Goal: Task Accomplishment & Management: Use online tool/utility

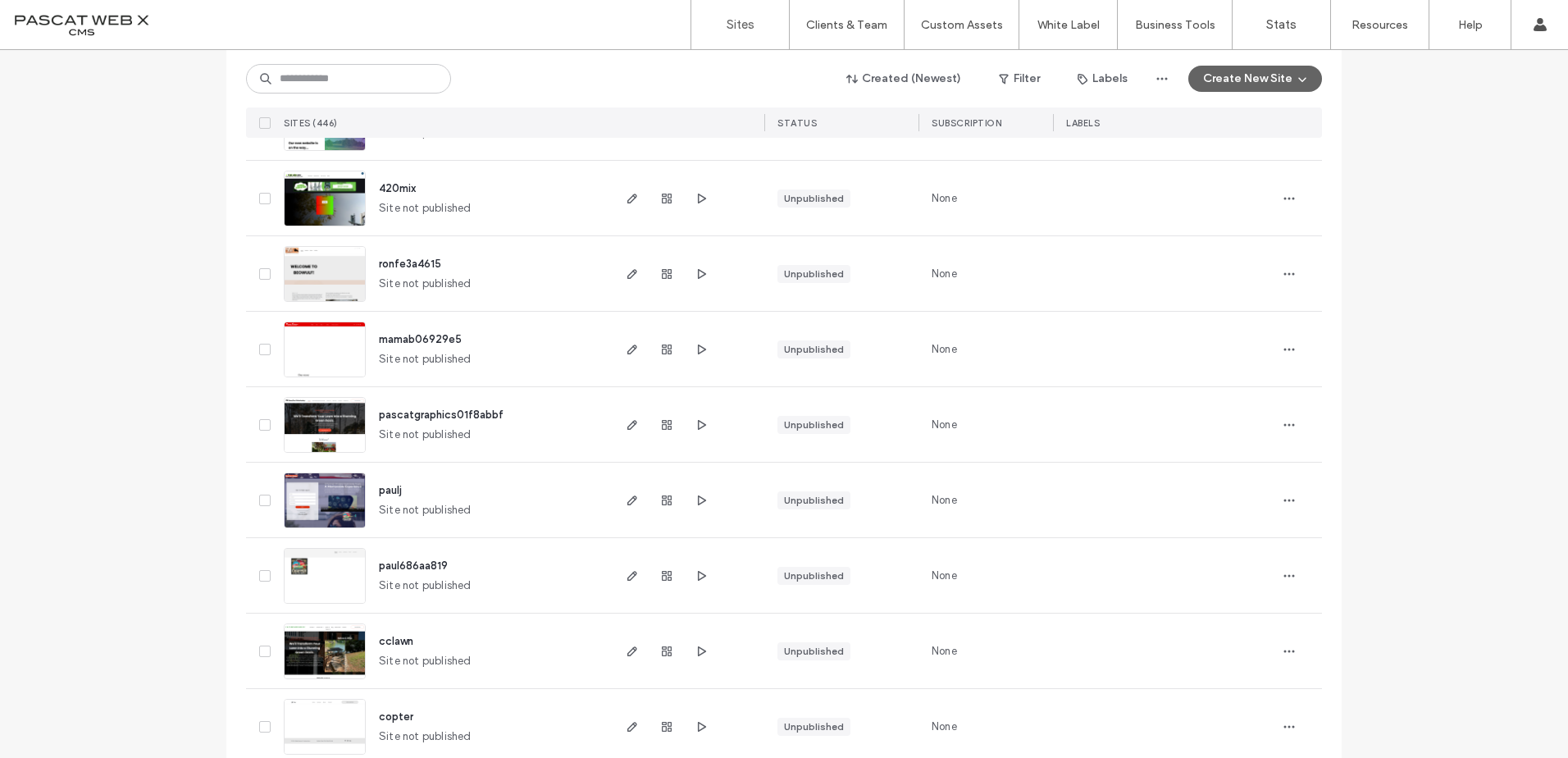
scroll to position [1558, 0]
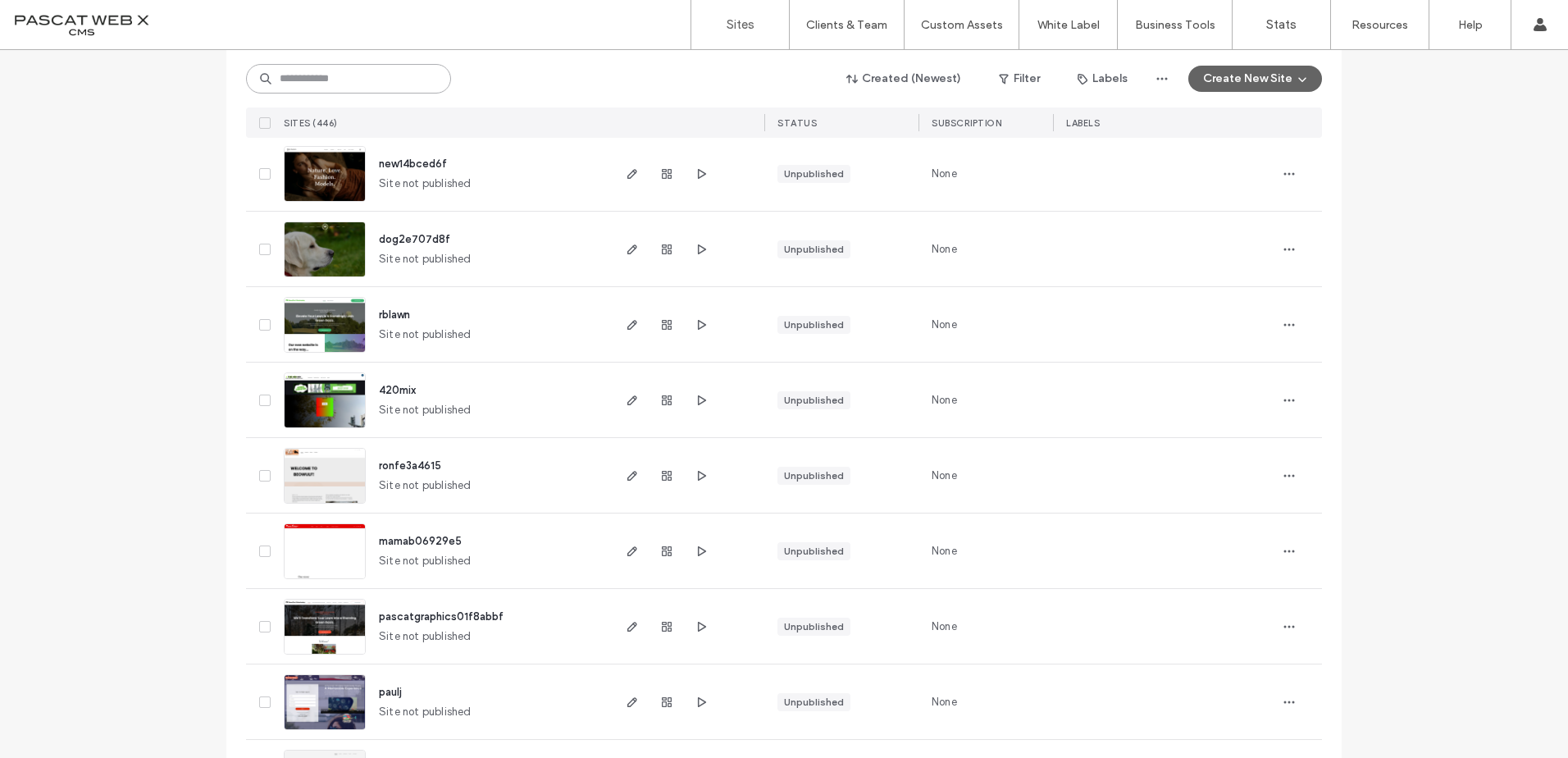
click at [338, 71] on input at bounding box center [348, 79] width 205 height 29
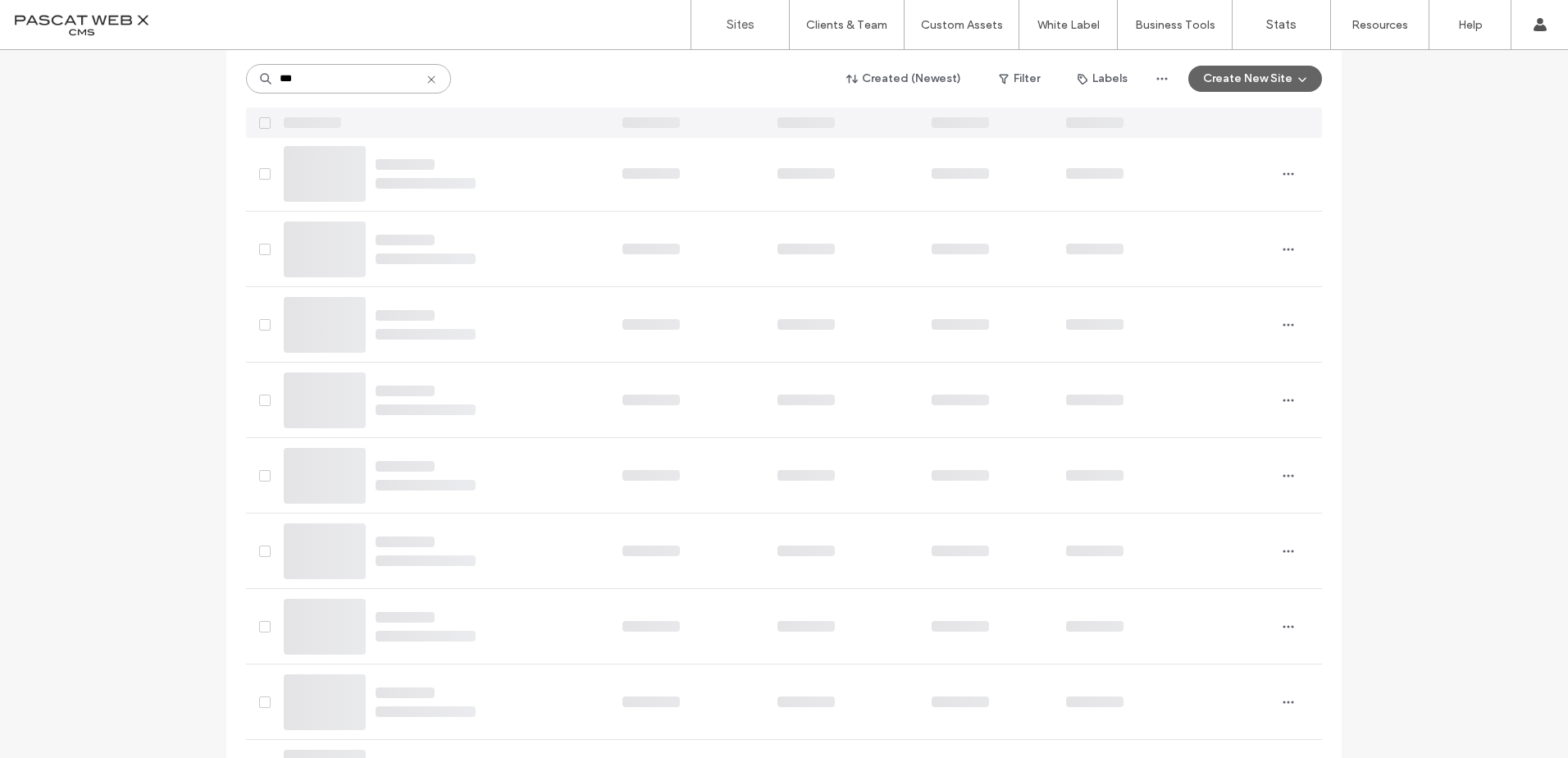
scroll to position [0, 0]
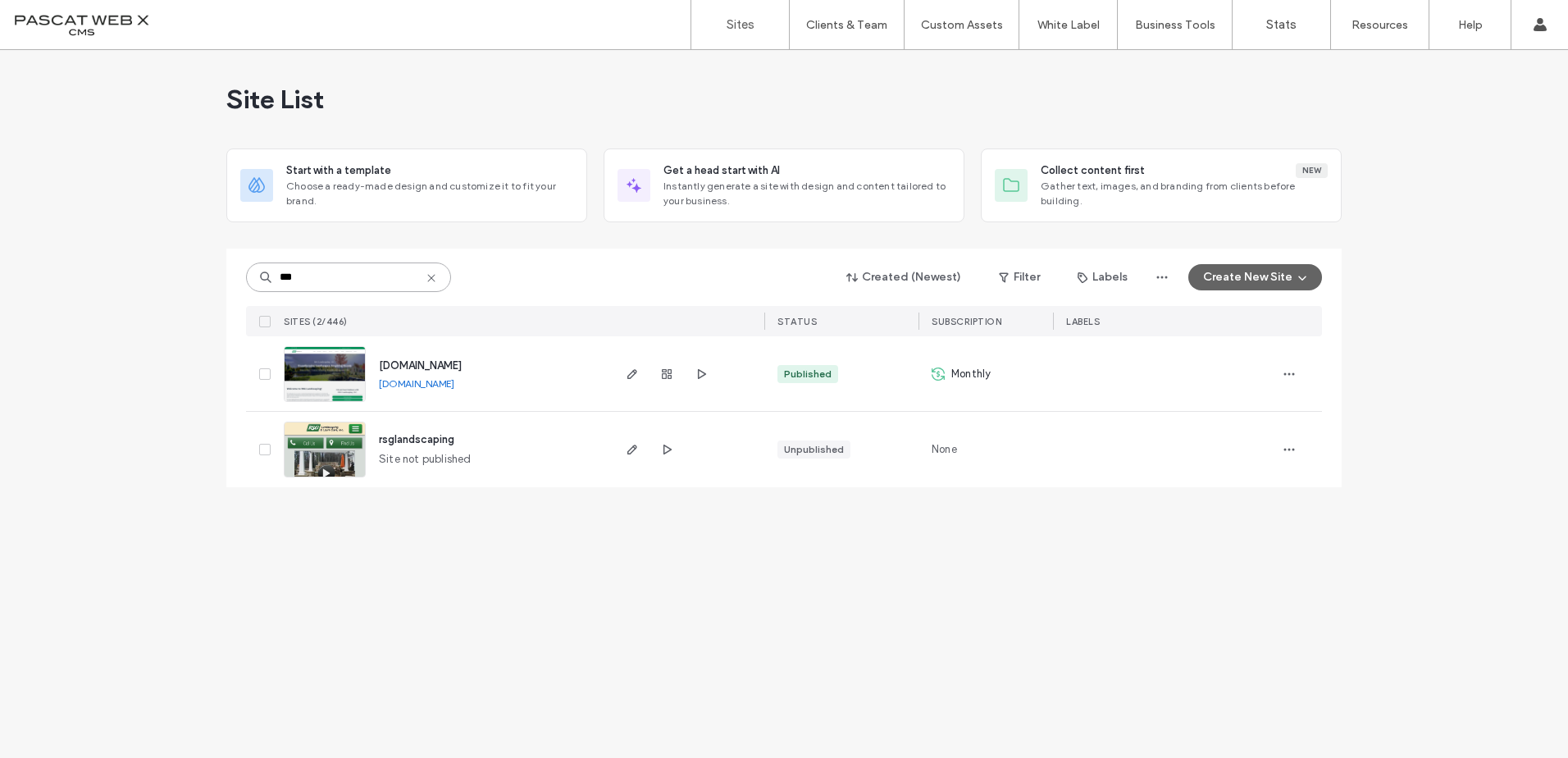
type input "***"
click at [446, 360] on span "[DOMAIN_NAME]" at bounding box center [420, 365] width 83 height 12
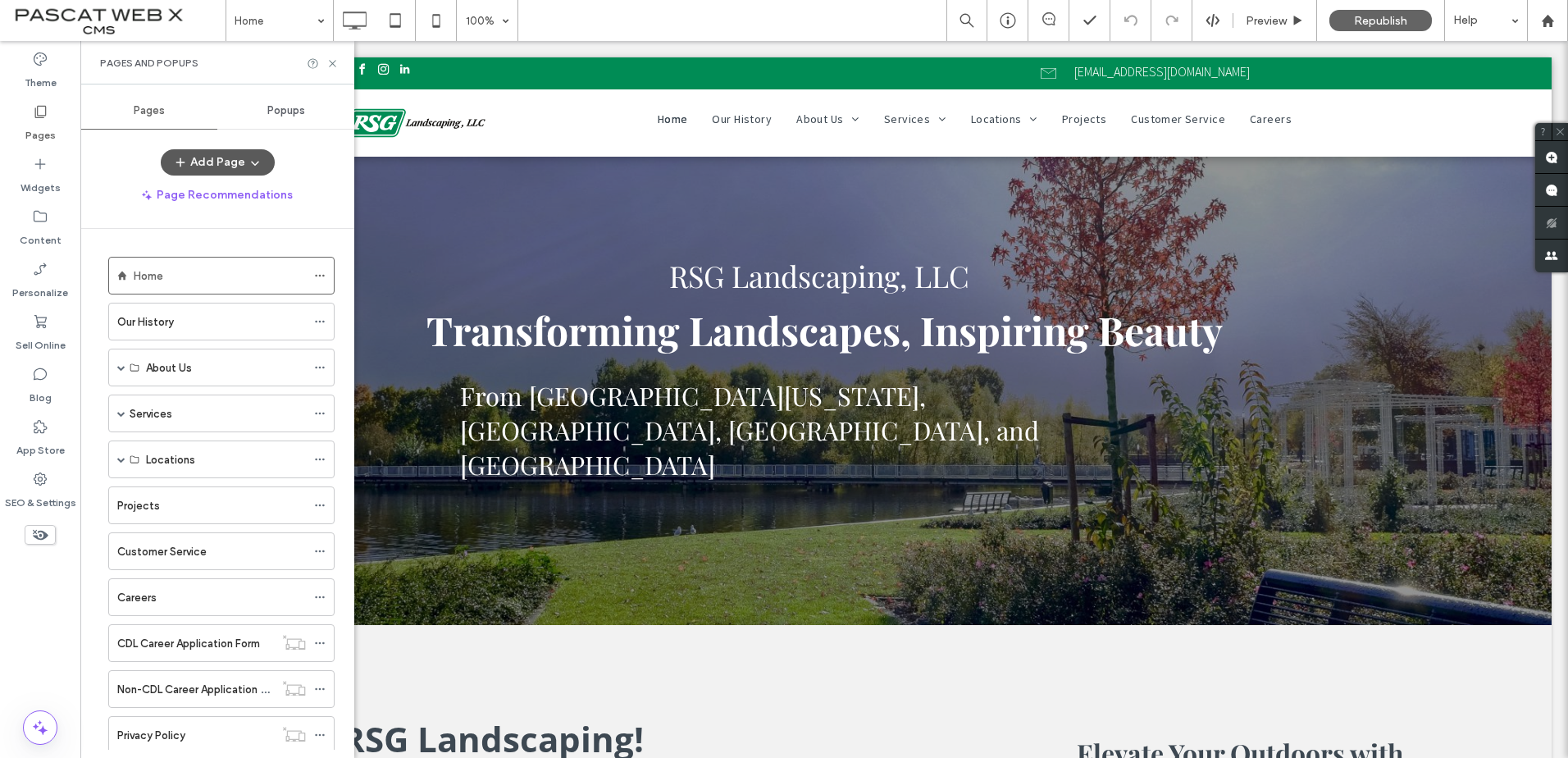
click at [223, 156] on button "Add Page" at bounding box center [218, 163] width 114 height 26
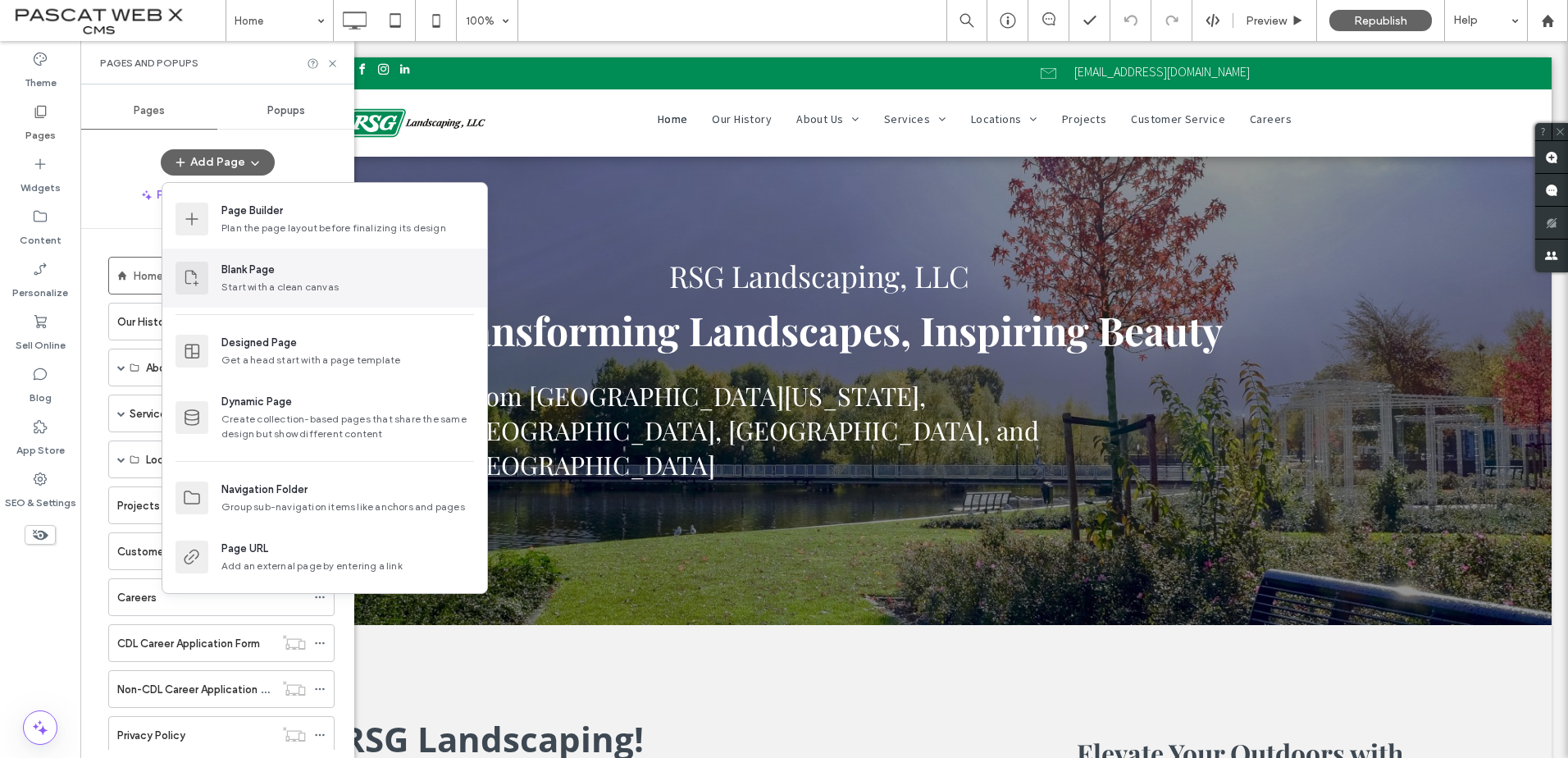
click at [282, 276] on div "Blank Page" at bounding box center [347, 269] width 253 height 16
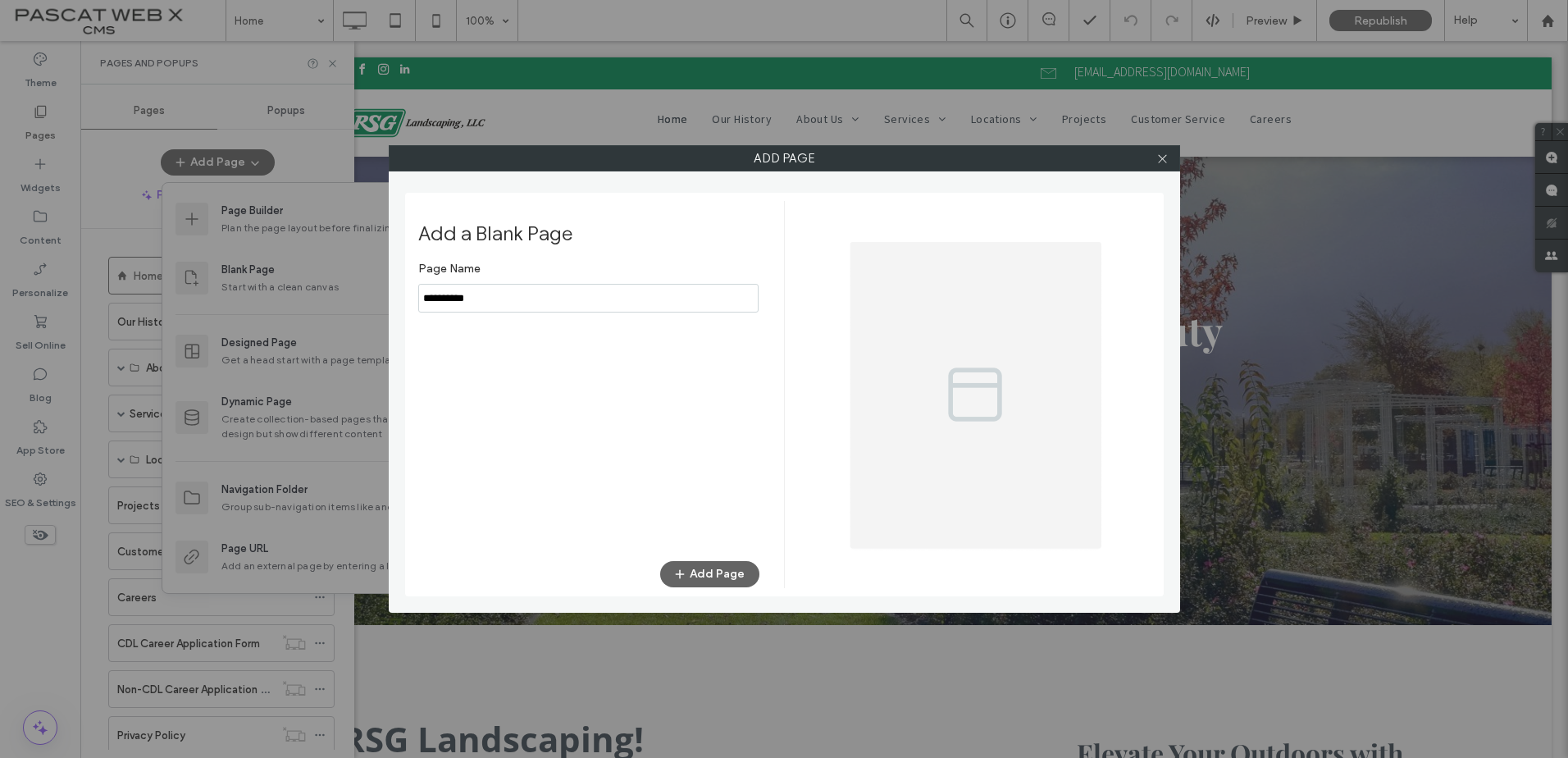
drag, startPoint x: 511, startPoint y: 291, endPoint x: 379, endPoint y: 292, distance: 132.0
click at [379, 292] on div "Add Page Add a Blank Page Page Name Add Page" at bounding box center [784, 379] width 1568 height 758
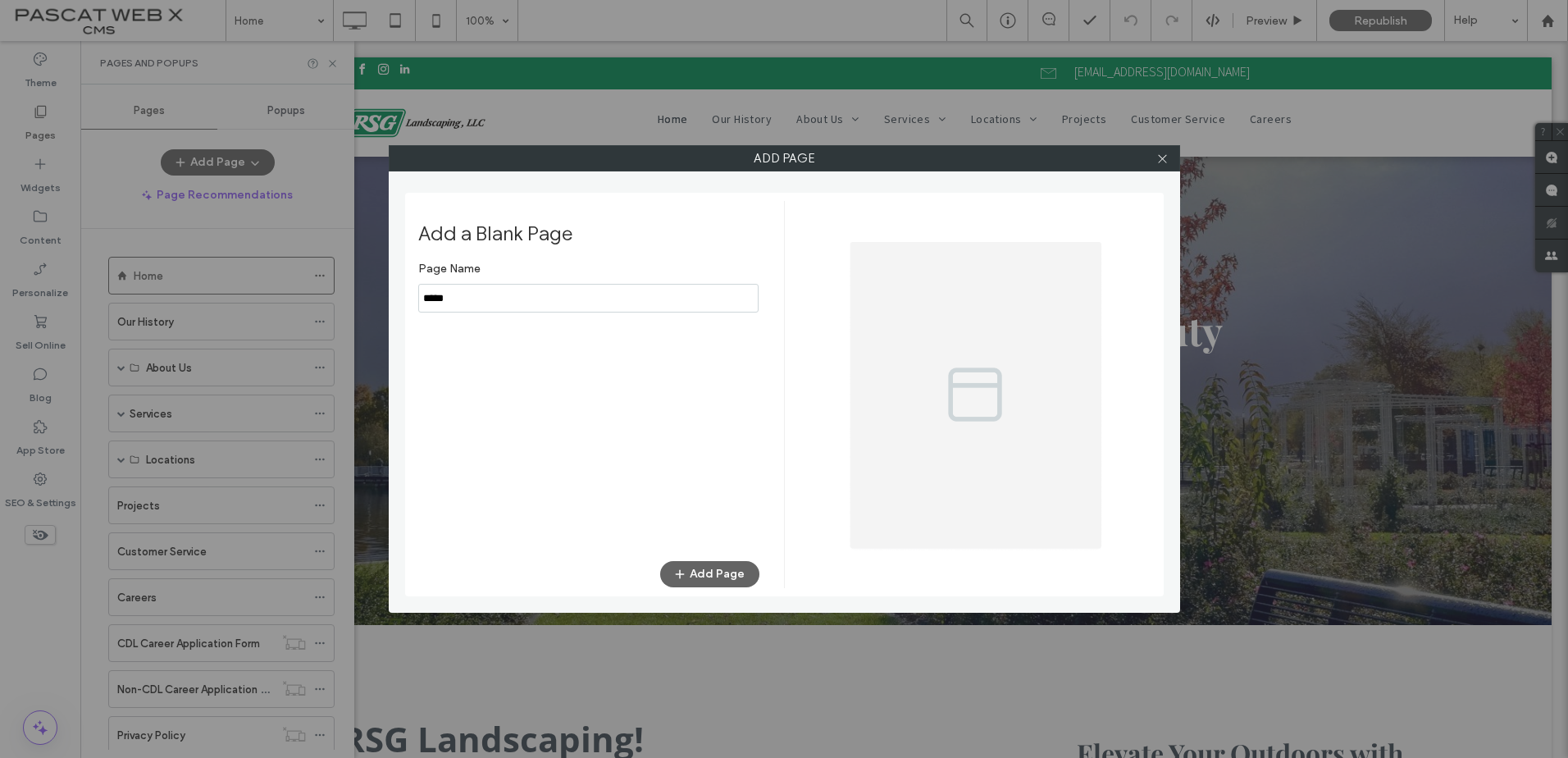
type input "****"
click at [698, 560] on div "Add a Blank Page Page Name Add Page" at bounding box center [601, 394] width 365 height 387
click at [696, 573] on button "Add Page" at bounding box center [710, 574] width 99 height 26
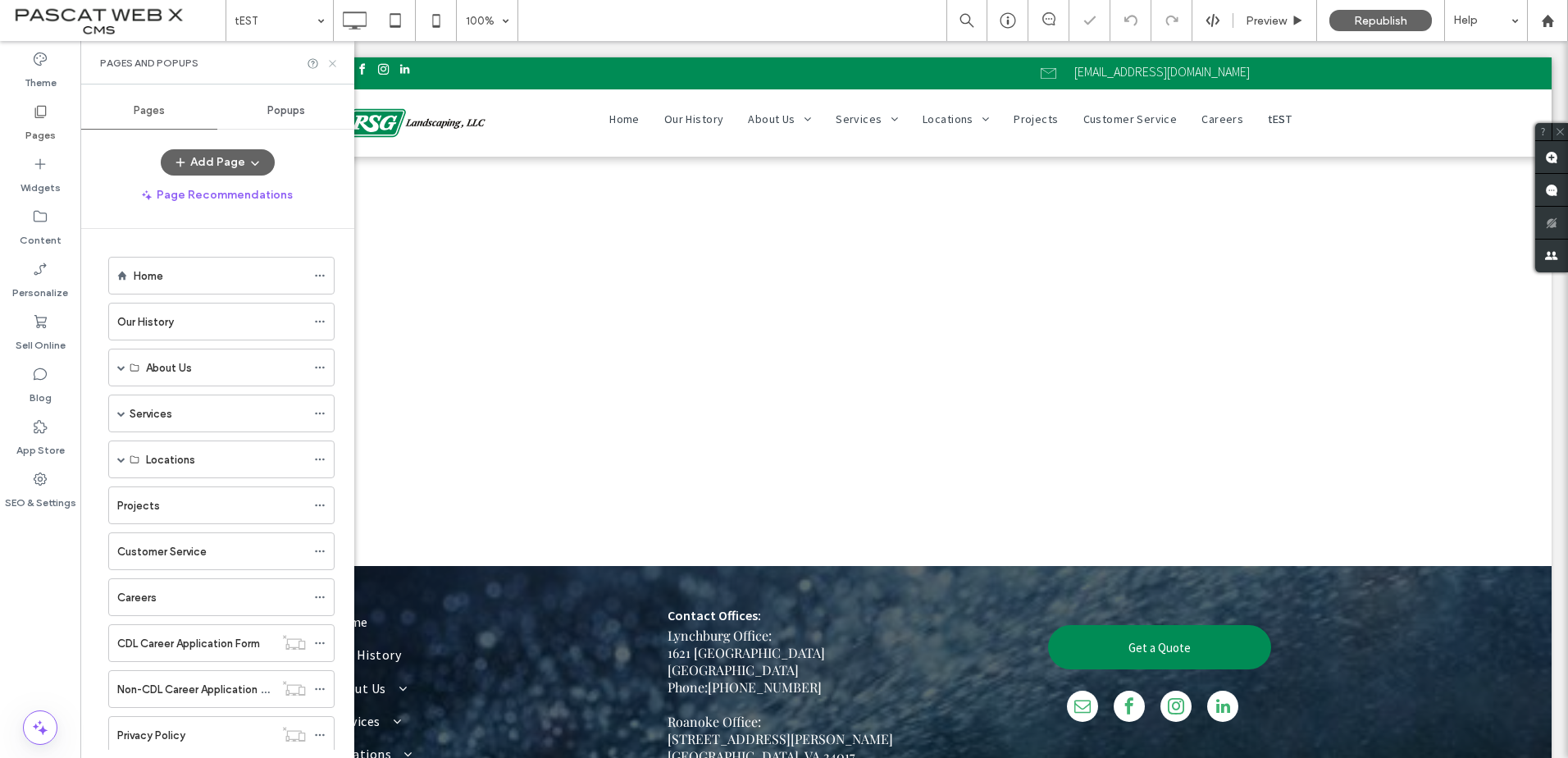
click at [335, 64] on icon at bounding box center [332, 63] width 12 height 12
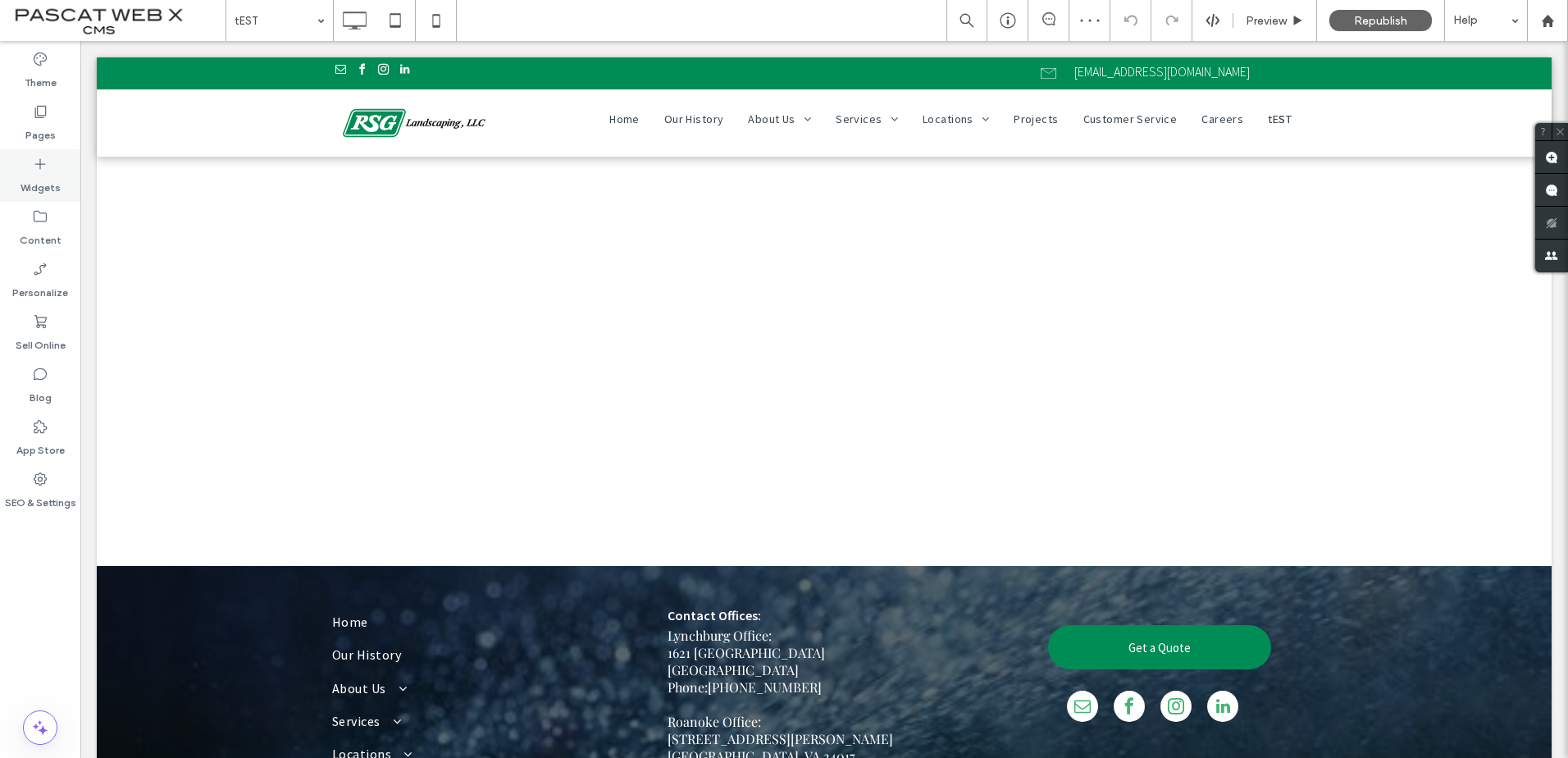
click at [40, 181] on label "Widgets" at bounding box center [41, 184] width 40 height 23
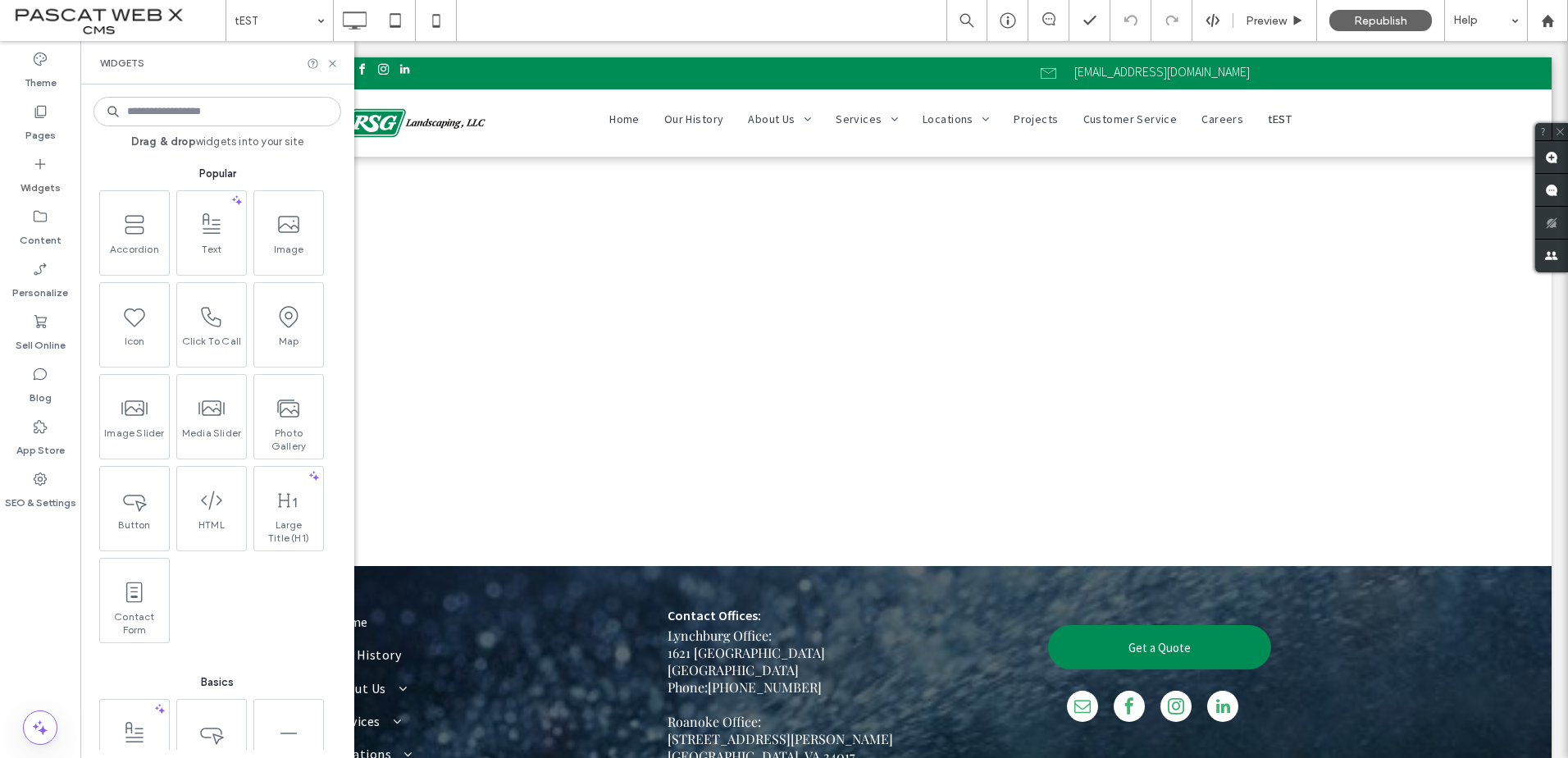
click at [182, 120] on input at bounding box center [218, 111] width 248 height 29
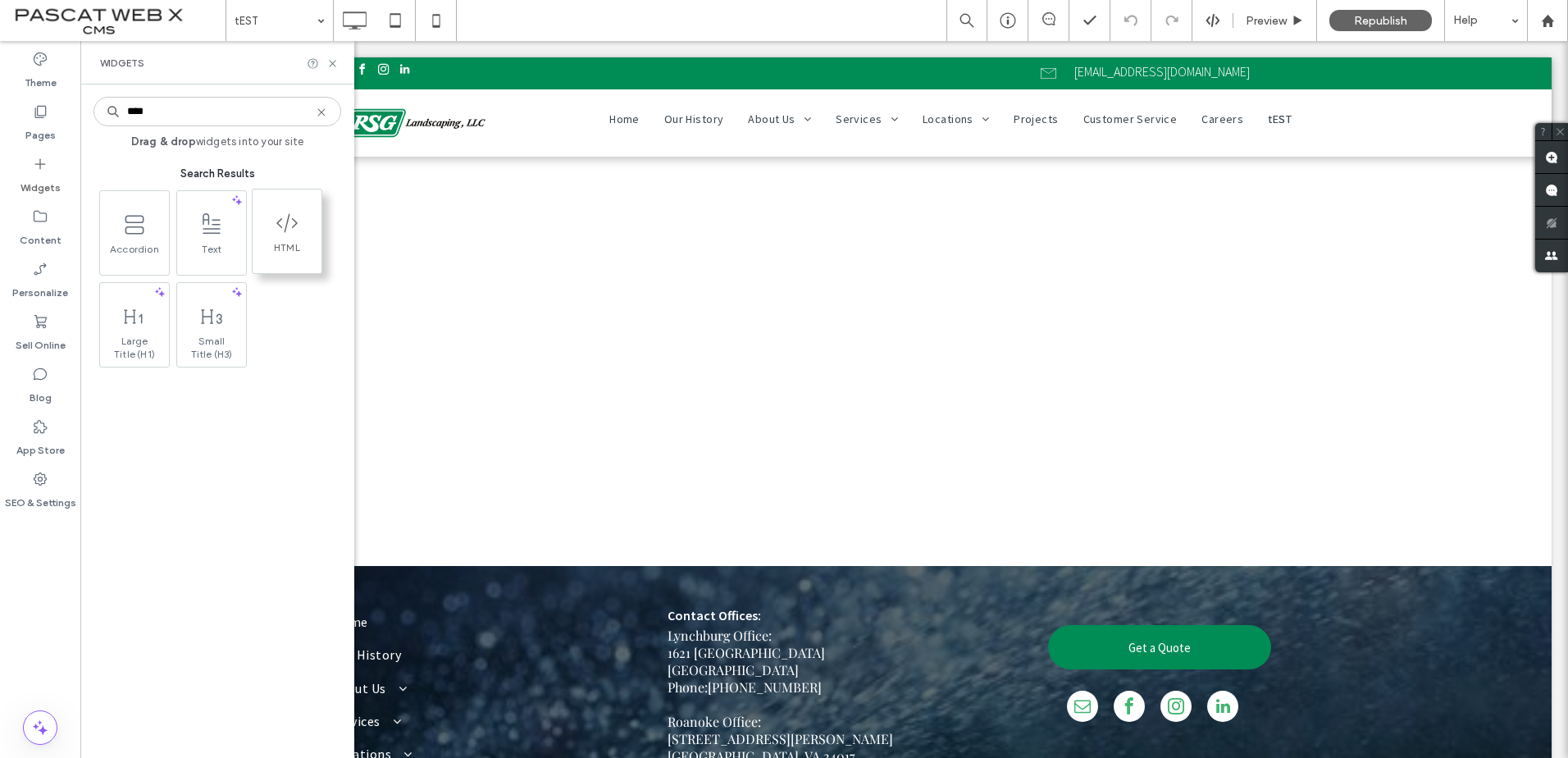
type input "****"
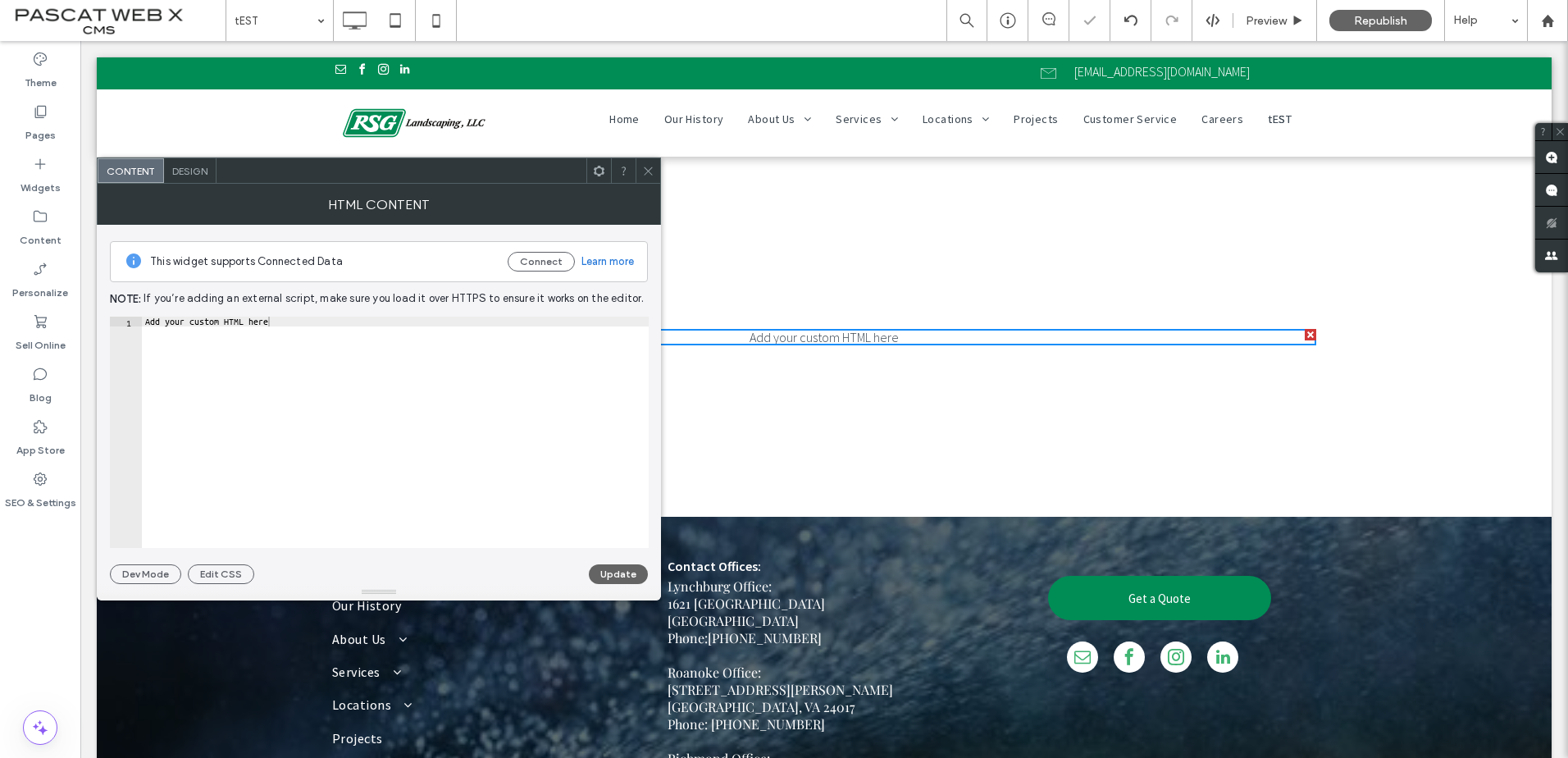
type textarea "**********"
drag, startPoint x: 275, startPoint y: 319, endPoint x: 59, endPoint y: 311, distance: 216.1
click at [59, 311] on body ".wqwq-1{fill:#231f20;} .cls-1q, .cls-2q { fill-rule: evenodd; } .cls-2q { fill:…" at bounding box center [784, 379] width 1568 height 758
paste textarea "Cursor at row 1"
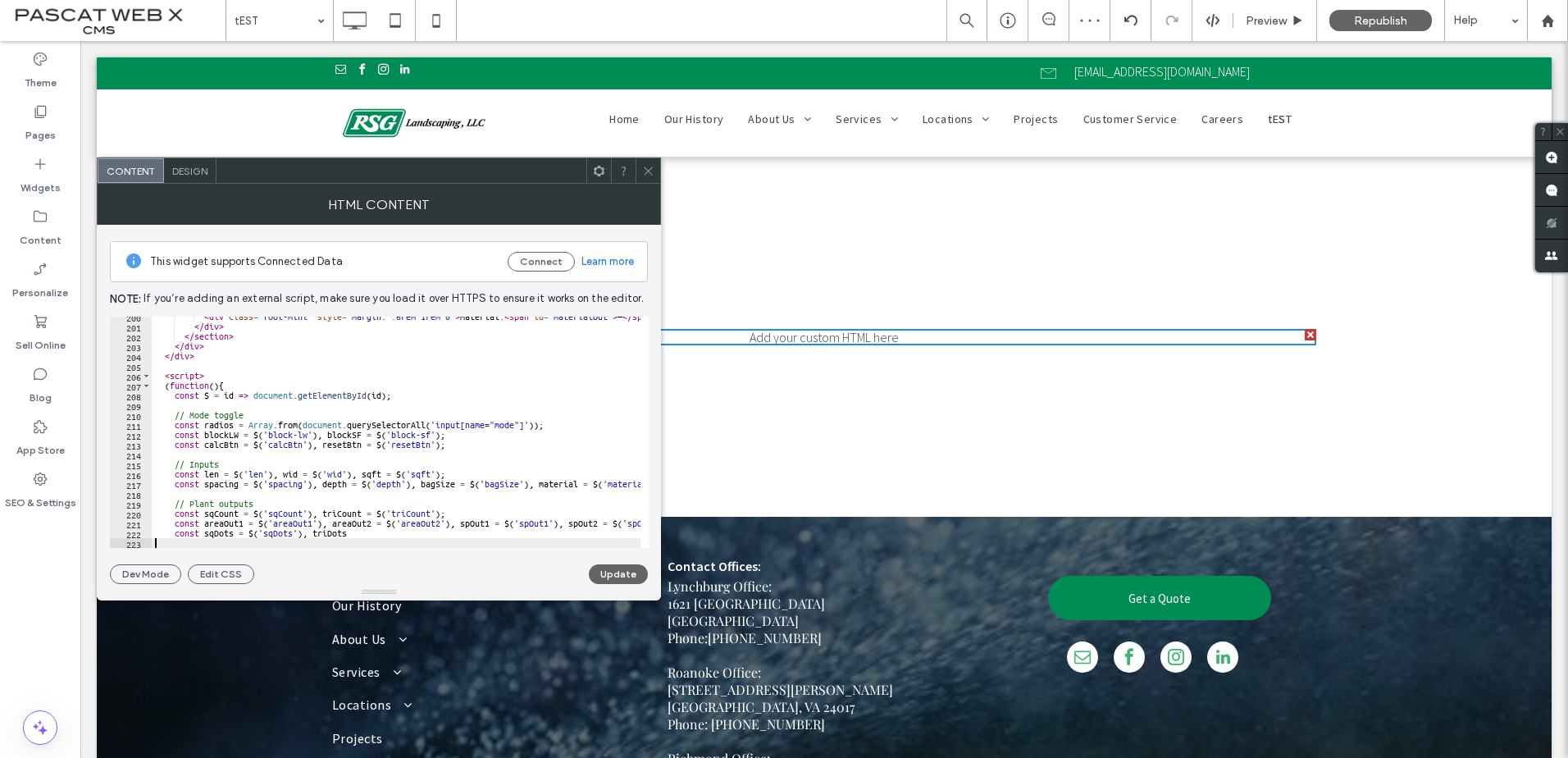
scroll to position [1963, 0]
click at [612, 578] on button "Update" at bounding box center [618, 573] width 59 height 20
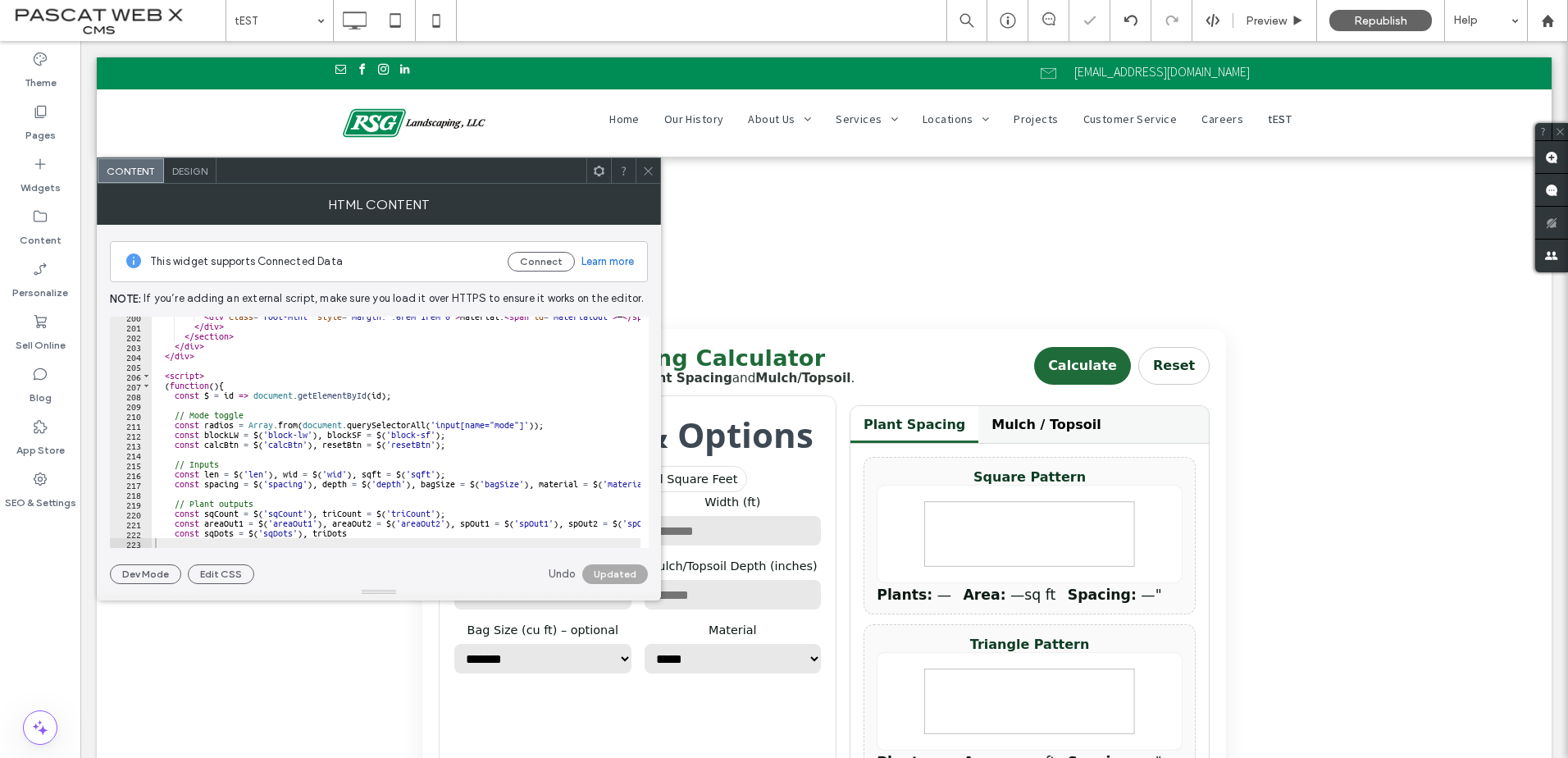
click at [644, 169] on icon at bounding box center [647, 170] width 12 height 12
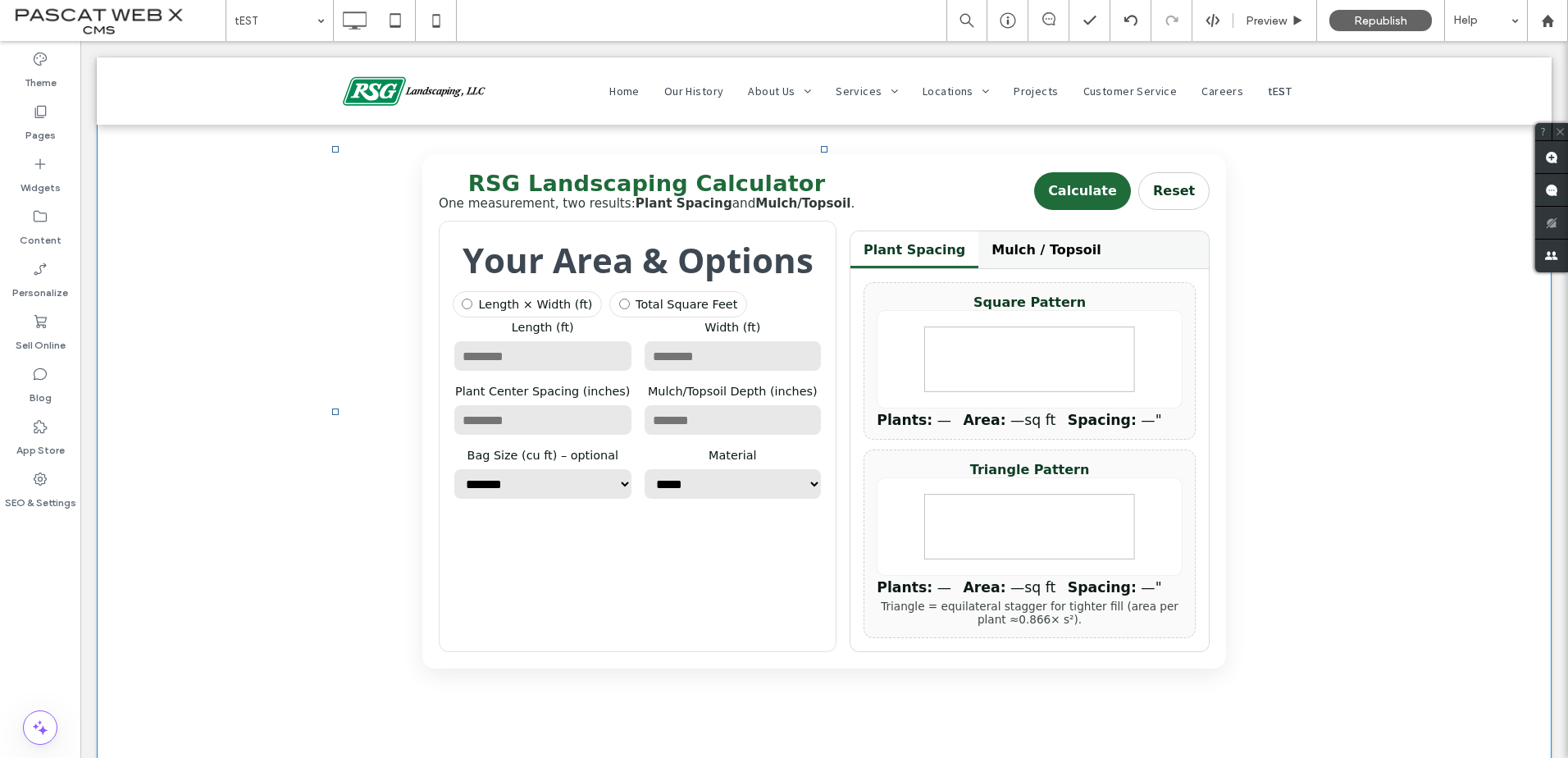
scroll to position [164, 0]
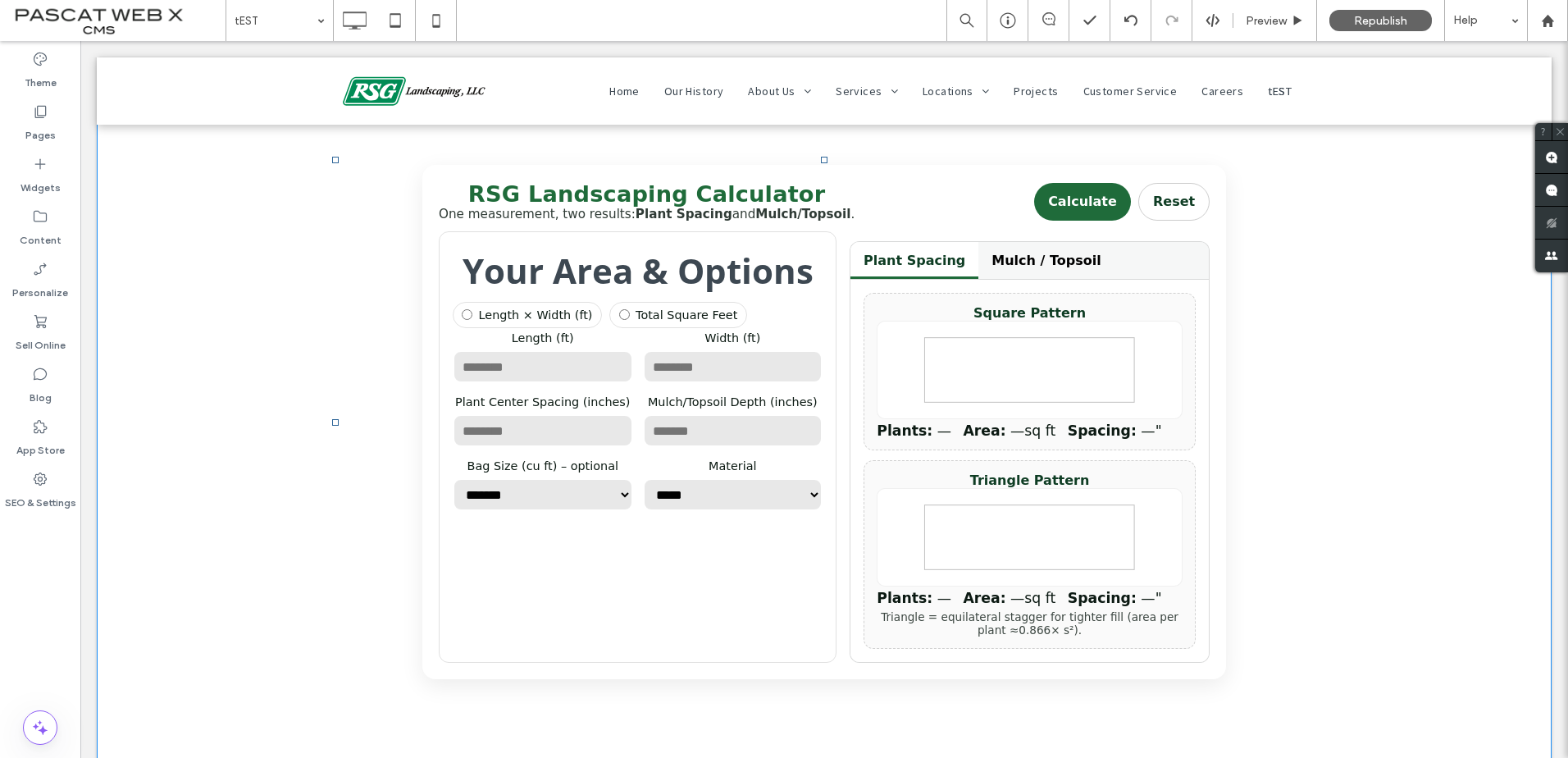
click at [1084, 204] on button "Calculate" at bounding box center [1082, 202] width 96 height 39
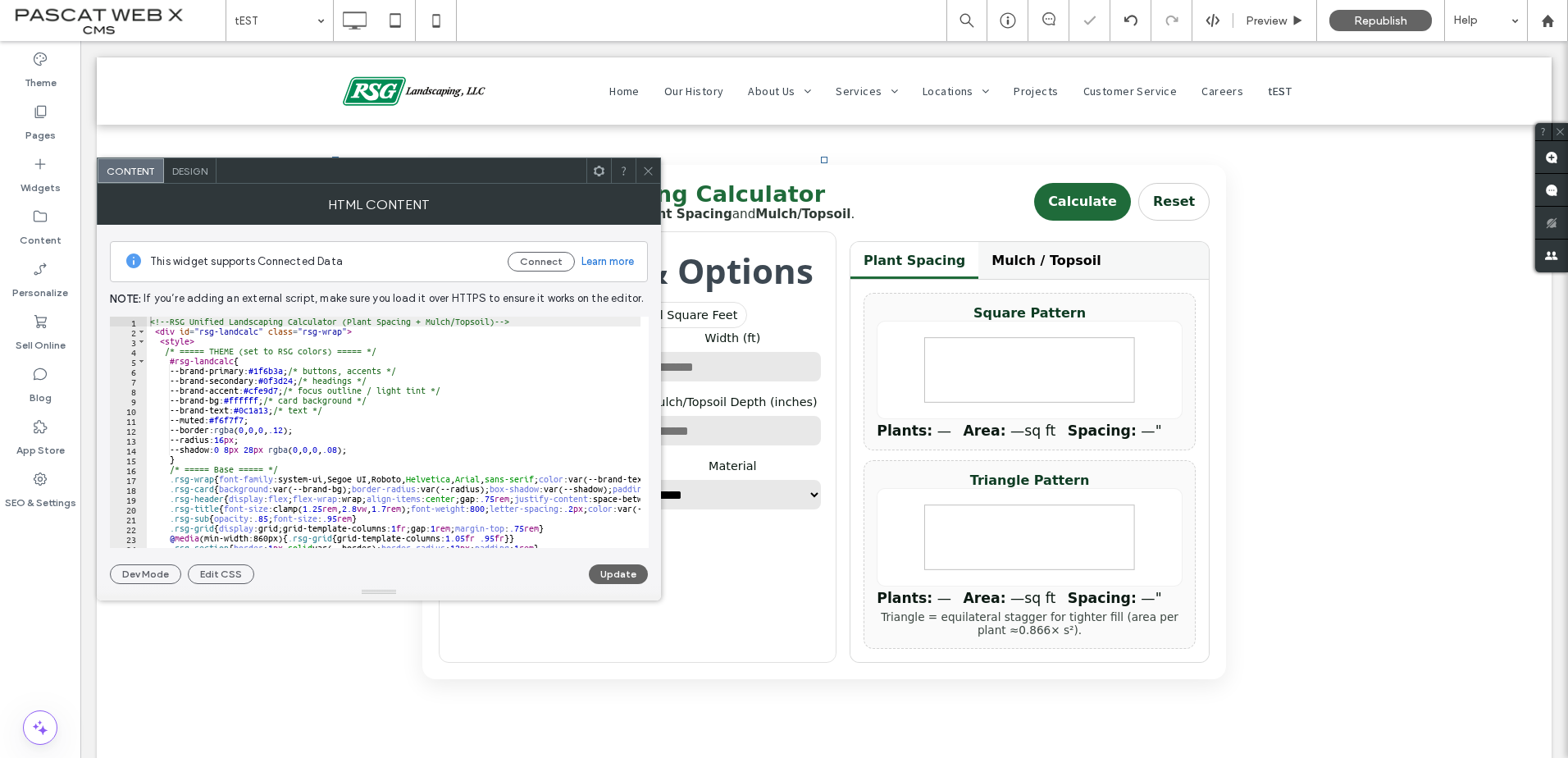
click at [649, 172] on use at bounding box center [647, 170] width 9 height 9
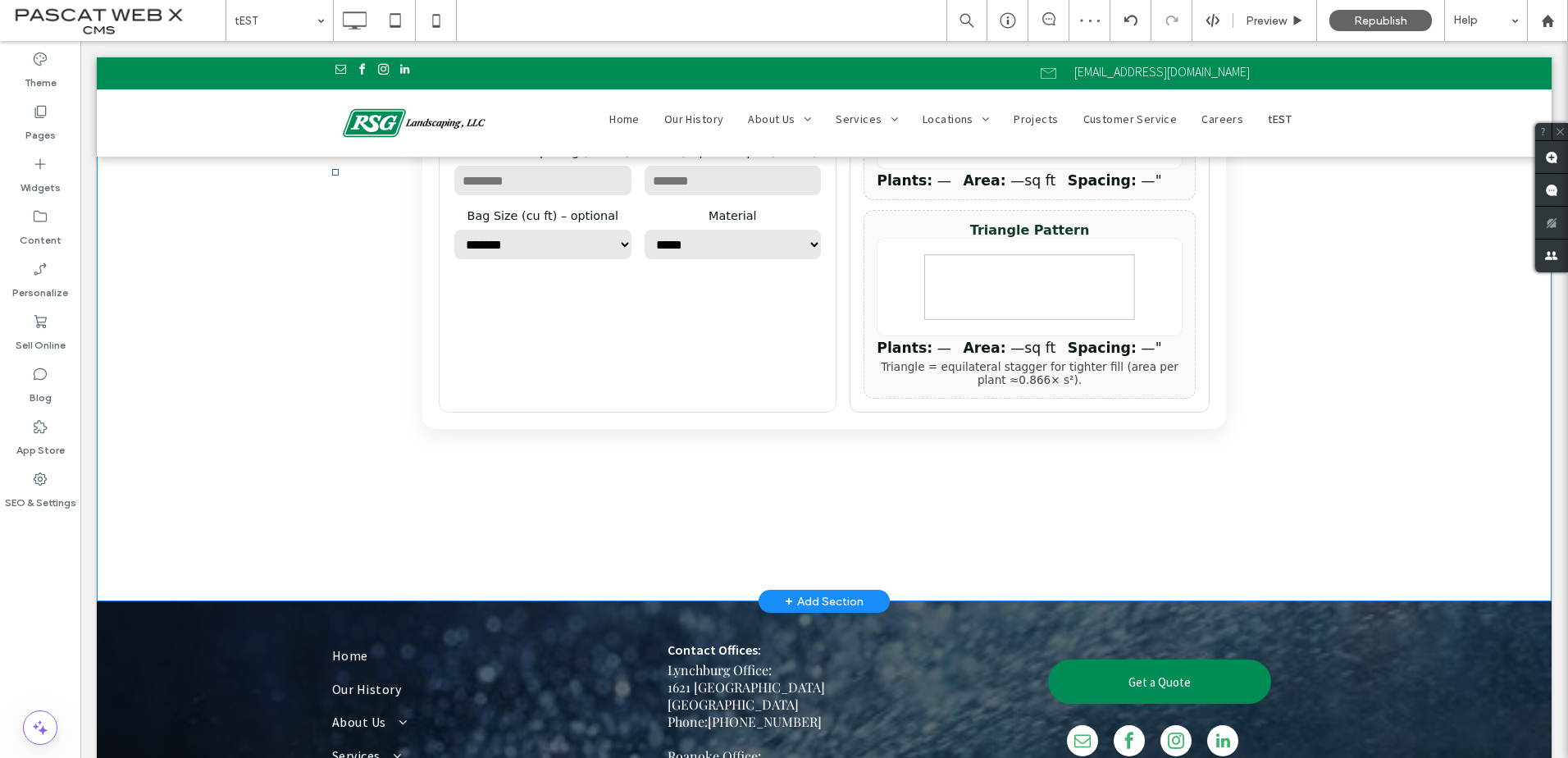
scroll to position [82, 0]
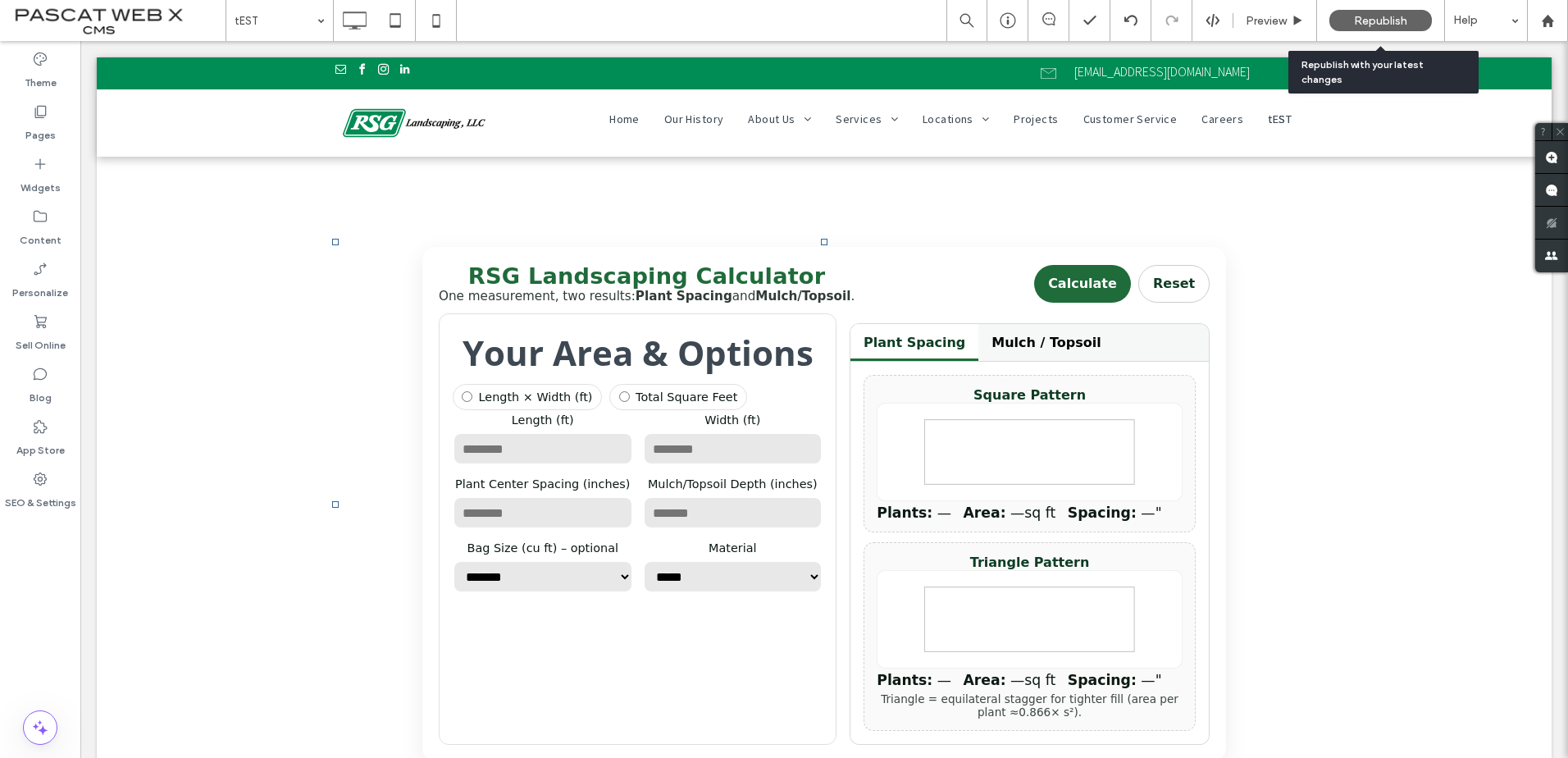
click at [1361, 16] on span "Republish" at bounding box center [1381, 21] width 53 height 14
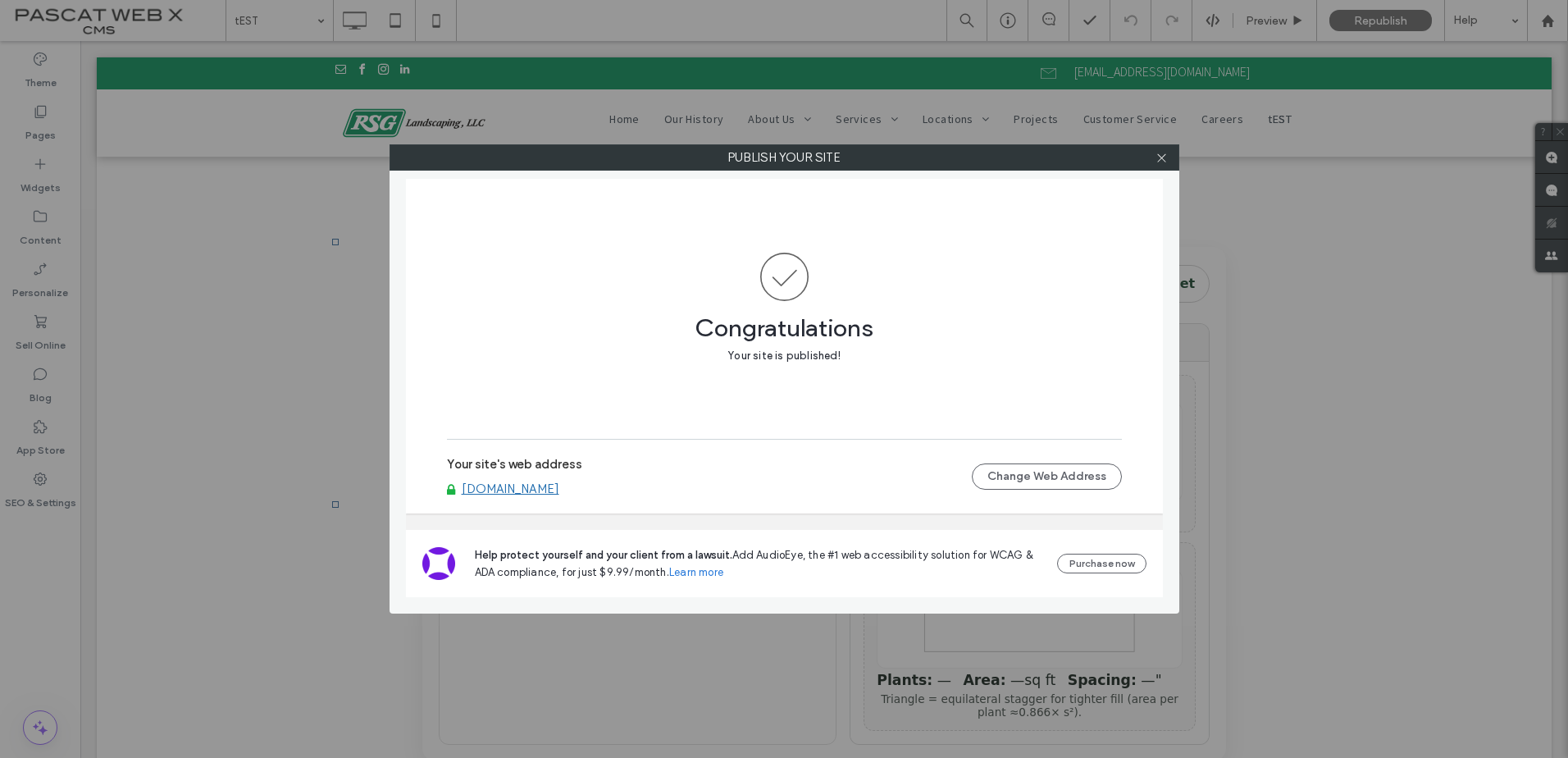
click at [559, 487] on link "[DOMAIN_NAME]" at bounding box center [510, 489] width 97 height 15
click at [1155, 157] on icon at bounding box center [1161, 157] width 12 height 12
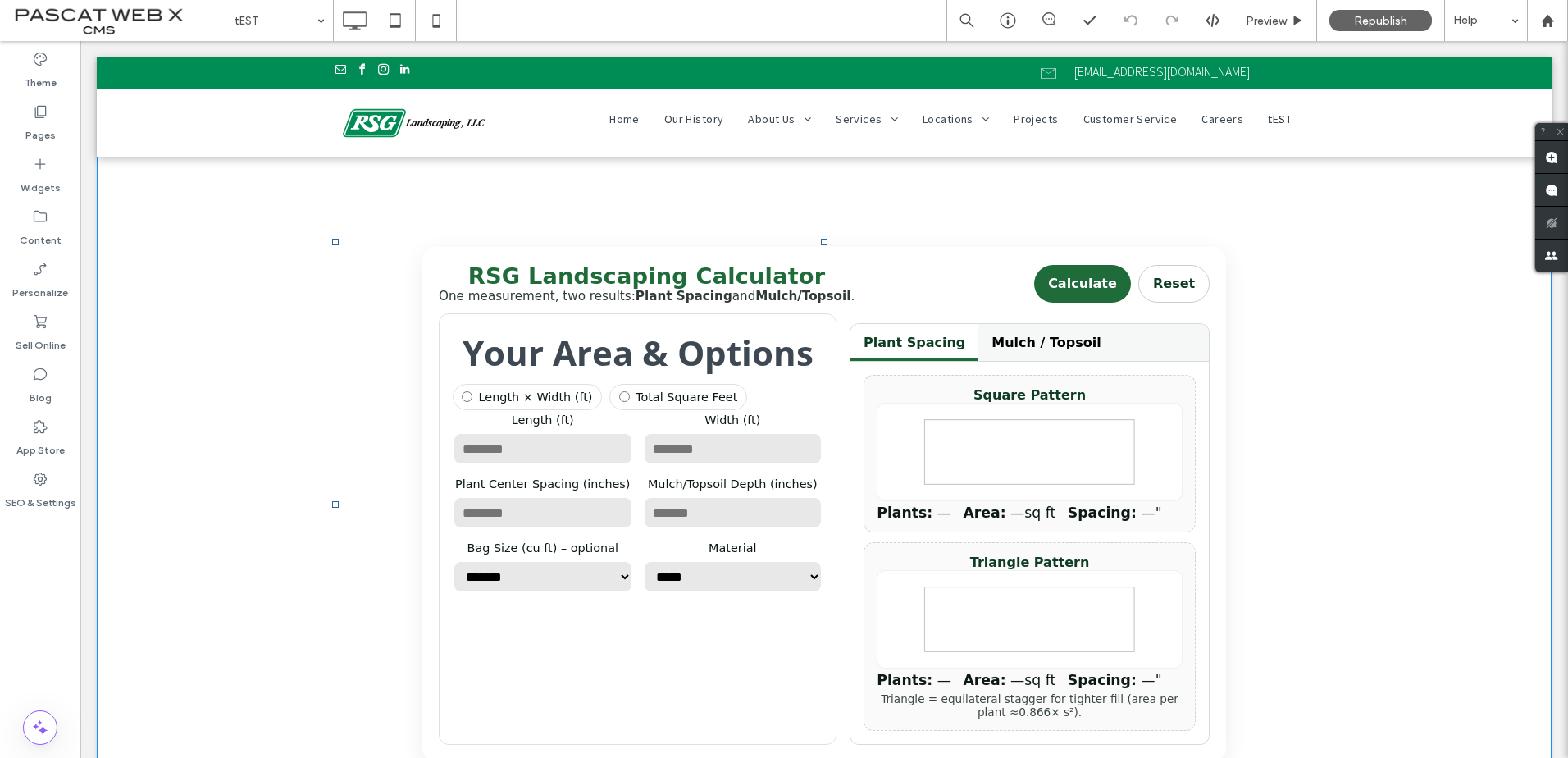
click at [627, 286] on div "RSG Landscaping Calculator" at bounding box center [646, 275] width 415 height 26
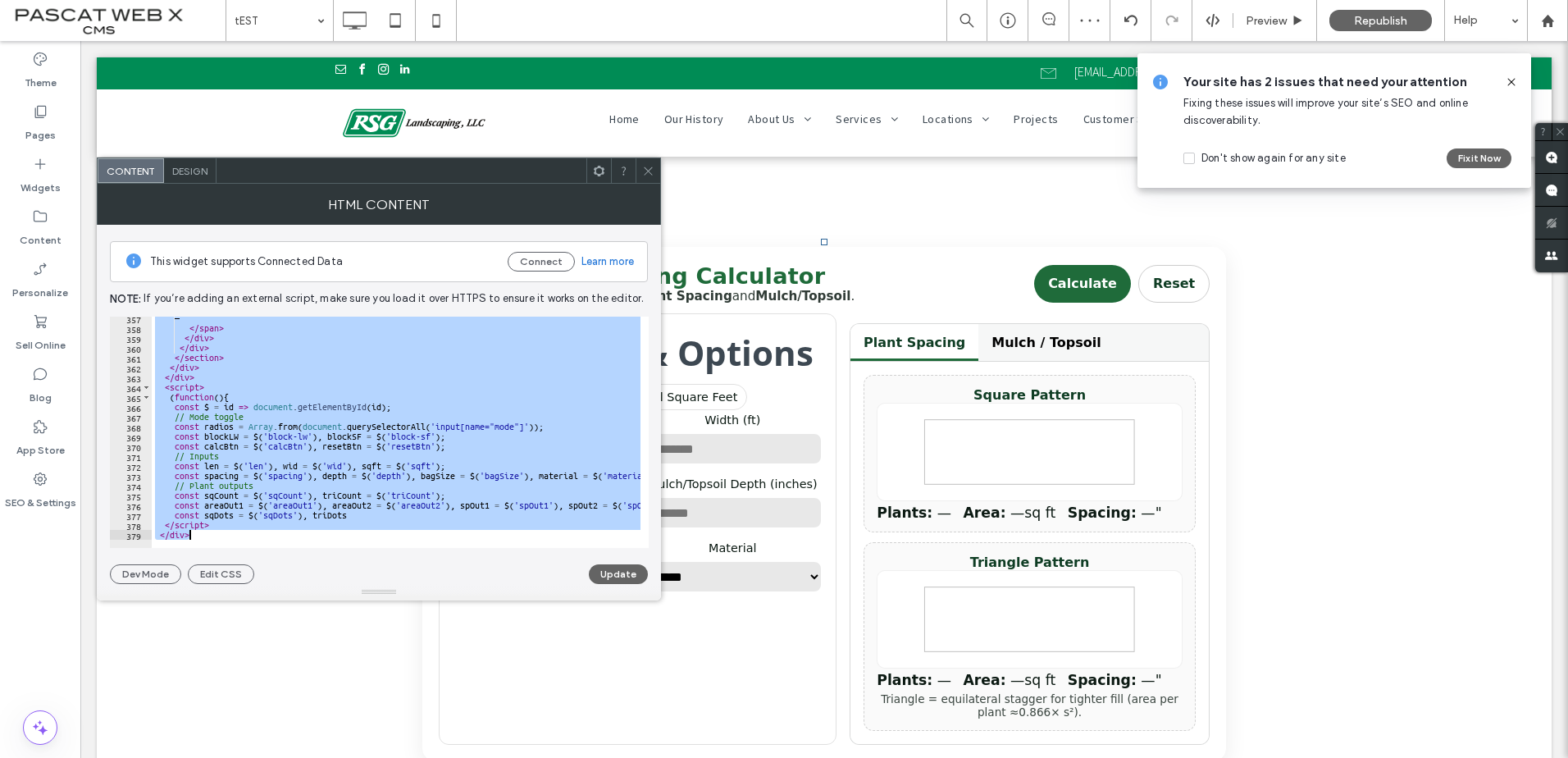
scroll to position [3506, 0]
drag, startPoint x: 148, startPoint y: 322, endPoint x: 563, endPoint y: 781, distance: 618.8
click at [563, 757] on html ".wqwq-1{fill:#231f20;} .cls-1q, .cls-2q { fill-rule: evenodd; } .cls-2q { fill:…" at bounding box center [784, 379] width 1568 height 758
type textarea "********* *******"
paste textarea "Cursor at row 379"
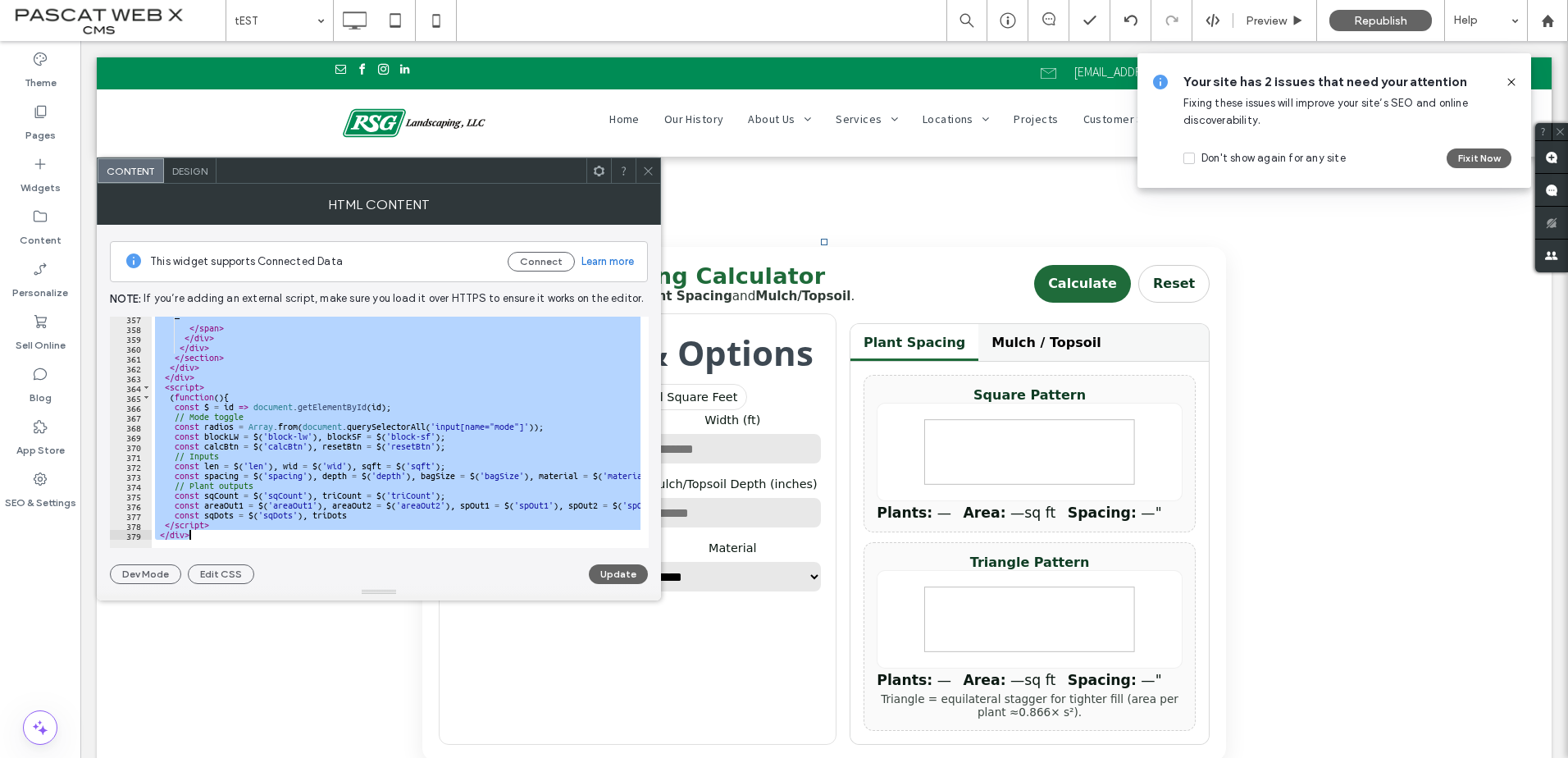
scroll to position [3497, 0]
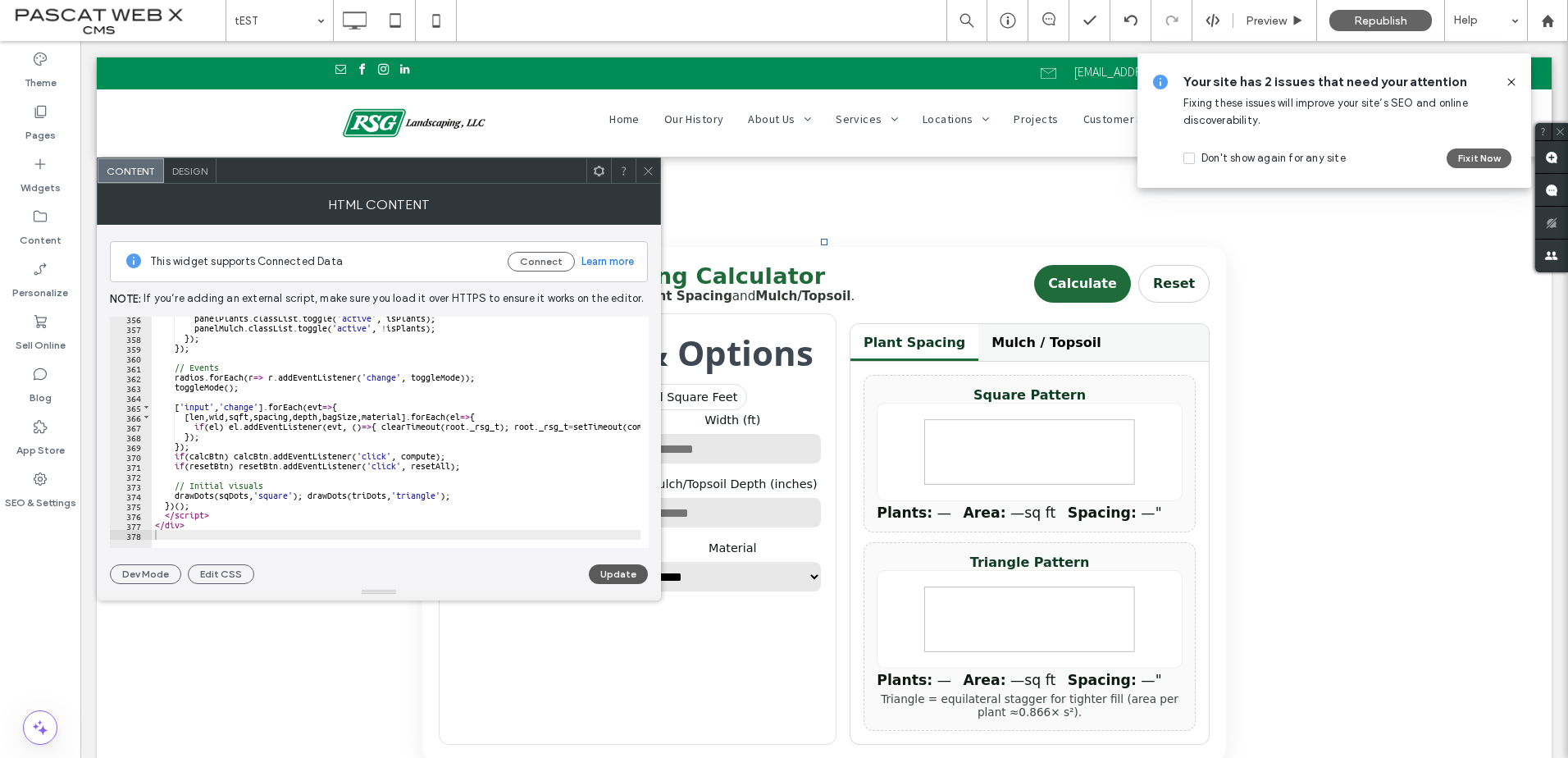
click at [617, 578] on button "Update" at bounding box center [618, 573] width 59 height 20
click at [653, 165] on icon at bounding box center [647, 170] width 12 height 12
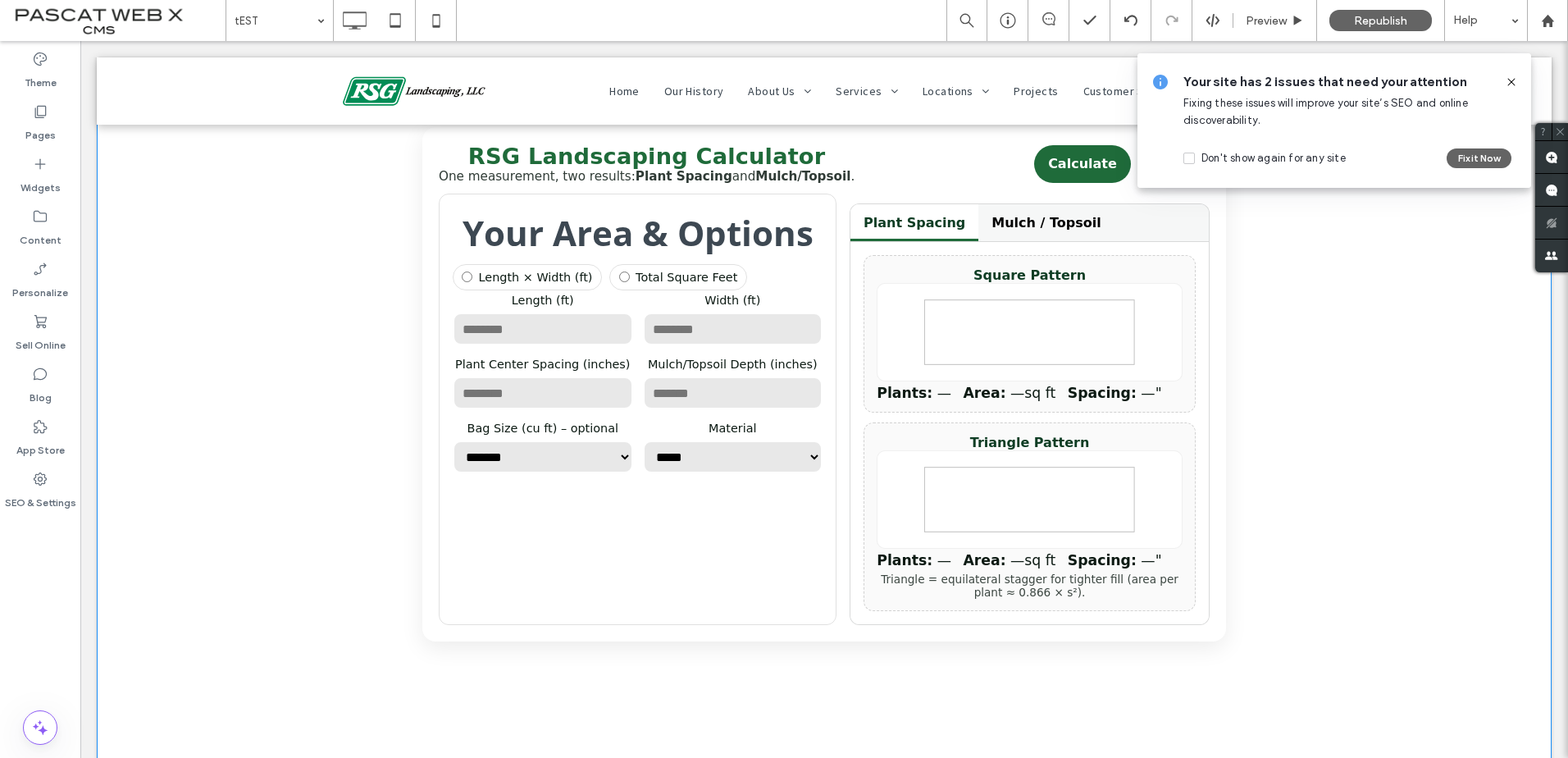
scroll to position [82, 0]
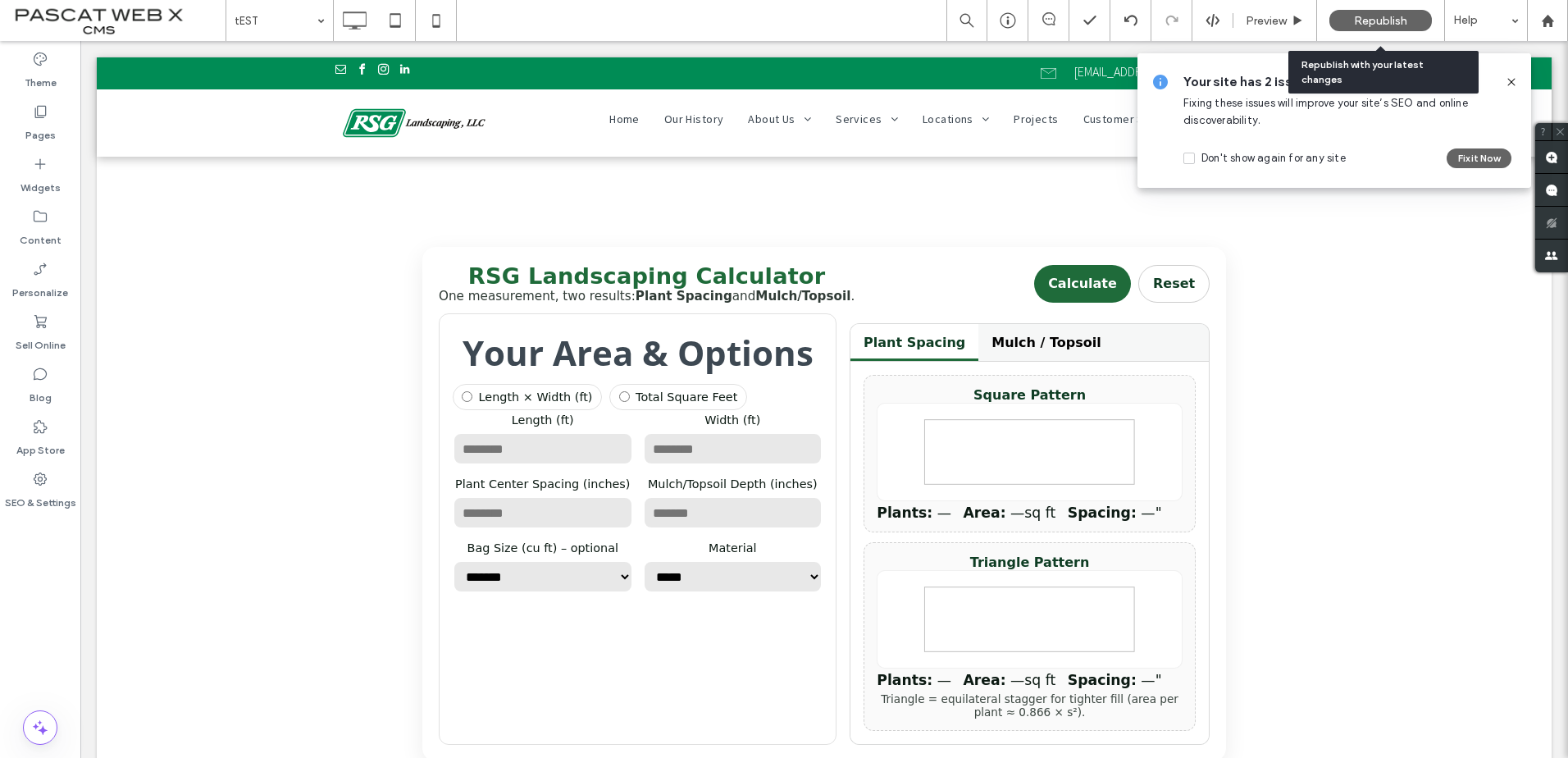
click at [1409, 9] on div "Republish" at bounding box center [1381, 20] width 102 height 41
click at [1406, 14] on span "Republish" at bounding box center [1381, 21] width 53 height 14
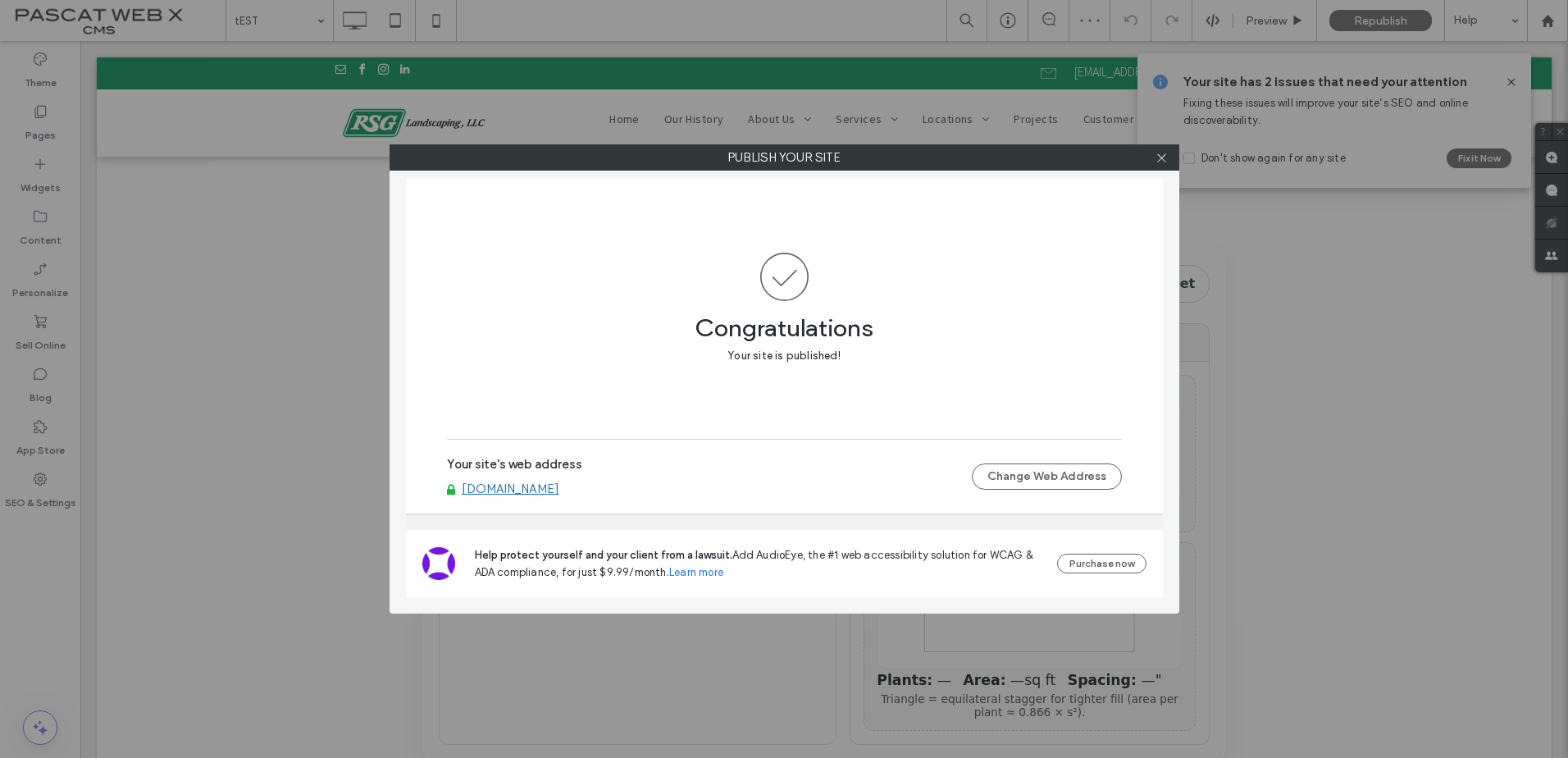
click at [542, 490] on link "[DOMAIN_NAME]" at bounding box center [510, 489] width 97 height 15
click at [1155, 156] on icon at bounding box center [1161, 157] width 12 height 12
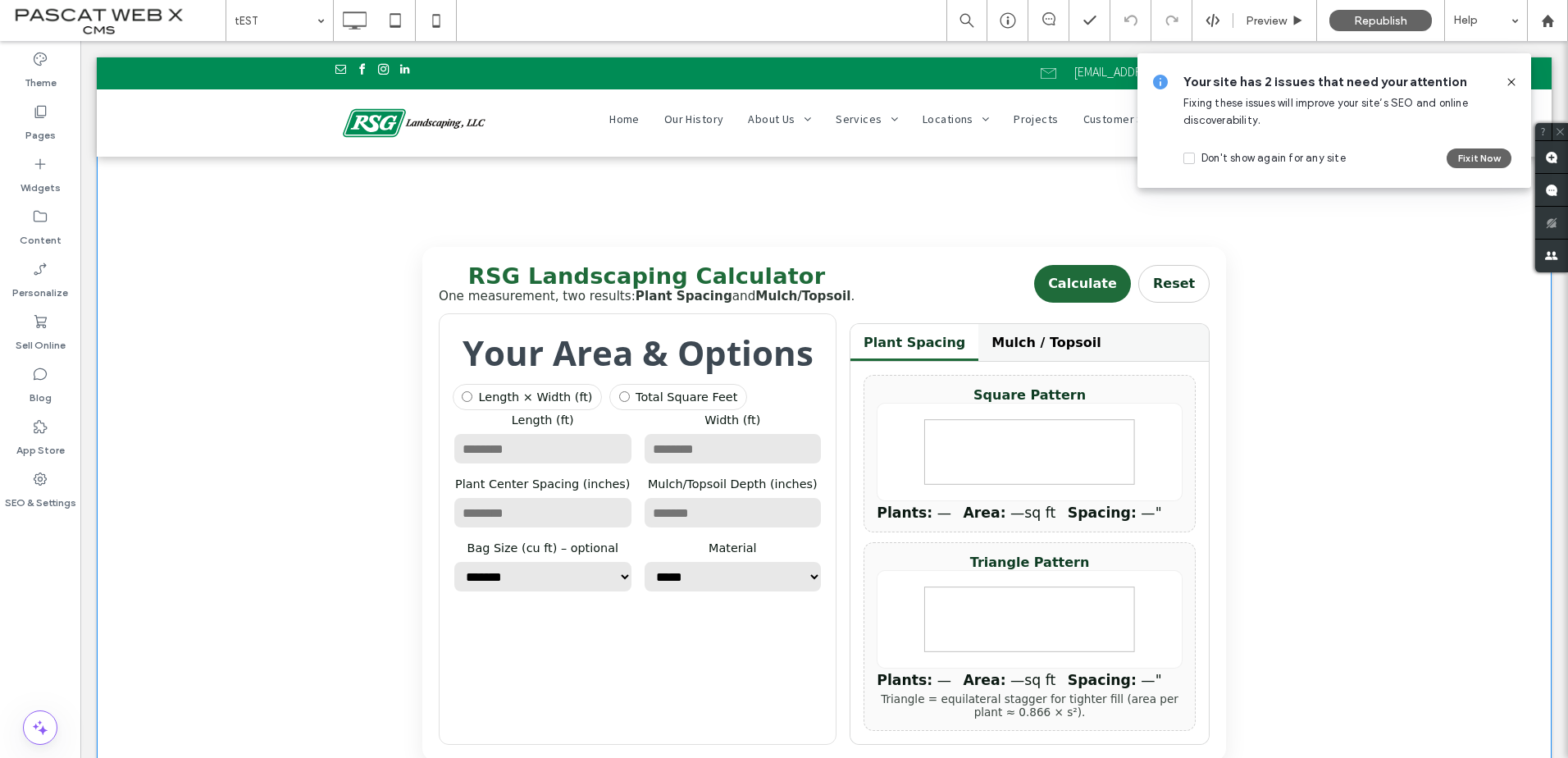
click at [683, 347] on h3 "Your Area & Options" at bounding box center [637, 351] width 370 height 46
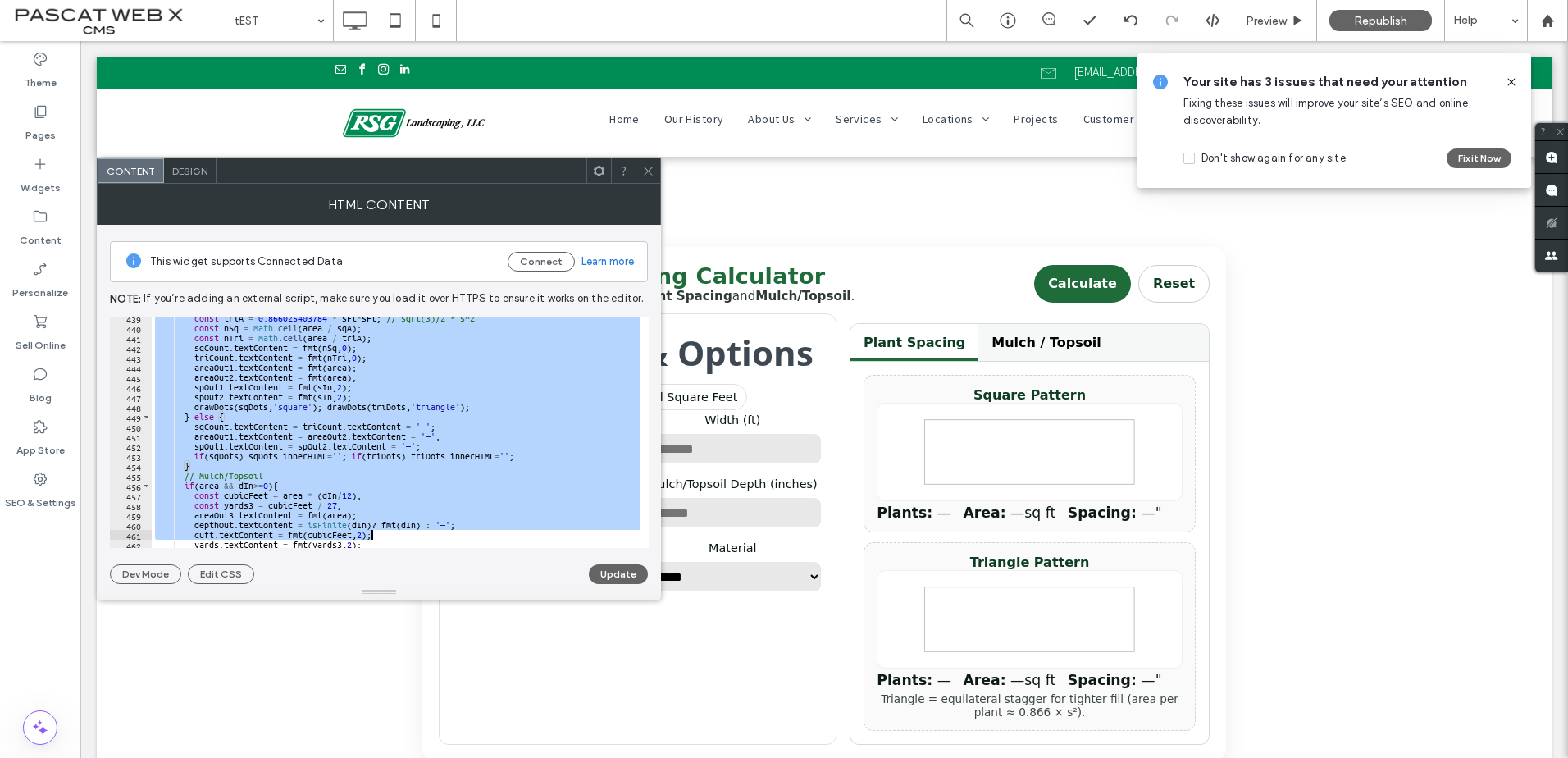
scroll to position [4795, 0]
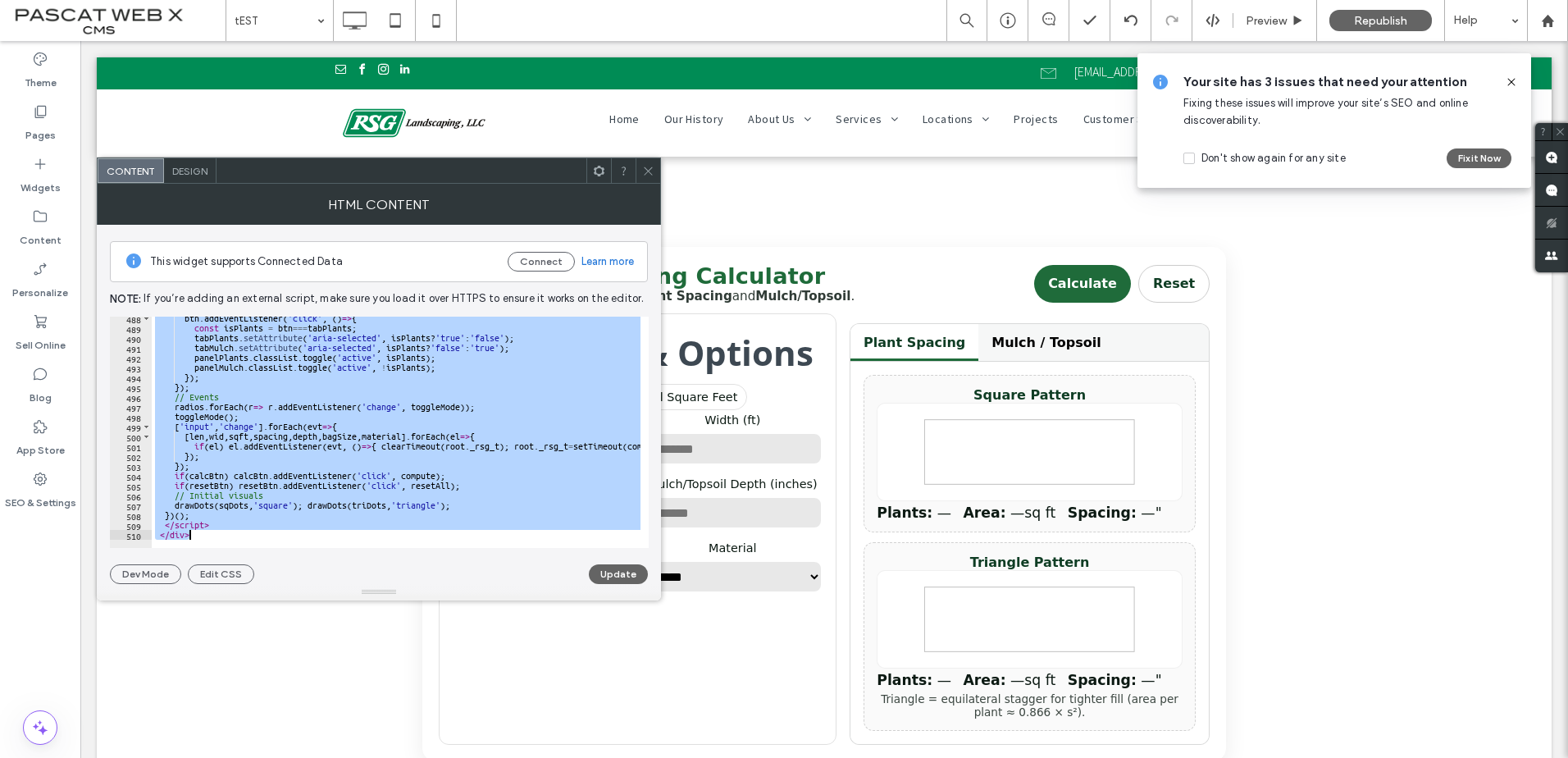
drag, startPoint x: 231, startPoint y: 360, endPoint x: 609, endPoint y: 712, distance: 516.5
type textarea "********* *******"
paste textarea "Cursor at row 510"
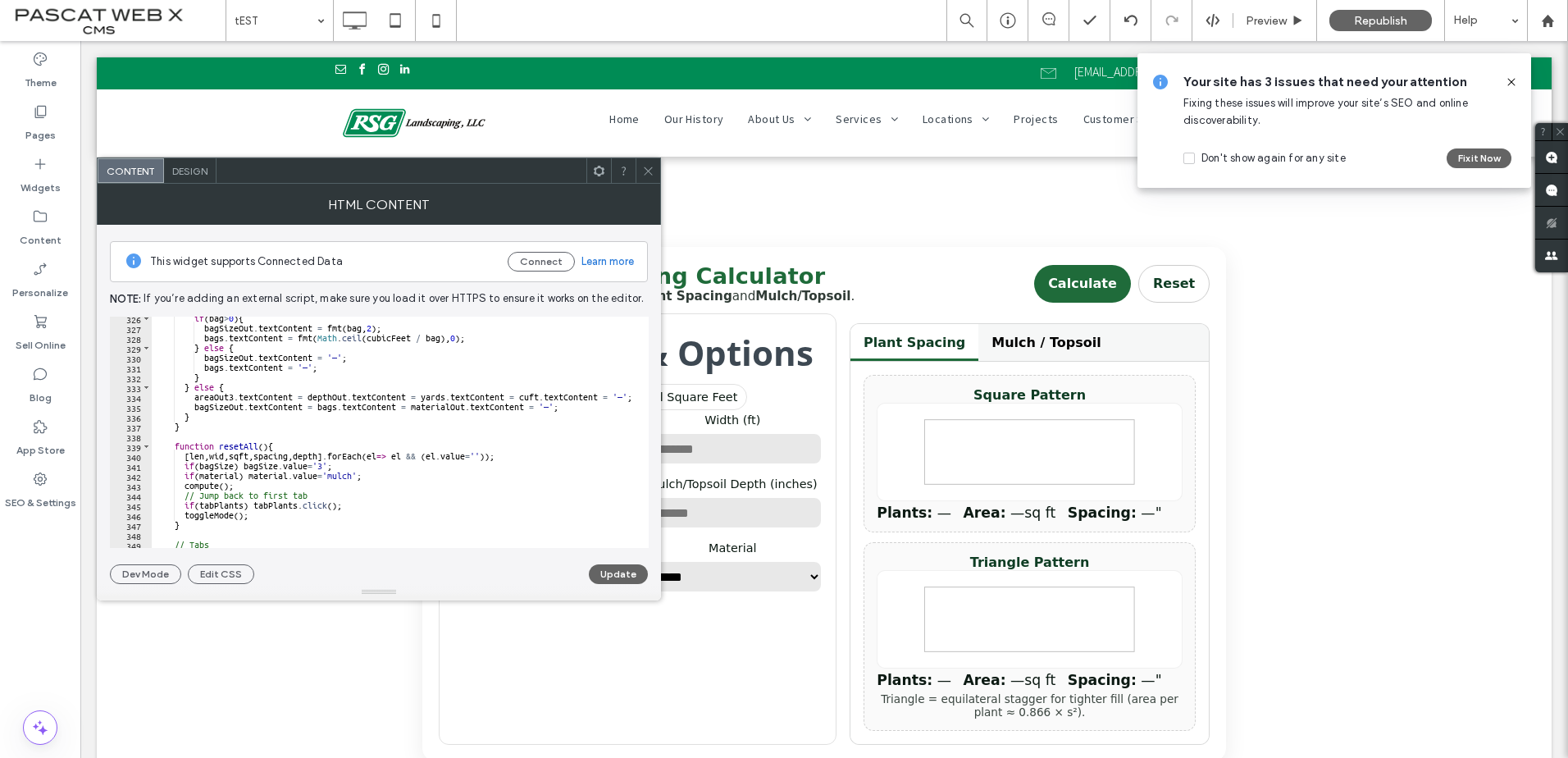
scroll to position [2955, 0]
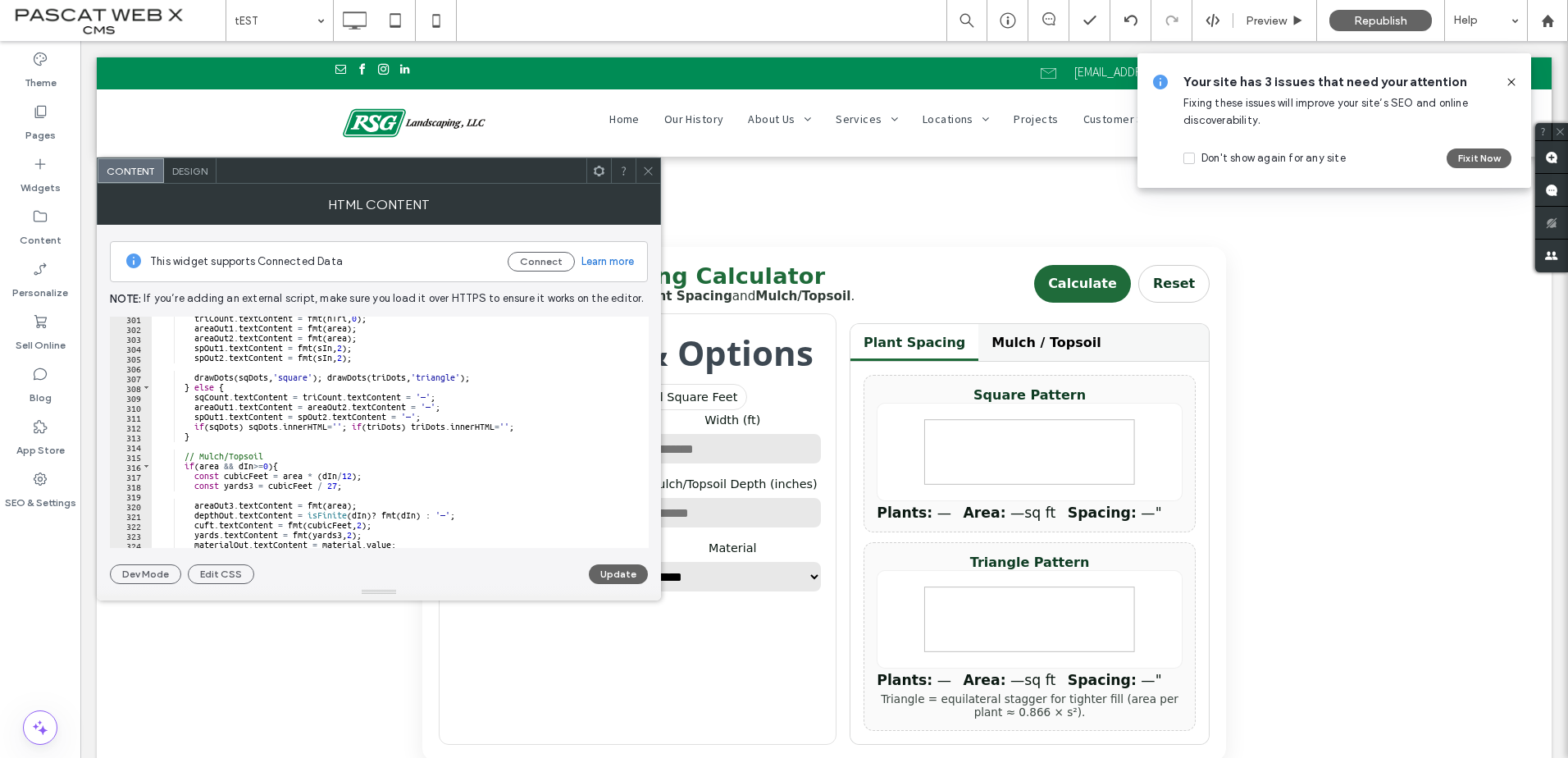
click at [605, 572] on button "Update" at bounding box center [618, 573] width 59 height 20
click at [650, 166] on icon at bounding box center [647, 170] width 12 height 12
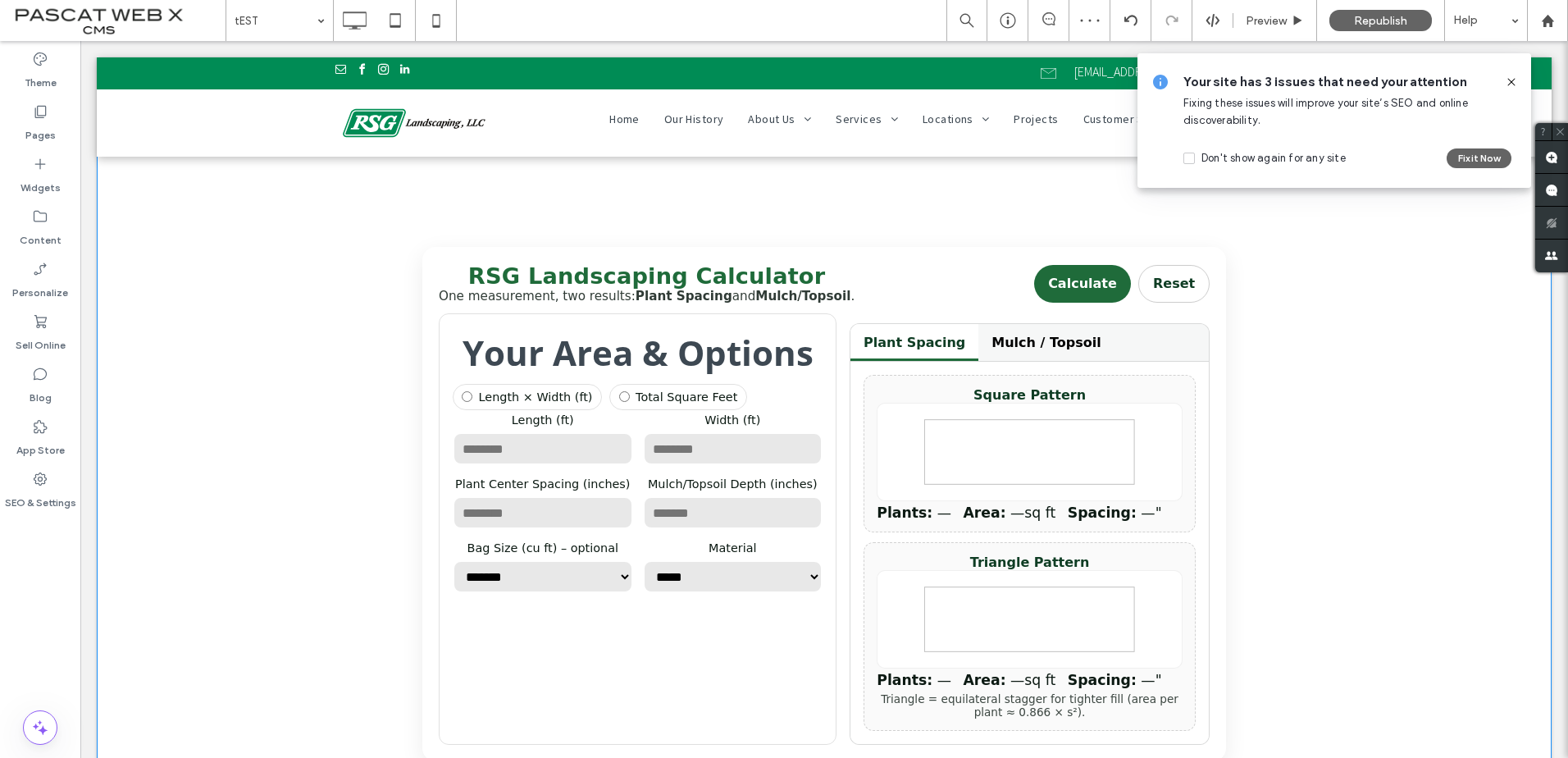
click at [568, 467] on div "Length (ft)" at bounding box center [542, 440] width 181 height 54
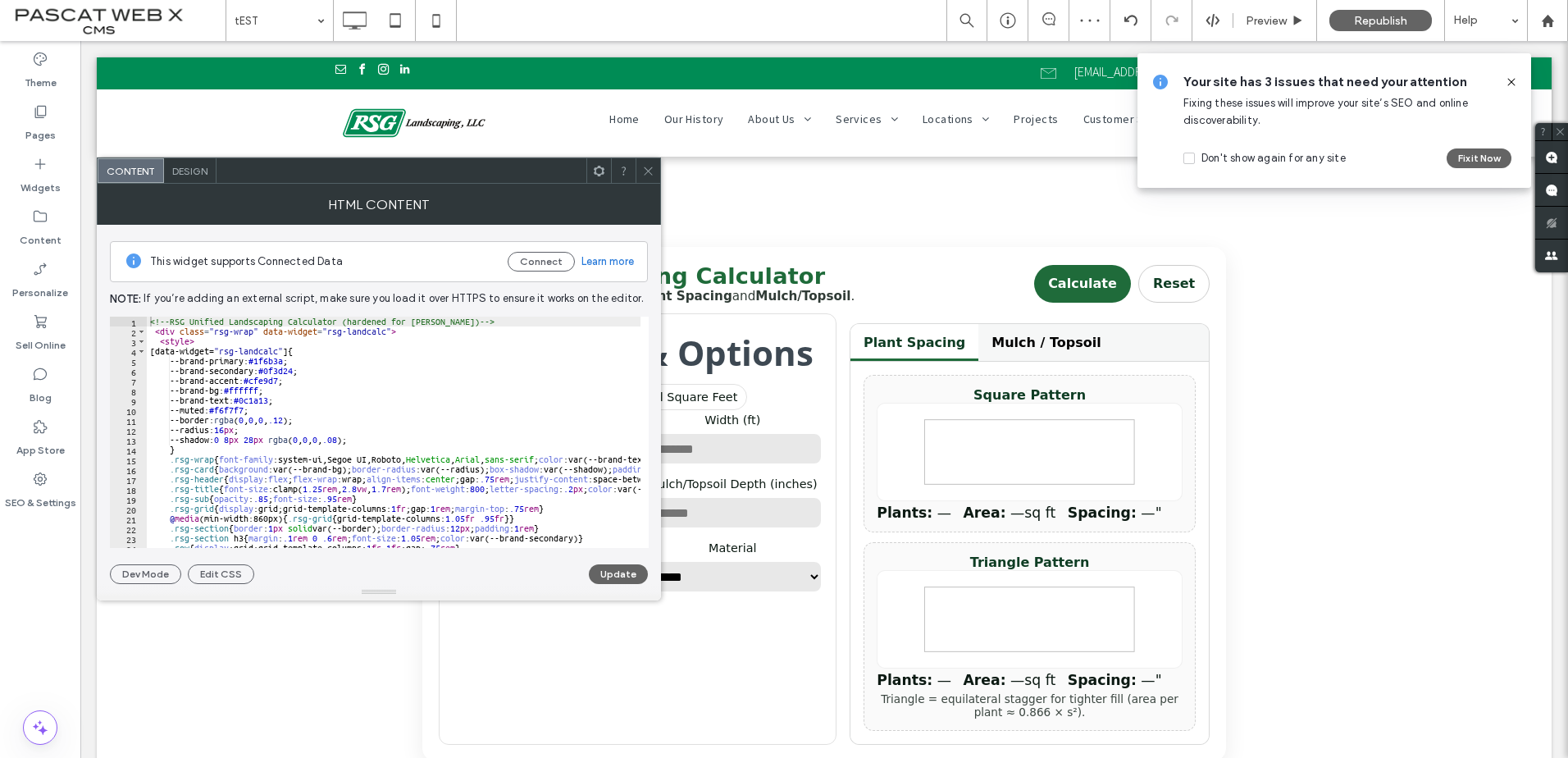
click at [655, 177] on div at bounding box center [648, 170] width 25 height 25
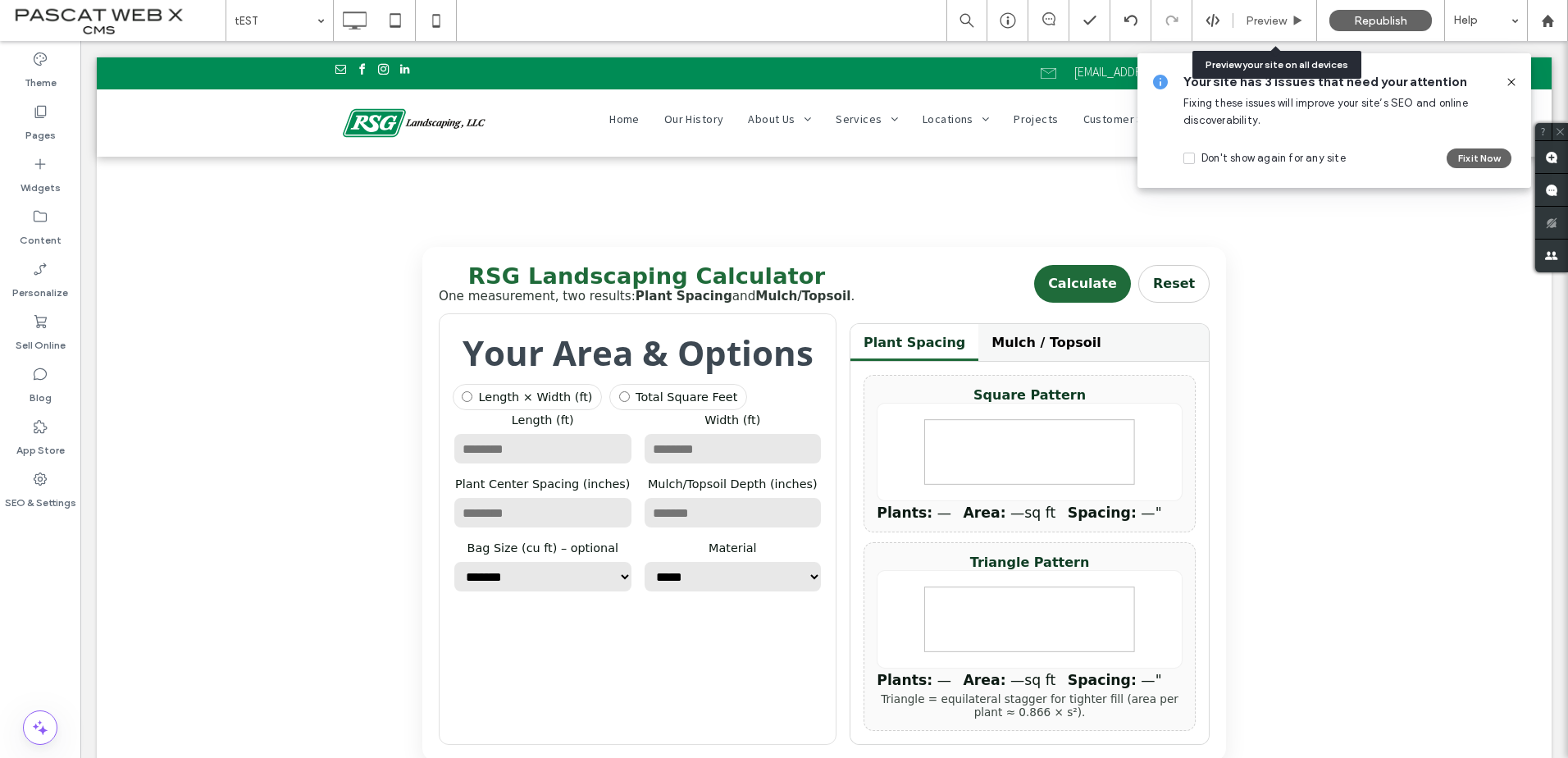
click at [1283, 14] on span "Preview" at bounding box center [1265, 21] width 41 height 14
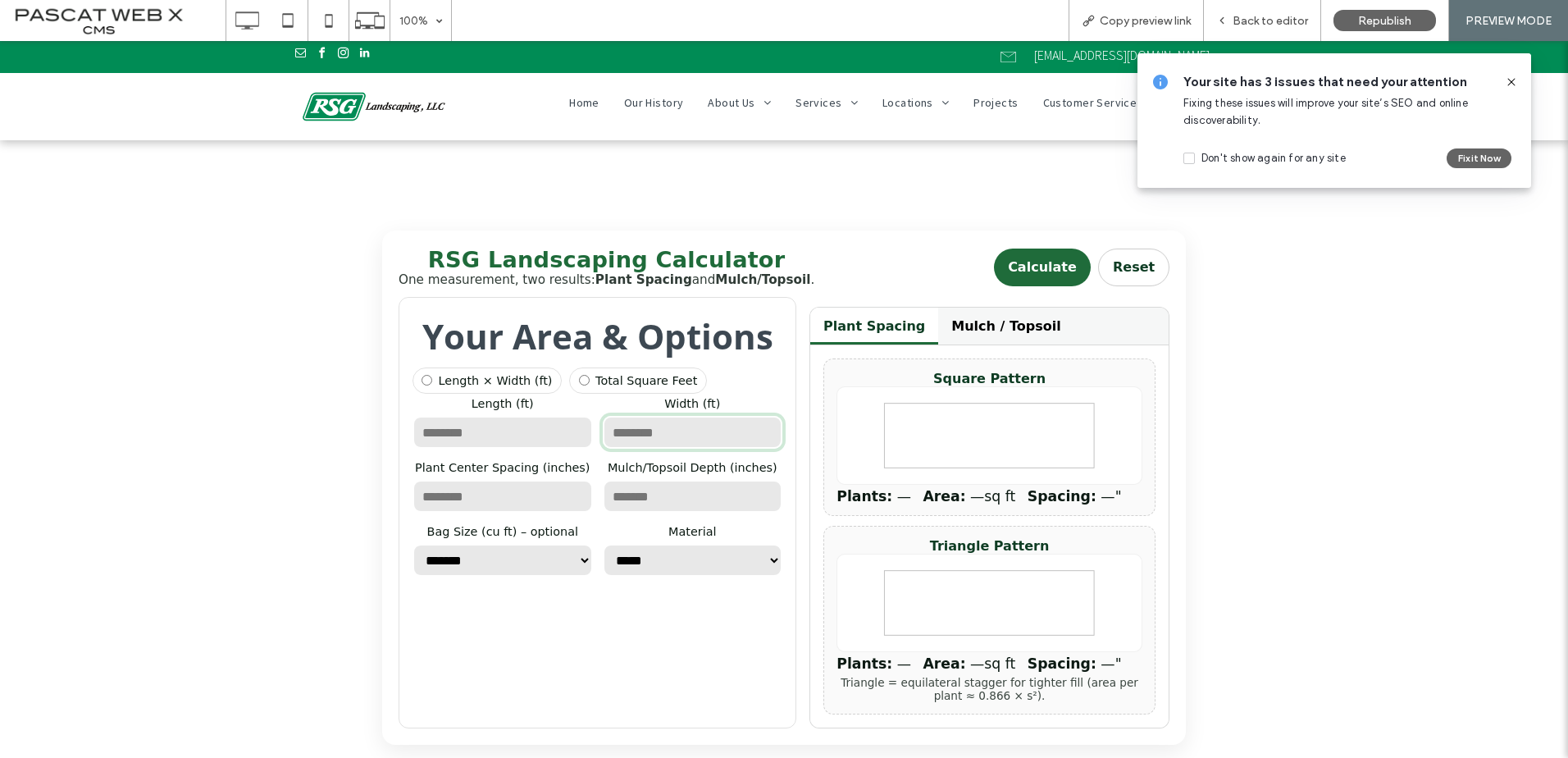
click at [646, 443] on input "number" at bounding box center [693, 432] width 181 height 33
type input "**"
click at [525, 449] on input "number" at bounding box center [502, 432] width 181 height 33
type input "**"
click at [525, 505] on input "number" at bounding box center [502, 496] width 181 height 33
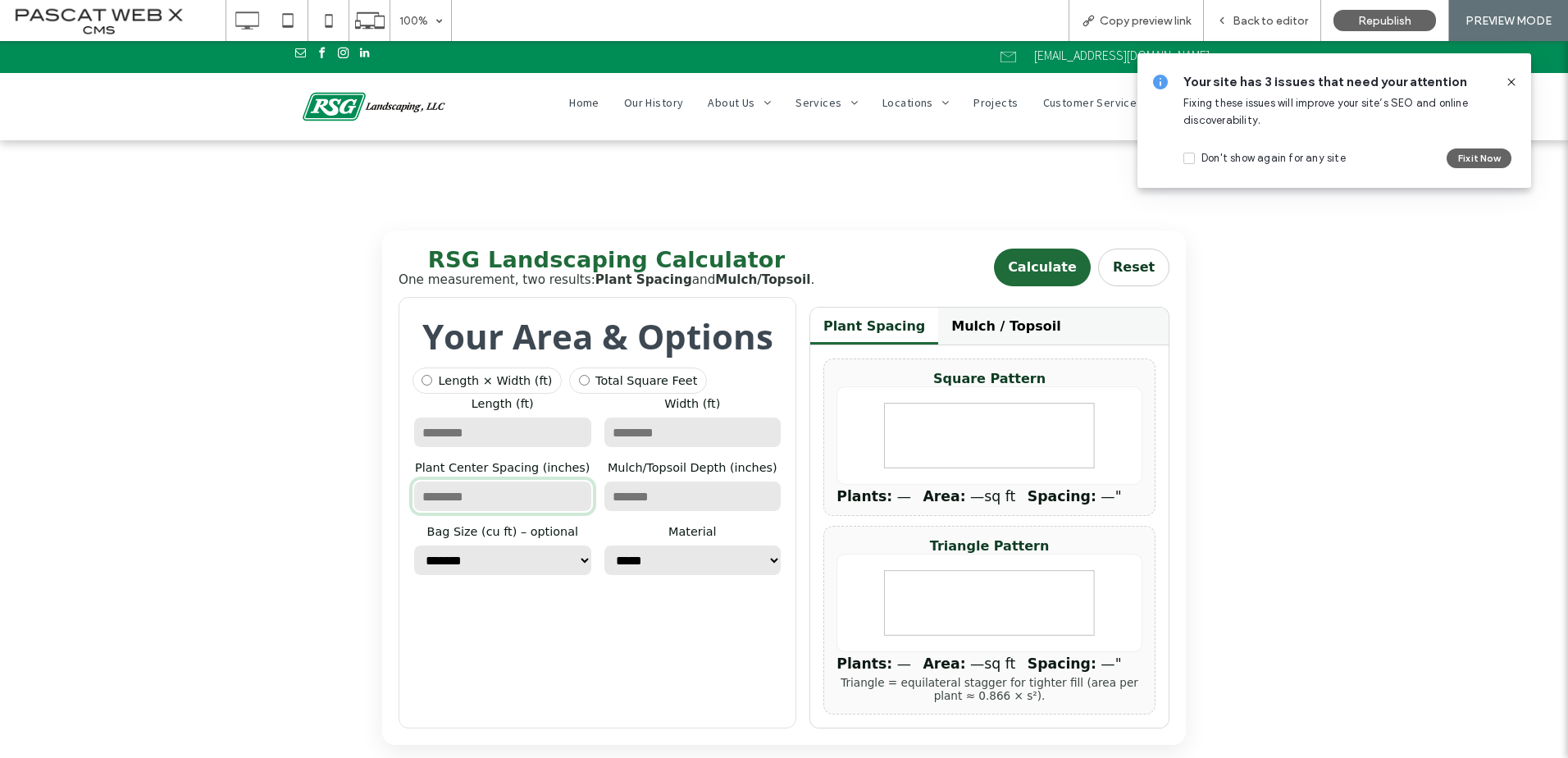
type input "**"
click at [661, 506] on input "number" at bounding box center [693, 496] width 181 height 33
type input "*"
click at [518, 570] on select "**********" at bounding box center [502, 559] width 181 height 33
click at [627, 576] on select "**********" at bounding box center [693, 559] width 181 height 33
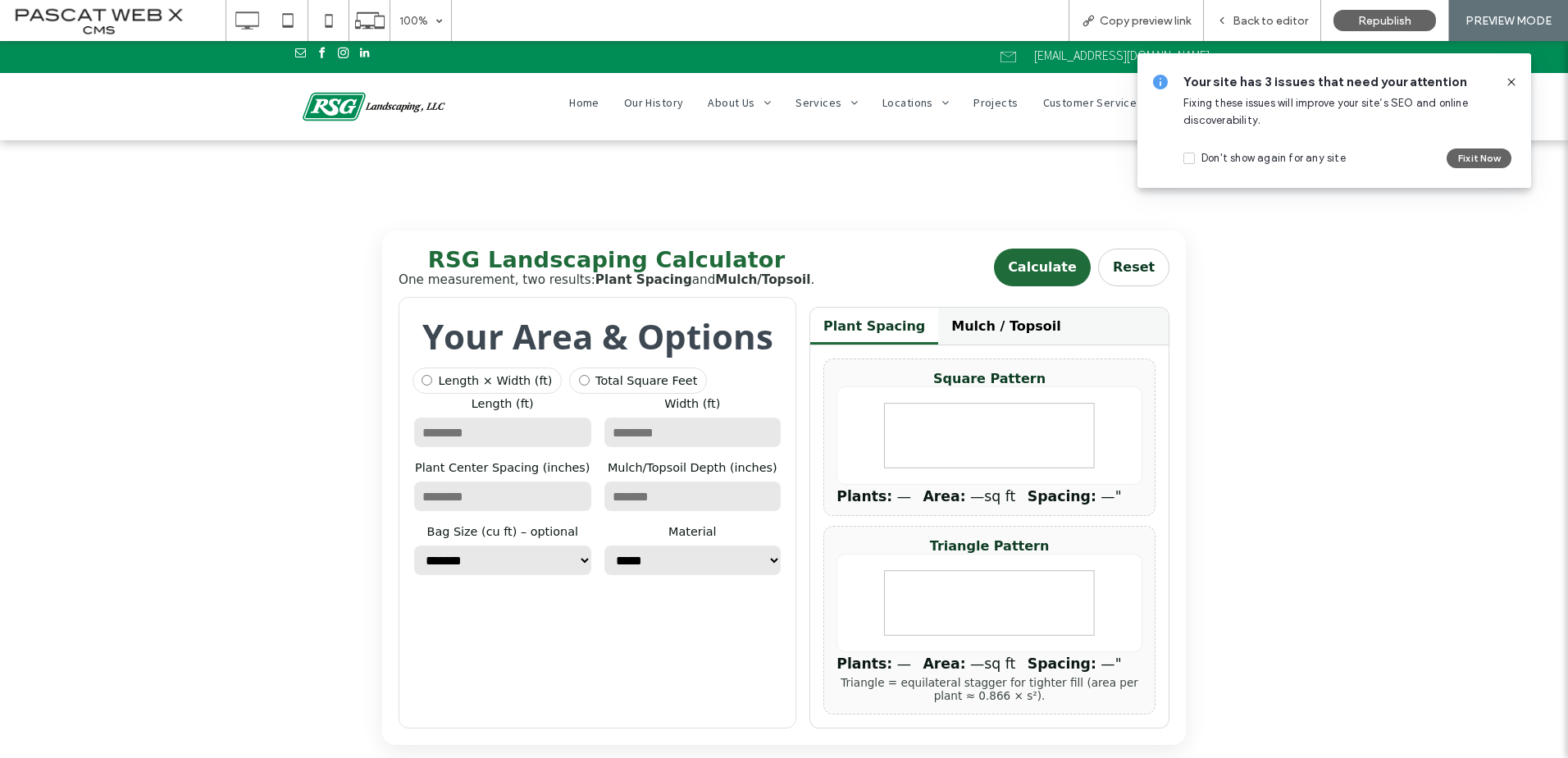
click at [1037, 275] on button "Calculate" at bounding box center [1041, 268] width 96 height 39
click at [1038, 274] on button "Calculate" at bounding box center [1041, 268] width 96 height 39
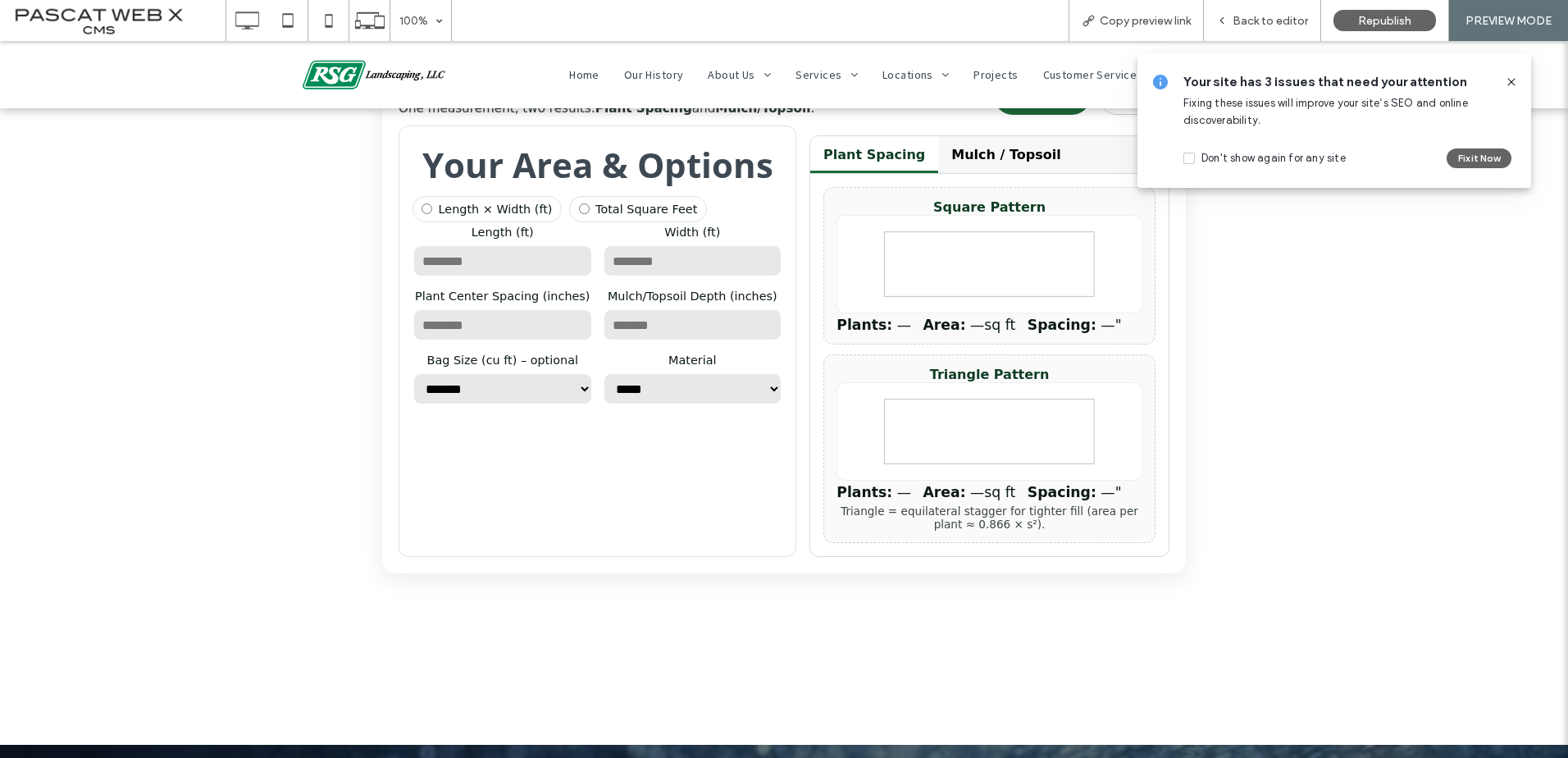
scroll to position [246, 0]
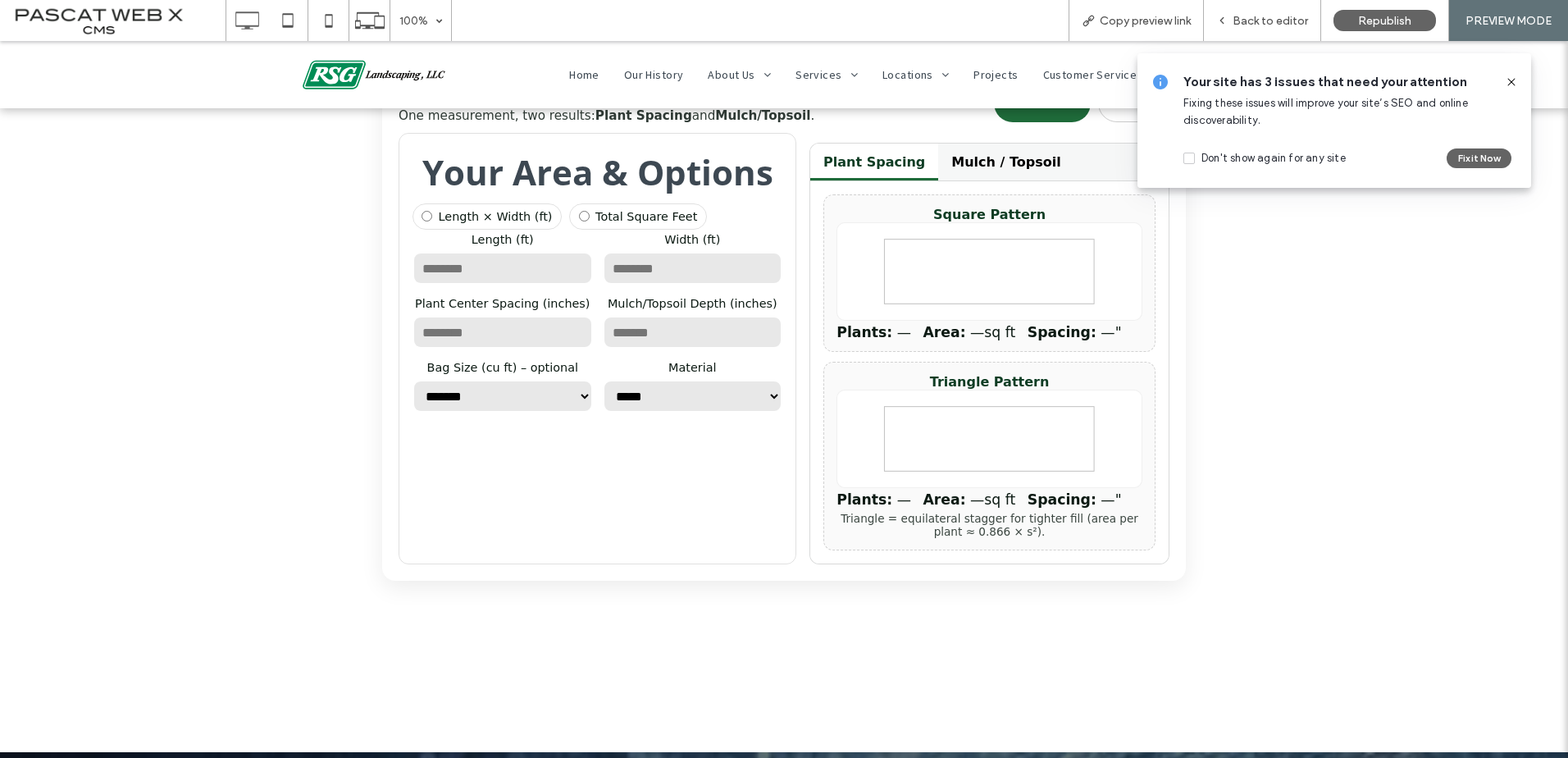
drag, startPoint x: 927, startPoint y: 443, endPoint x: 937, endPoint y: 436, distance: 12.2
click at [937, 436] on icon at bounding box center [989, 439] width 306 height 98
click at [962, 274] on icon at bounding box center [989, 272] width 306 height 98
click at [992, 175] on button "Mulch / Topsoil" at bounding box center [1005, 162] width 135 height 37
click at [995, 168] on button "Mulch / Topsoil" at bounding box center [1005, 162] width 135 height 37
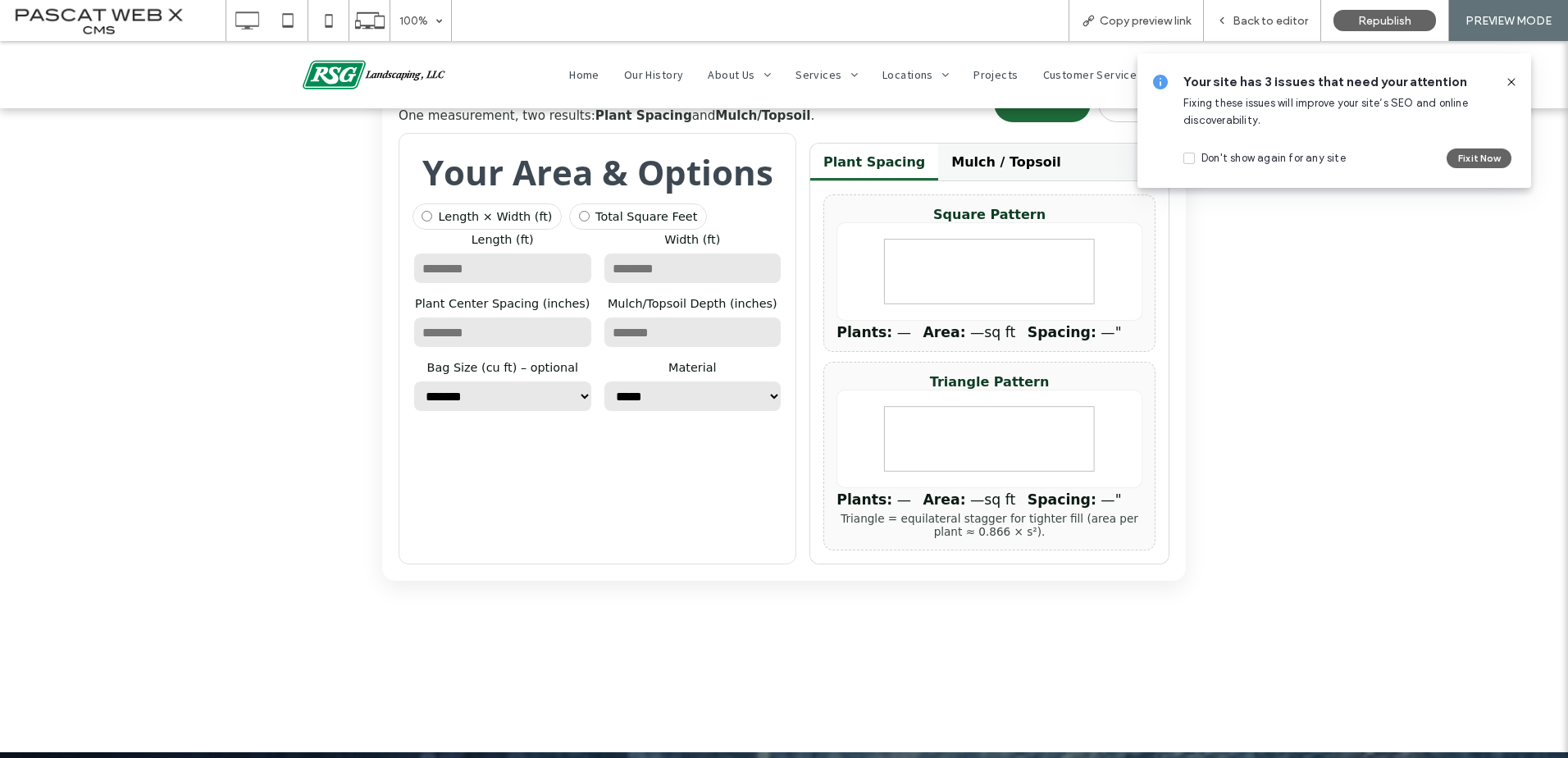
drag, startPoint x: 843, startPoint y: 178, endPoint x: 949, endPoint y: 163, distance: 107.1
click at [843, 177] on button "Plant Spacing" at bounding box center [873, 162] width 128 height 37
click at [991, 168] on button "Mulch / Topsoil" at bounding box center [1005, 162] width 135 height 37
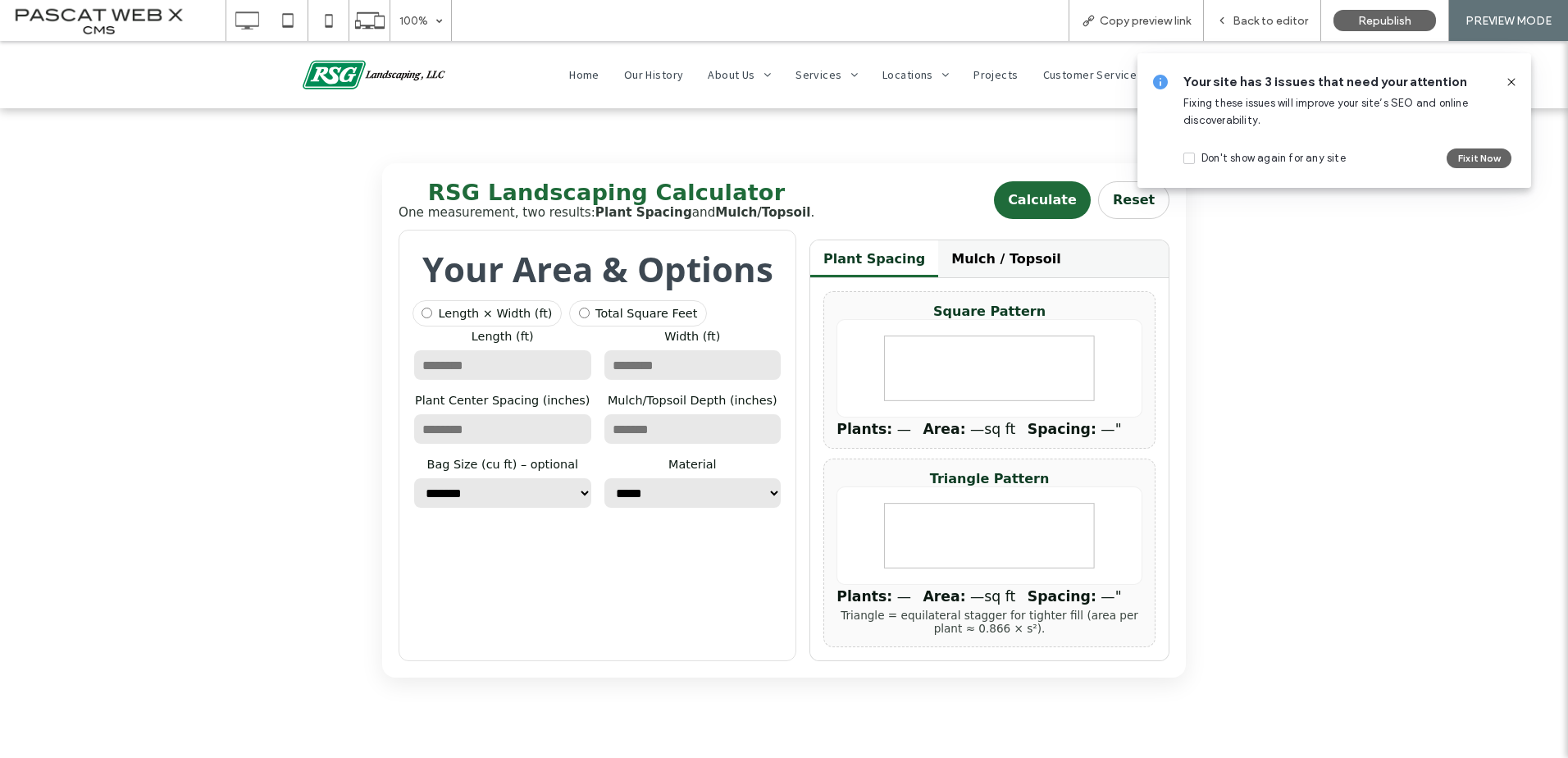
scroll to position [0, 0]
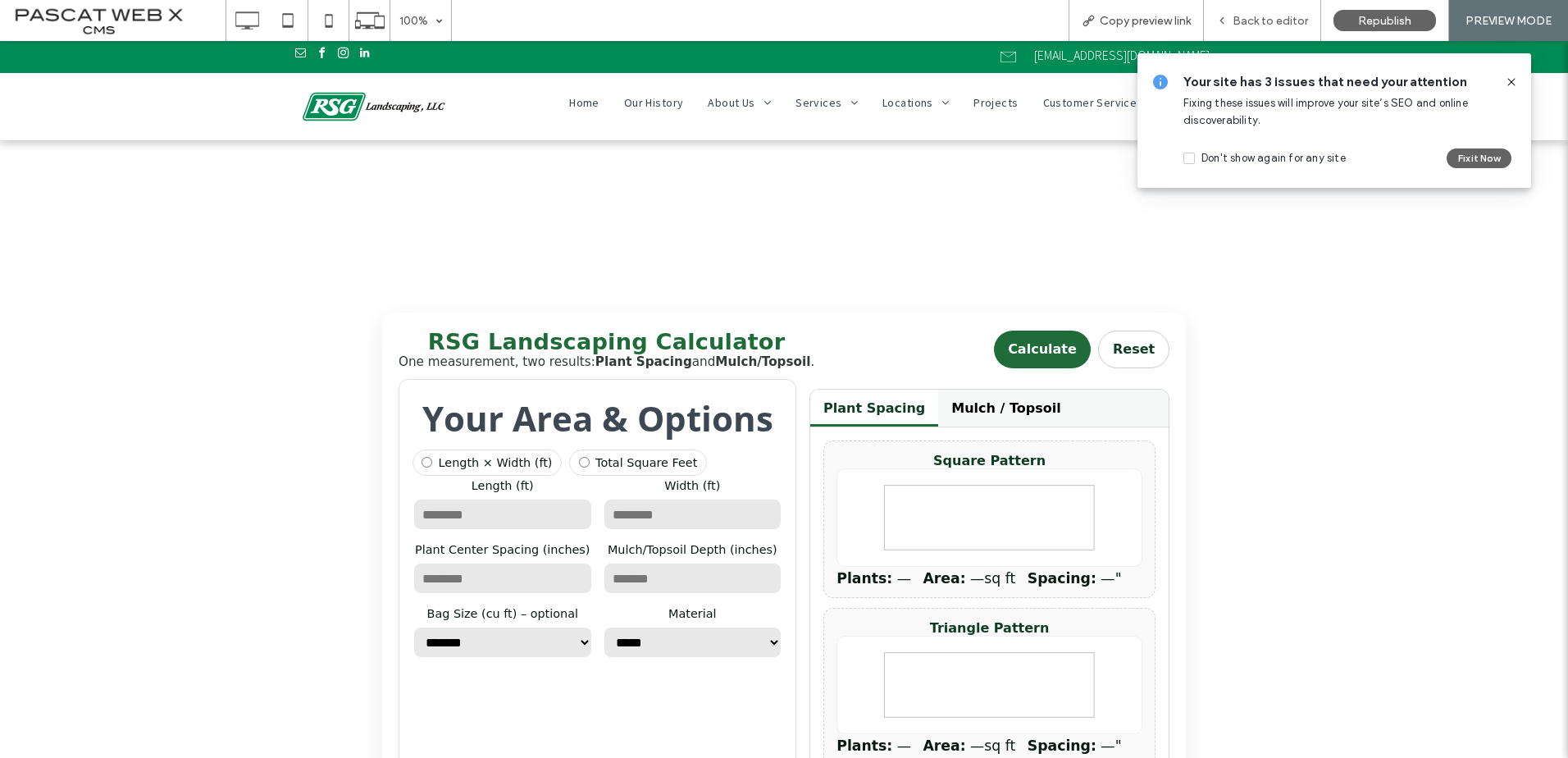
click at [1254, 18] on span "Back to editor" at bounding box center [1270, 21] width 76 height 14
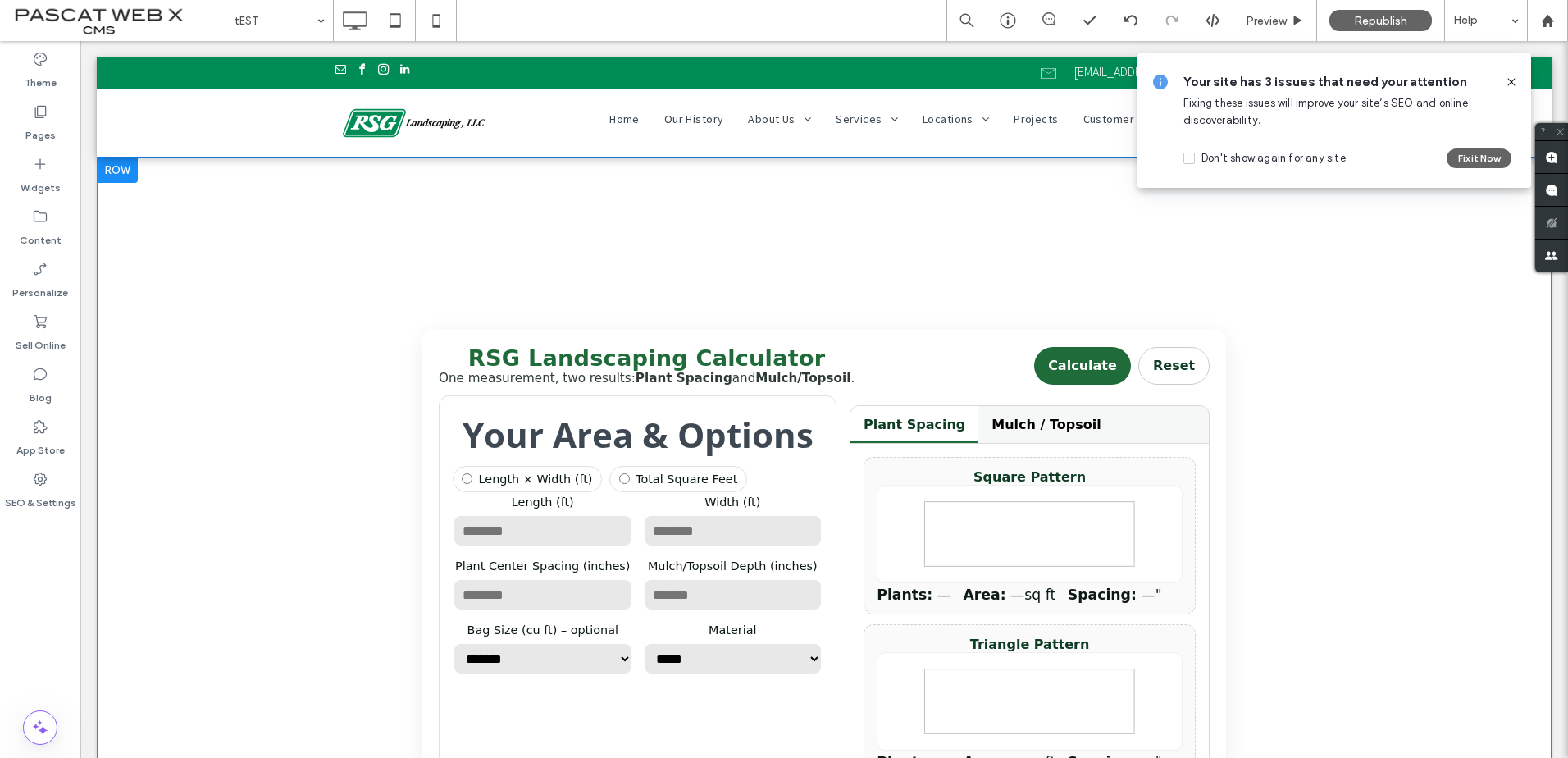
click at [573, 384] on div "One measurement, two results: Plant Spacing and Mulch/Topsoil ." at bounding box center [646, 379] width 415 height 15
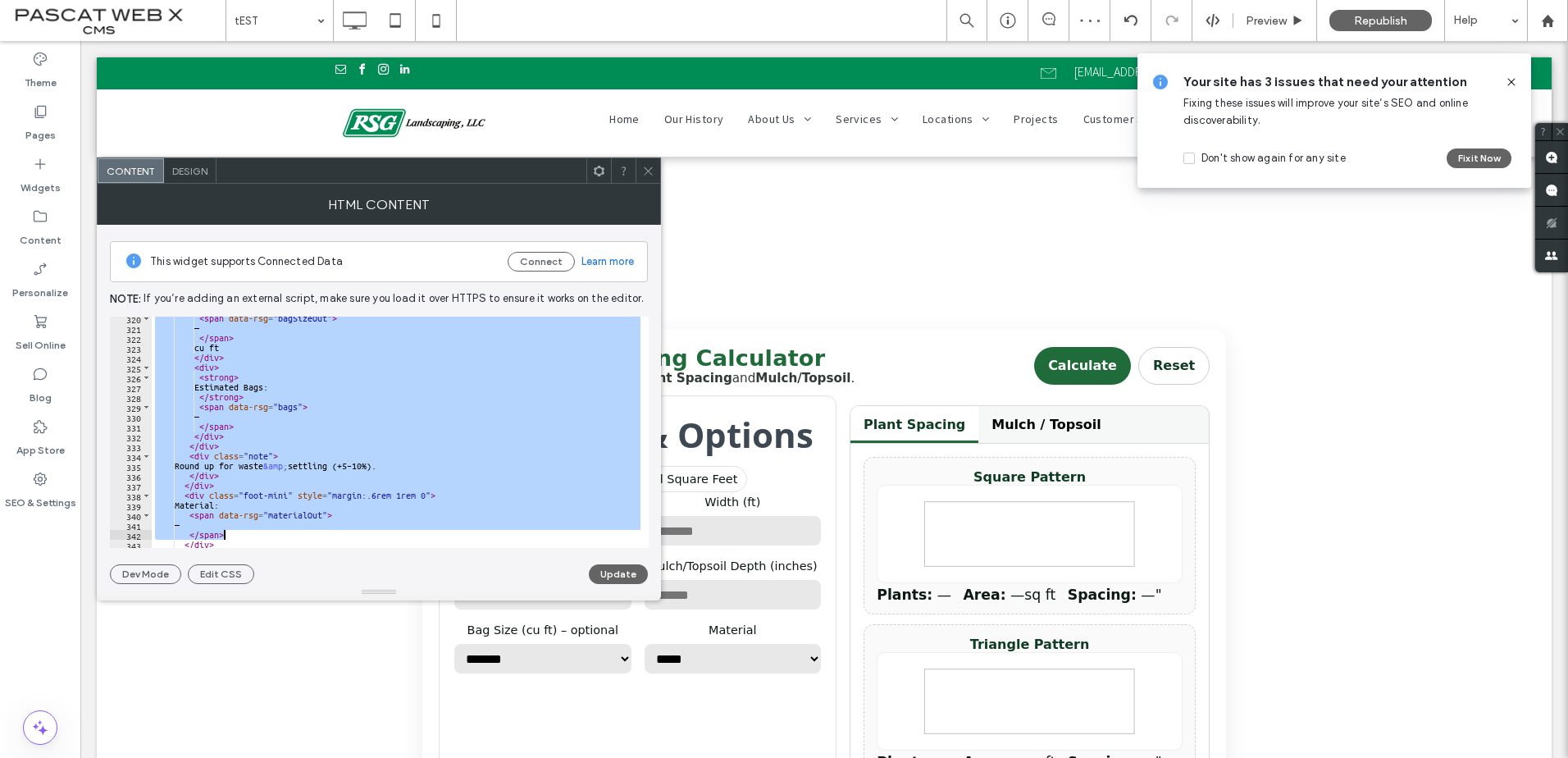
scroll to position [4795, 0]
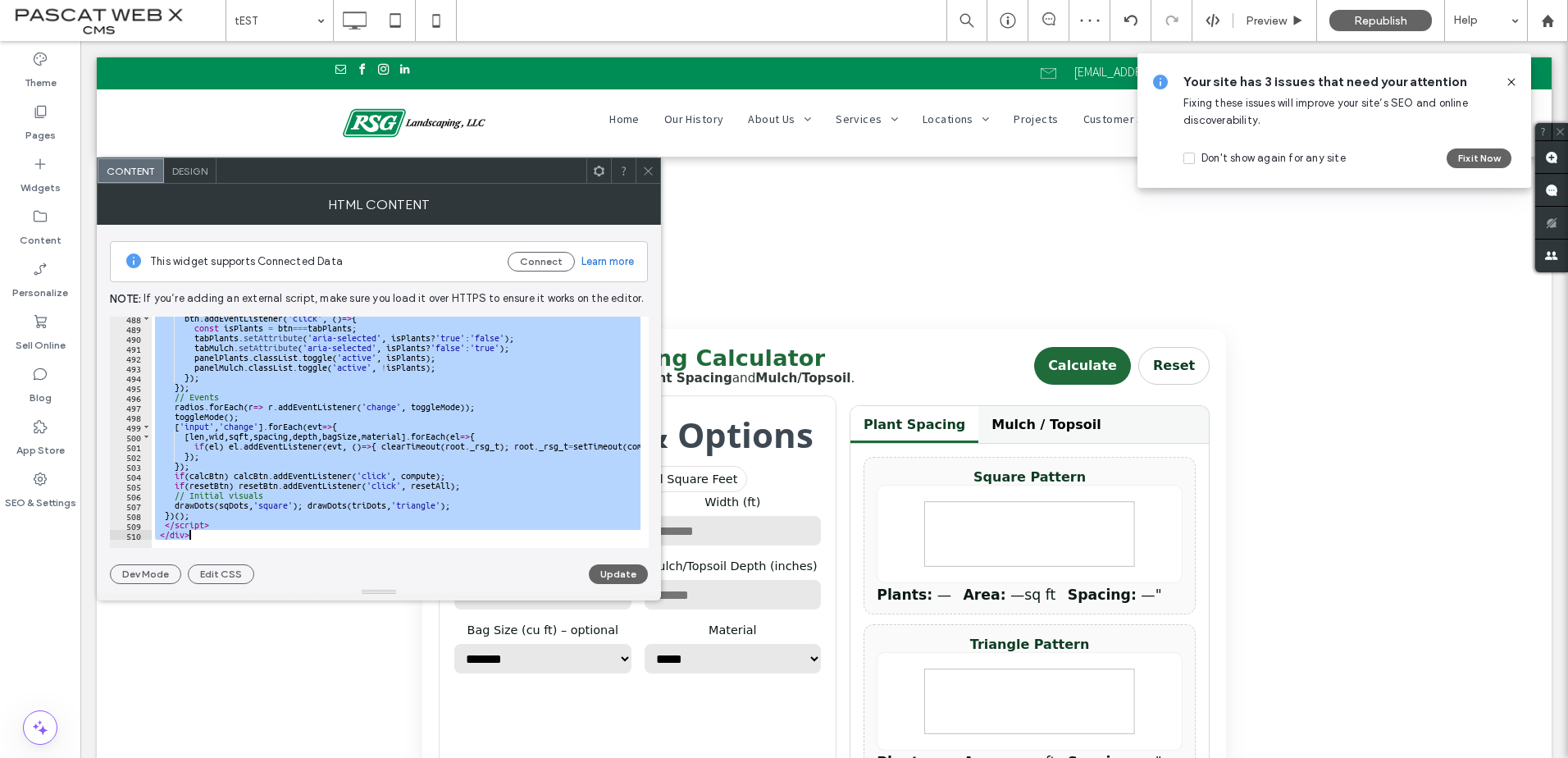
drag, startPoint x: 150, startPoint y: 319, endPoint x: 627, endPoint y: 796, distance: 674.6
click at [627, 757] on html ".wqwq-1{fill:#231f20;} .cls-1q, .cls-2q { fill-rule: evenodd; } .cls-2q { fill:…" at bounding box center [784, 379] width 1568 height 758
type textarea "********* *******"
paste textarea "Cursor at row 510"
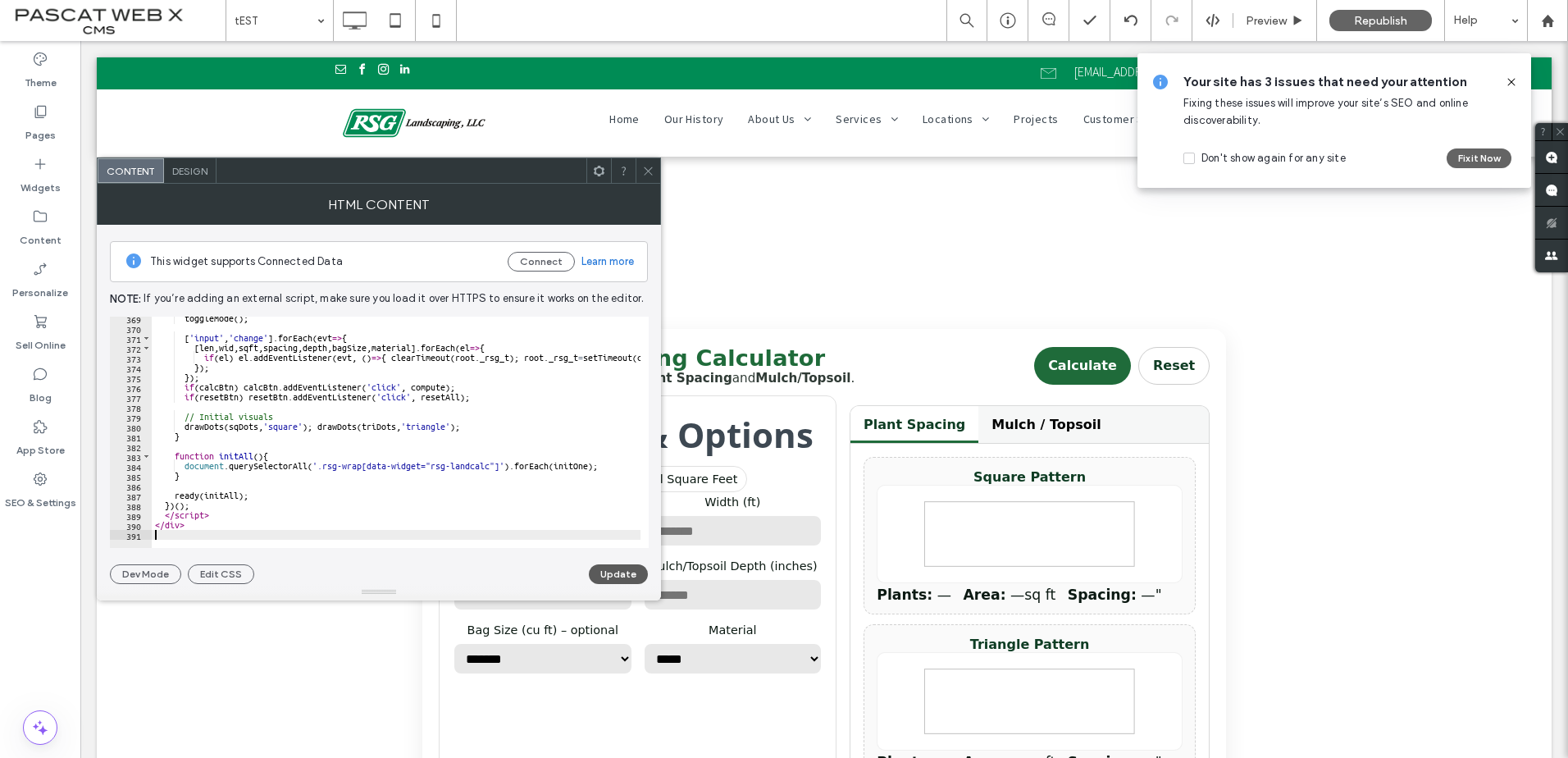
click at [624, 569] on button "Update" at bounding box center [618, 573] width 59 height 20
click at [642, 173] on icon at bounding box center [647, 170] width 12 height 12
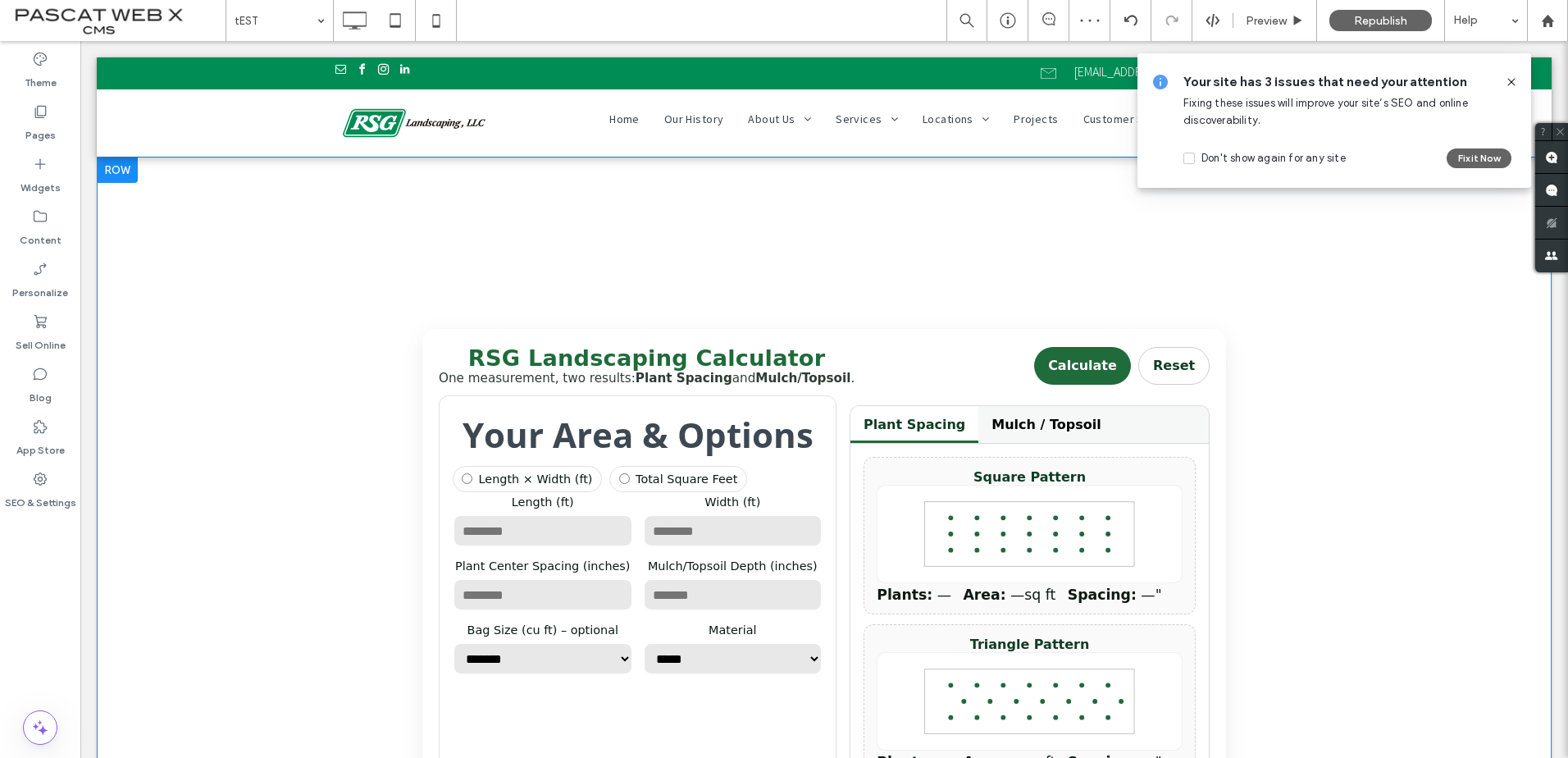
click at [1001, 530] on icon at bounding box center [1029, 534] width 306 height 98
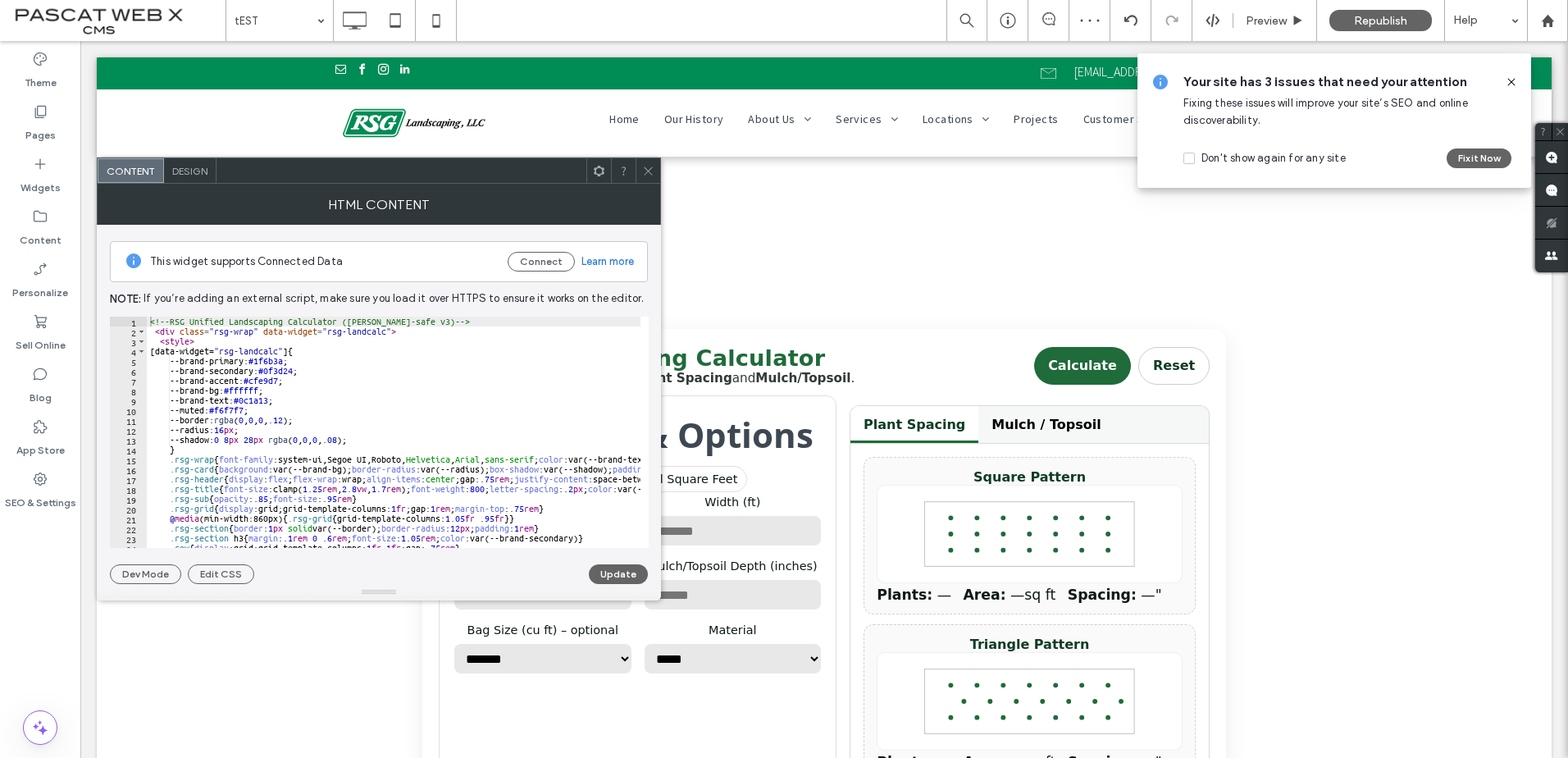
click at [653, 170] on icon at bounding box center [647, 170] width 12 height 12
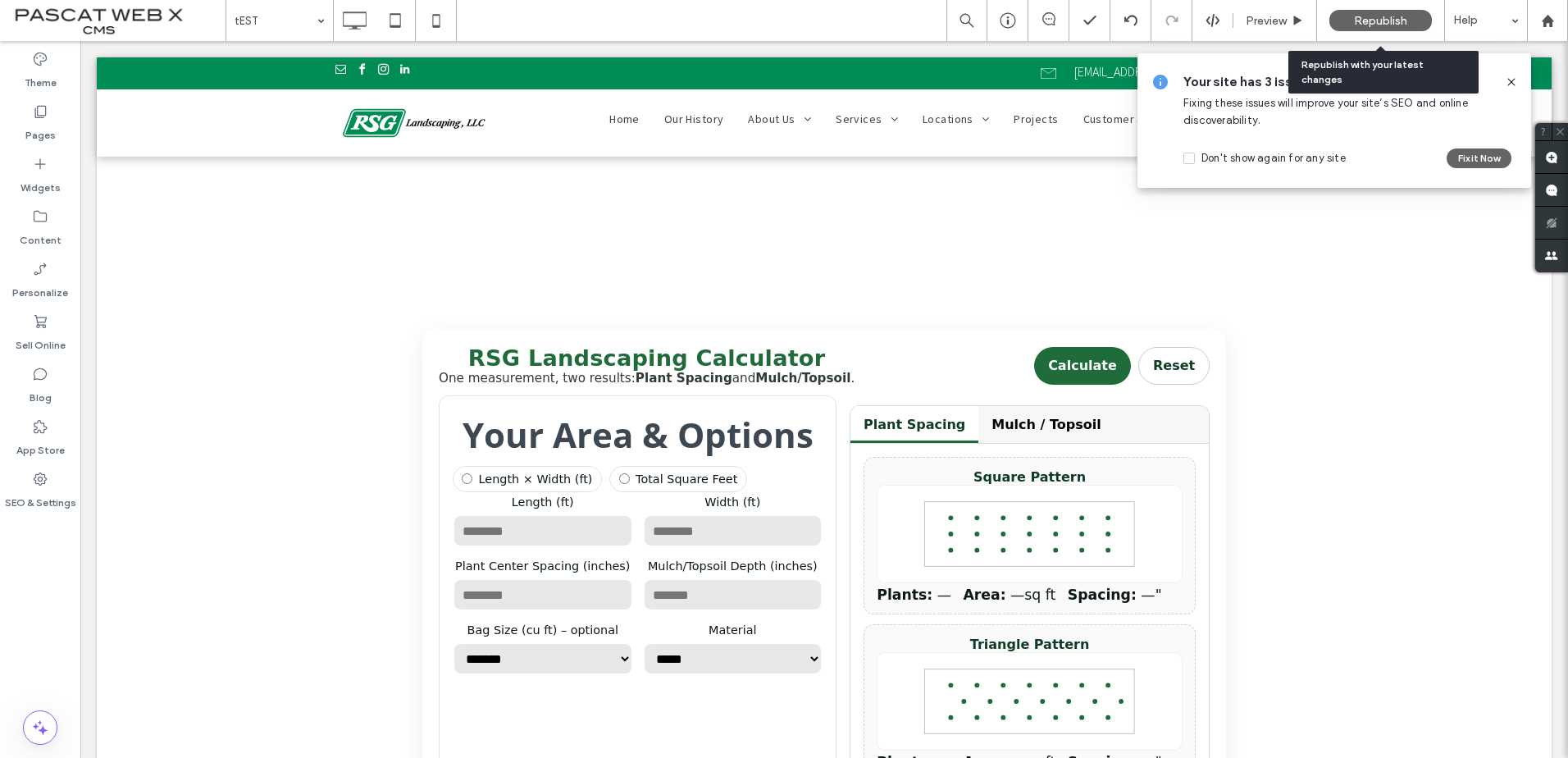
click at [1377, 16] on span "Republish" at bounding box center [1381, 21] width 53 height 14
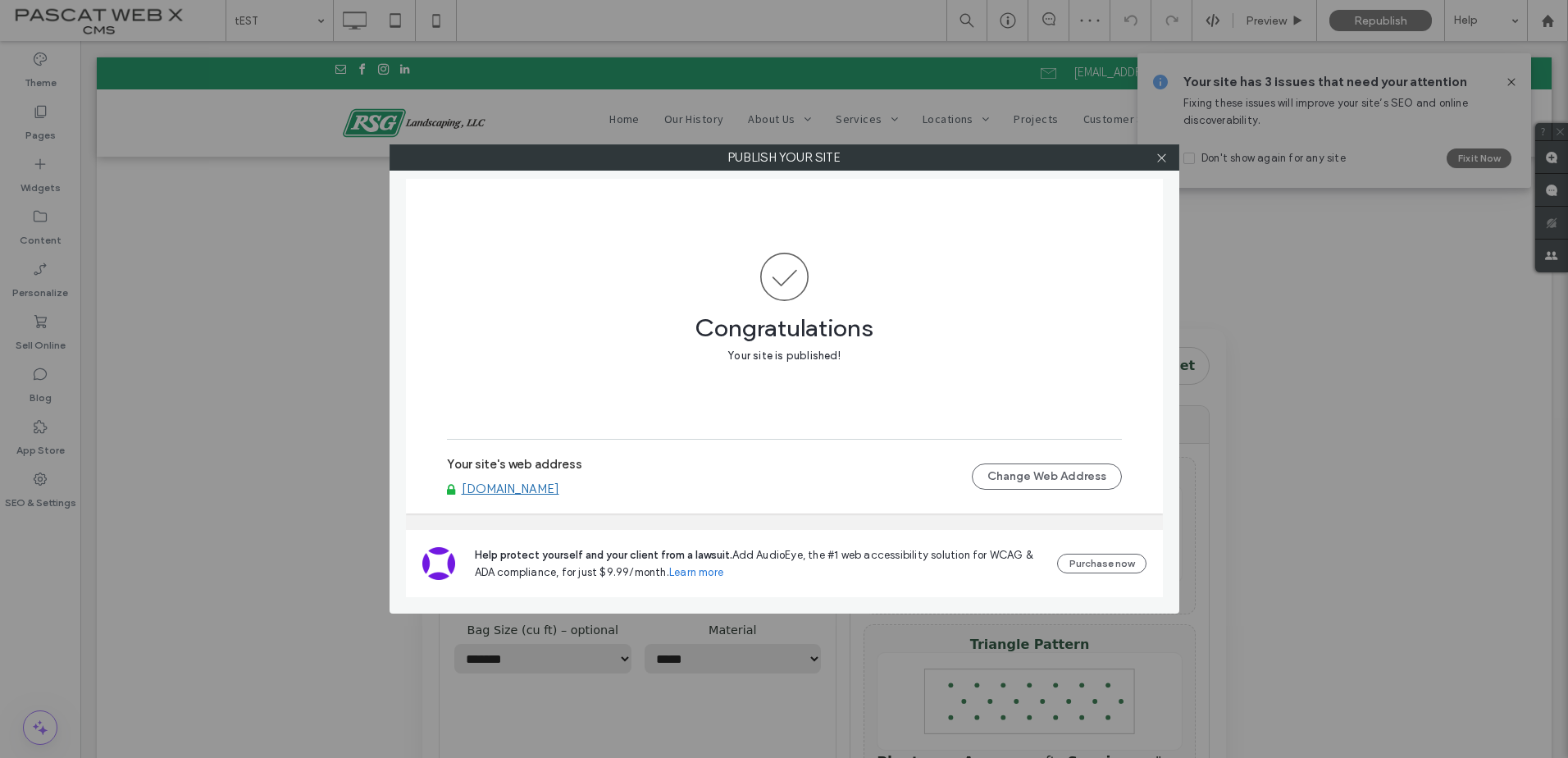
click at [1168, 157] on div at bounding box center [1162, 157] width 25 height 25
click at [1164, 163] on icon at bounding box center [1161, 157] width 12 height 12
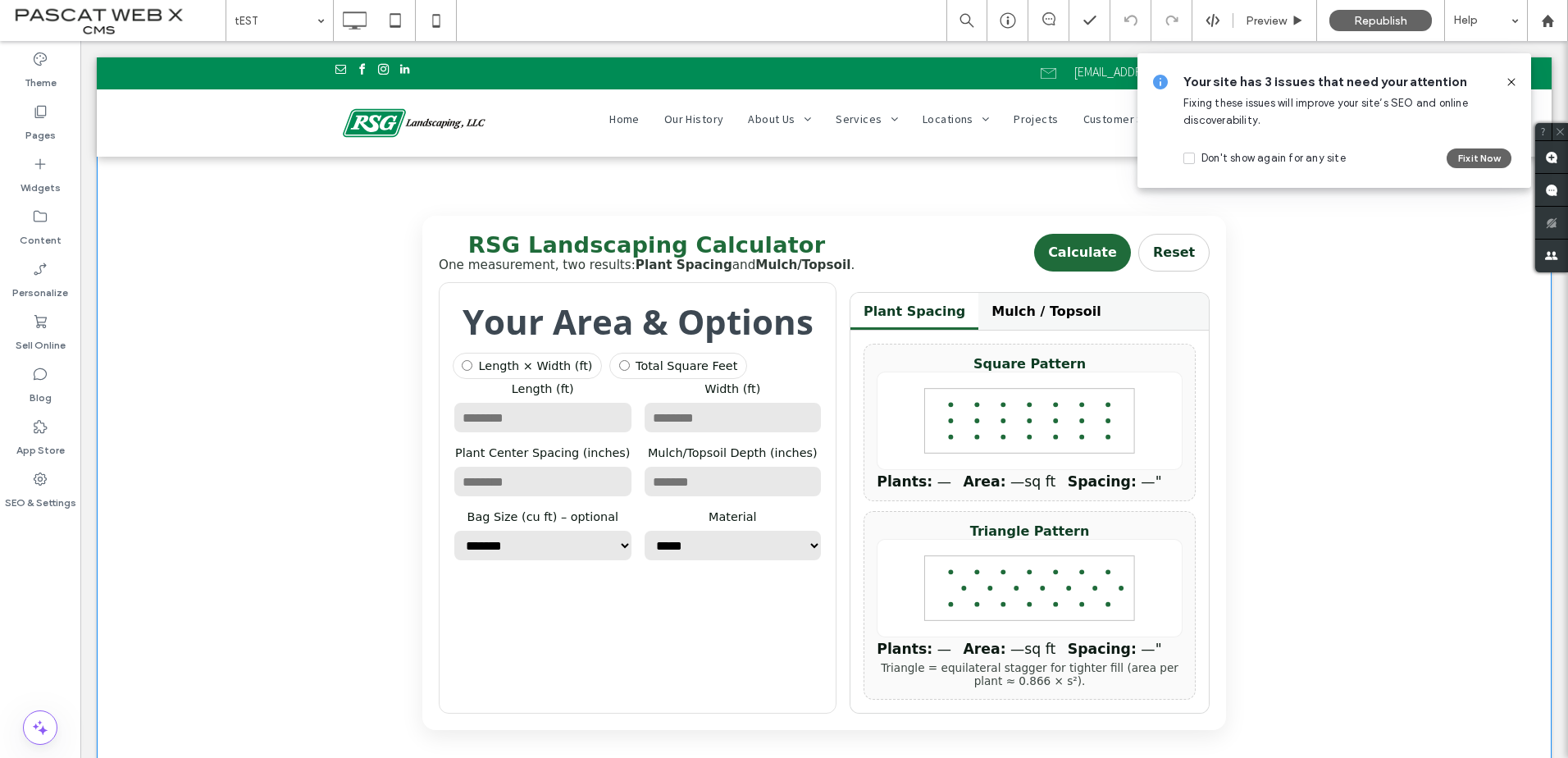
scroll to position [164, 0]
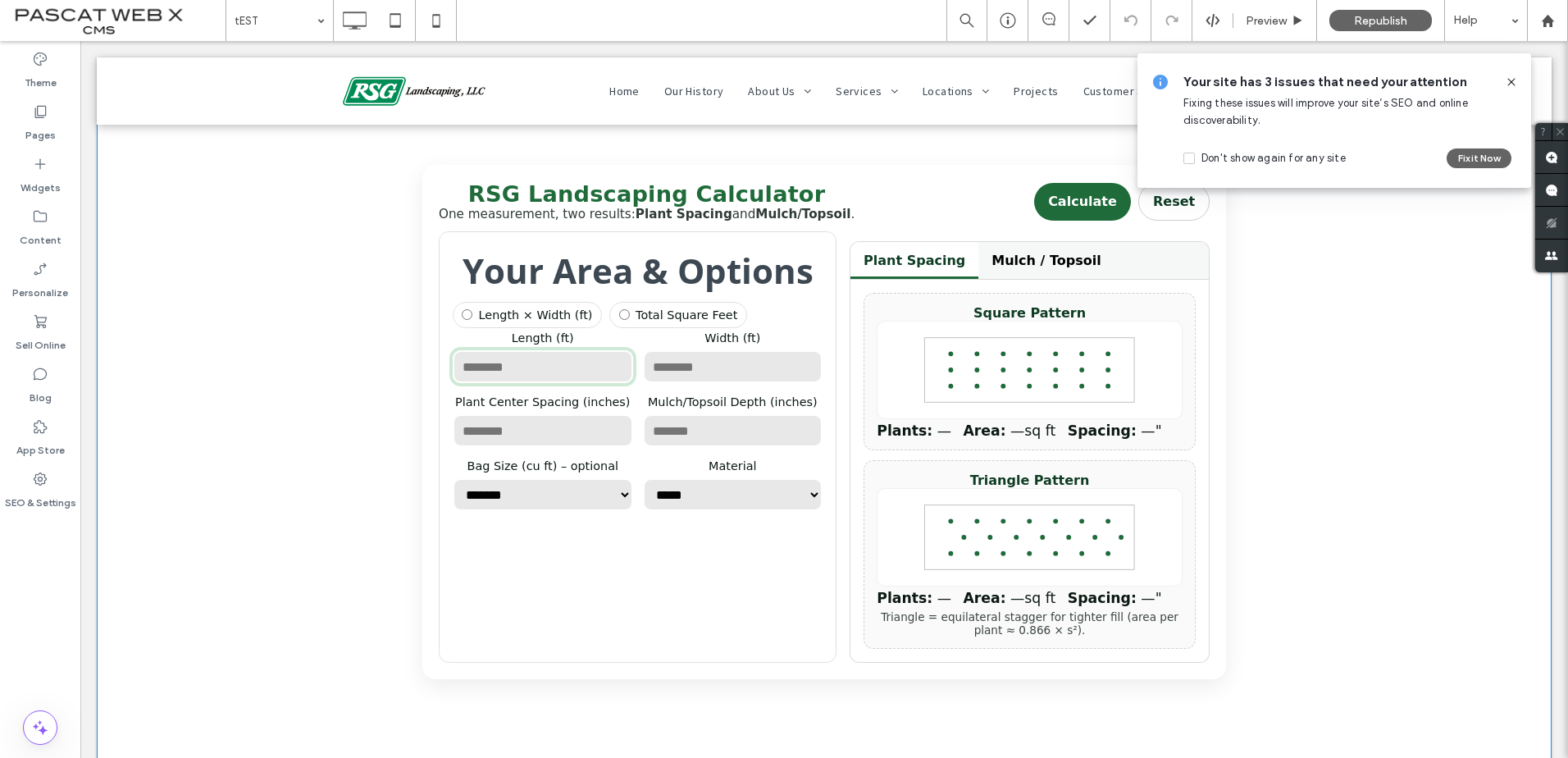
click at [509, 379] on input "number" at bounding box center [542, 366] width 181 height 33
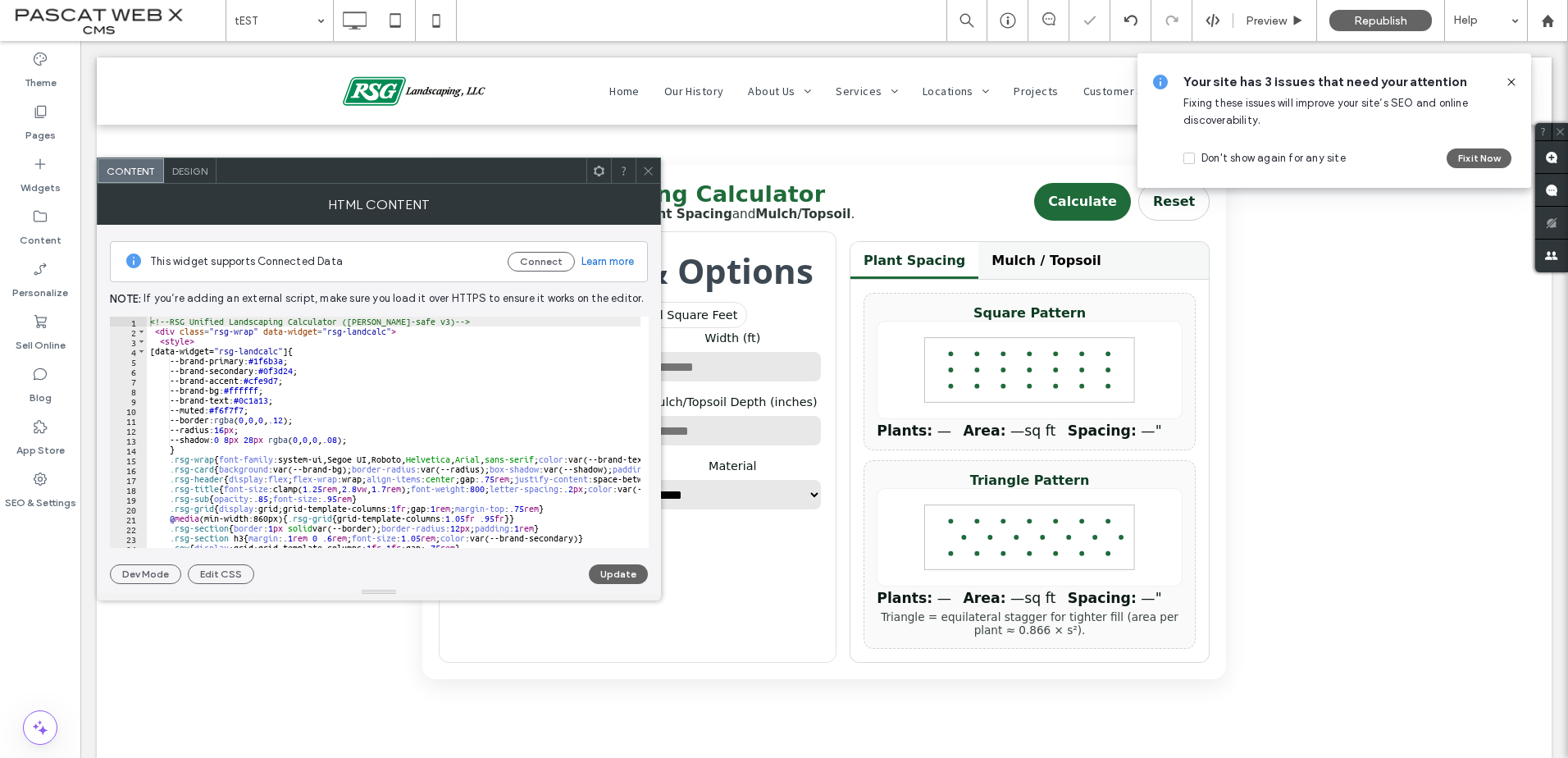
click at [651, 166] on div at bounding box center [648, 170] width 25 height 25
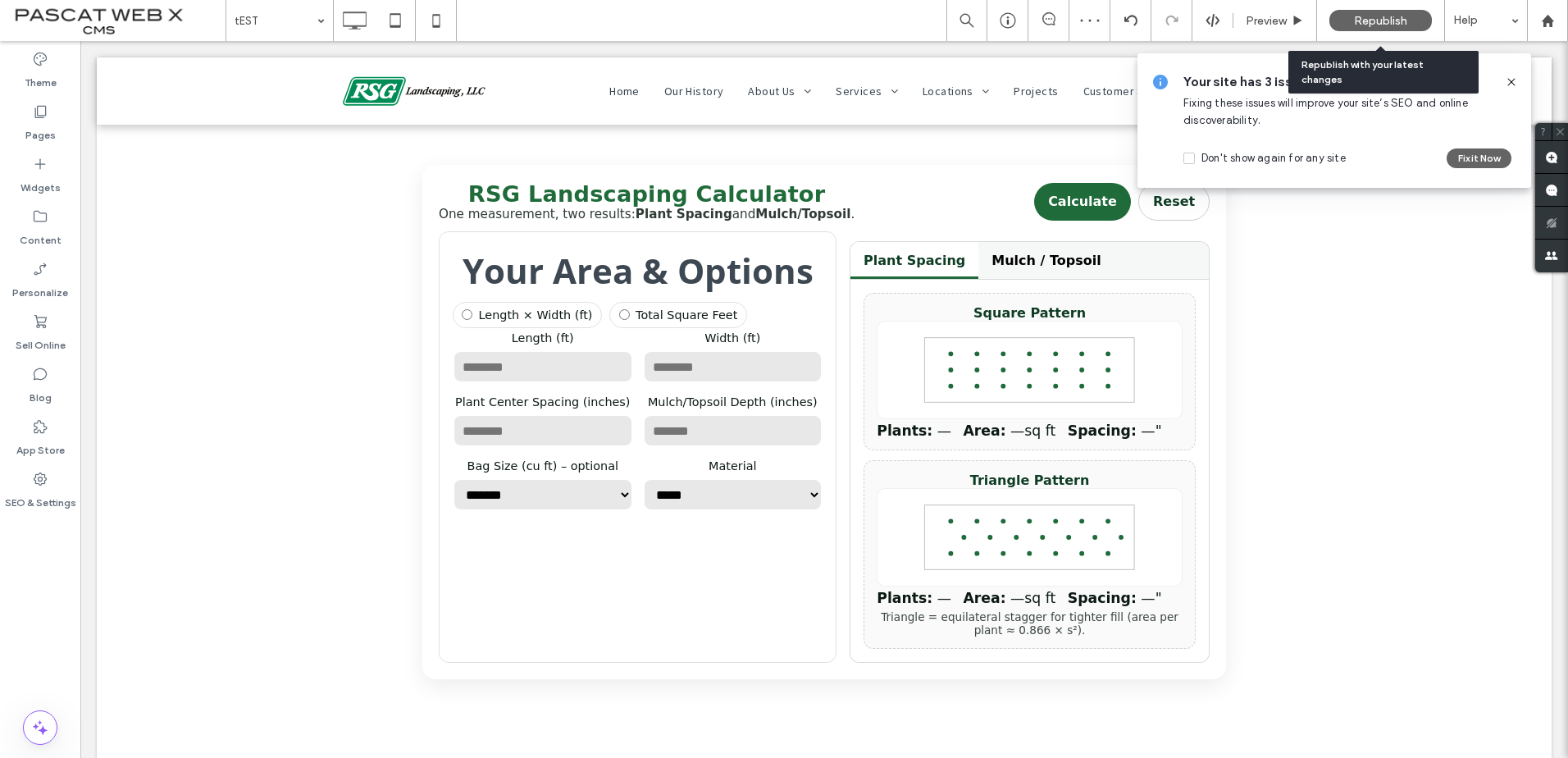
click at [1376, 12] on div "Republish" at bounding box center [1381, 20] width 102 height 22
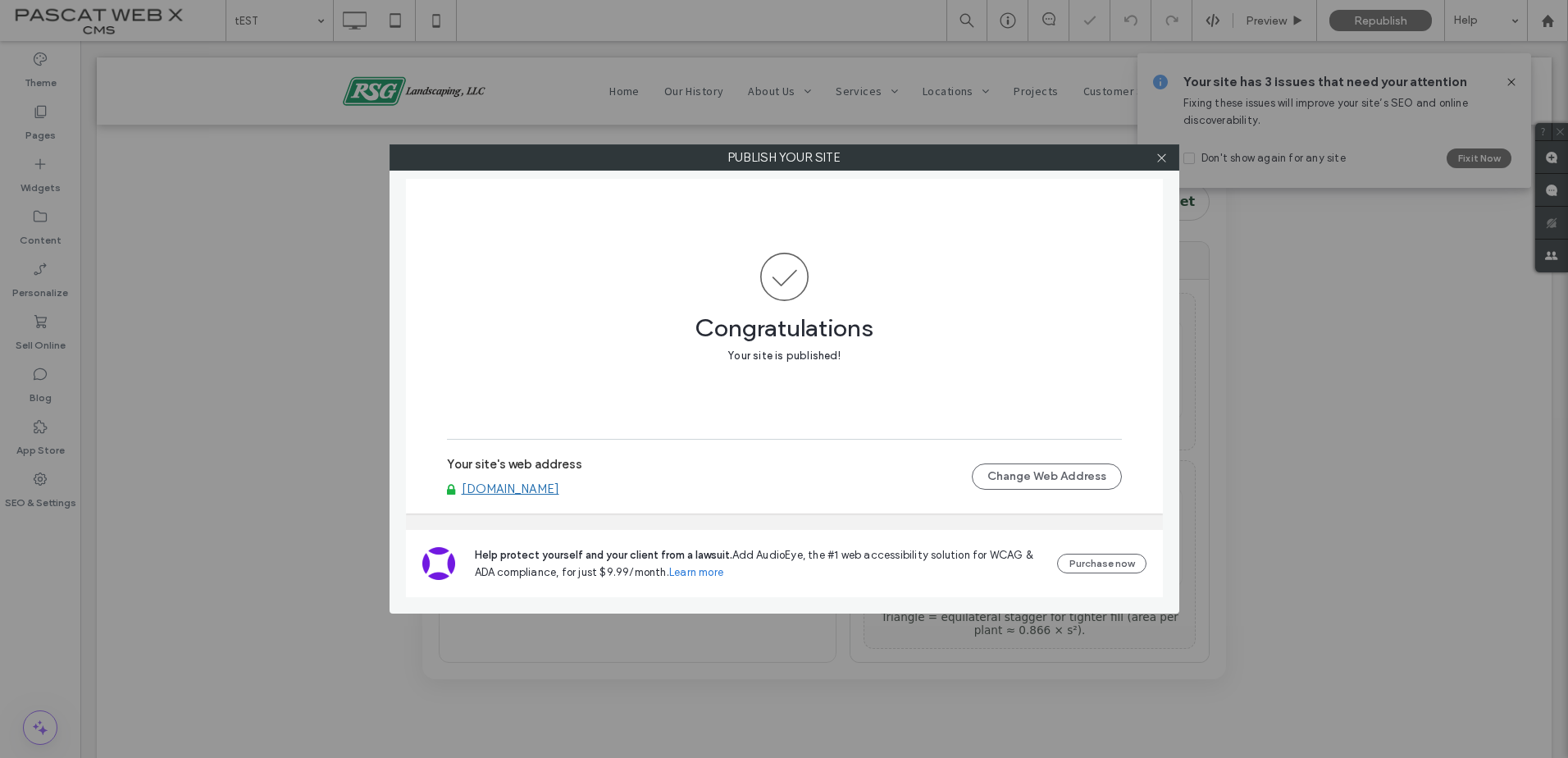
click at [555, 484] on link "[DOMAIN_NAME]" at bounding box center [510, 489] width 97 height 15
click at [1156, 162] on icon at bounding box center [1161, 157] width 12 height 12
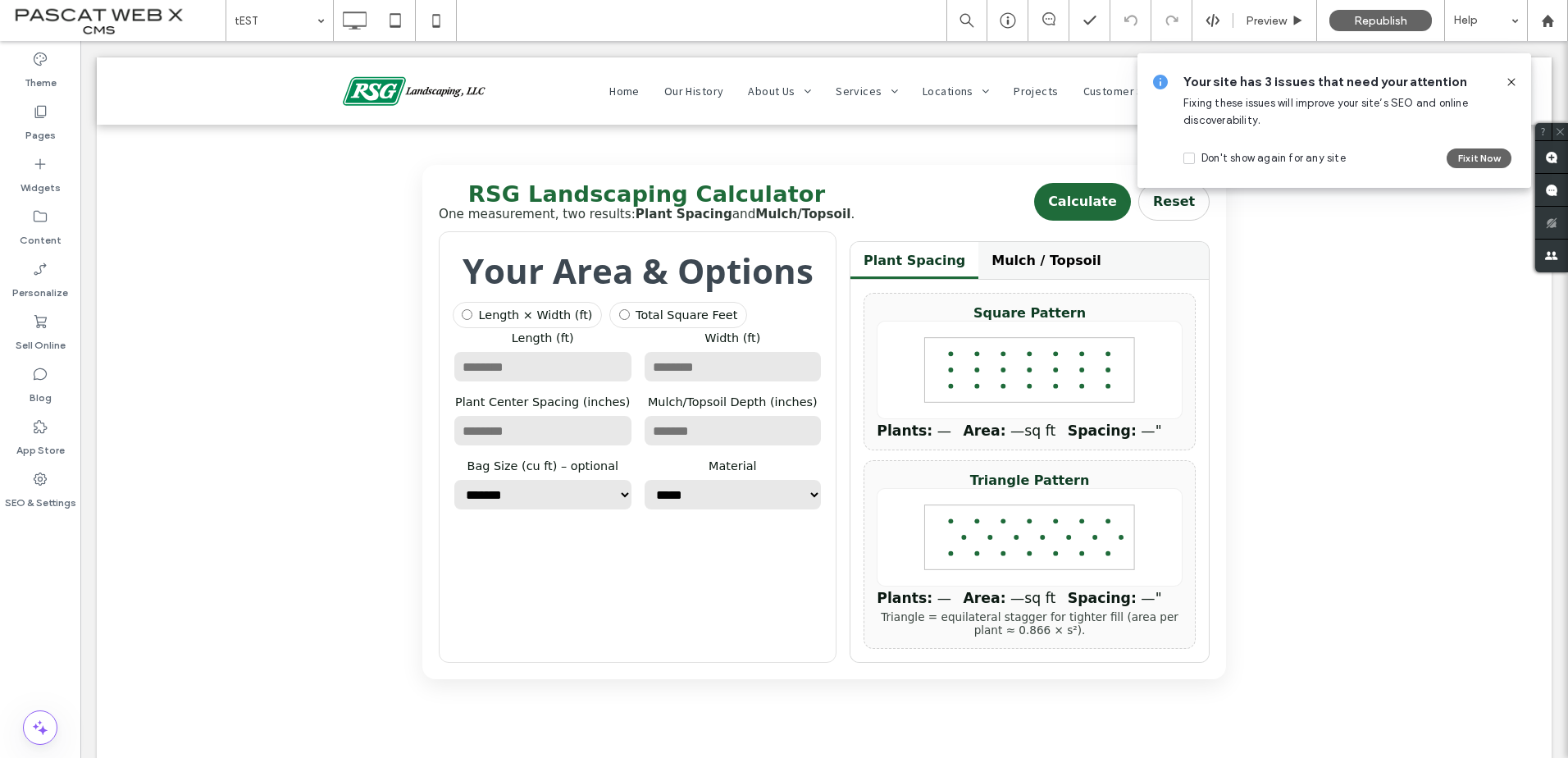
drag, startPoint x: 1512, startPoint y: 81, endPoint x: 1401, endPoint y: 42, distance: 117.7
click at [1512, 81] on use at bounding box center [1511, 81] width 8 height 8
click at [38, 123] on label "Pages" at bounding box center [41, 132] width 30 height 23
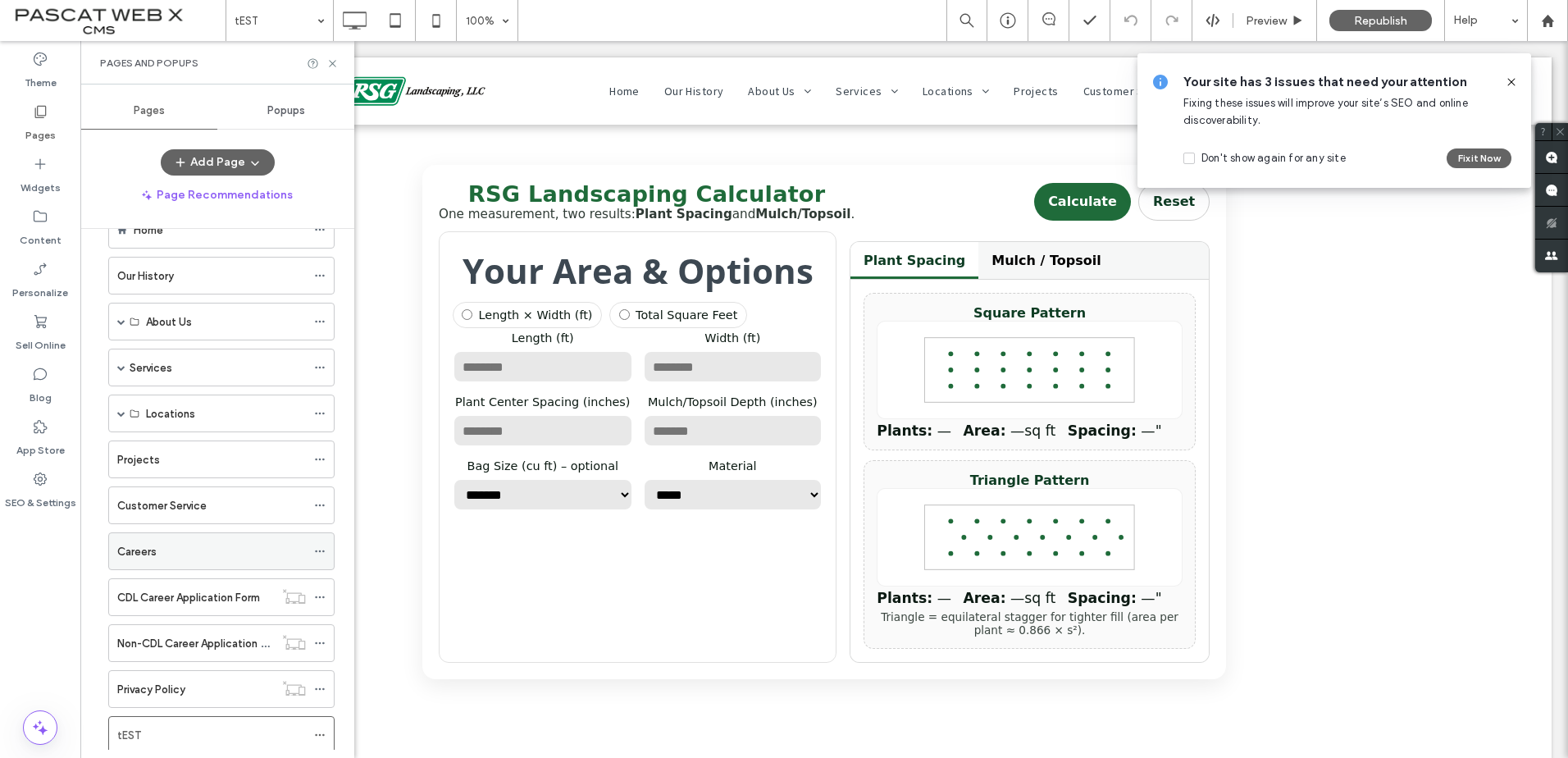
scroll to position [91, 0]
click at [322, 691] on icon at bounding box center [320, 690] width 11 height 11
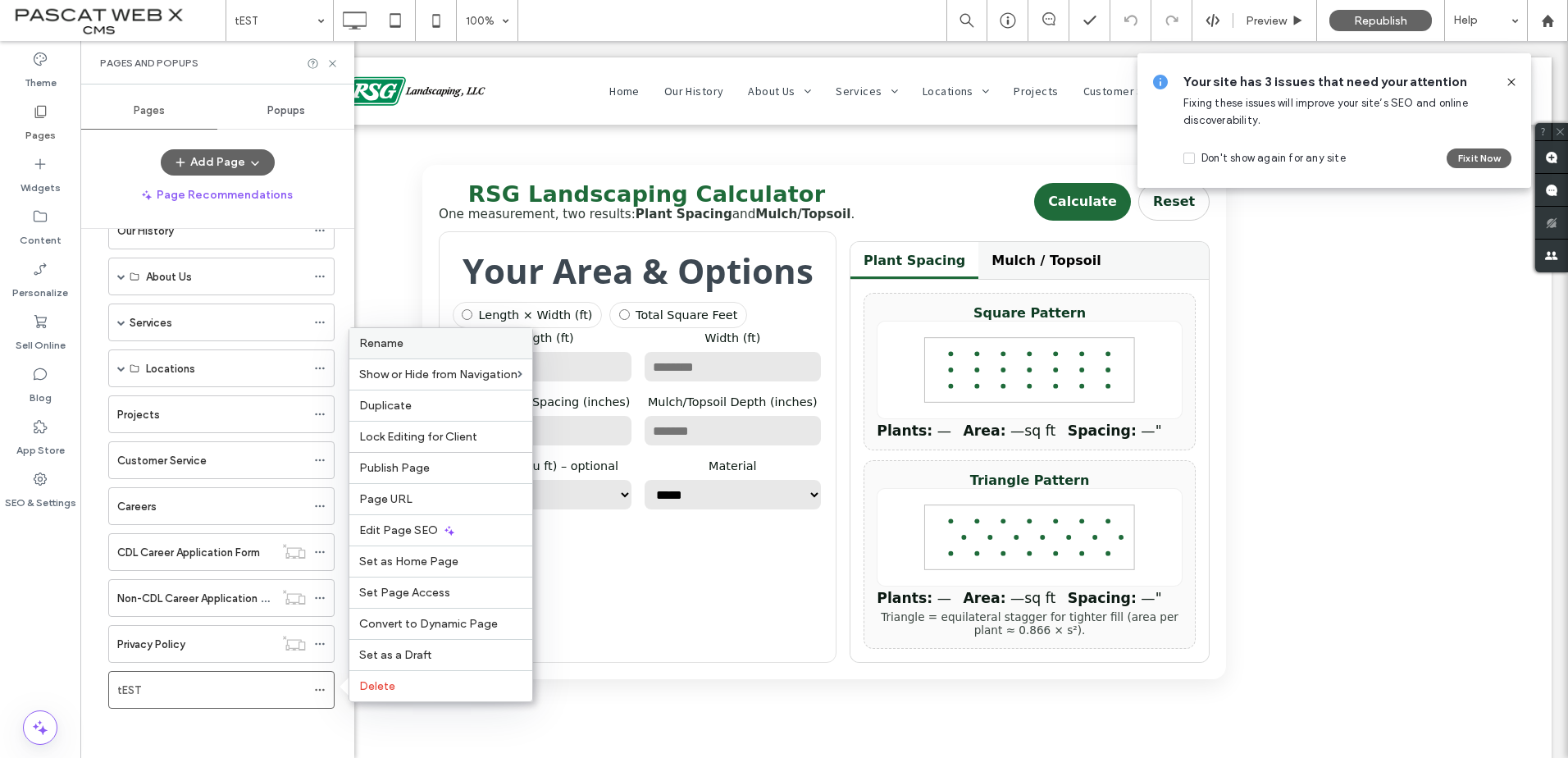
click at [415, 341] on label "Rename" at bounding box center [441, 343] width 163 height 14
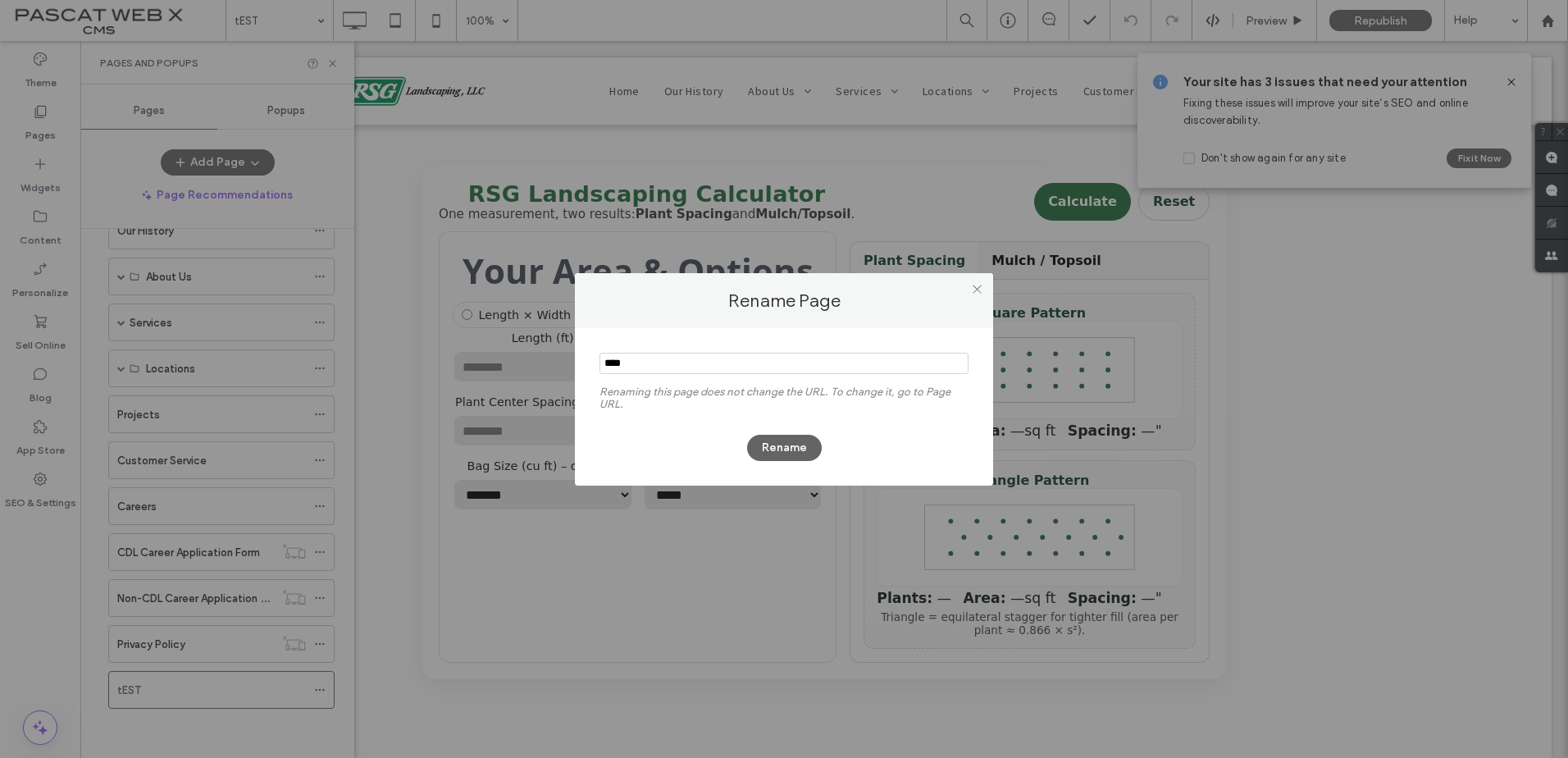
drag, startPoint x: 641, startPoint y: 358, endPoint x: 593, endPoint y: 365, distance: 48.5
click at [593, 365] on div "Renaming this page does not change the URL. To change it, go to Page URL. Rename" at bounding box center [784, 407] width 418 height 157
type input "**********"
click at [771, 438] on button "Rename" at bounding box center [784, 448] width 75 height 26
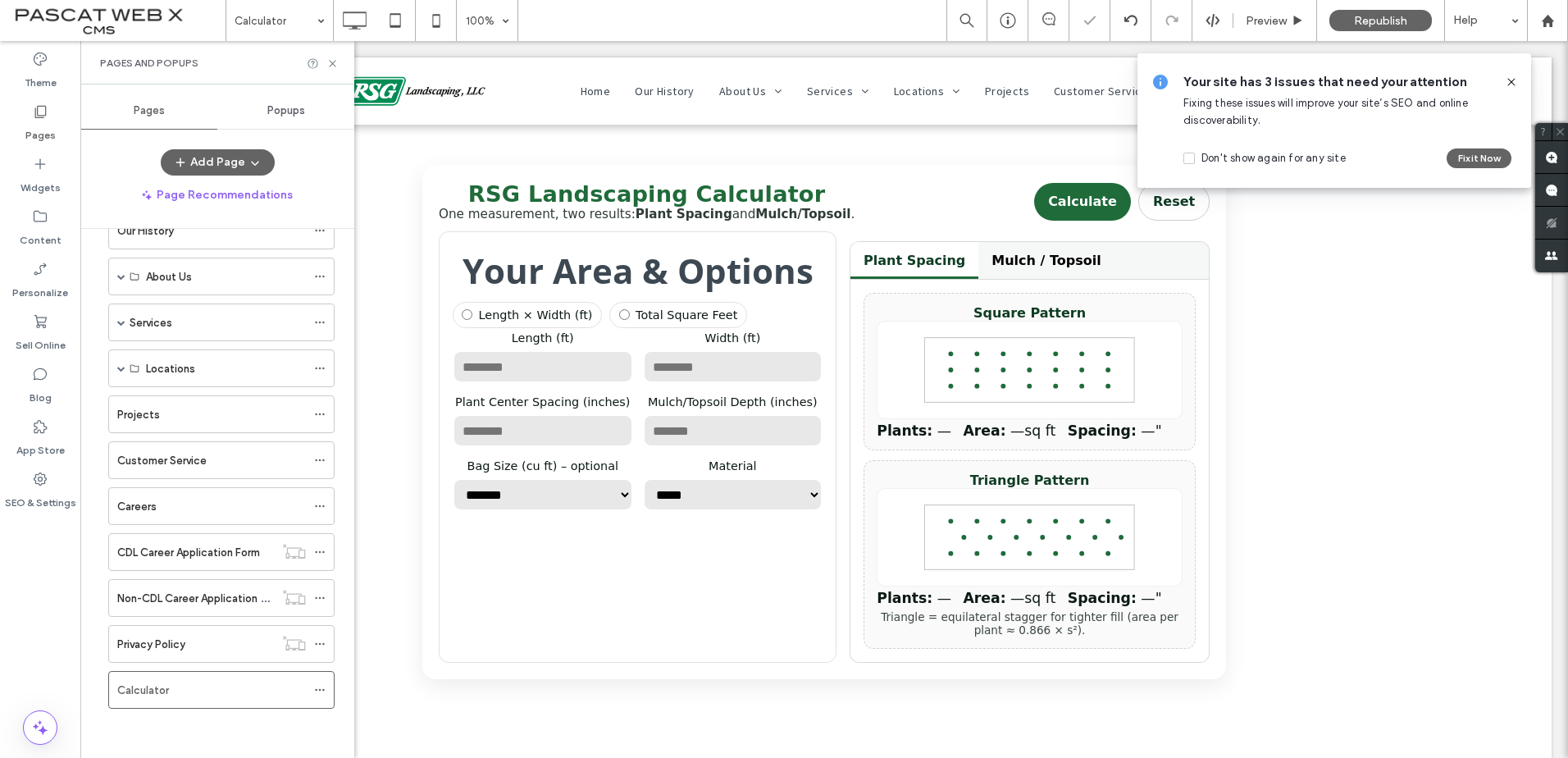
click at [1514, 77] on icon at bounding box center [1511, 82] width 13 height 13
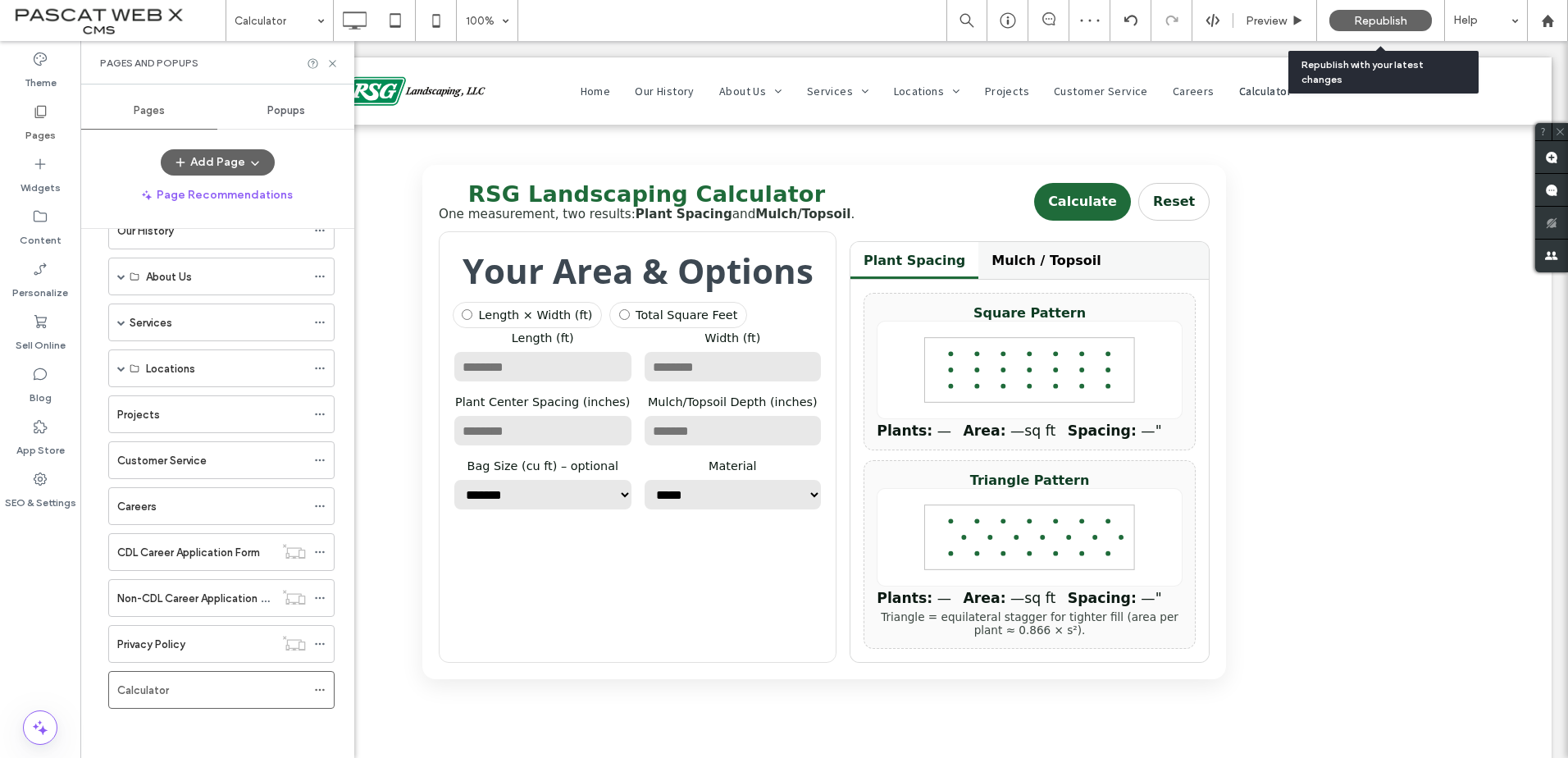
click at [1385, 18] on span "Republish" at bounding box center [1381, 21] width 53 height 14
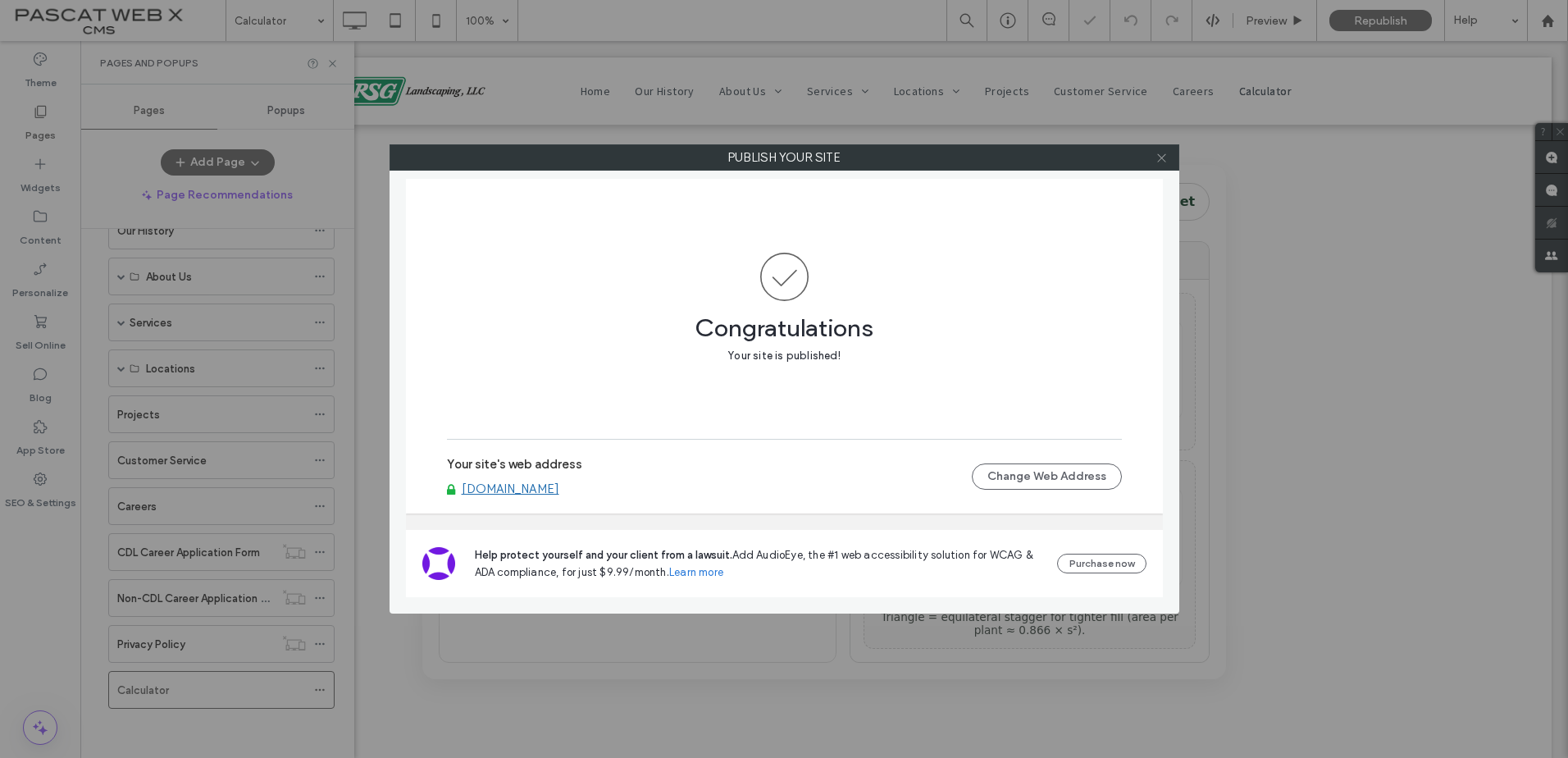
click at [1166, 157] on icon at bounding box center [1161, 157] width 12 height 12
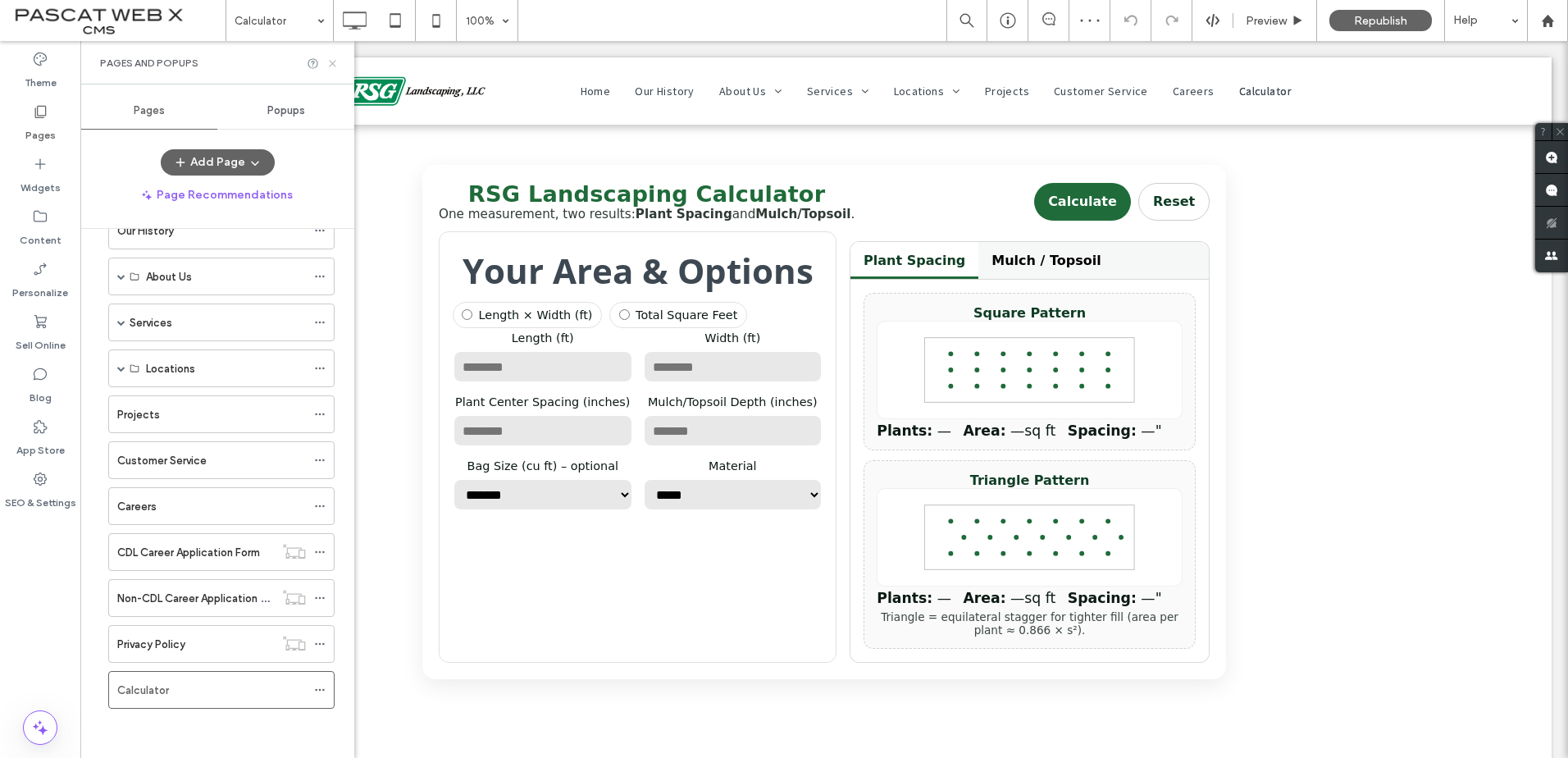
click at [332, 64] on icon at bounding box center [332, 63] width 12 height 12
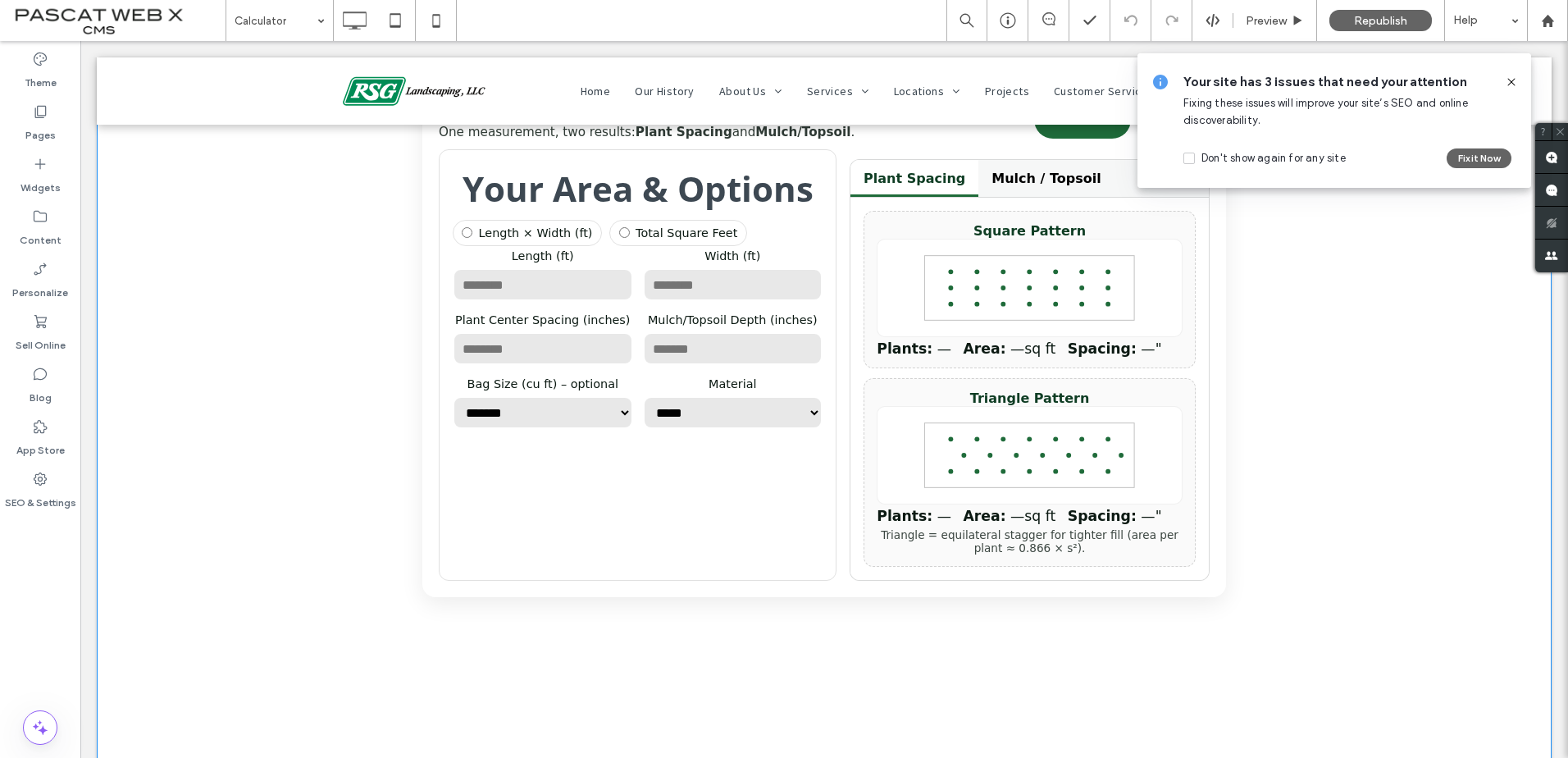
scroll to position [0, 0]
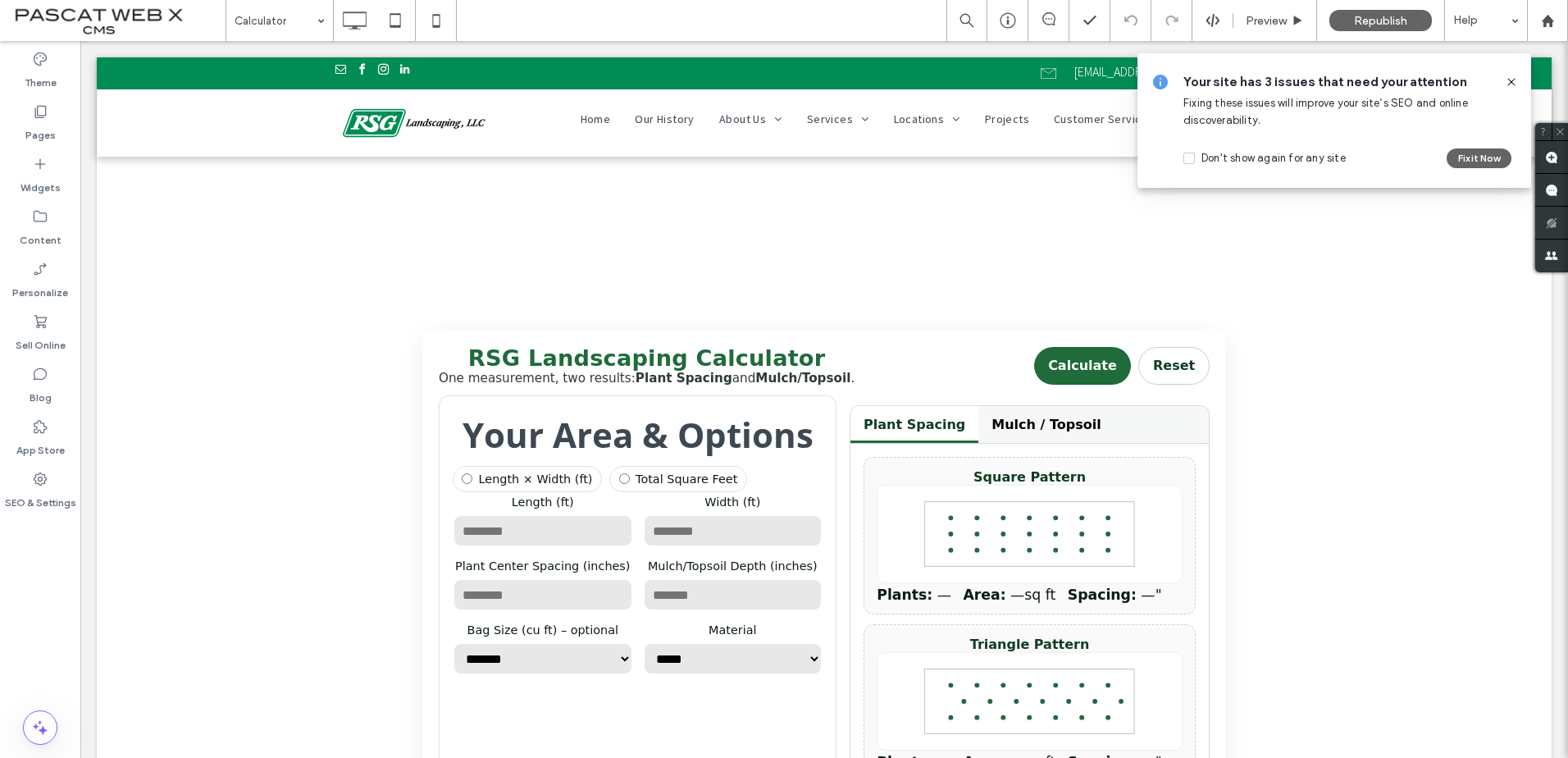
click at [1507, 81] on icon at bounding box center [1511, 82] width 13 height 13
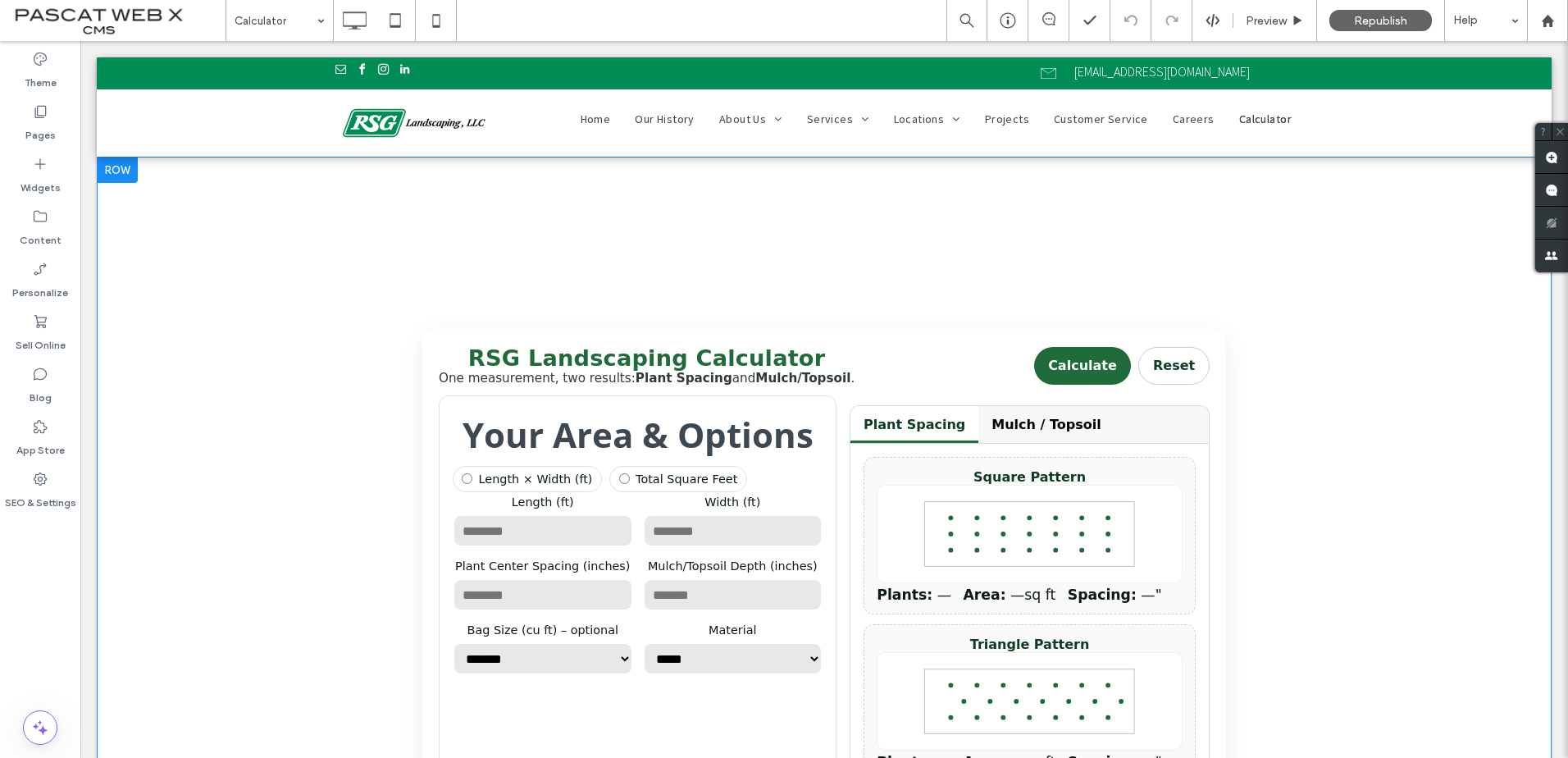
click at [1053, 433] on button "Mulch / Topsoil" at bounding box center [1046, 424] width 135 height 37
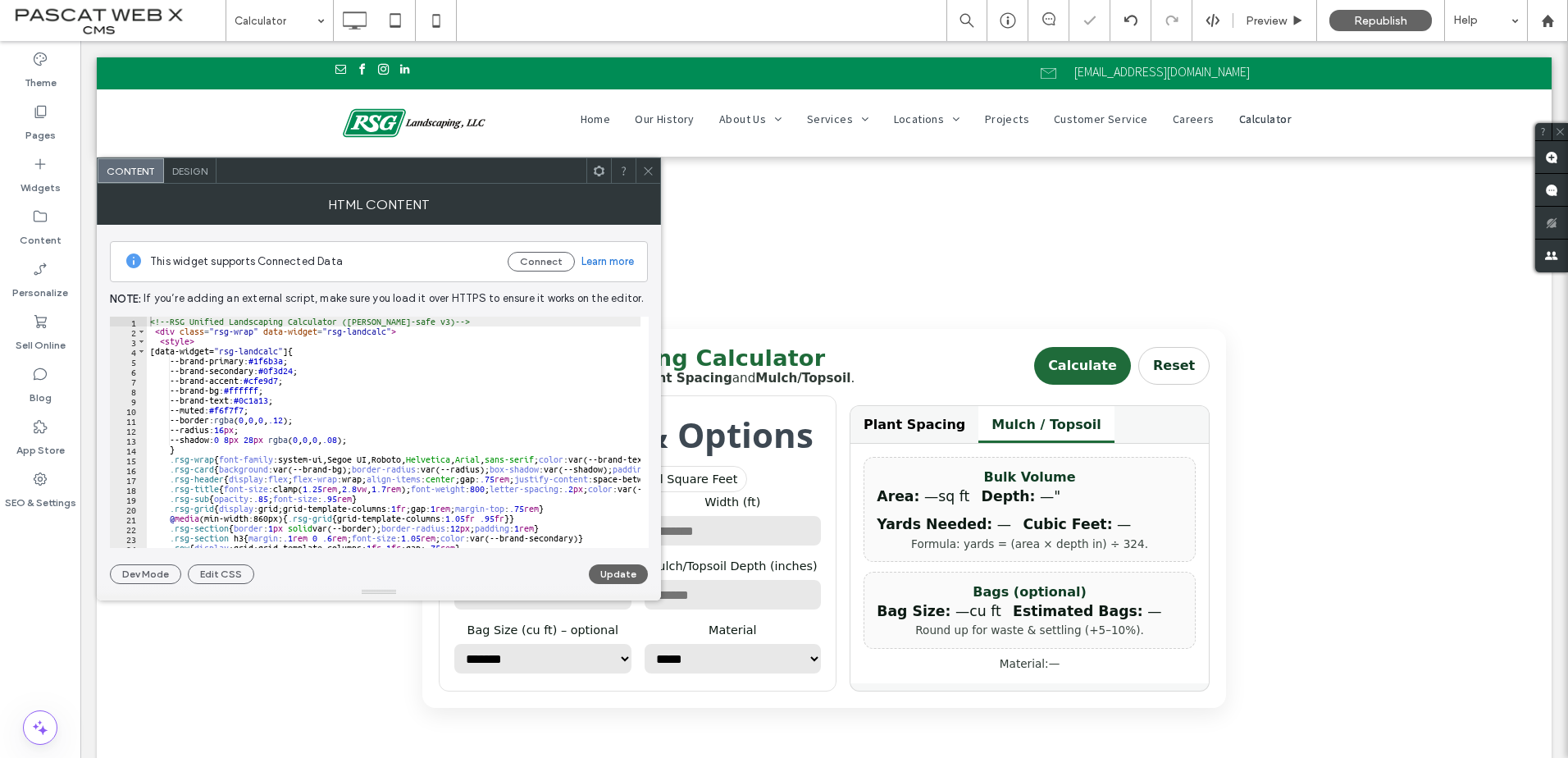
click at [649, 165] on icon at bounding box center [647, 170] width 12 height 12
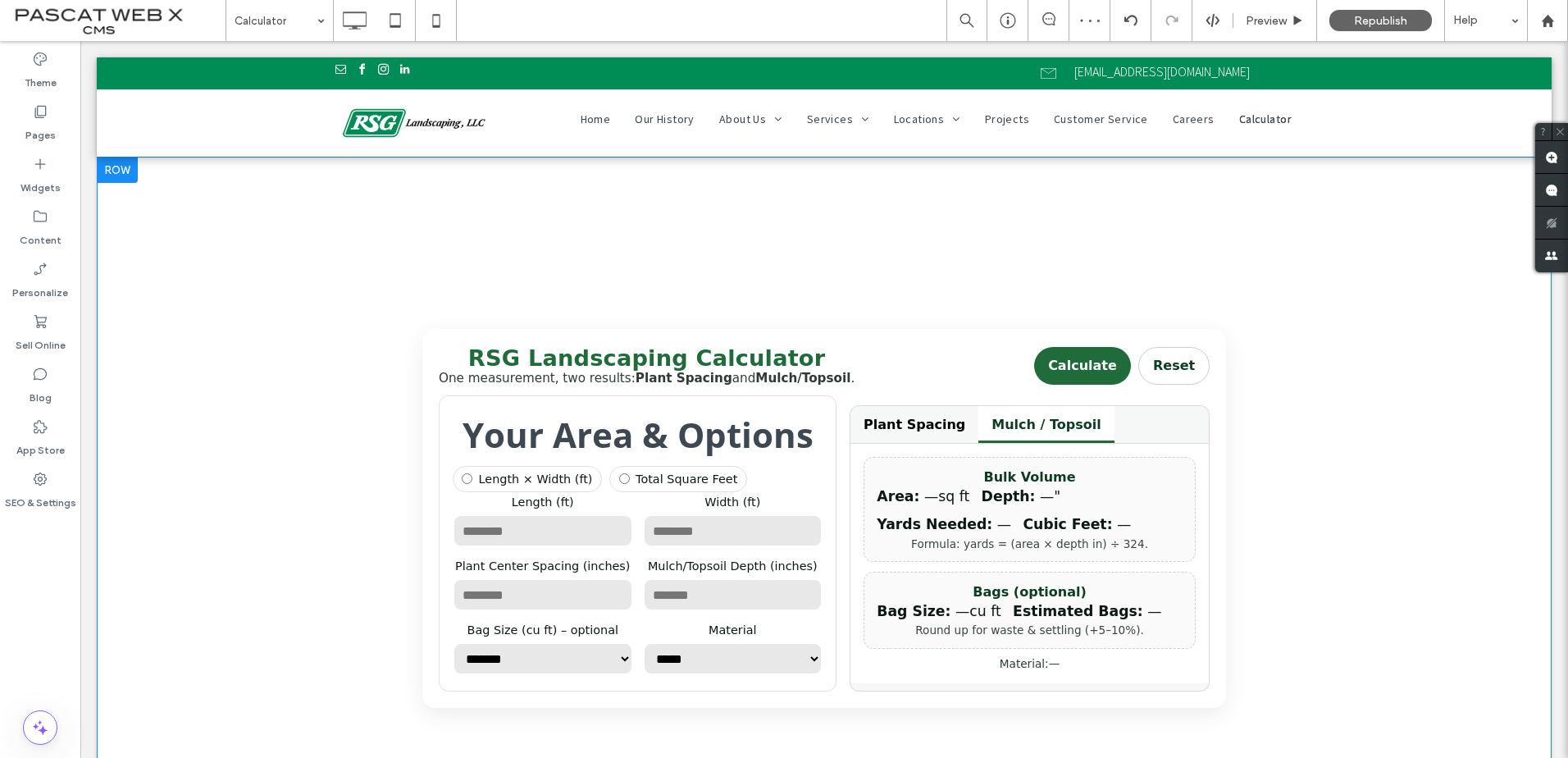
click at [696, 436] on h3 "Your Area & Options" at bounding box center [637, 433] width 370 height 46
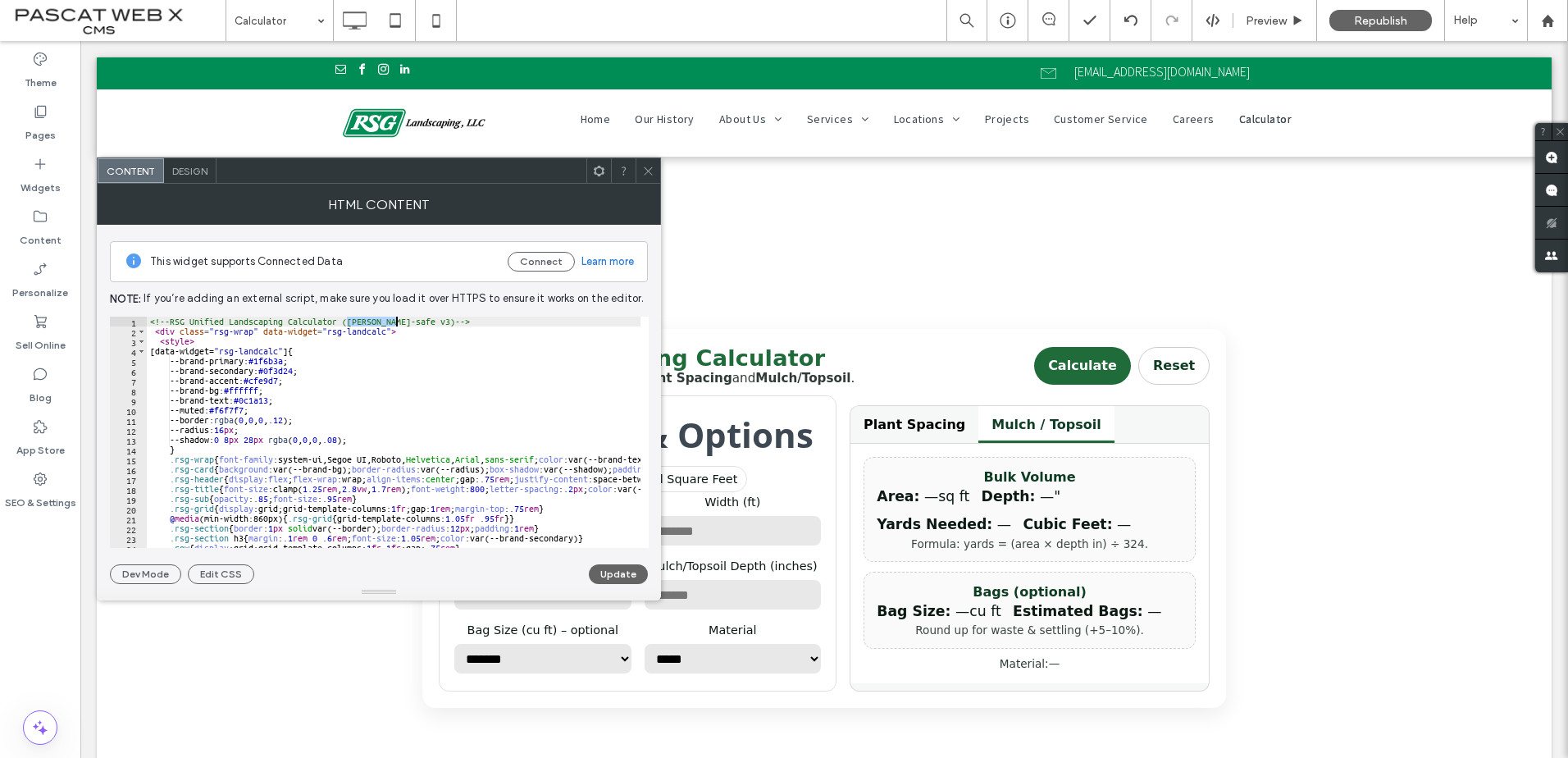
drag, startPoint x: 347, startPoint y: 321, endPoint x: 405, endPoint y: 320, distance: 58.0
click at [396, 320] on div "<!-- RSG Unified Landscaping Calculator (Duda-safe v3) --> < div class = "rsg-w…" at bounding box center [600, 437] width 907 height 242
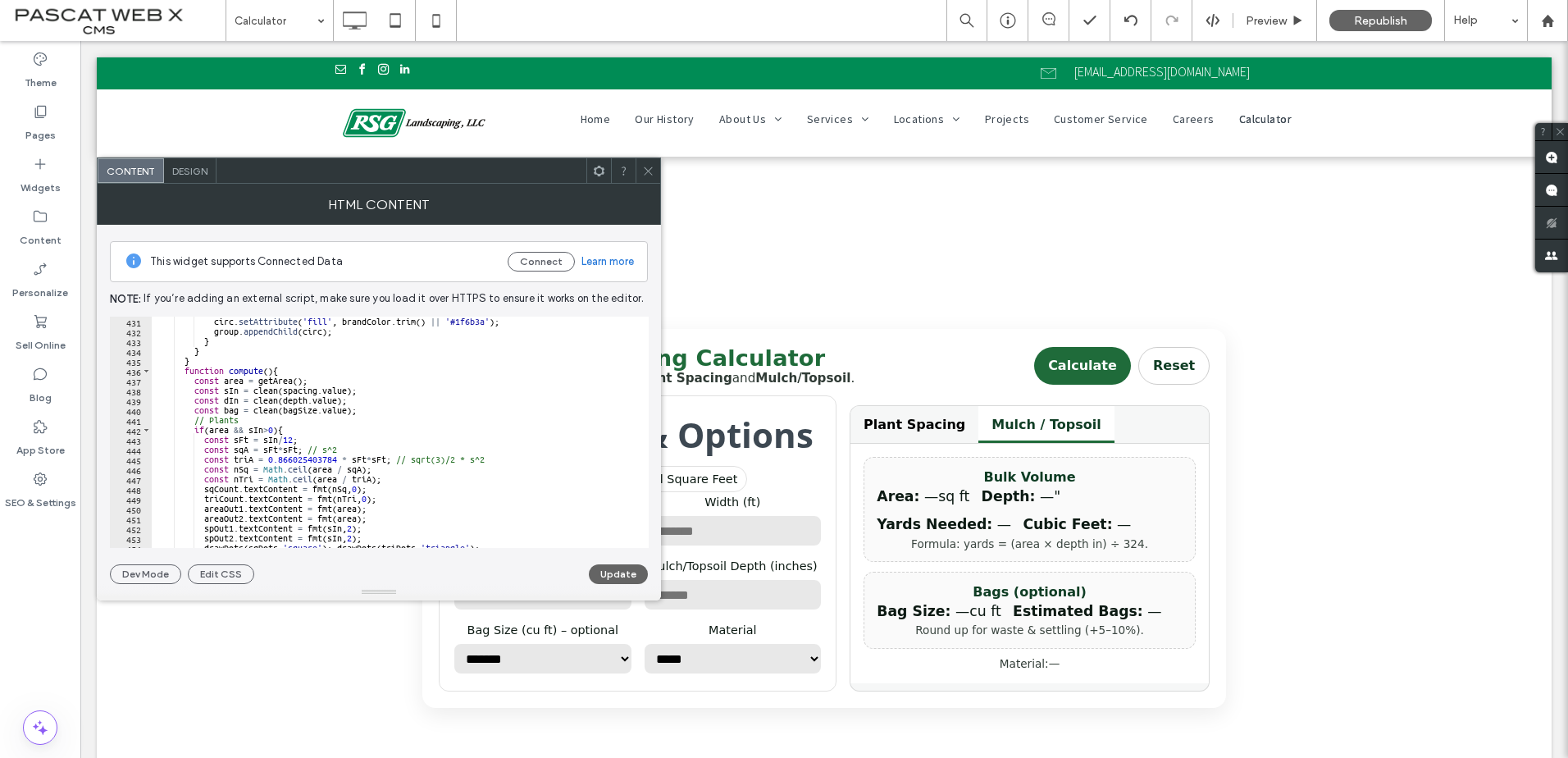
scroll to position [4379, 0]
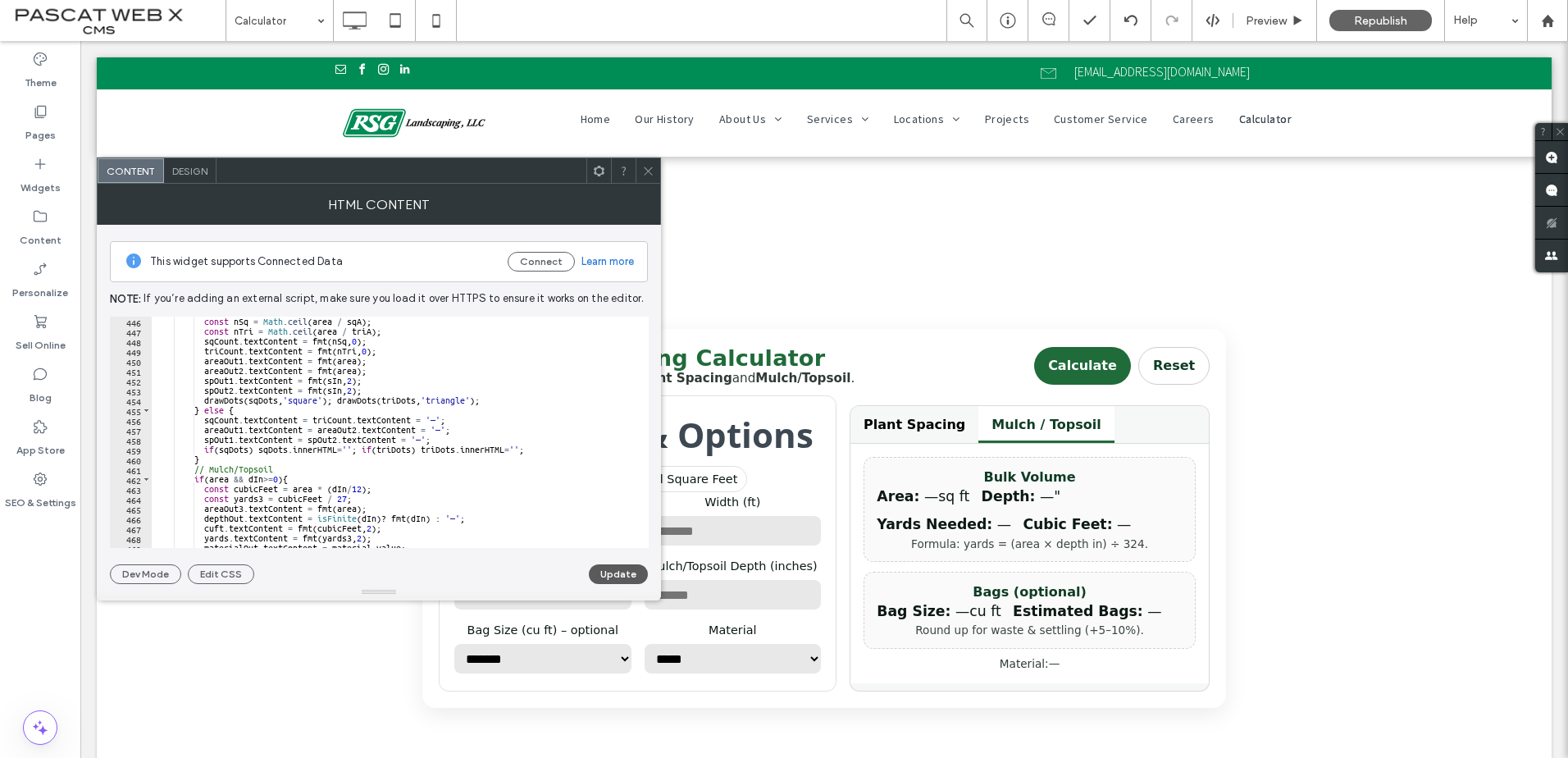
type textarea "**********"
click at [603, 579] on button "Update" at bounding box center [618, 573] width 59 height 20
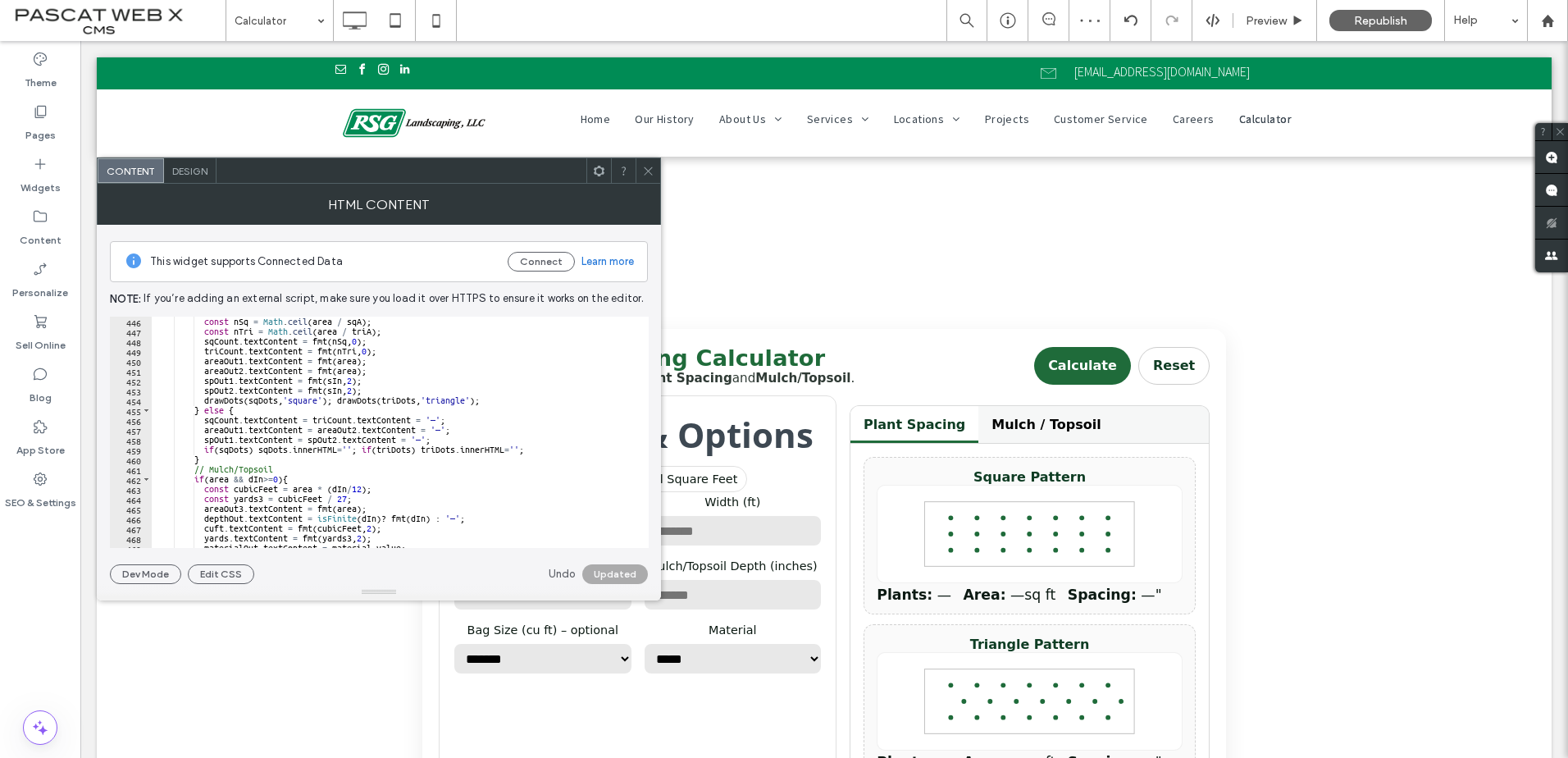
click at [659, 177] on div at bounding box center [648, 170] width 25 height 25
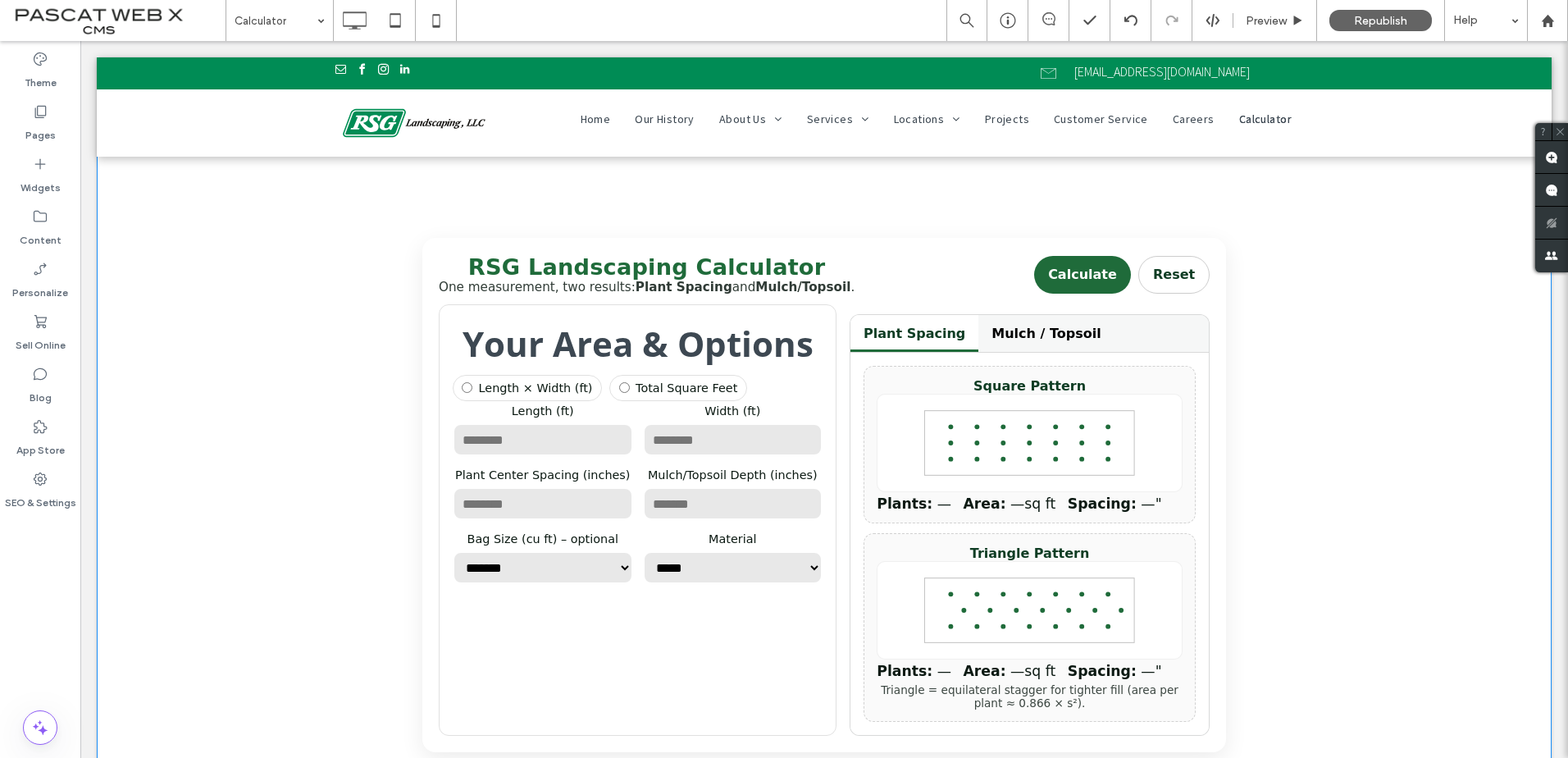
scroll to position [164, 0]
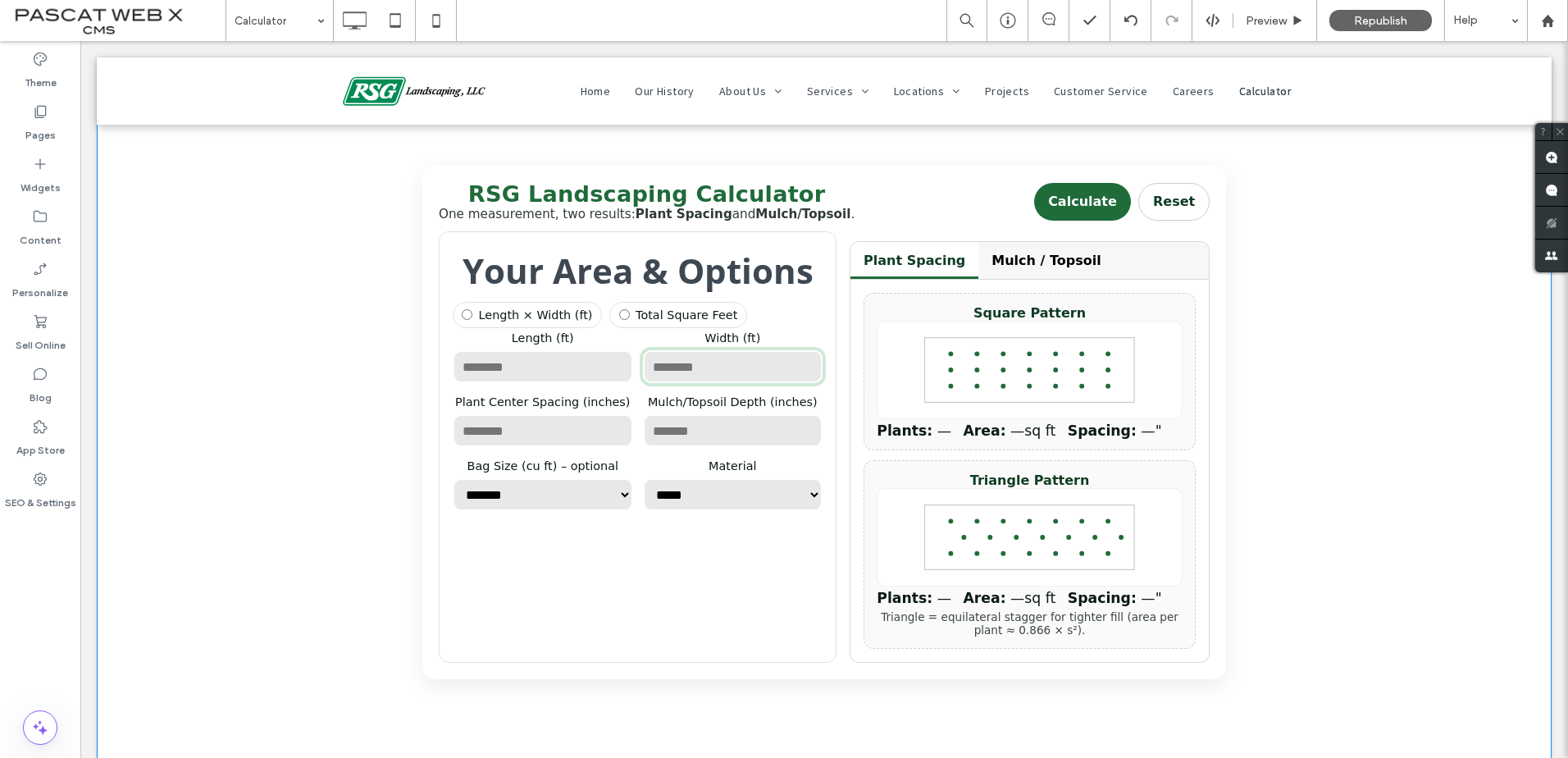
click at [696, 372] on input "number" at bounding box center [732, 366] width 181 height 33
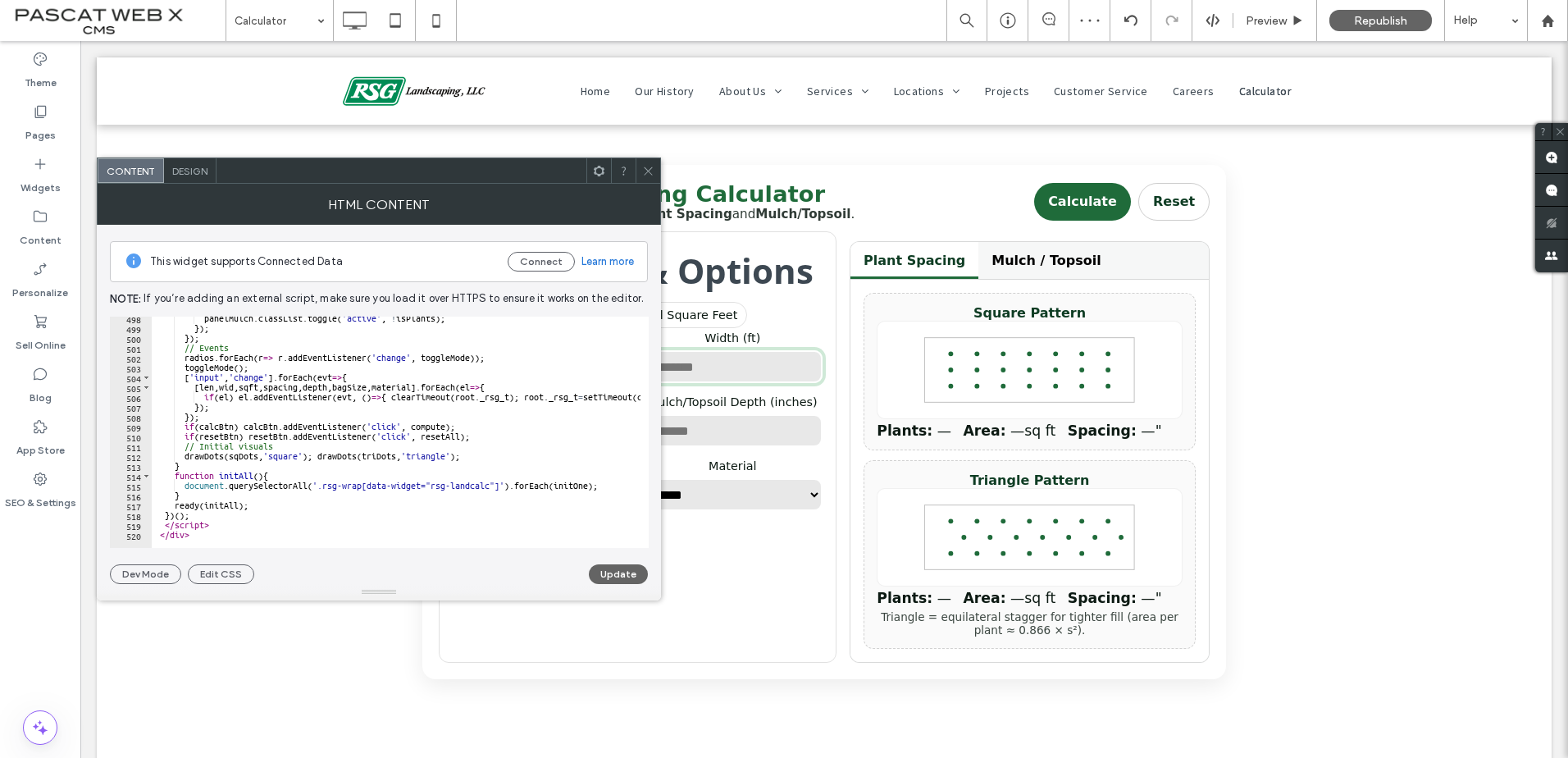
scroll to position [4893, 0]
type textarea "******"
click at [209, 532] on div "panelMulch . classList . toggle ( 'active' , ! isPlants ) ; }) ; }) ; // Events…" at bounding box center [605, 434] width 907 height 242
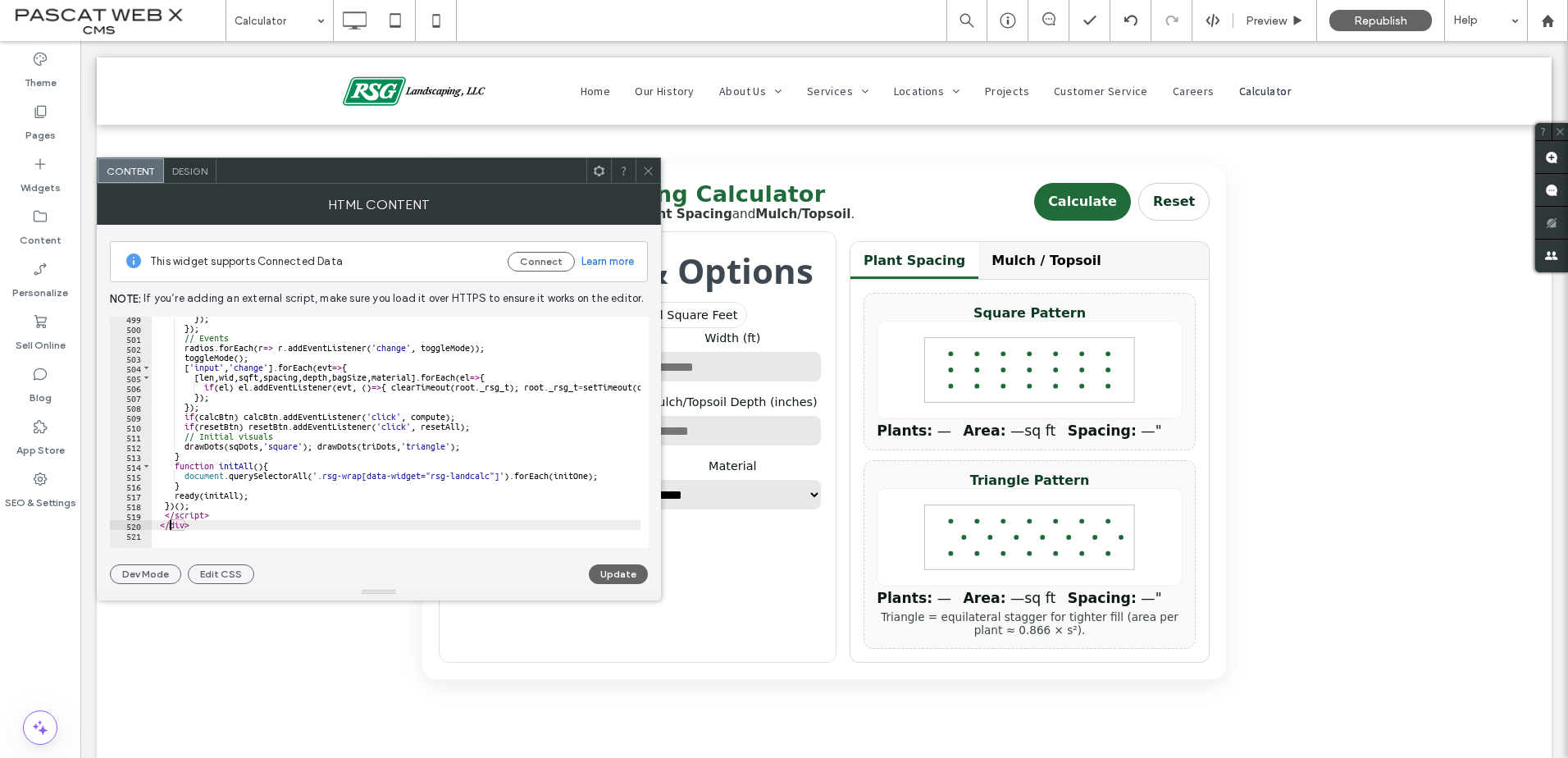
scroll to position [5120, 0]
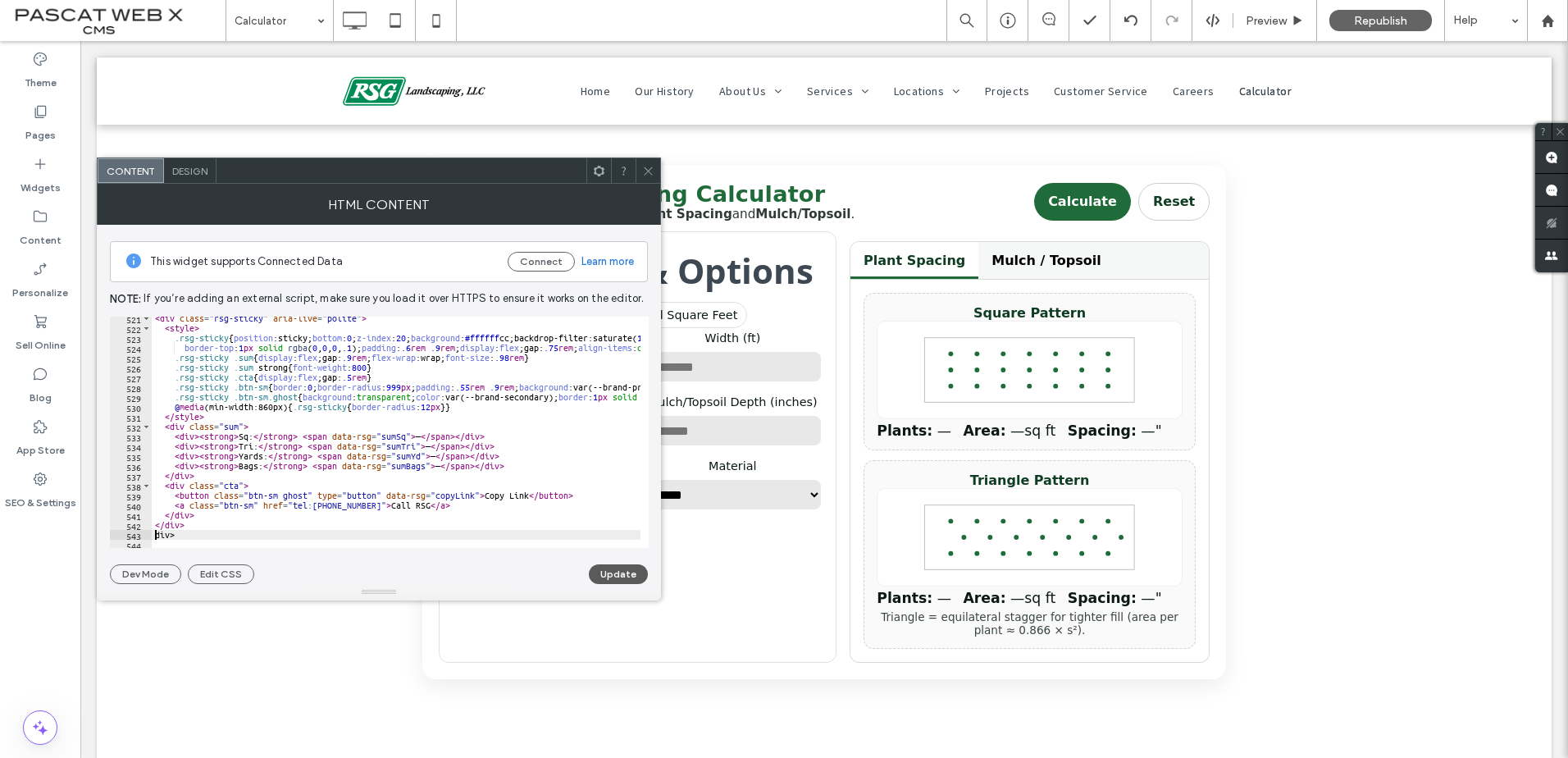
type textarea "****"
click at [617, 578] on button "Update" at bounding box center [618, 573] width 59 height 20
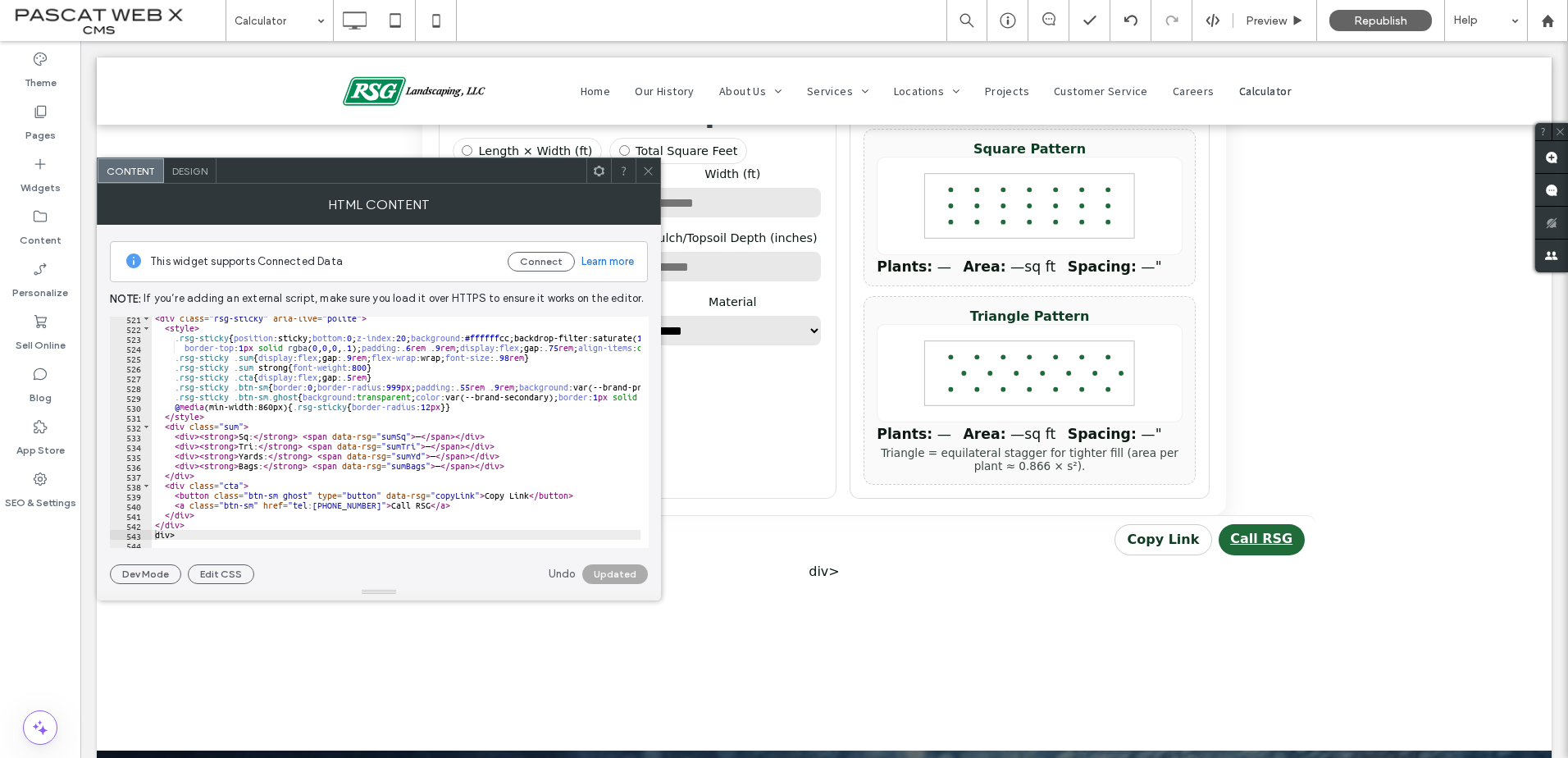
scroll to position [5130, 0]
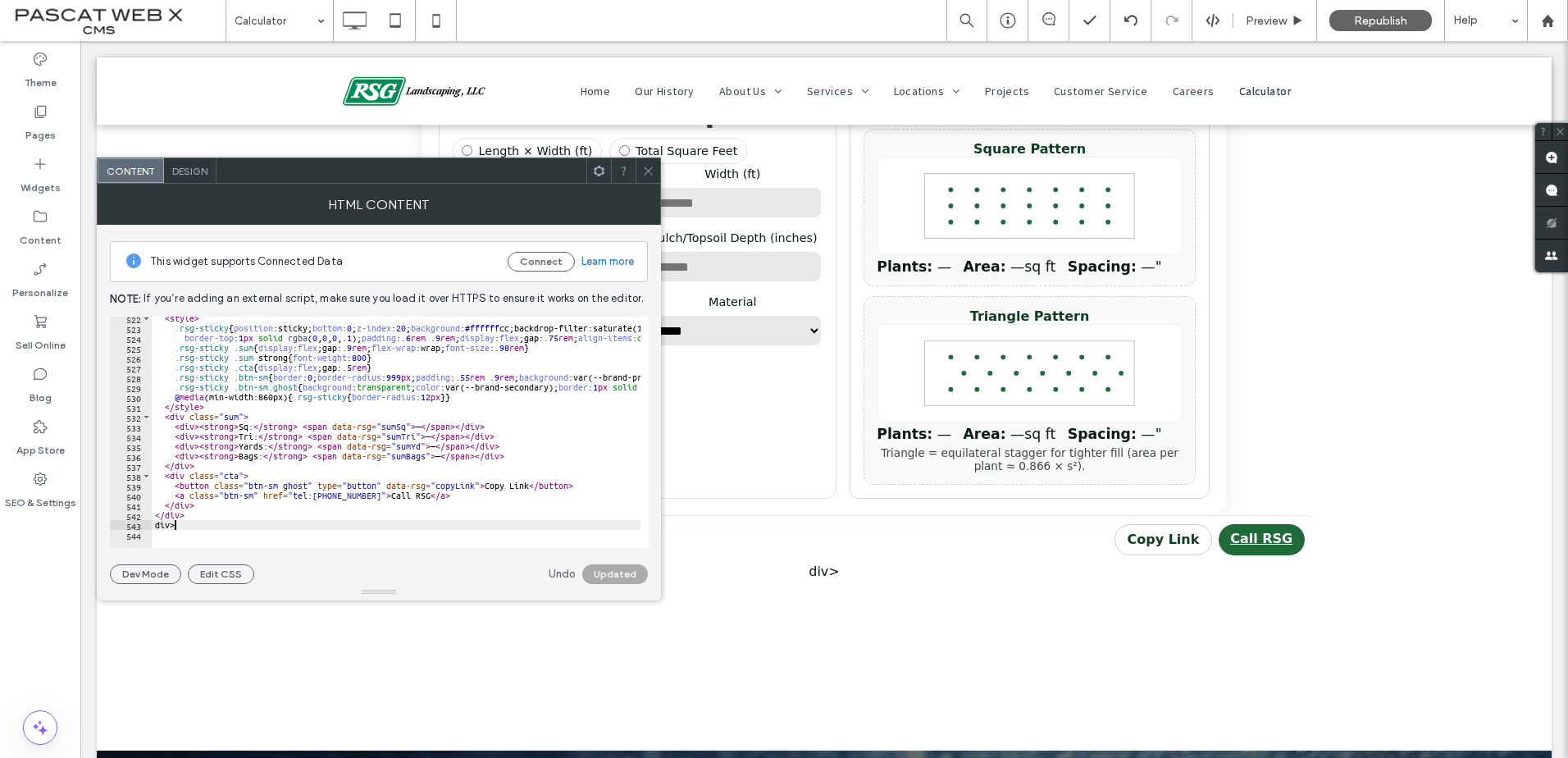
click at [181, 522] on div "< style > .rsg-sticky { position :sticky; bottom : 0 ; z-index : 20 ; backgroun…" at bounding box center [605, 434] width 907 height 242
paste textarea "Cursor at row 604"
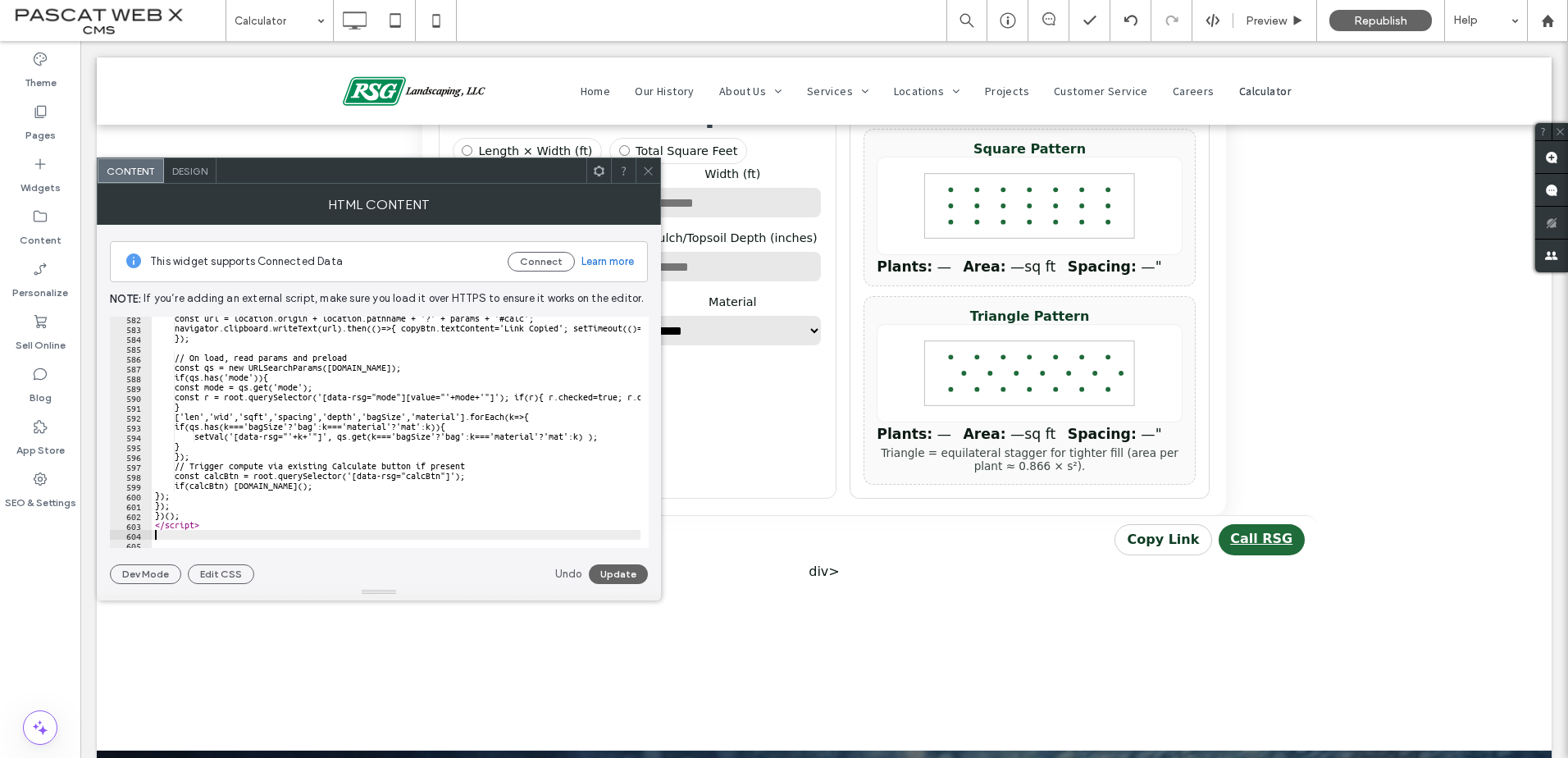
scroll to position [5720, 0]
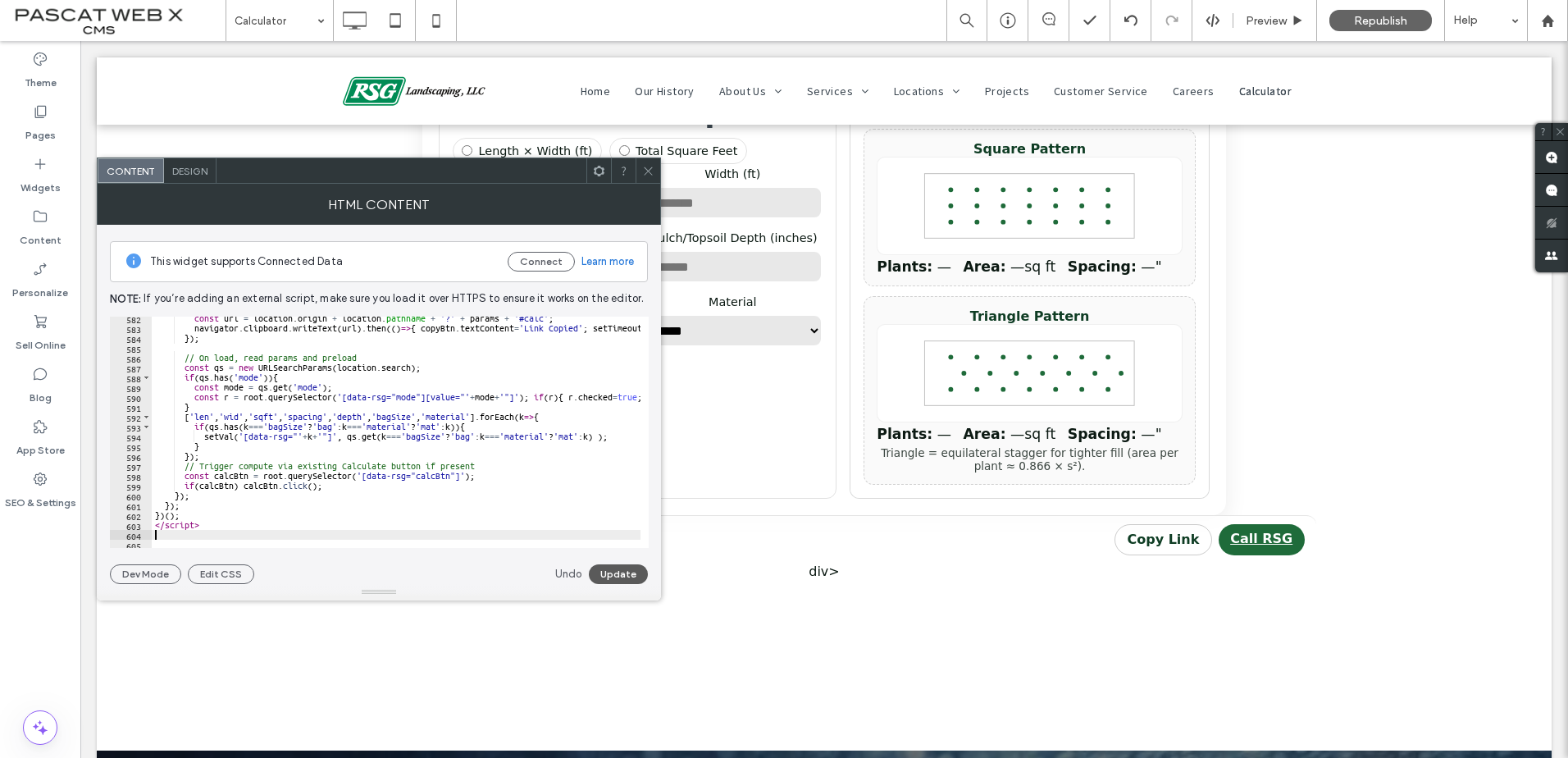
click at [616, 577] on button "Update" at bounding box center [618, 573] width 59 height 20
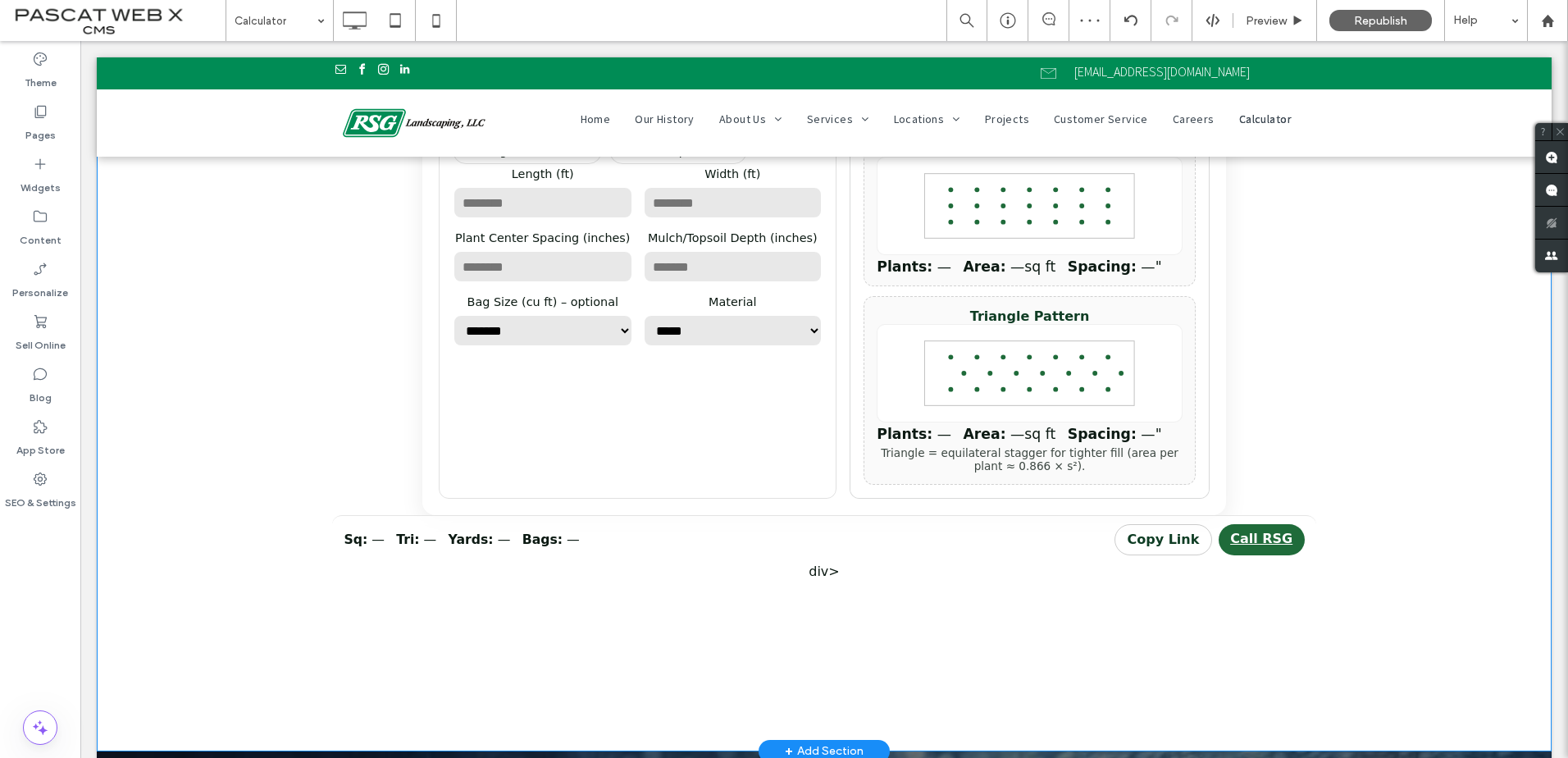
click at [814, 578] on div "**********" at bounding box center [824, 290] width 984 height 577
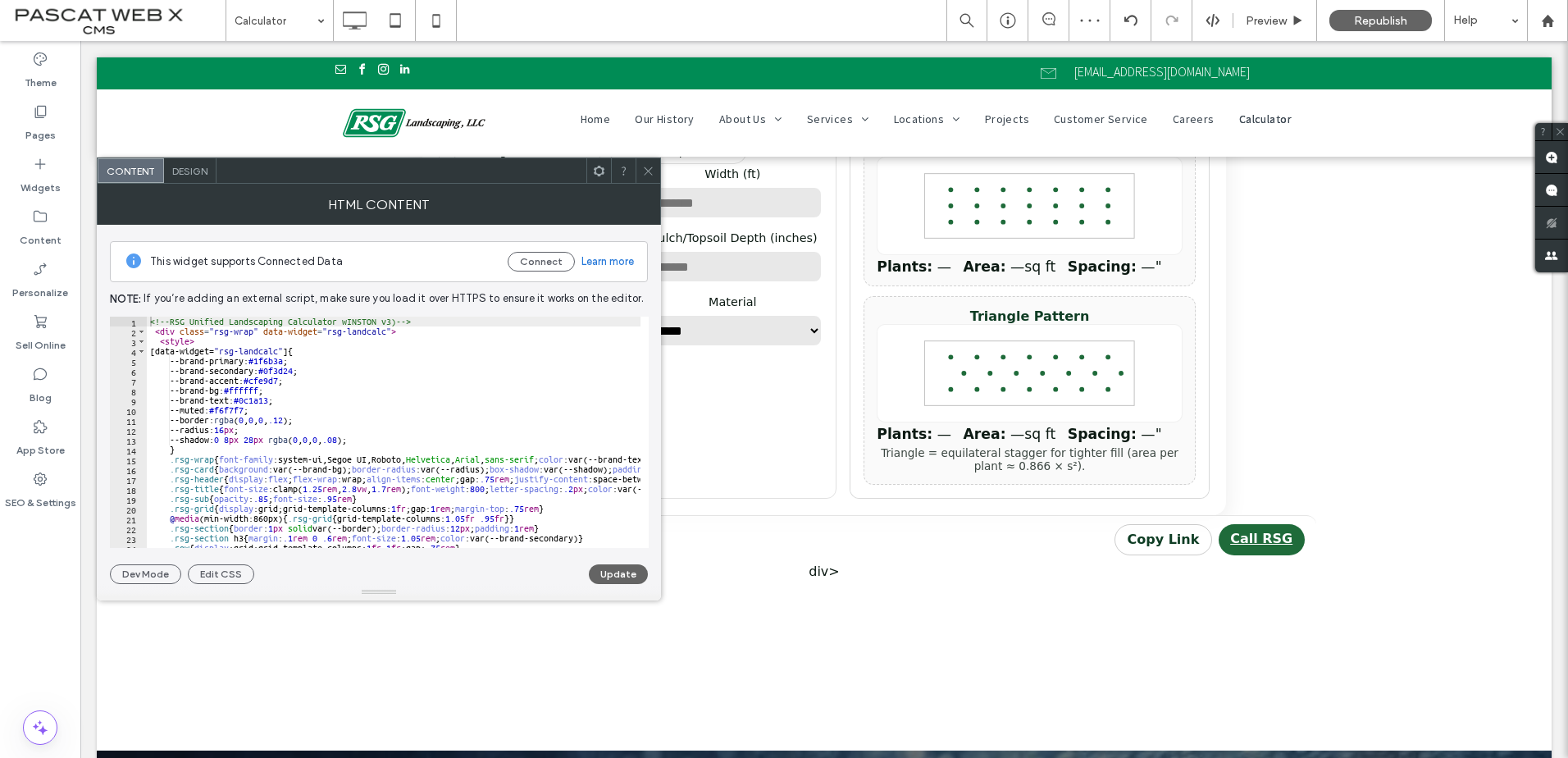
click at [648, 170] on use at bounding box center [647, 170] width 9 height 9
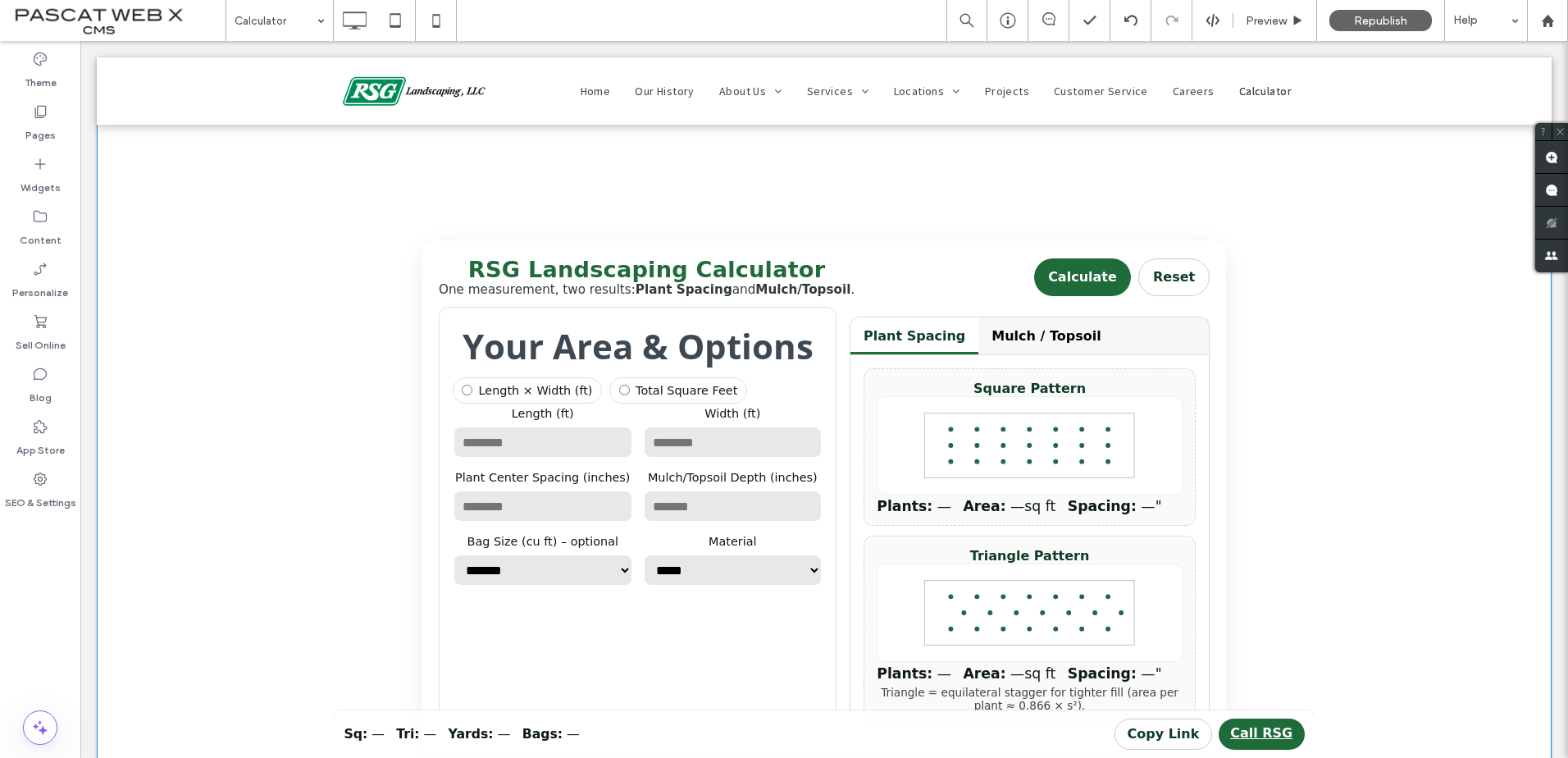
scroll to position [82, 0]
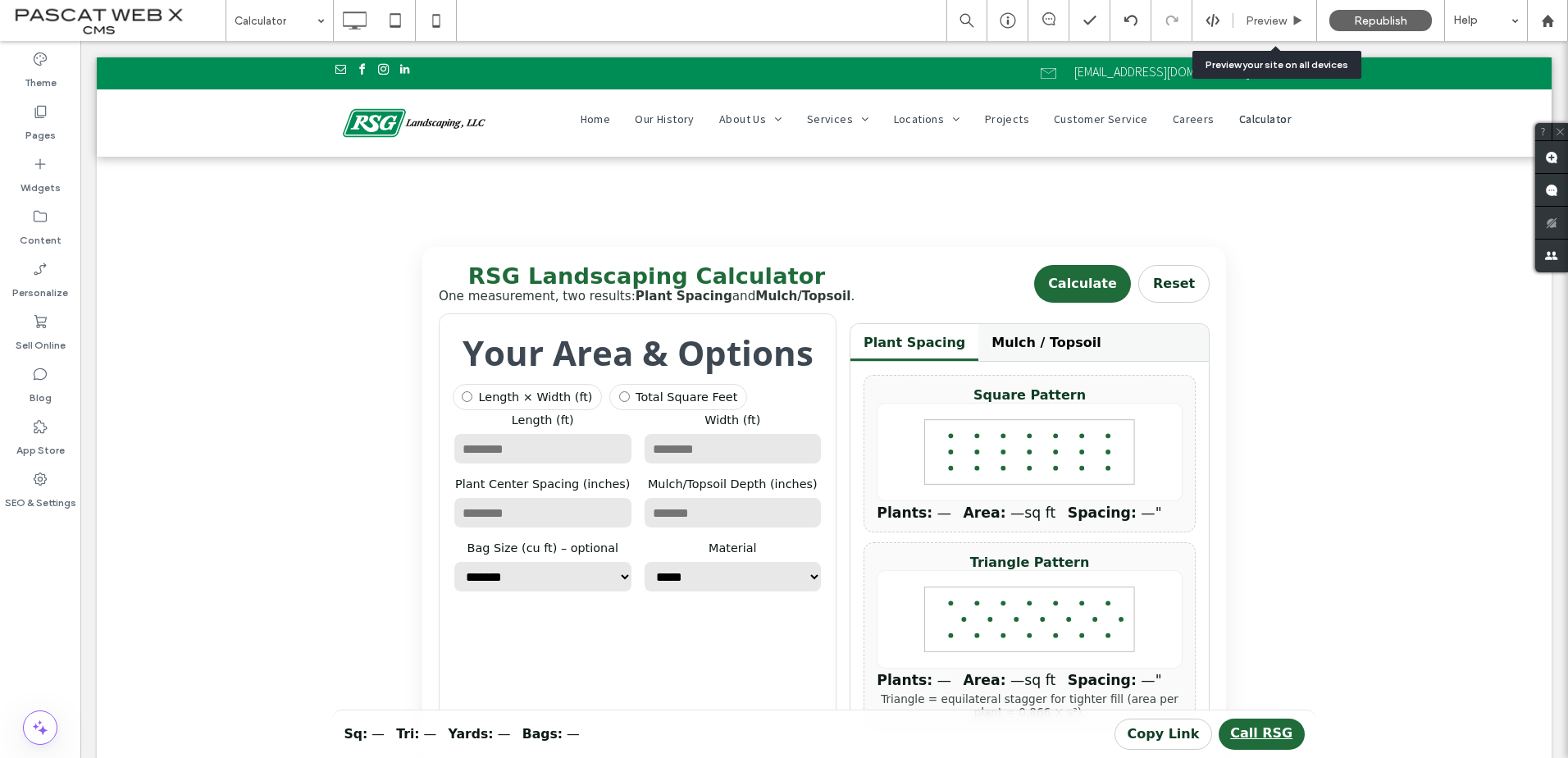
drag, startPoint x: 1283, startPoint y: 14, endPoint x: 1273, endPoint y: 18, distance: 10.8
click at [1273, 18] on span "Preview" at bounding box center [1265, 21] width 41 height 14
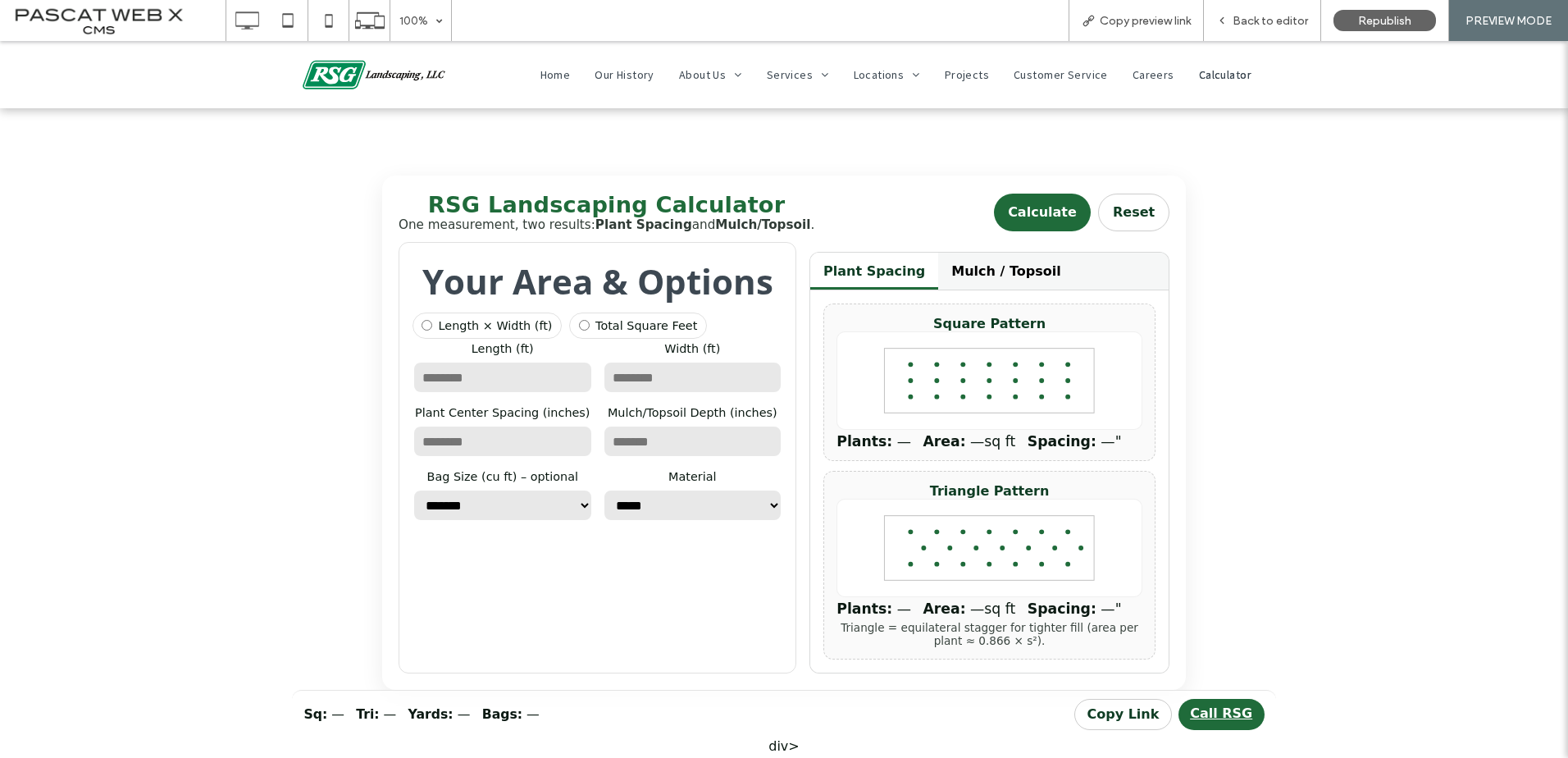
scroll to position [328, 0]
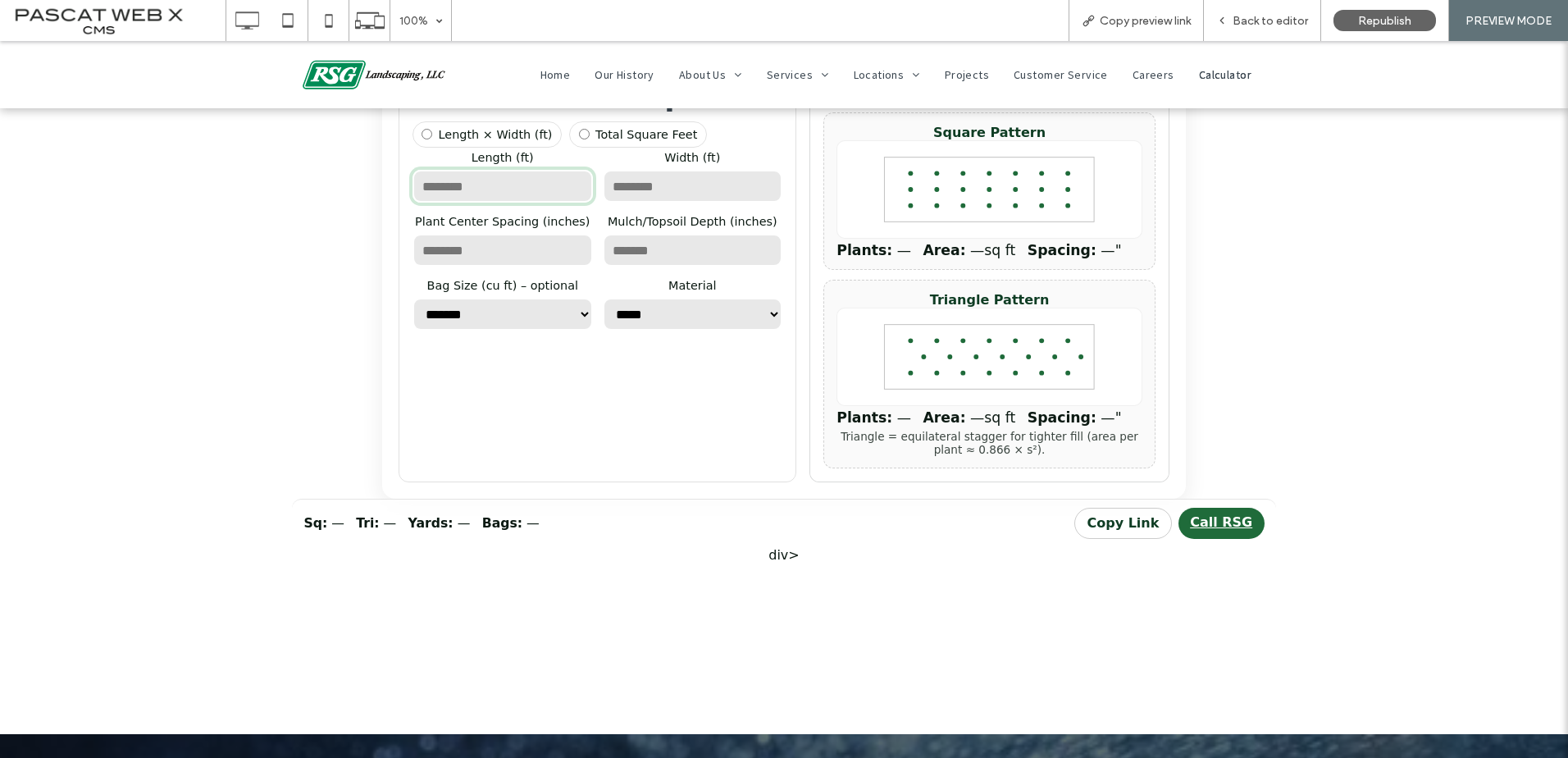
click at [463, 203] on input "number" at bounding box center [502, 185] width 181 height 33
click at [488, 200] on input "number" at bounding box center [502, 185] width 181 height 33
type input "**"
click at [685, 203] on input "number" at bounding box center [693, 185] width 181 height 33
type input "**"
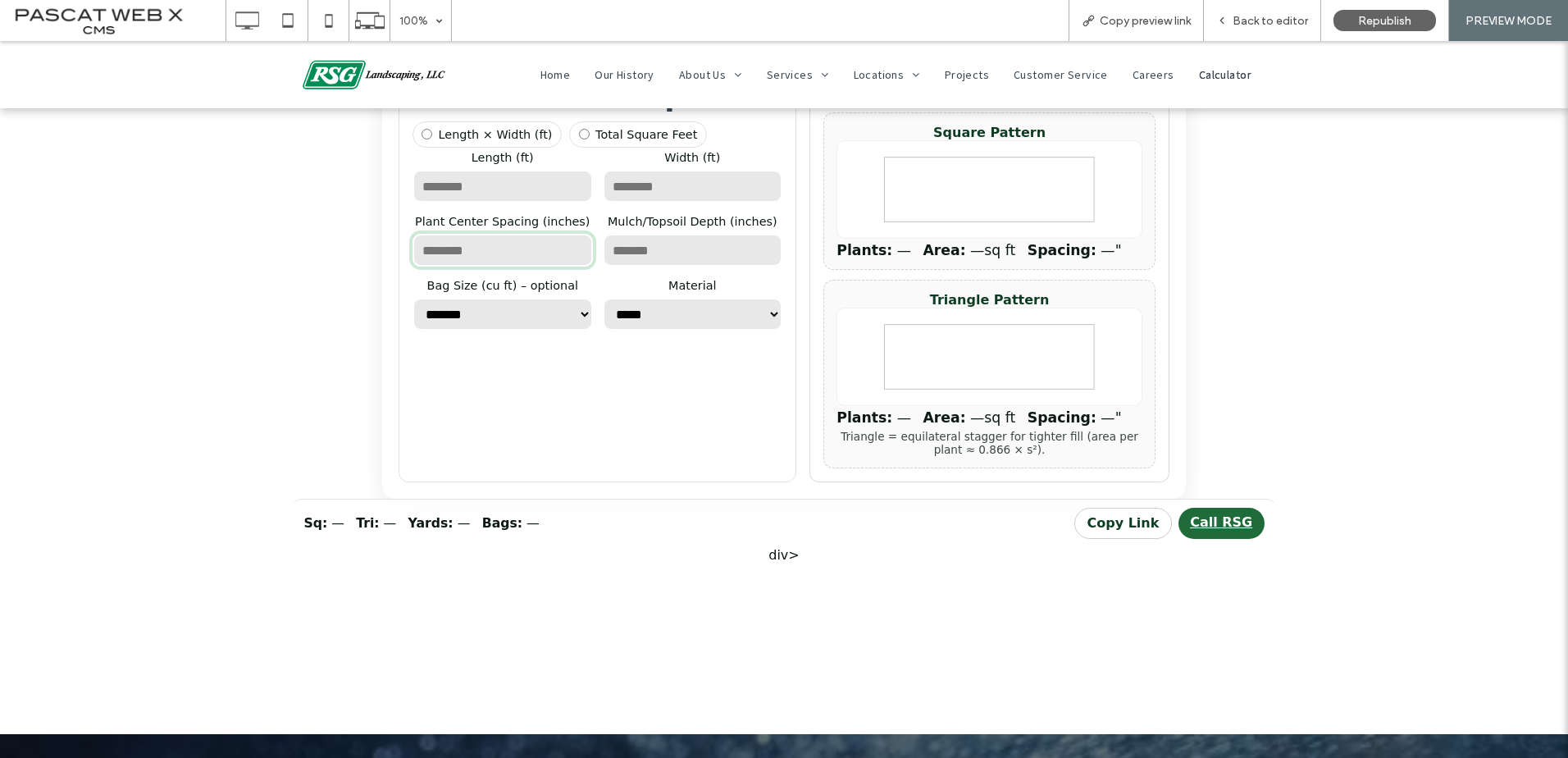
click at [556, 259] on input "number" at bounding box center [502, 250] width 181 height 33
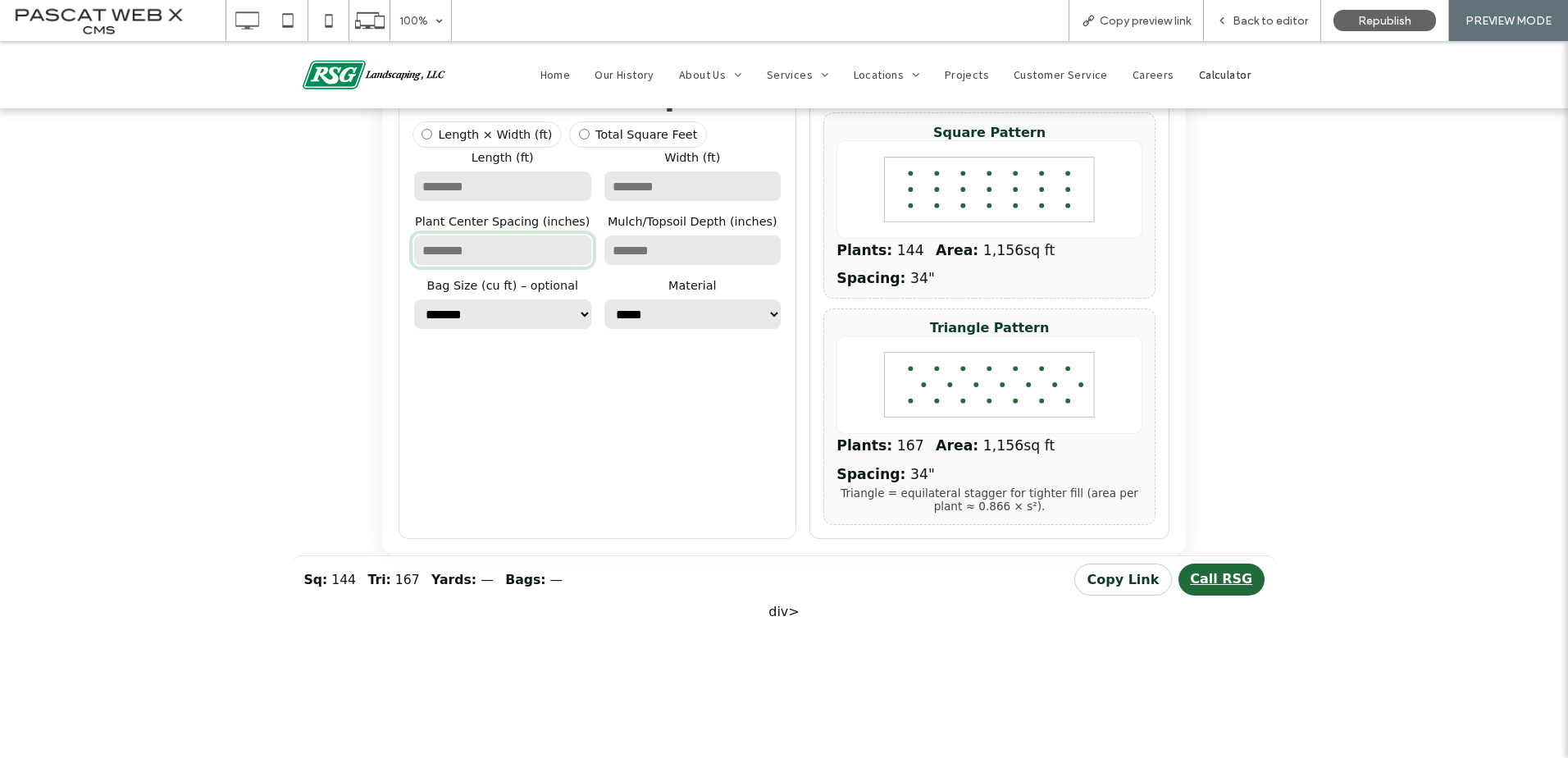
type input "**"
click at [643, 266] on input "number" at bounding box center [693, 250] width 181 height 33
type input "**"
click at [514, 330] on select "**********" at bounding box center [502, 314] width 181 height 33
click at [516, 330] on select "**********" at bounding box center [502, 314] width 181 height 33
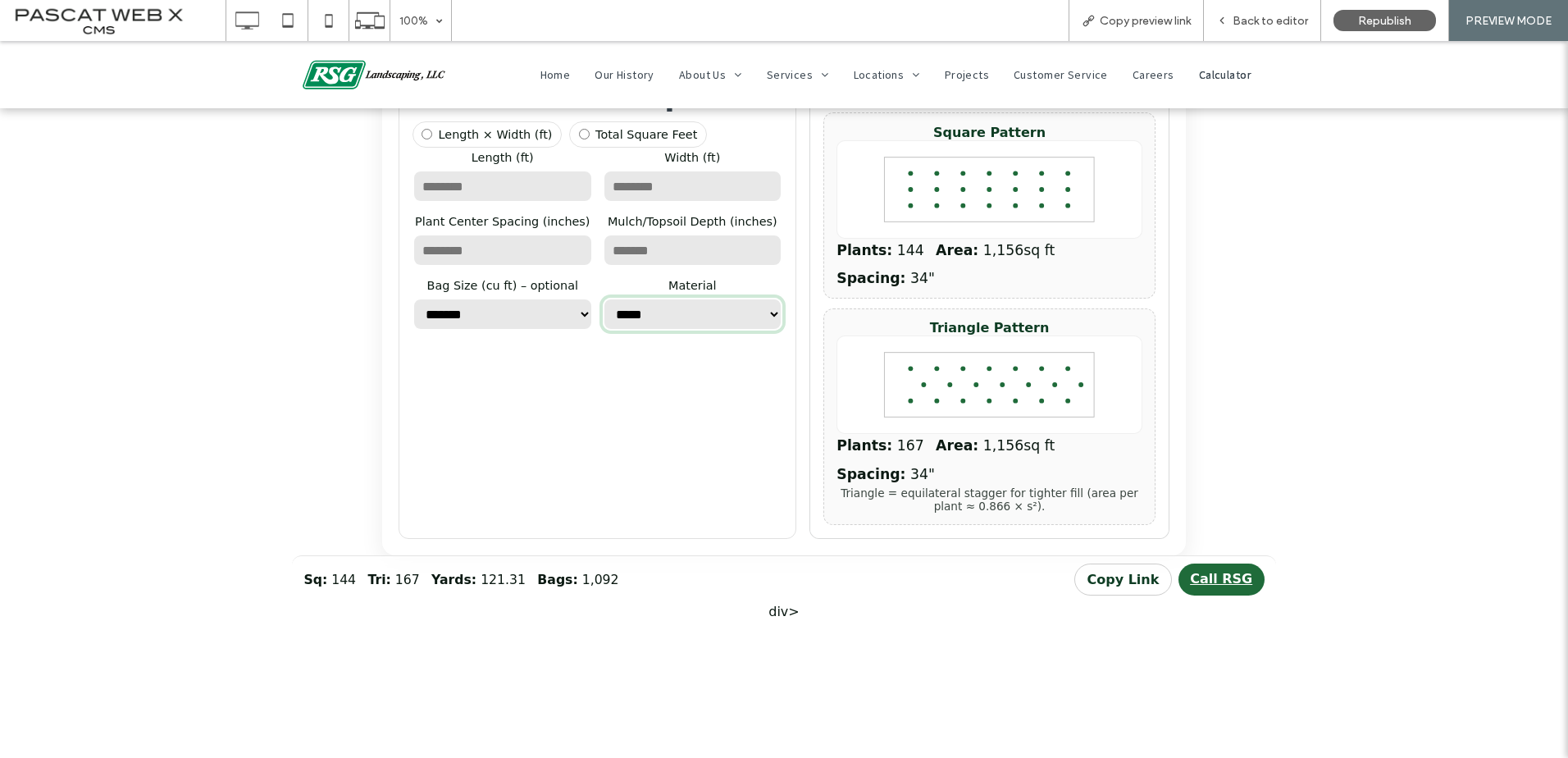
click at [668, 330] on select "**********" at bounding box center [693, 314] width 181 height 33
click at [603, 298] on select "**********" at bounding box center [693, 314] width 181 height 33
click at [1133, 563] on button "Copy Link" at bounding box center [1122, 579] width 97 height 32
click at [1371, 15] on span "Republish" at bounding box center [1384, 21] width 53 height 14
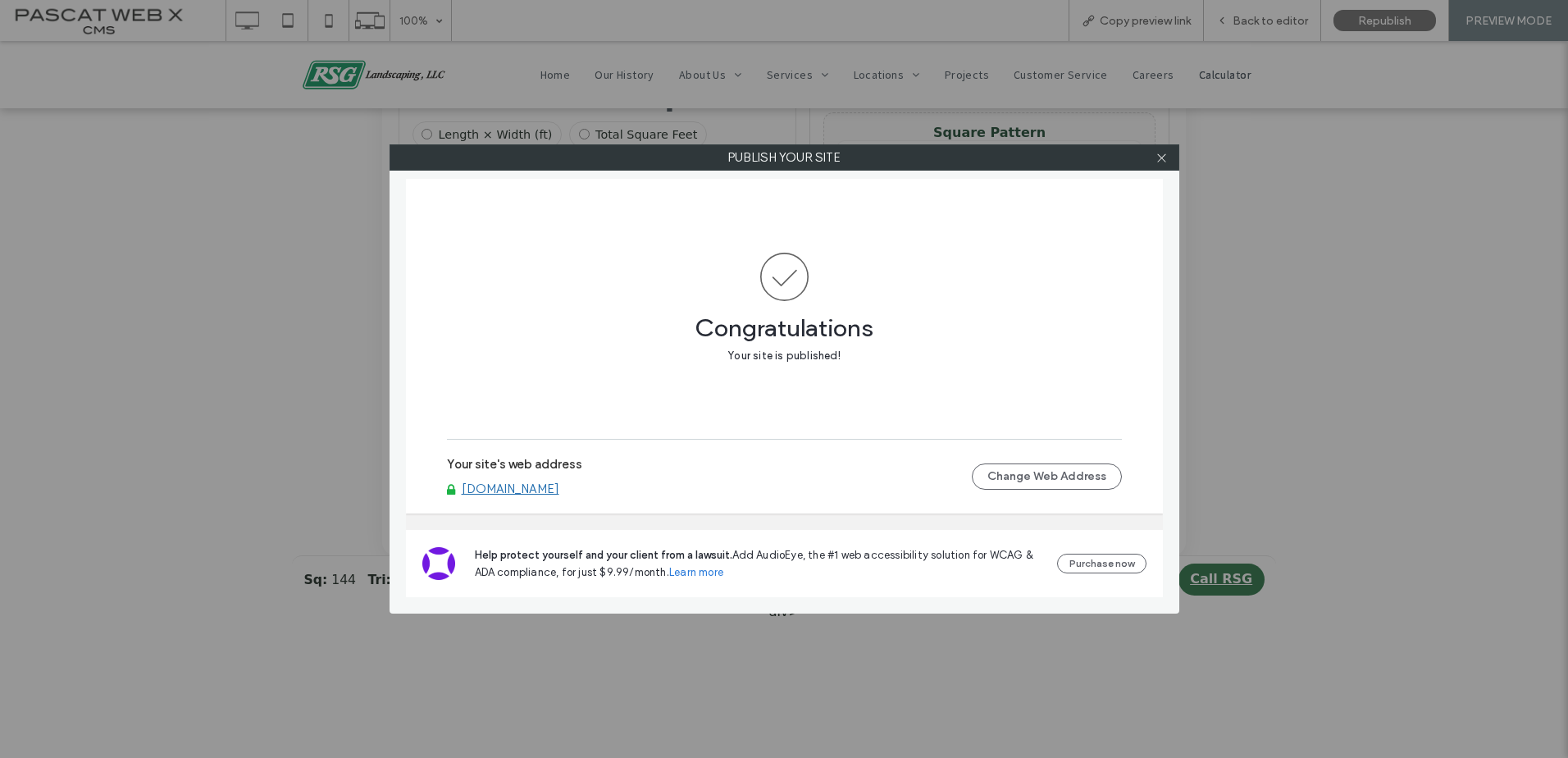
click at [559, 484] on link "[DOMAIN_NAME]" at bounding box center [510, 489] width 97 height 15
click at [1164, 162] on icon at bounding box center [1161, 157] width 12 height 12
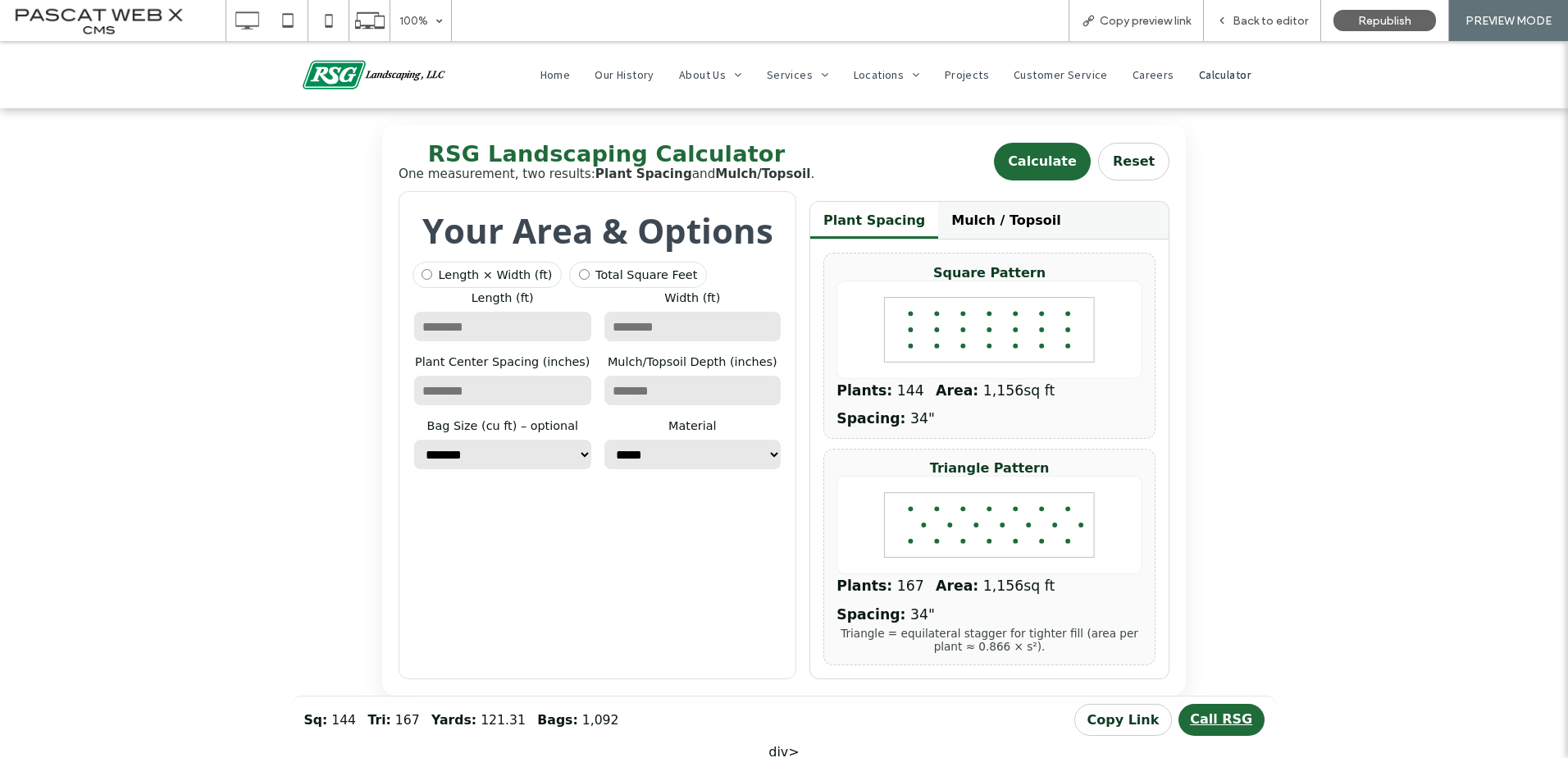
scroll to position [164, 0]
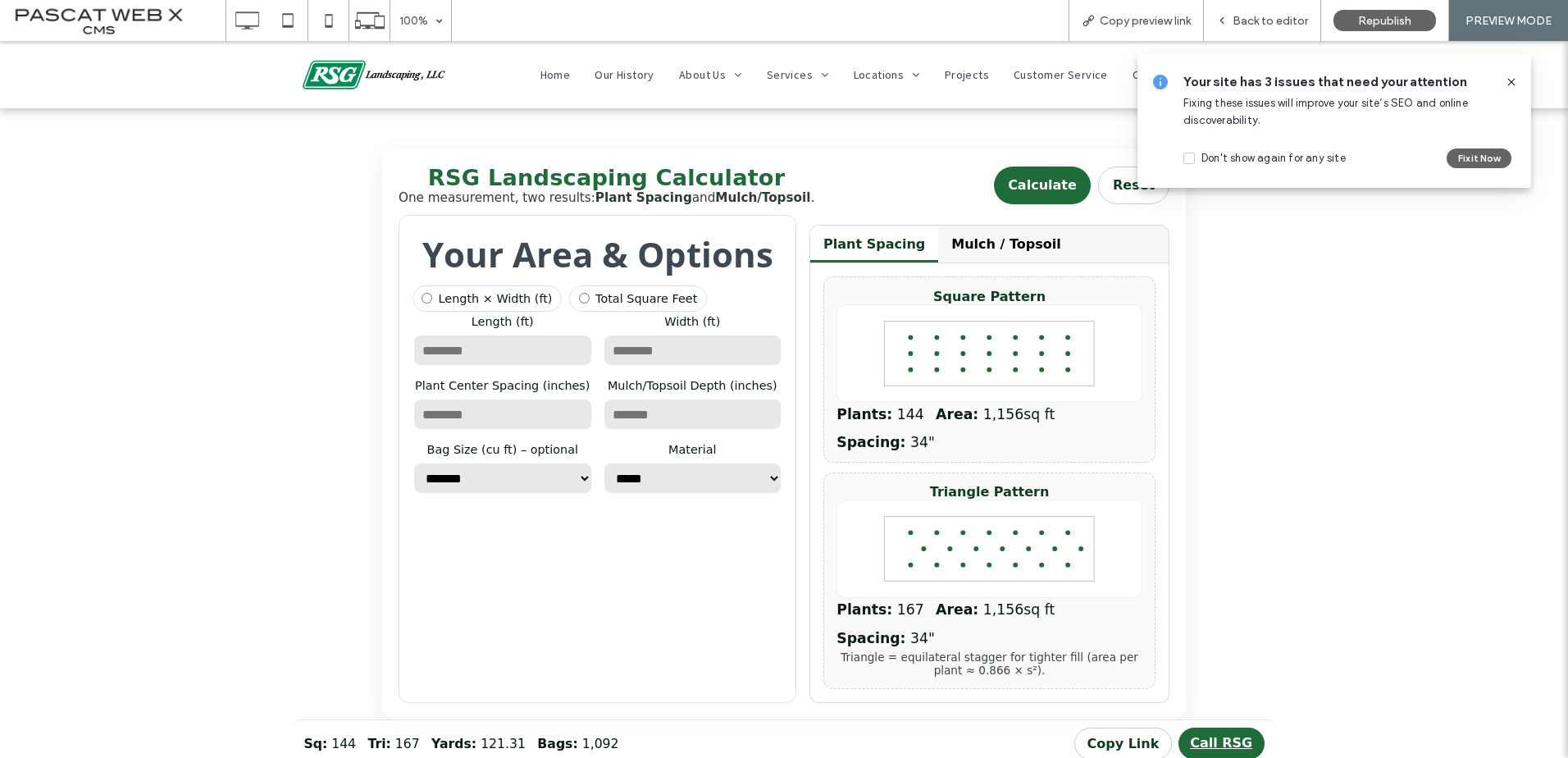
click at [605, 296] on label "Total Square Feet" at bounding box center [637, 299] width 137 height 26
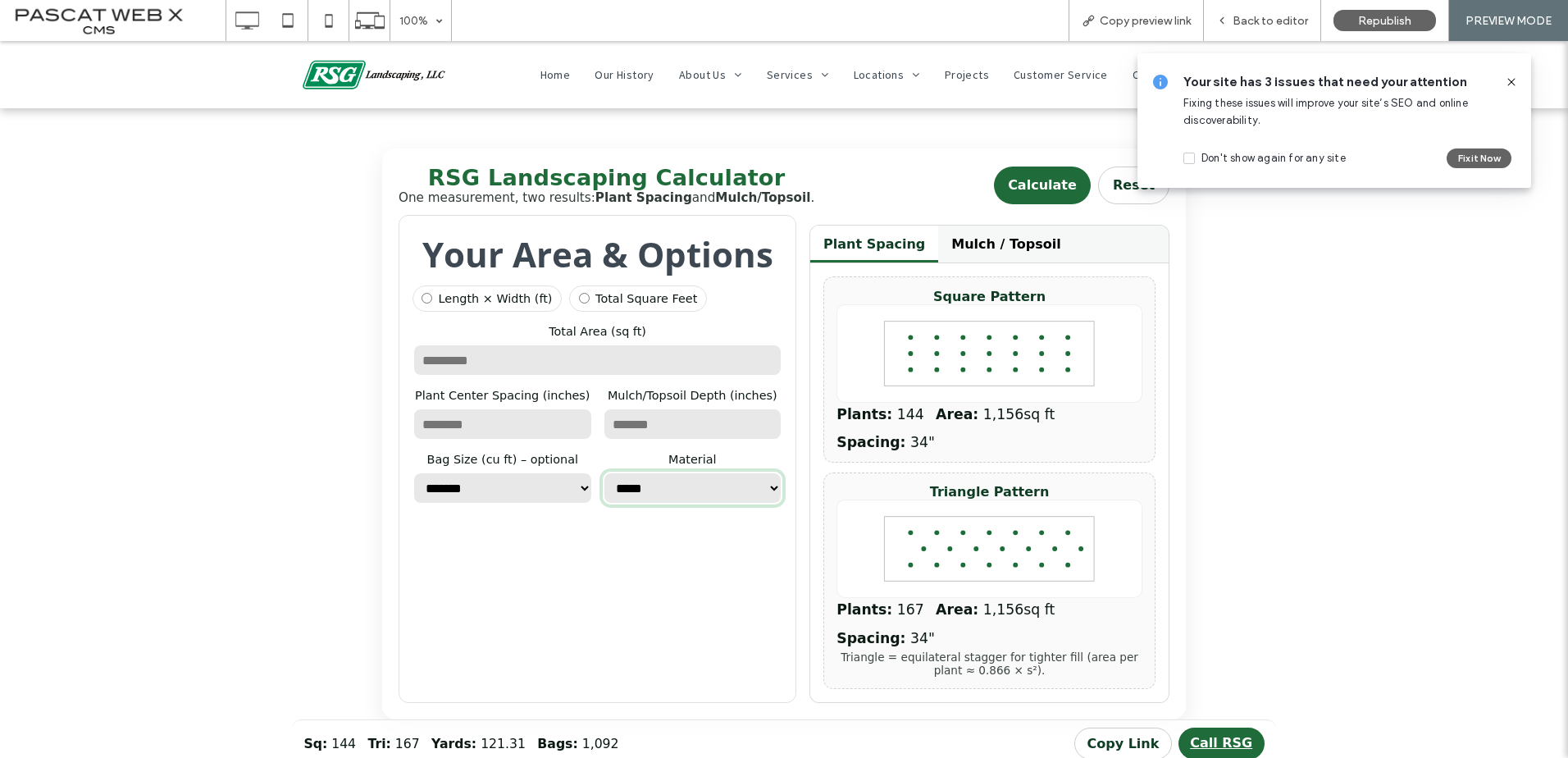
click at [745, 504] on select "**********" at bounding box center [693, 487] width 181 height 33
click at [603, 471] on select "**********" at bounding box center [693, 487] width 181 height 33
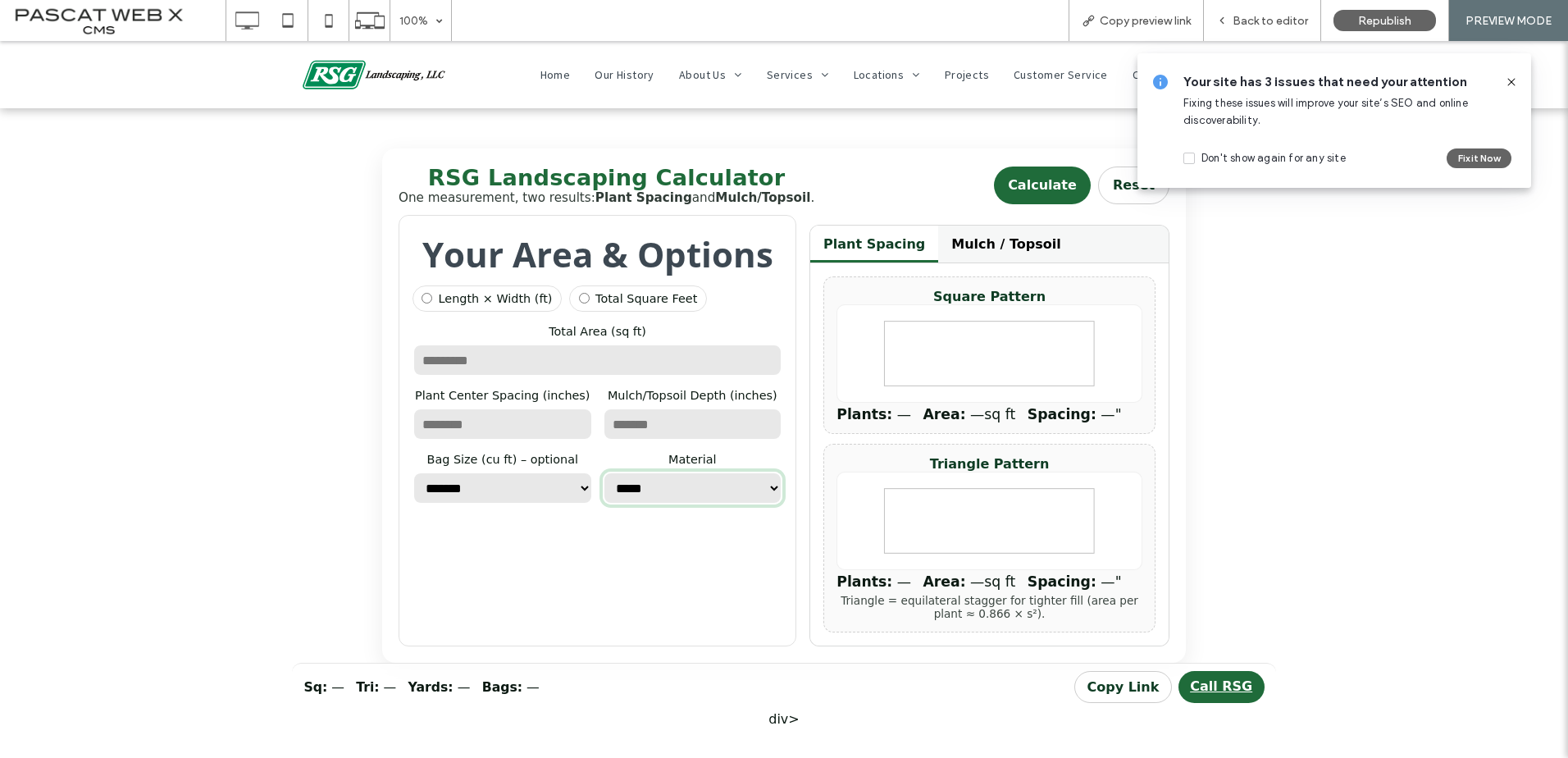
click at [686, 504] on select "**********" at bounding box center [693, 487] width 181 height 33
click at [603, 471] on select "**********" at bounding box center [693, 487] width 181 height 33
click at [716, 504] on select "**********" at bounding box center [693, 487] width 181 height 33
select select "*****"
click at [603, 471] on select "**********" at bounding box center [693, 487] width 181 height 33
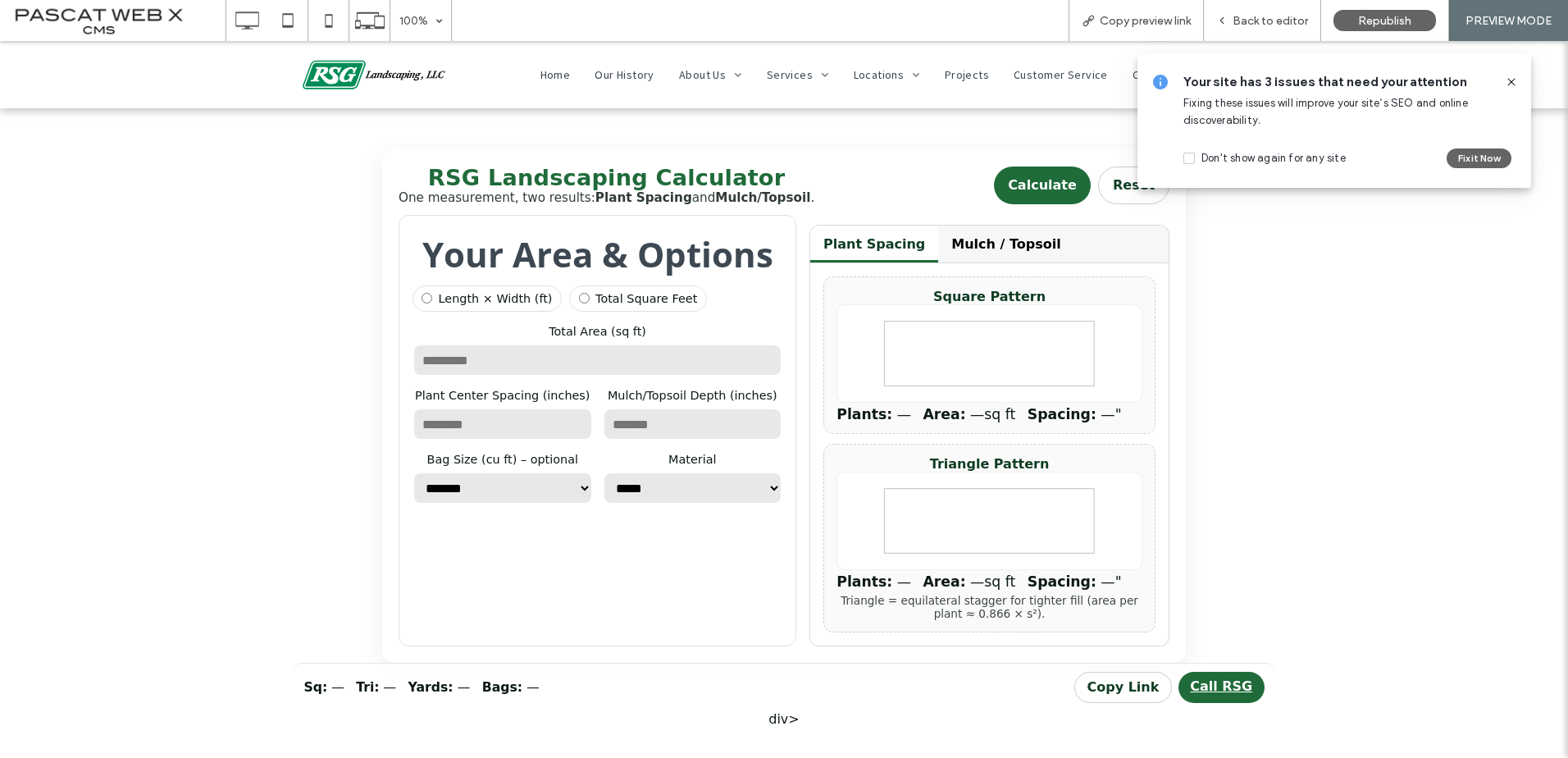
click at [985, 244] on button "Mulch / Topsoil" at bounding box center [1005, 243] width 135 height 37
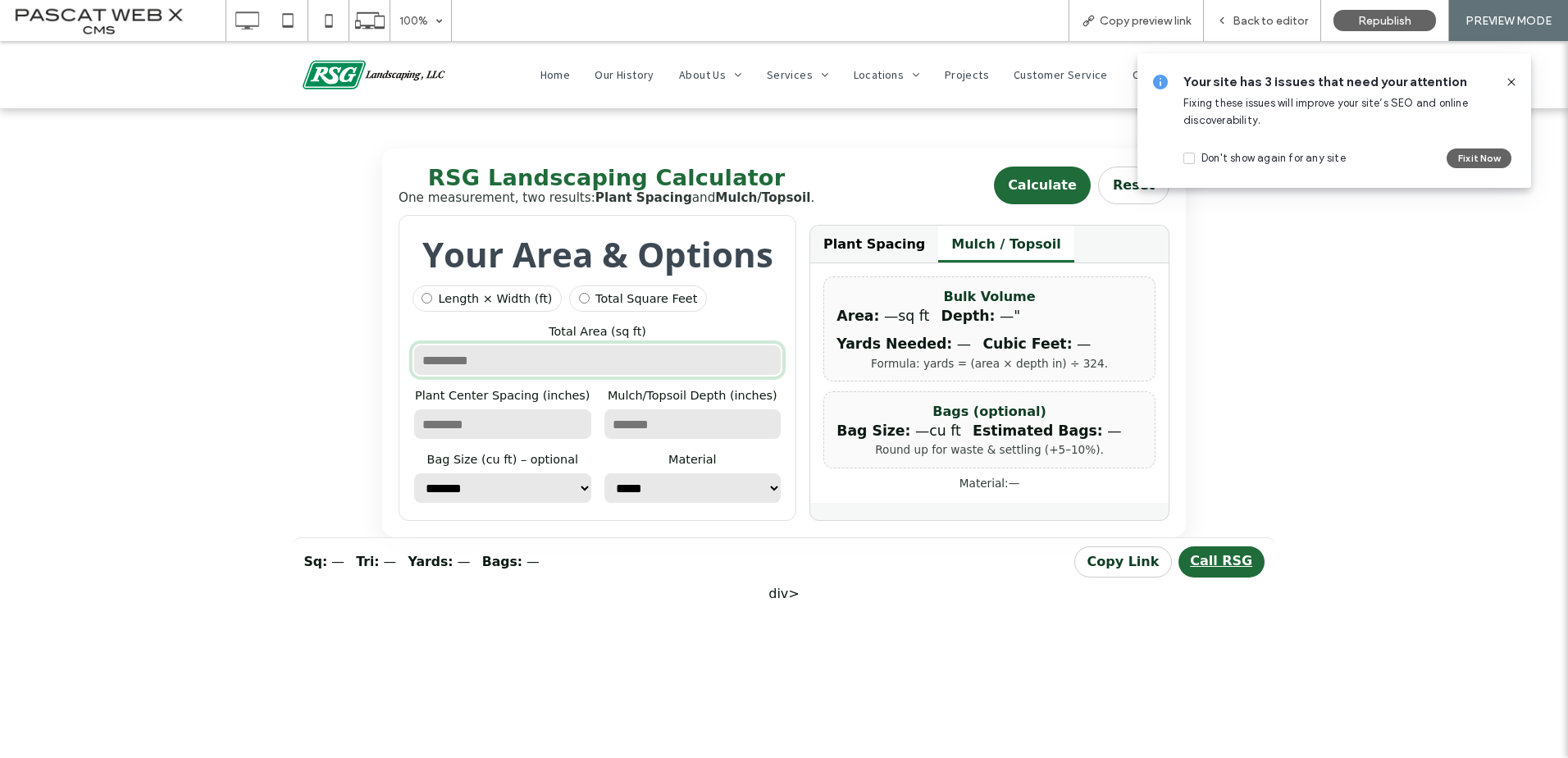
click at [497, 374] on input "number" at bounding box center [597, 360] width 370 height 33
click at [331, 569] on span "—" at bounding box center [338, 561] width 13 height 15
click at [869, 242] on button "Plant Spacing" at bounding box center [873, 243] width 128 height 37
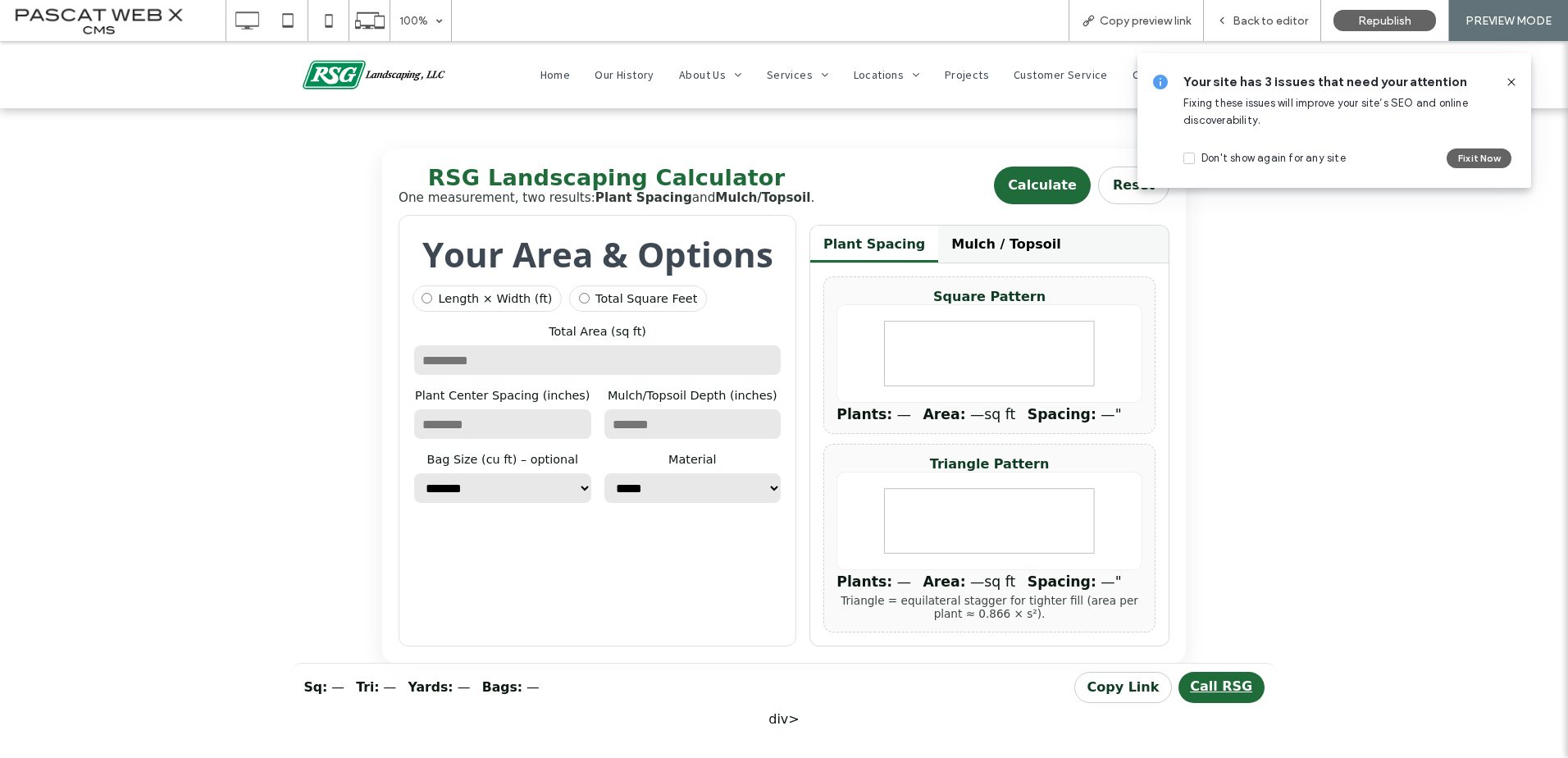
click at [1126, 185] on button "Reset" at bounding box center [1133, 185] width 71 height 39
select select "*****"
click at [657, 373] on input "number" at bounding box center [597, 360] width 370 height 33
click at [996, 258] on button "Mulch / Topsoil" at bounding box center [1005, 243] width 135 height 37
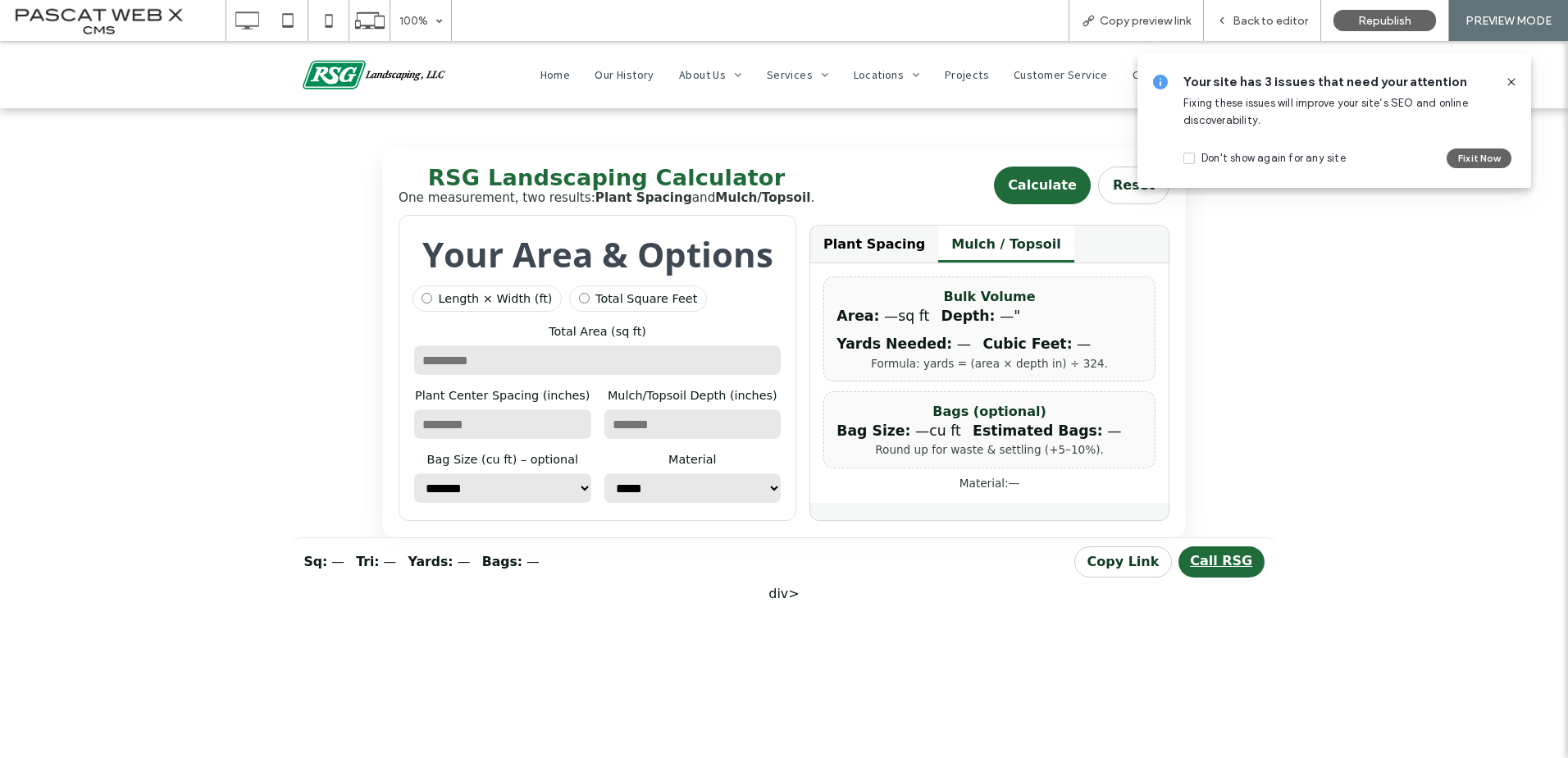
click at [874, 250] on button "Plant Spacing" at bounding box center [873, 243] width 128 height 37
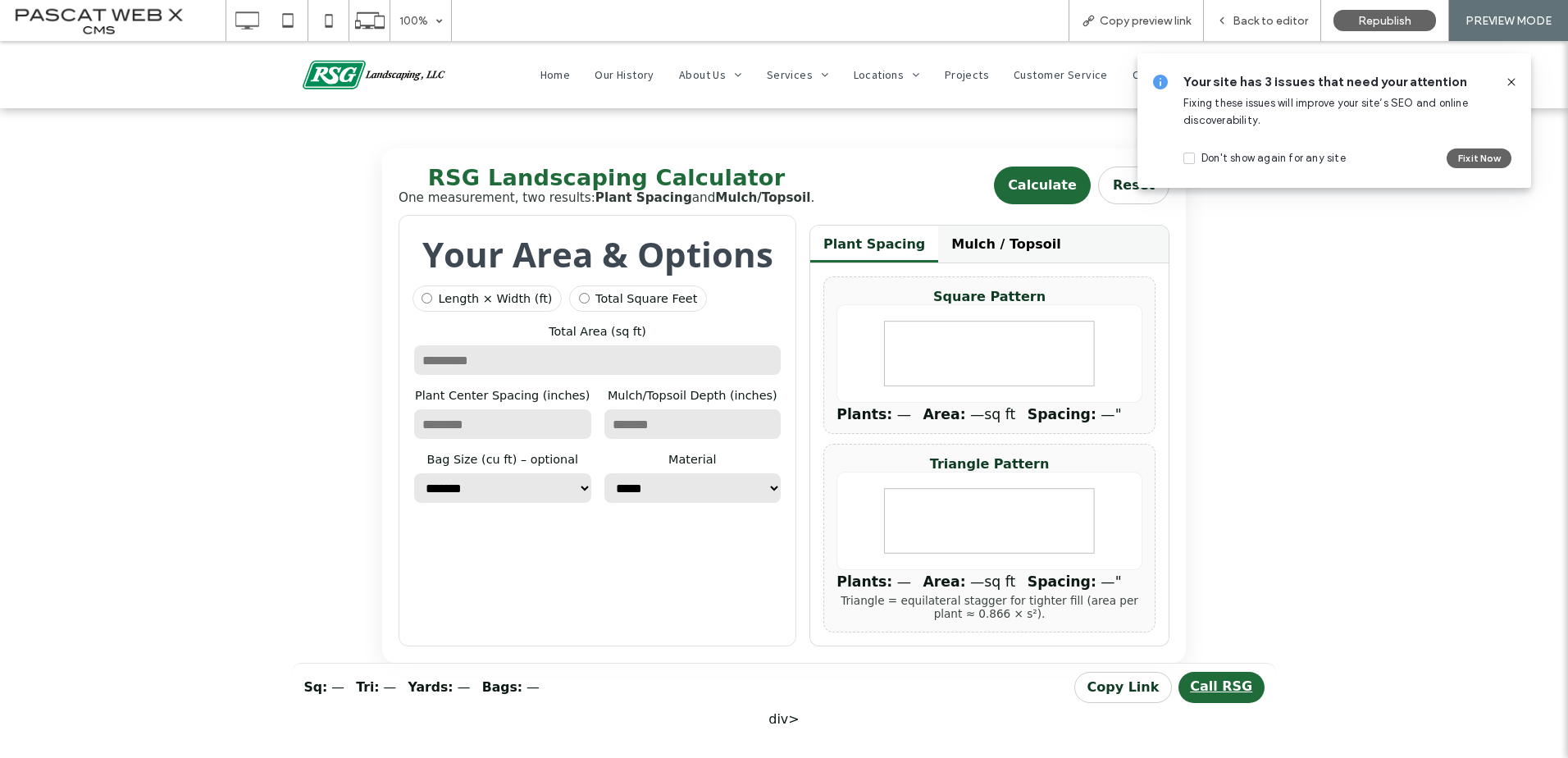
click at [979, 539] on icon at bounding box center [989, 520] width 306 height 98
drag, startPoint x: 1022, startPoint y: 634, endPoint x: 833, endPoint y: 599, distance: 192.2
click at [833, 599] on div "Triangle Pattern Plants: — Area: — sq ft Spacing: — " Triangle = equilateral st…" at bounding box center [989, 538] width 332 height 188
drag, startPoint x: 833, startPoint y: 599, endPoint x: 892, endPoint y: 629, distance: 66.2
click at [892, 620] on div "Triangle = equilateral stagger for tighter fill (area per plant ≈ 0.866 × s²)." at bounding box center [989, 607] width 306 height 26
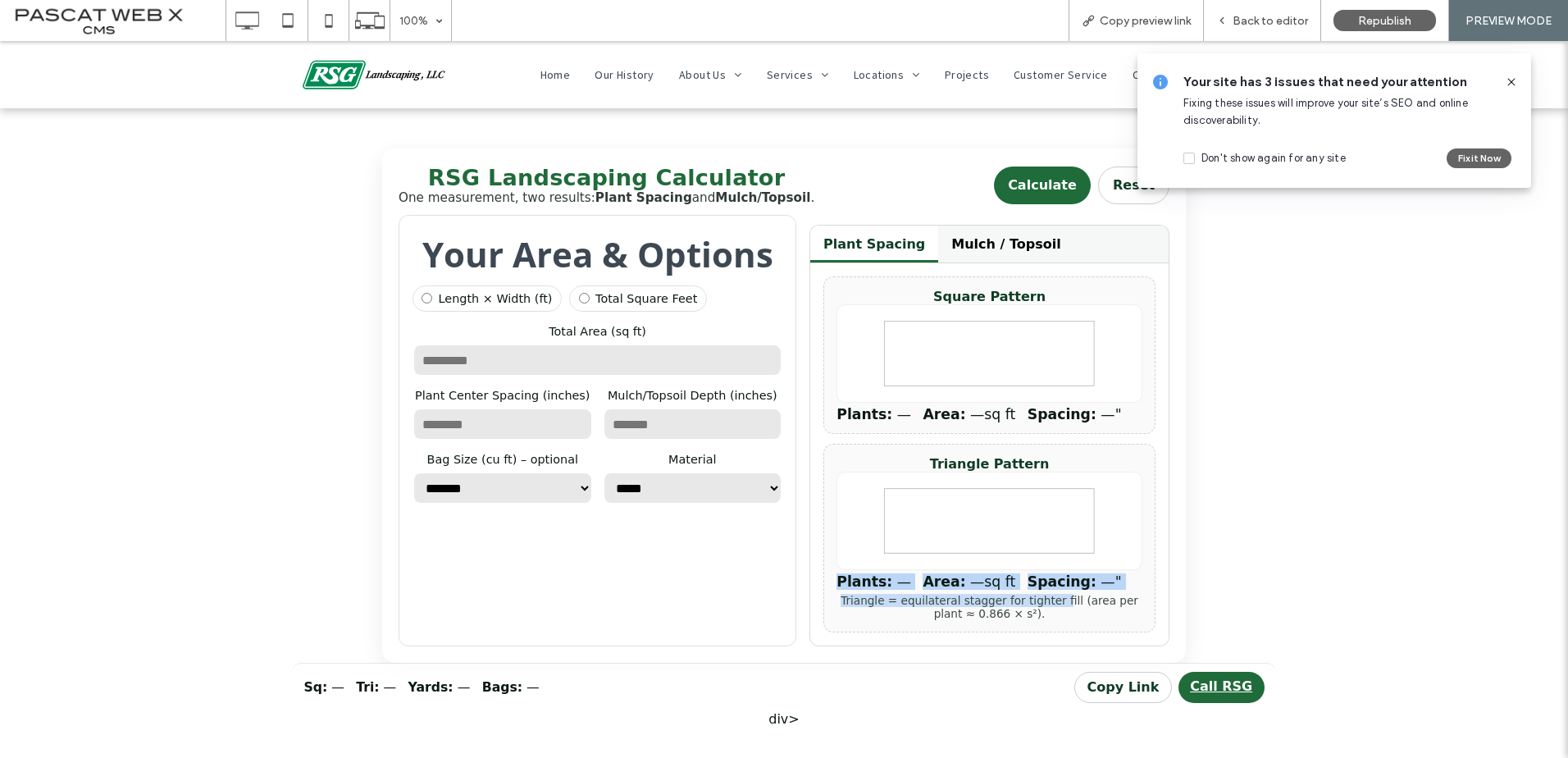
drag, startPoint x: 1035, startPoint y: 619, endPoint x: 827, endPoint y: 580, distance: 211.6
click at [827, 580] on div "Triangle Pattern Plants: — Area: — sq ft Spacing: — " Triangle = equilateral st…" at bounding box center [989, 538] width 332 height 188
click at [1064, 620] on div "Triangle = equilateral stagger for tighter fill (area per plant ≈ 0.866 × s²)." at bounding box center [989, 607] width 306 height 26
drag, startPoint x: 976, startPoint y: 618, endPoint x: 832, endPoint y: 594, distance: 146.0
click at [832, 594] on div "Triangle Pattern Plants: — Area: — sq ft Spacing: — " Triangle = equilateral st…" at bounding box center [989, 538] width 332 height 188
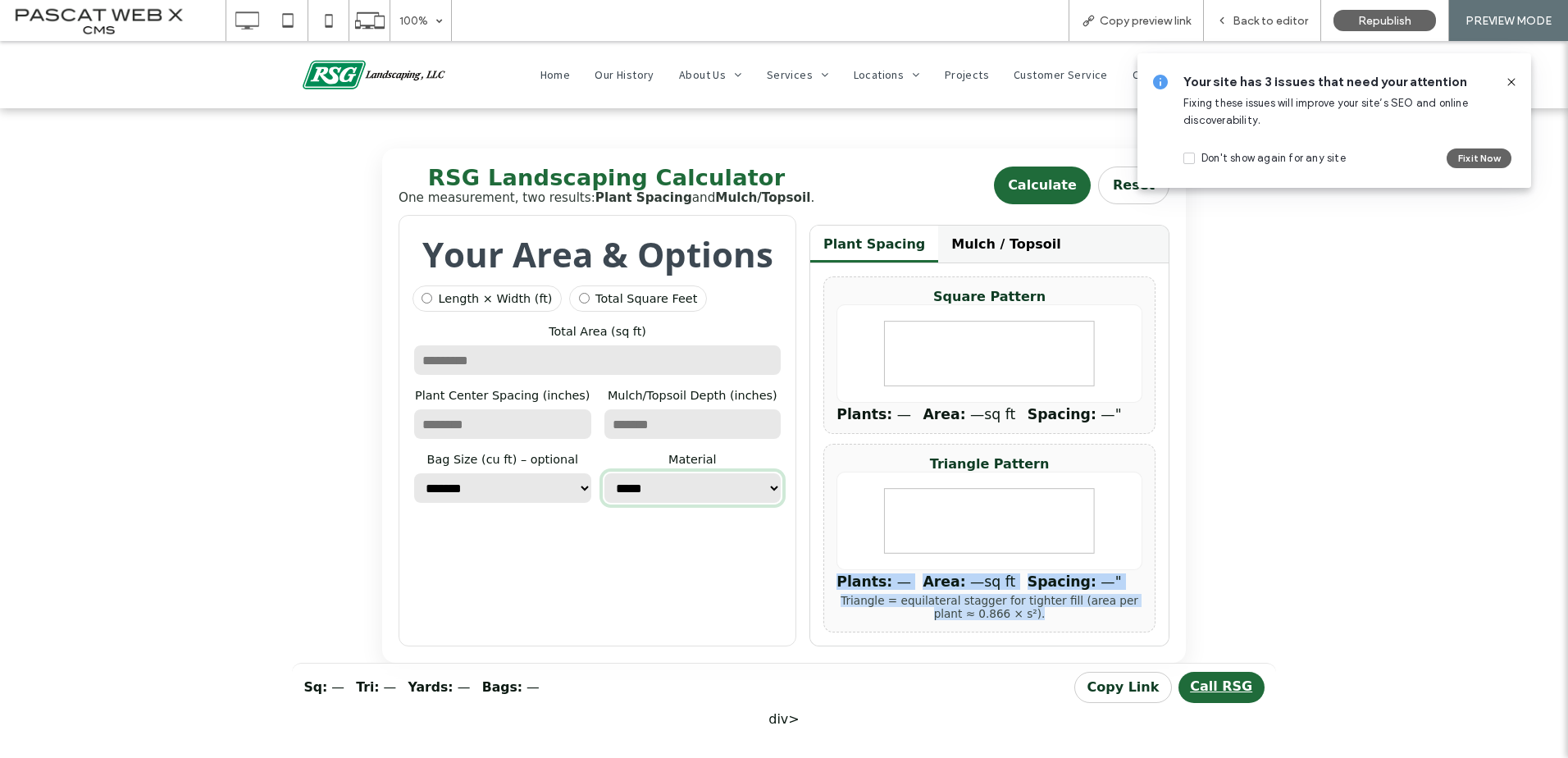
click at [703, 502] on select "**********" at bounding box center [693, 487] width 181 height 33
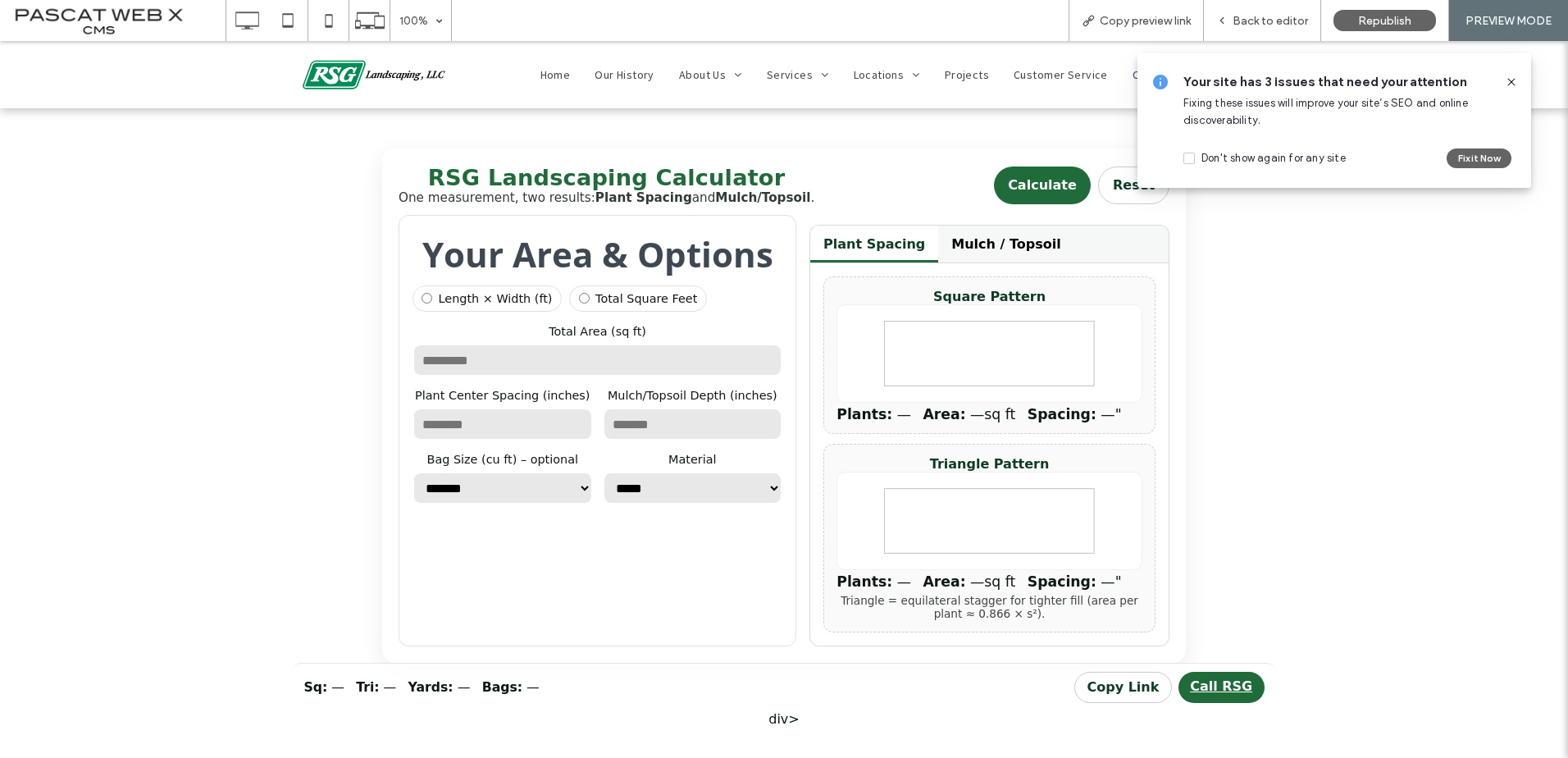
click at [1007, 518] on icon at bounding box center [989, 520] width 306 height 98
click at [953, 360] on icon at bounding box center [989, 353] width 306 height 98
click at [979, 238] on button "Mulch / Topsoil" at bounding box center [1005, 243] width 135 height 37
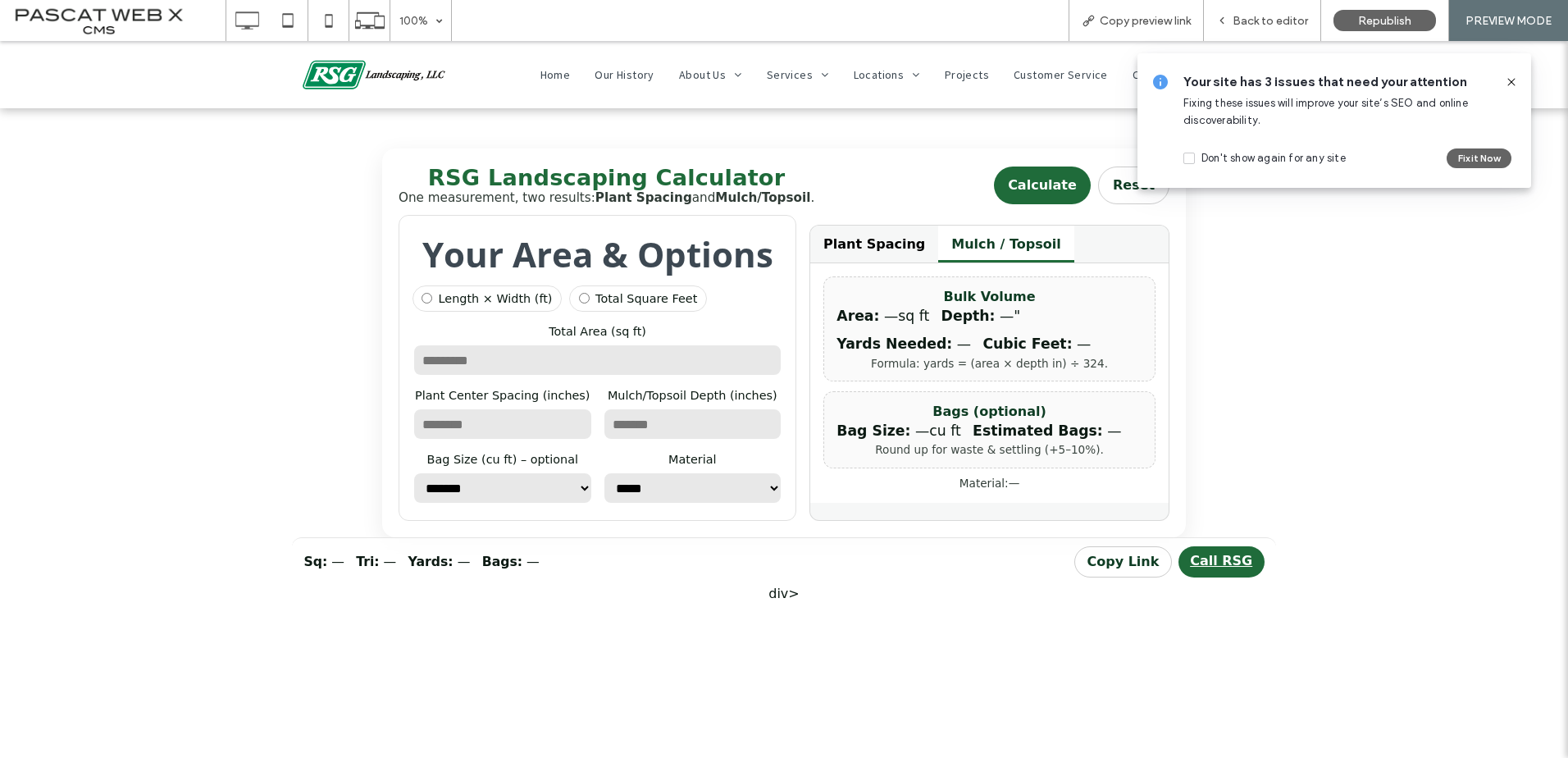
click at [854, 242] on button "Plant Spacing" at bounding box center [873, 243] width 128 height 37
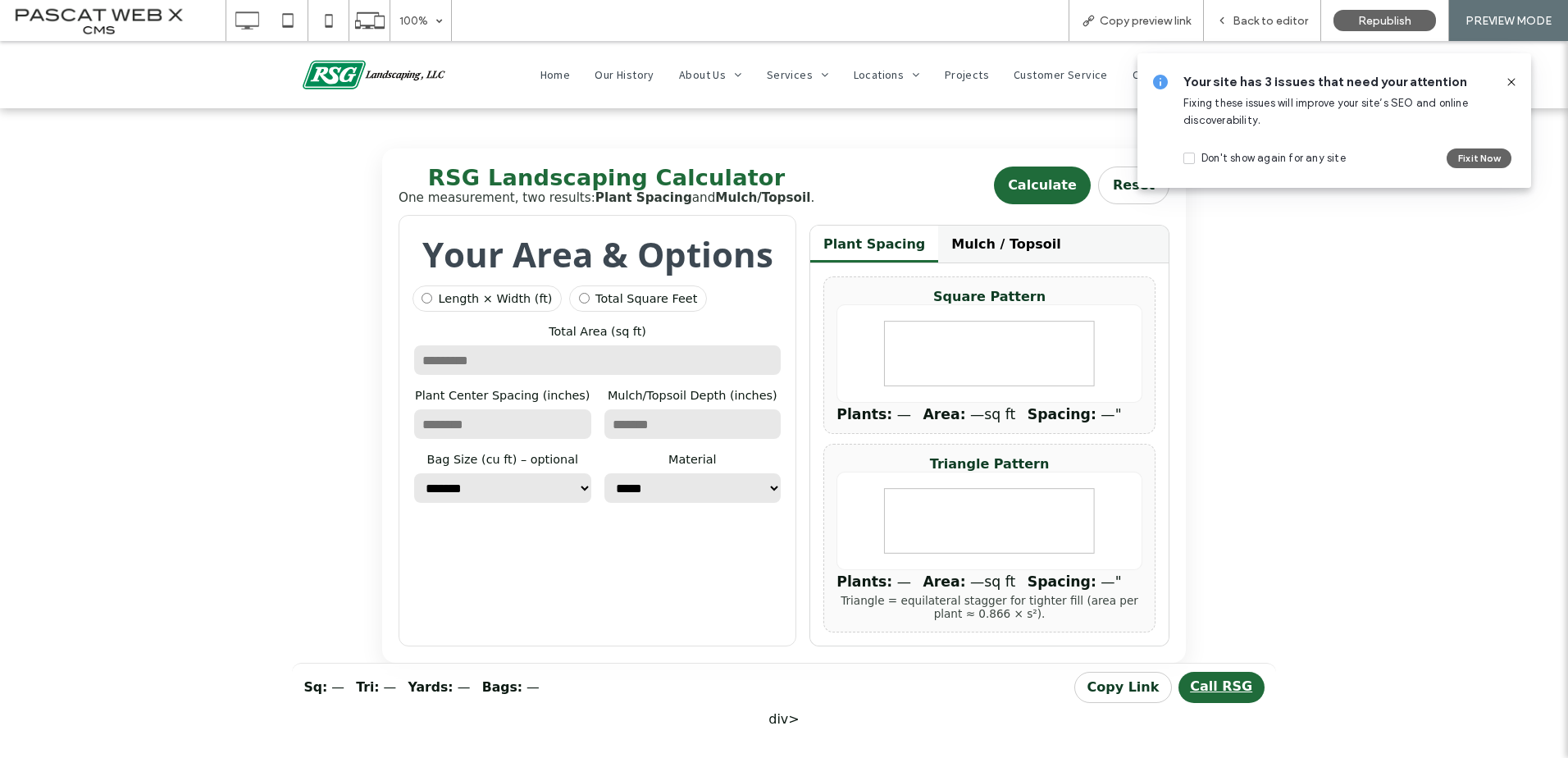
click at [972, 255] on button "Mulch / Topsoil" at bounding box center [1005, 243] width 135 height 37
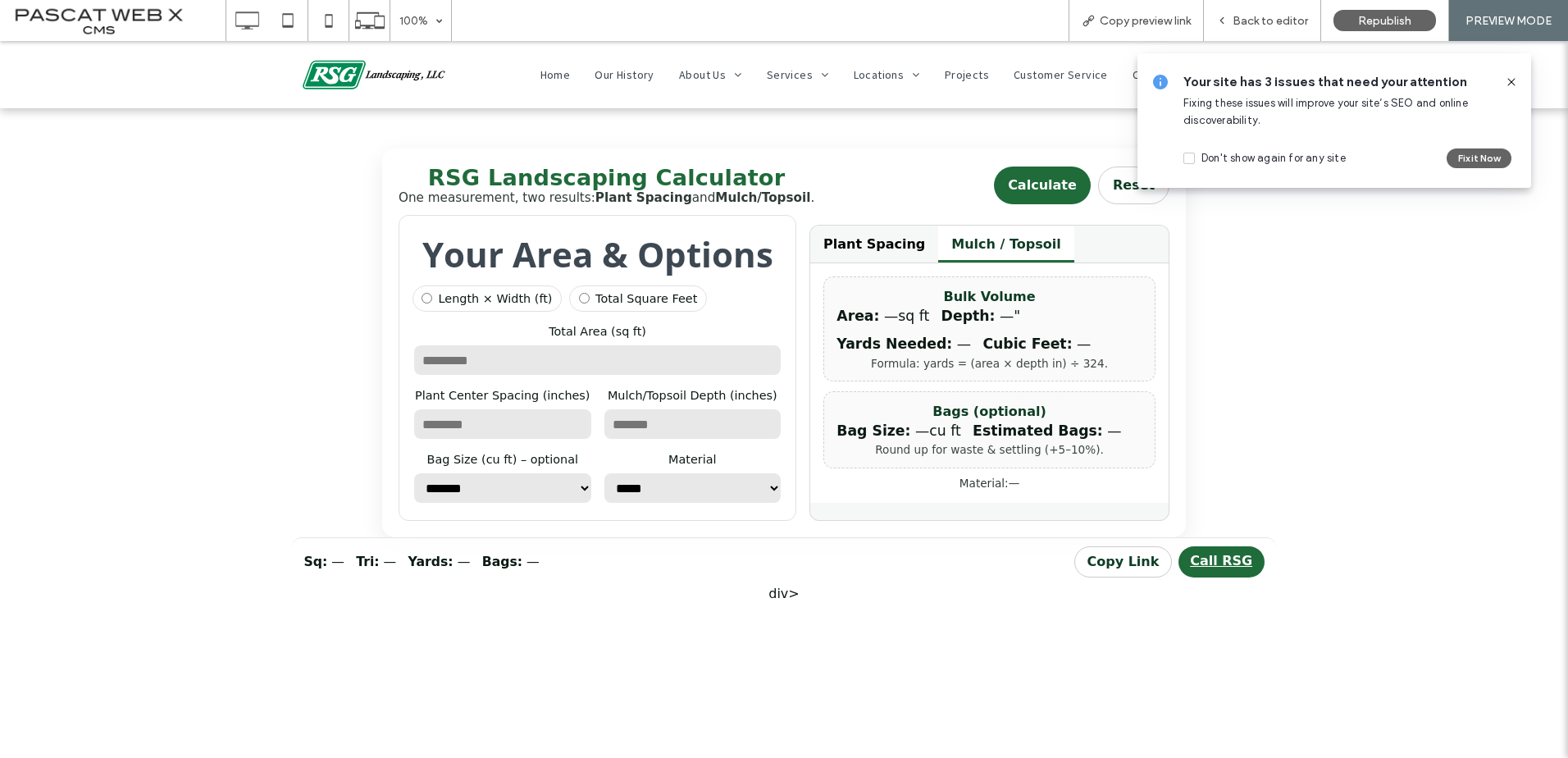
drag, startPoint x: 1121, startPoint y: 193, endPoint x: 1145, endPoint y: 181, distance: 26.8
click at [1145, 181] on button "Reset" at bounding box center [1133, 185] width 71 height 39
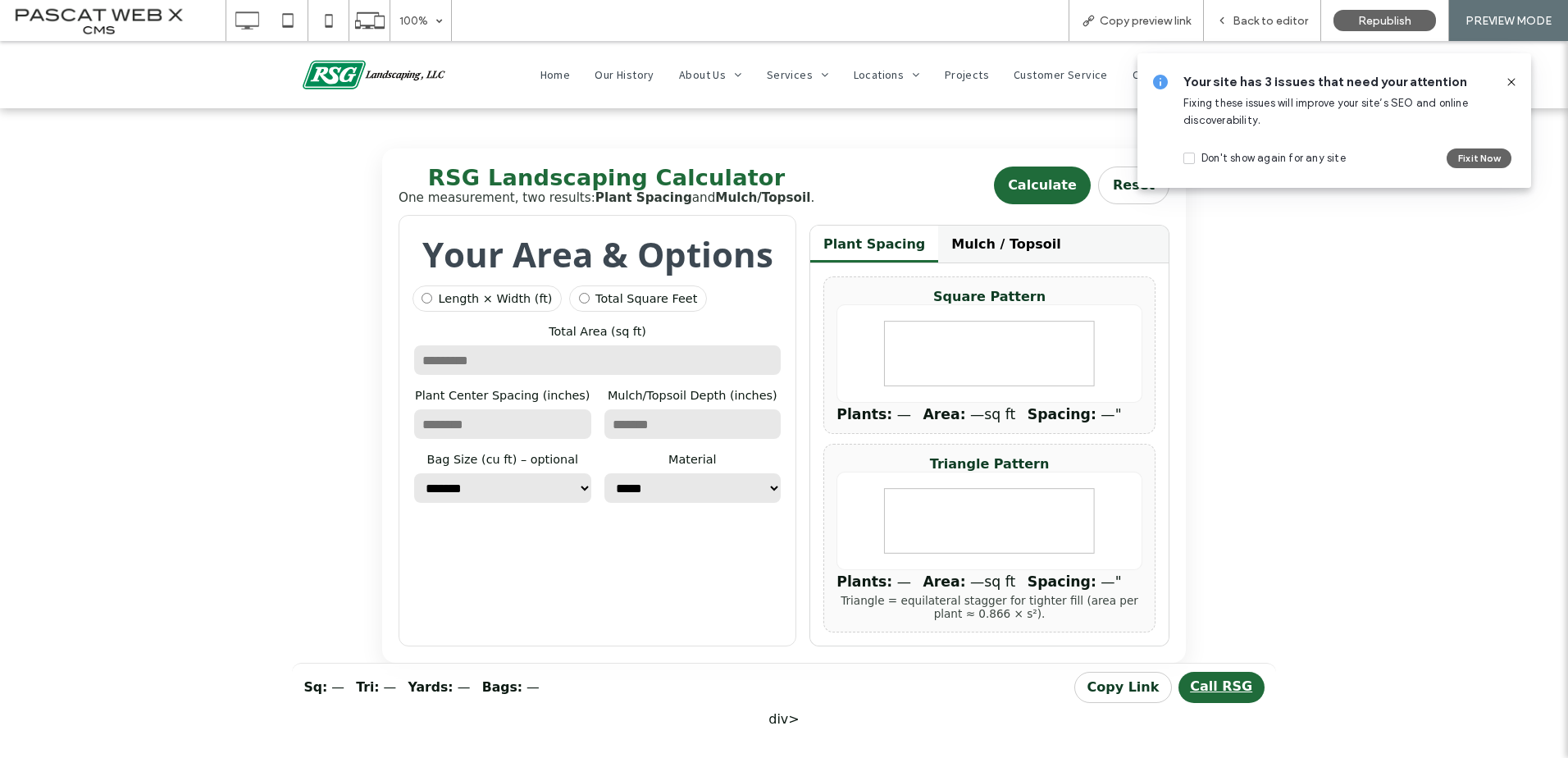
click at [1035, 187] on button "Calculate" at bounding box center [1041, 185] width 96 height 39
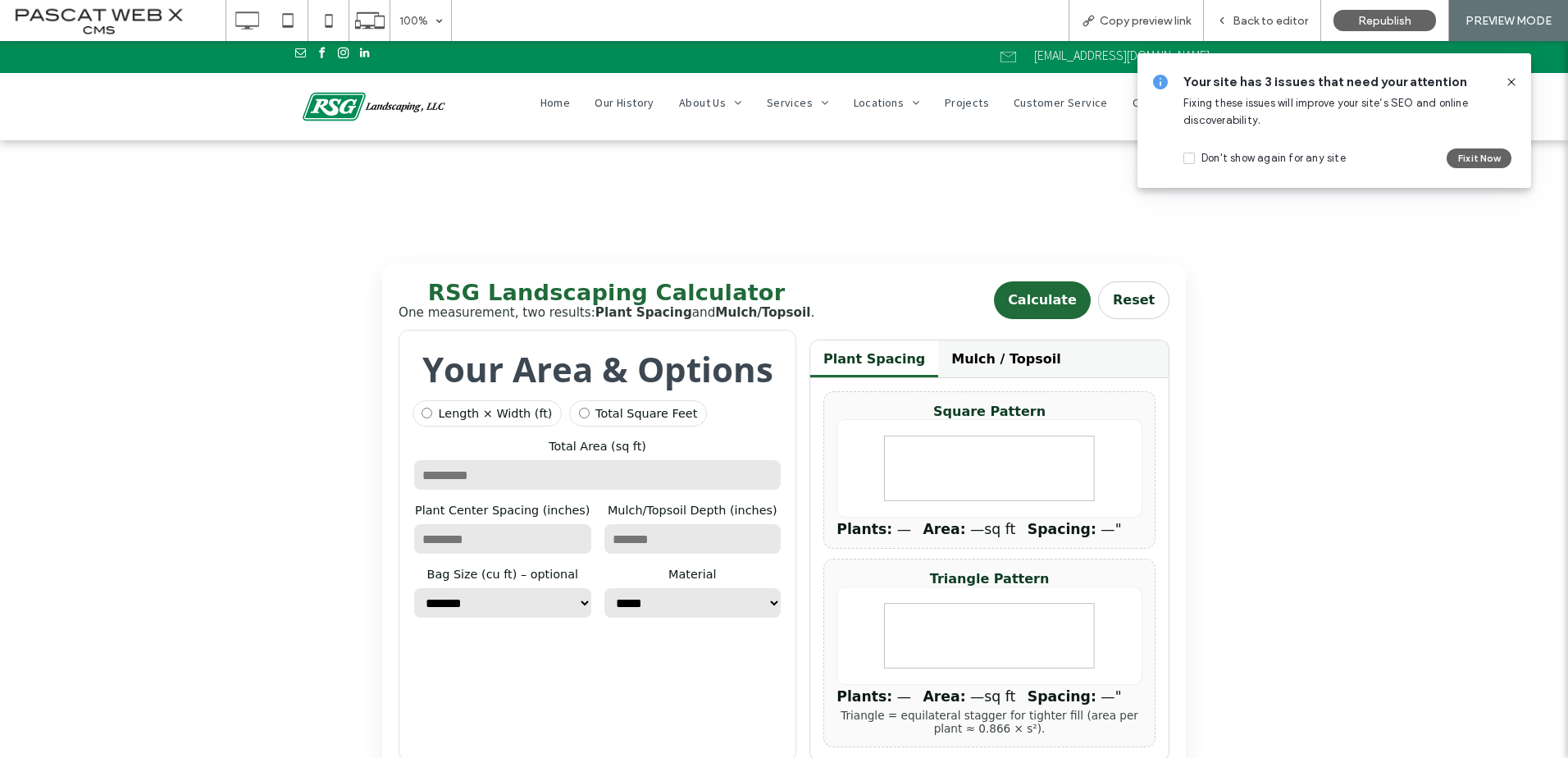
scroll to position [0, 0]
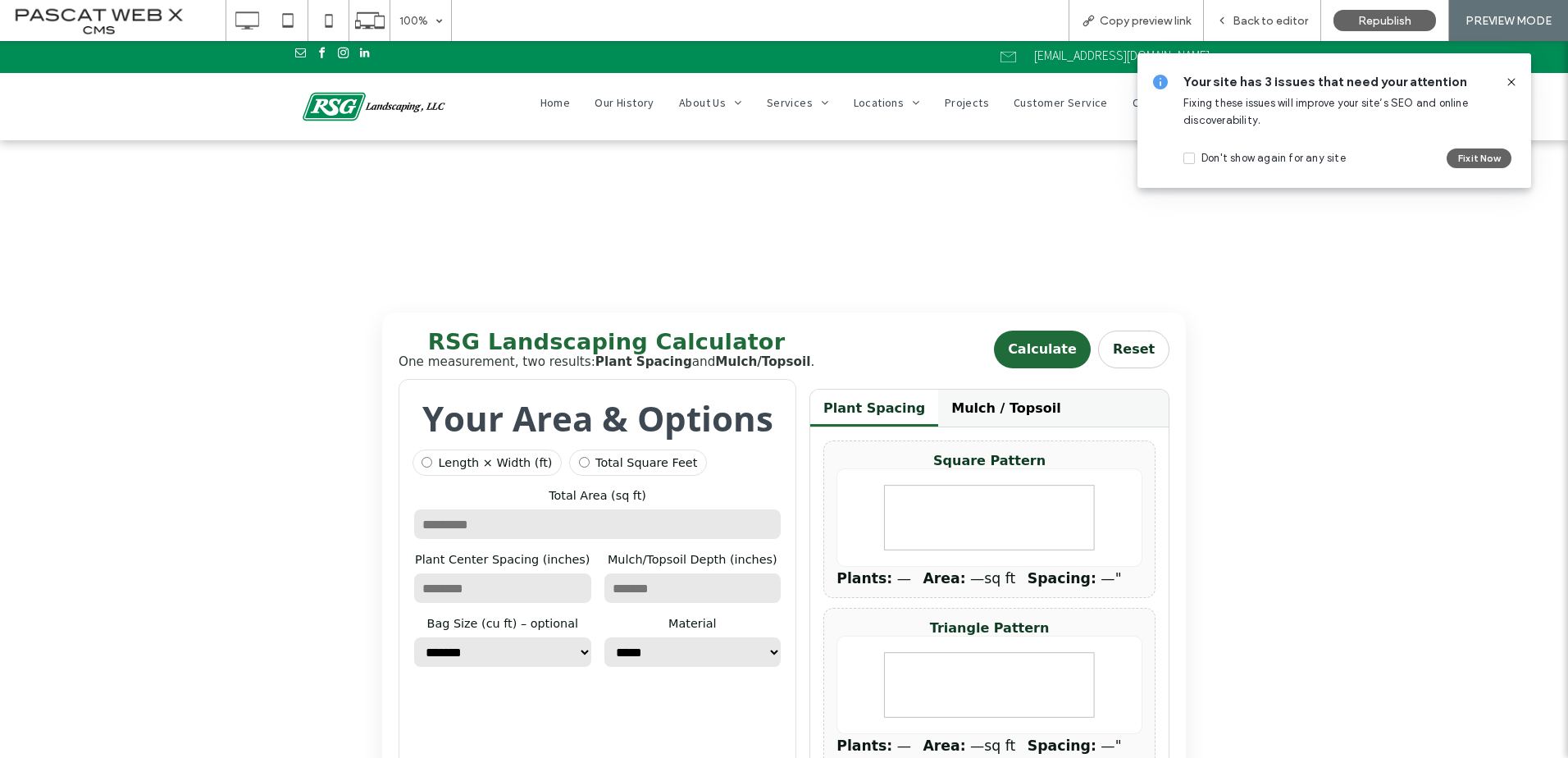
click at [1508, 74] on span at bounding box center [1511, 81] width 13 height 18
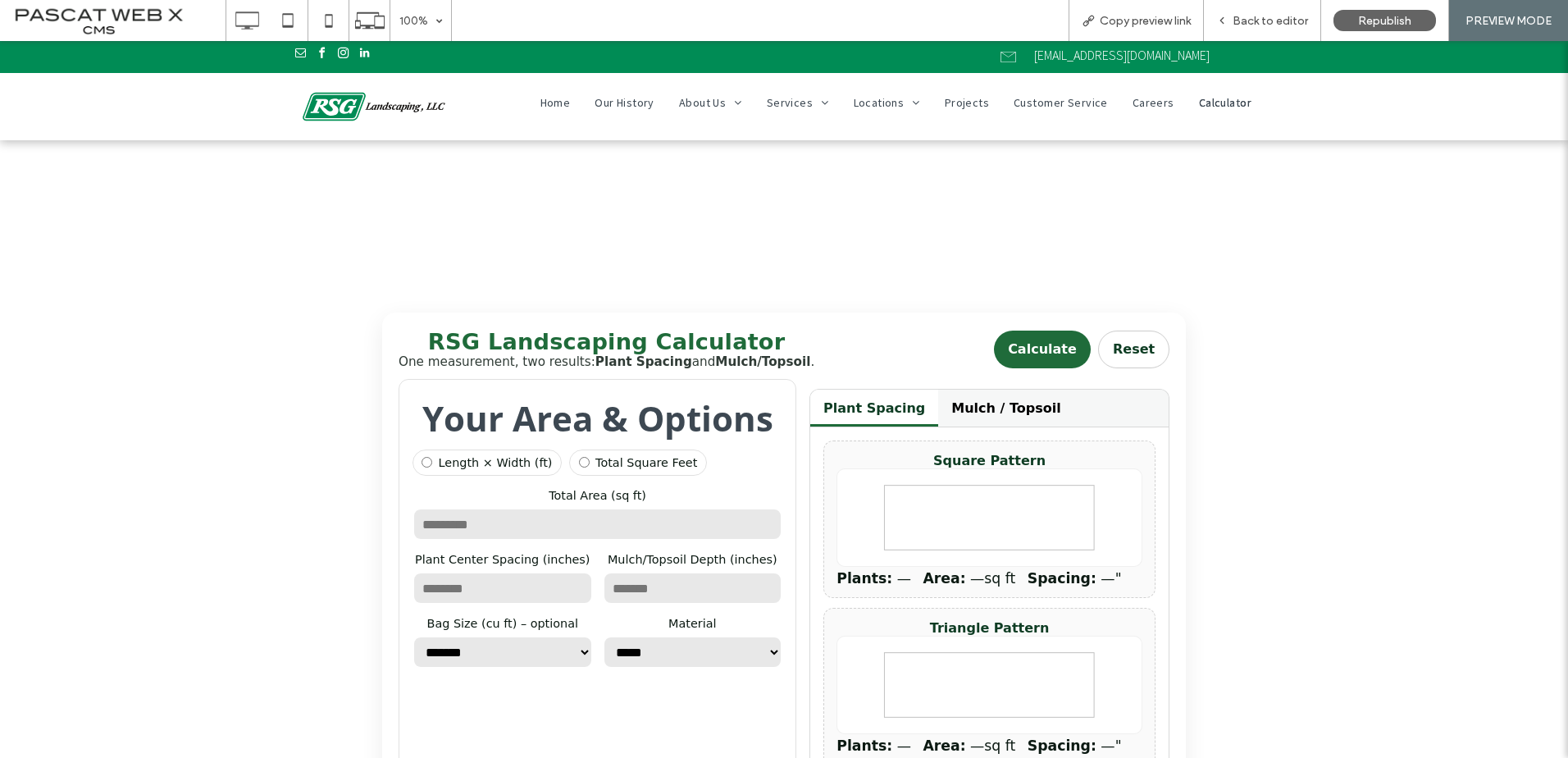
click at [559, 436] on h3 "Your Area & Options" at bounding box center [597, 417] width 370 height 46
click at [1270, 26] on span "Back to editor" at bounding box center [1270, 21] width 76 height 14
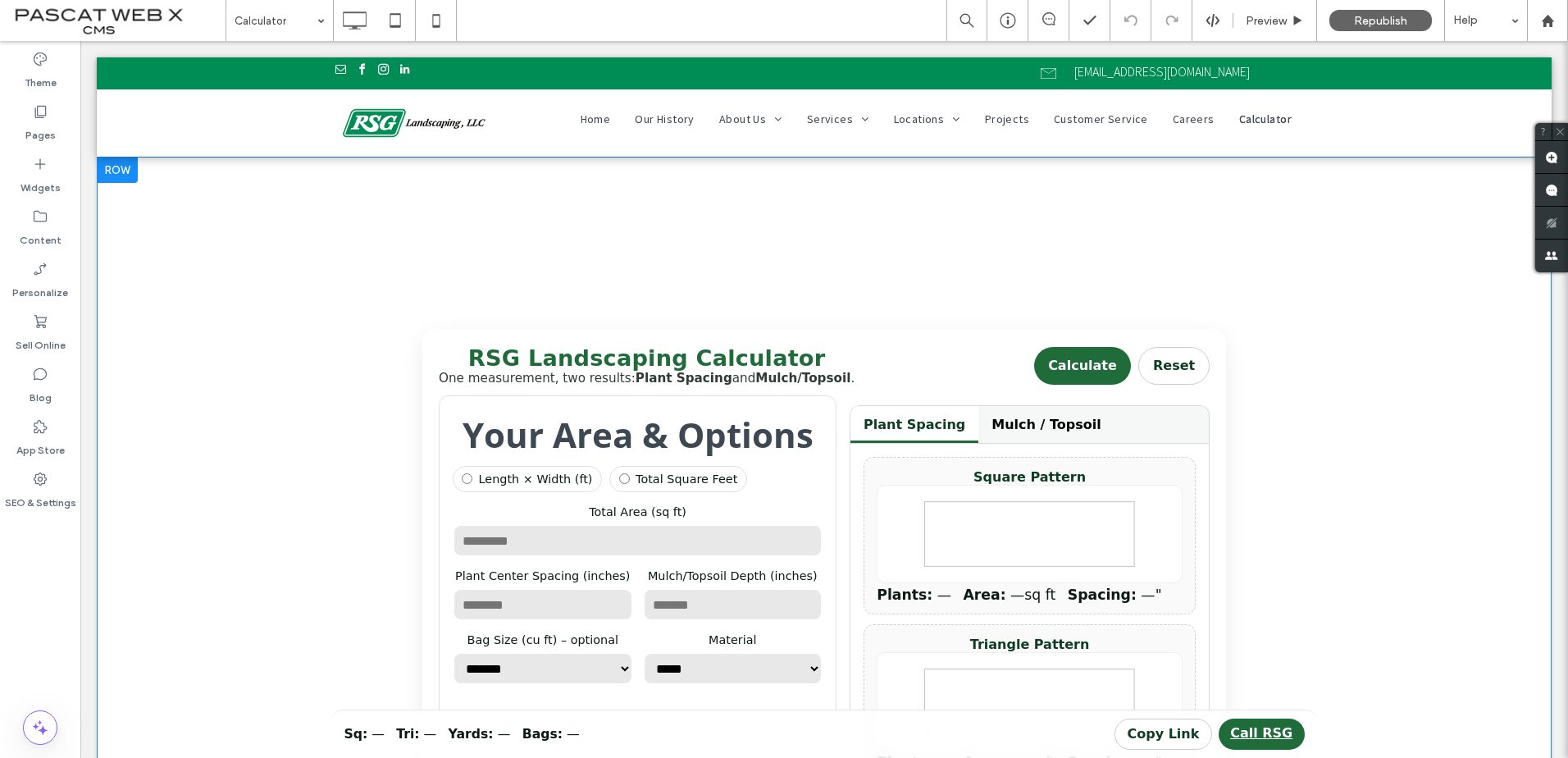
click at [714, 427] on h3 "Your Area & Options" at bounding box center [637, 433] width 370 height 46
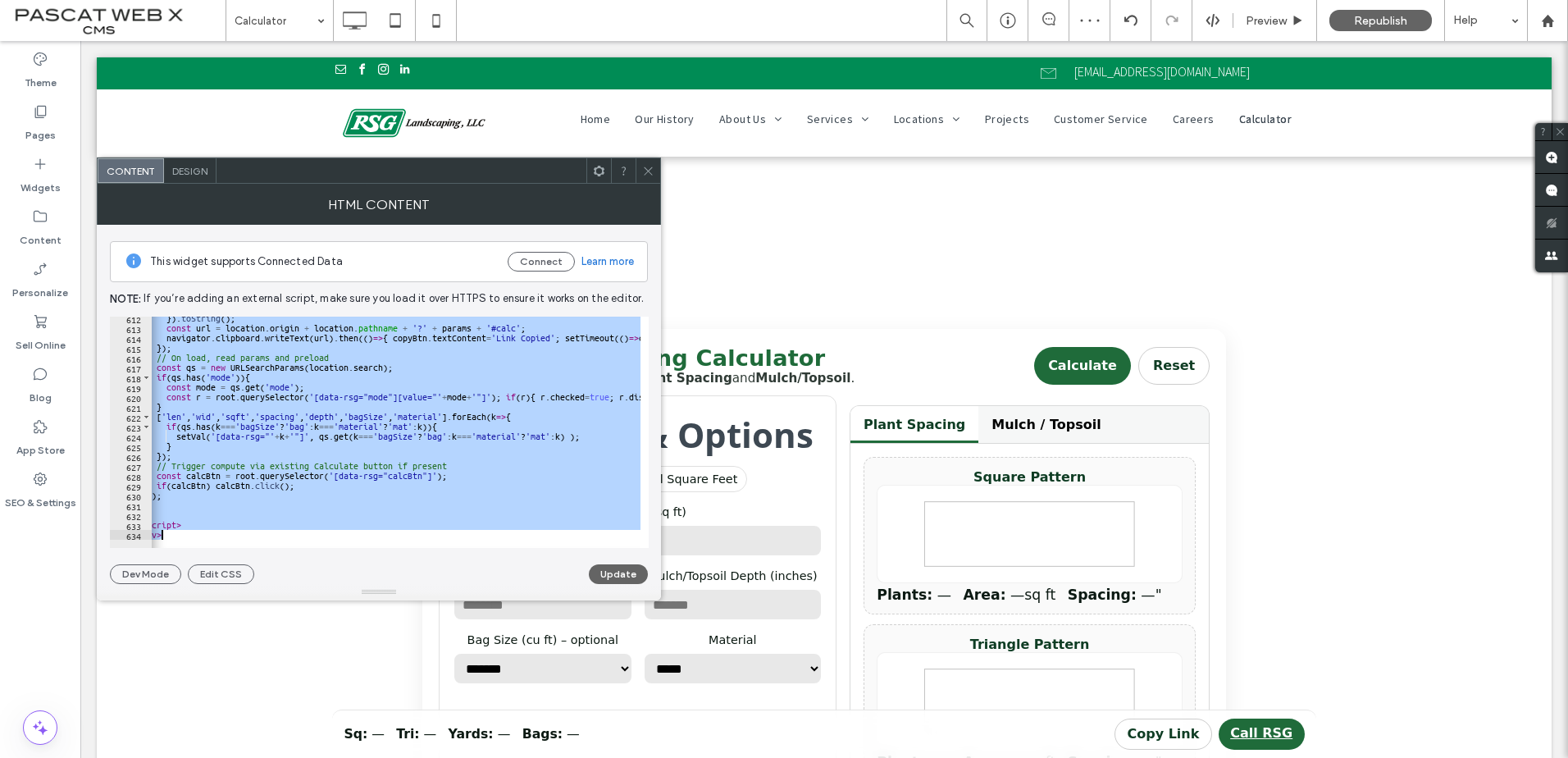
scroll to position [6016, 0]
drag, startPoint x: 149, startPoint y: 322, endPoint x: 705, endPoint y: 763, distance: 709.7
click at [705, 757] on html ".wqwq-1{fill:#231f20;} .cls-1q, .cls-2q { fill-rule: evenodd; } .cls-2q { fill:…" at bounding box center [784, 379] width 1568 height 758
type textarea "********* *******"
paste textarea "Cursor at row 634"
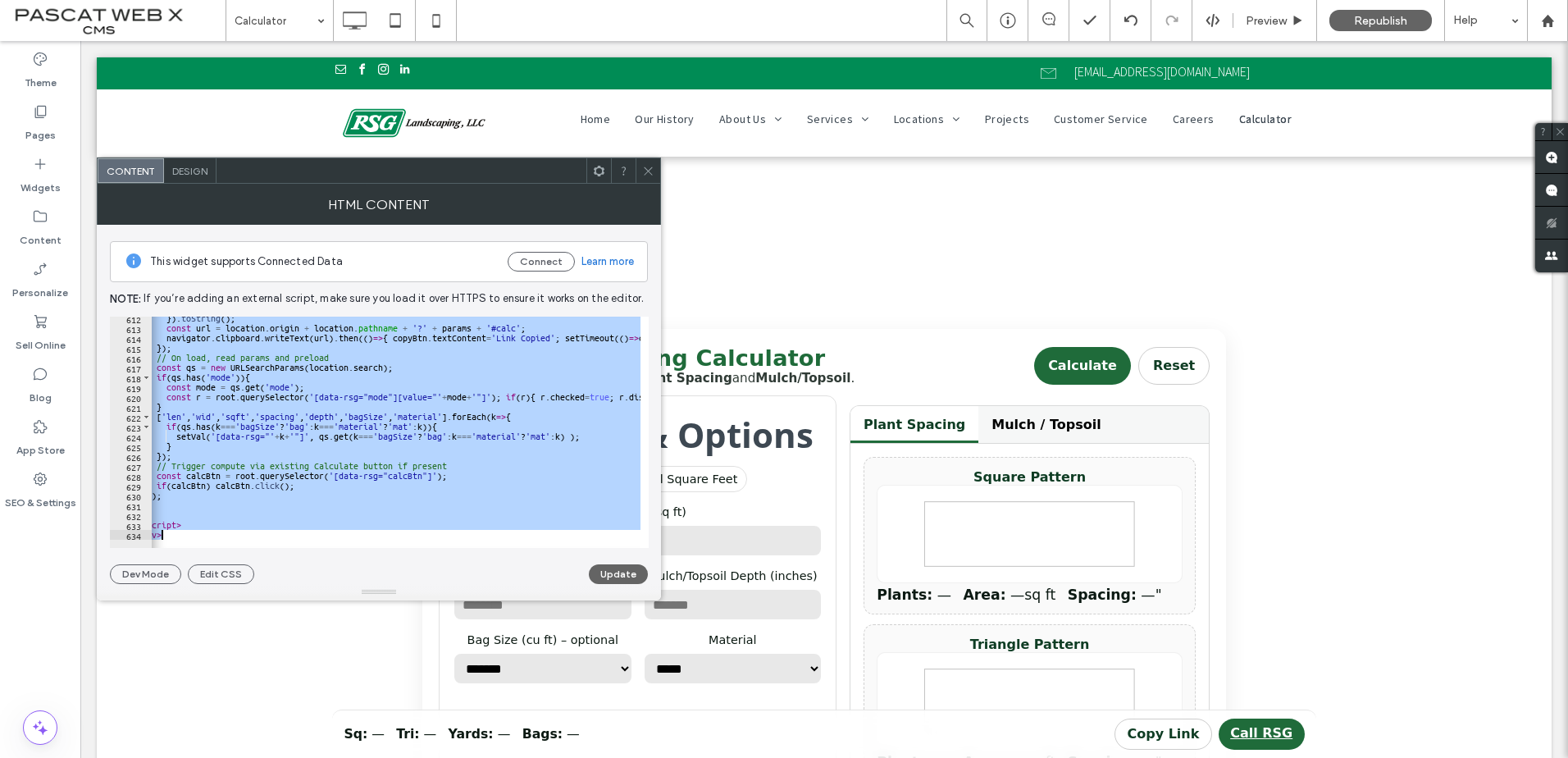
scroll to position [967, 0]
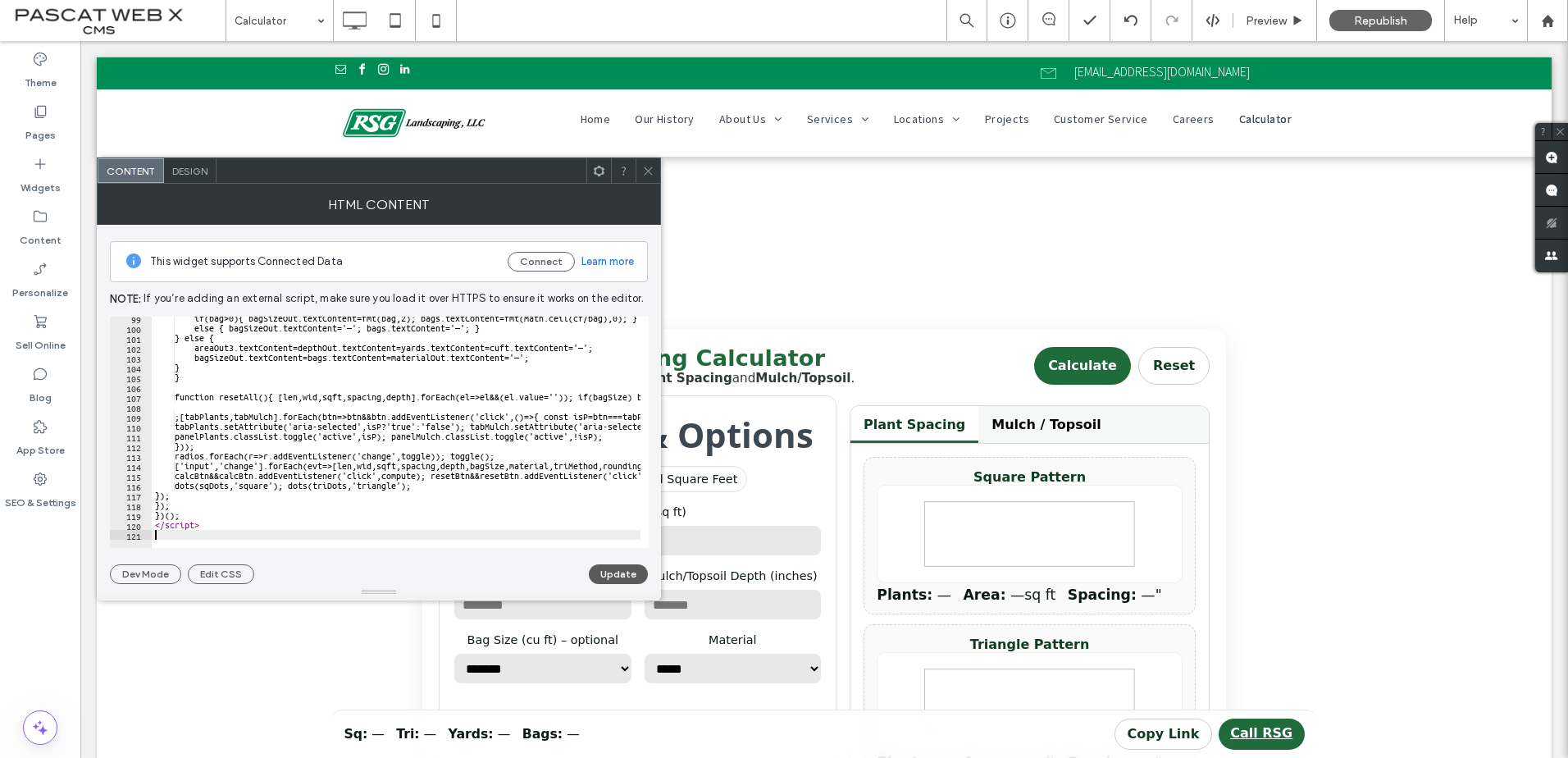
drag, startPoint x: 611, startPoint y: 573, endPoint x: 658, endPoint y: 523, distance: 68.6
click at [611, 573] on button "Update" at bounding box center [618, 573] width 59 height 20
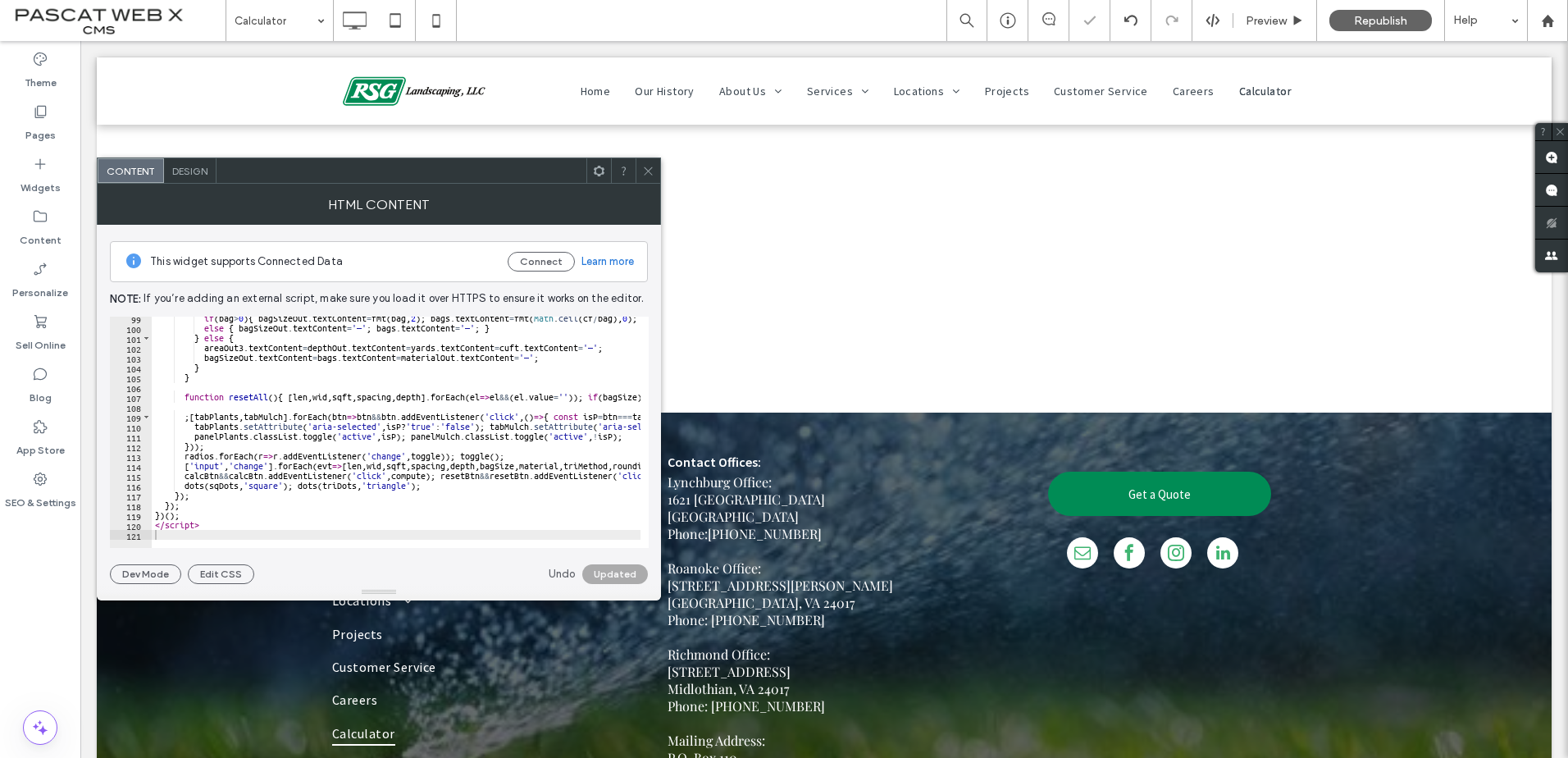
scroll to position [0, 0]
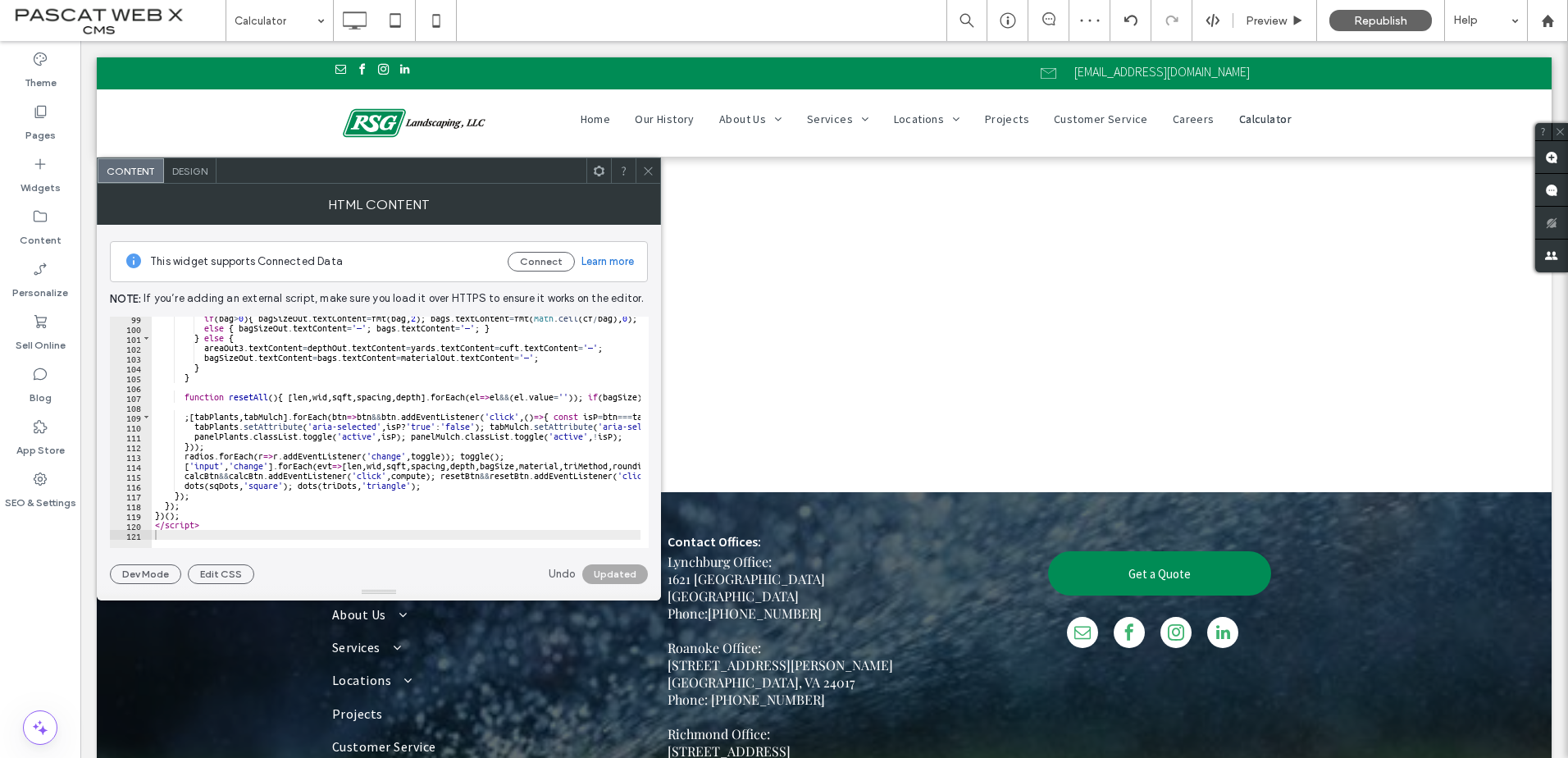
click at [644, 165] on icon at bounding box center [647, 170] width 12 height 12
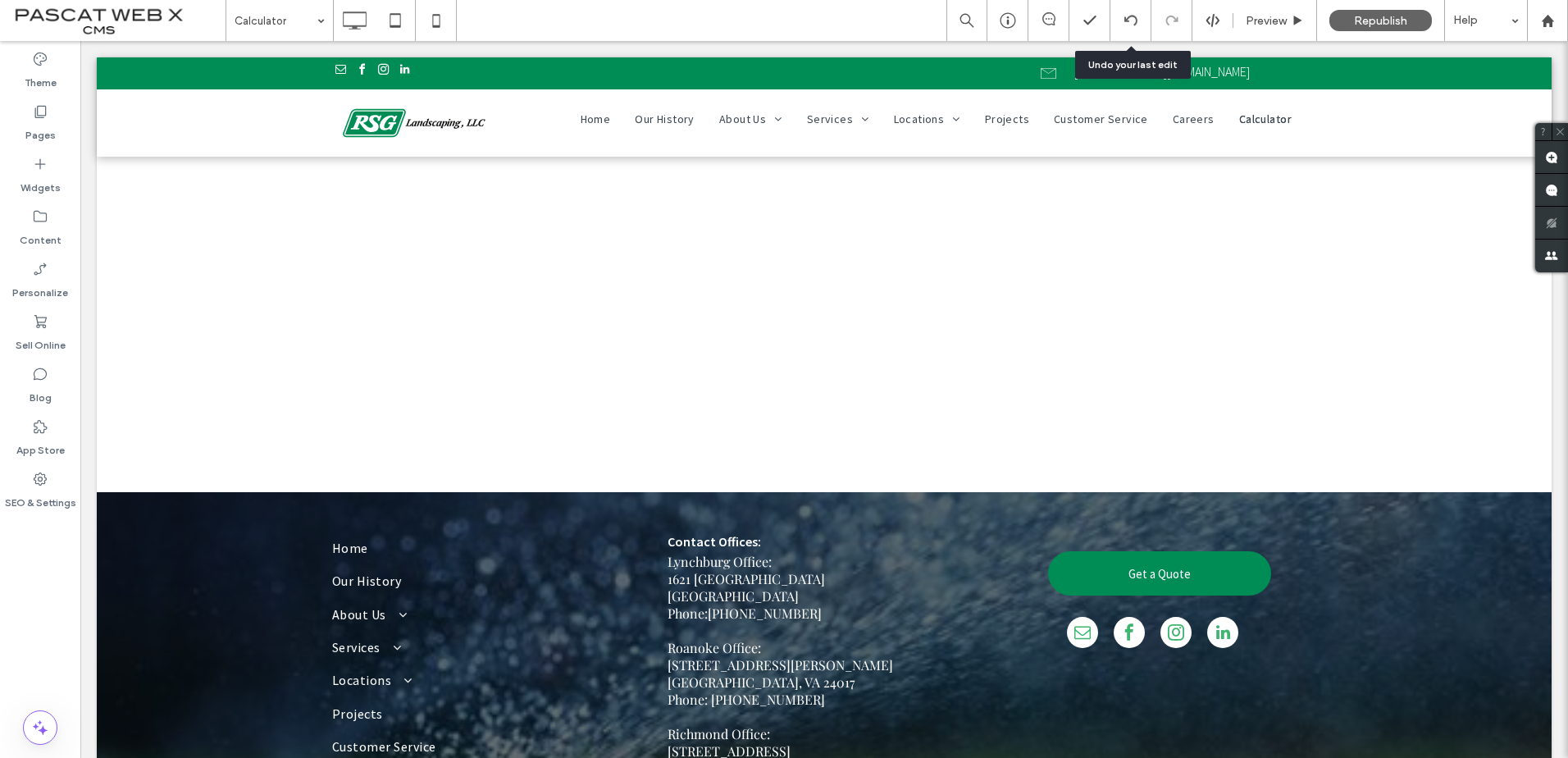
click at [1124, 15] on icon at bounding box center [1131, 21] width 13 height 13
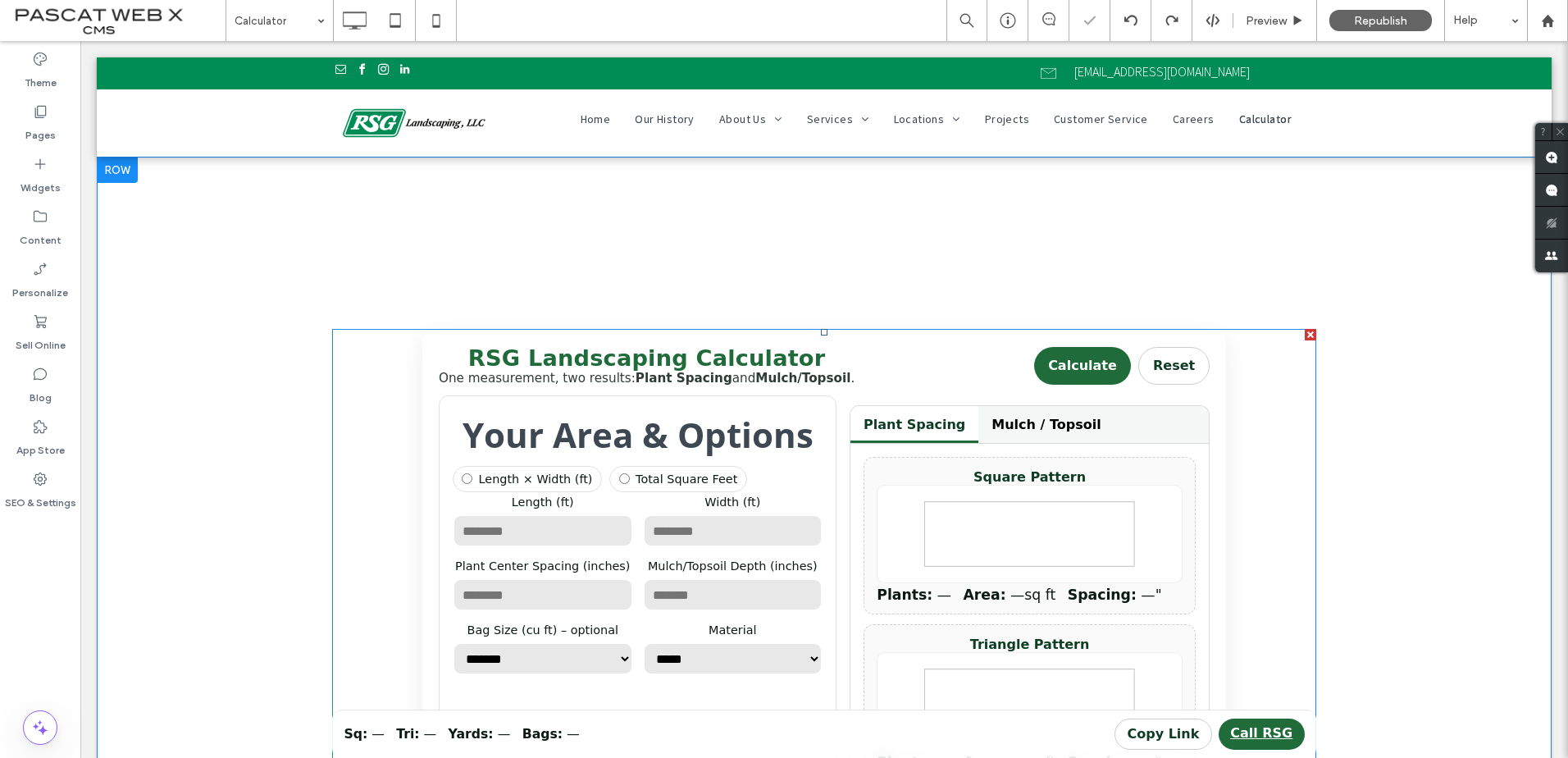
click at [575, 446] on span at bounding box center [824, 617] width 984 height 577
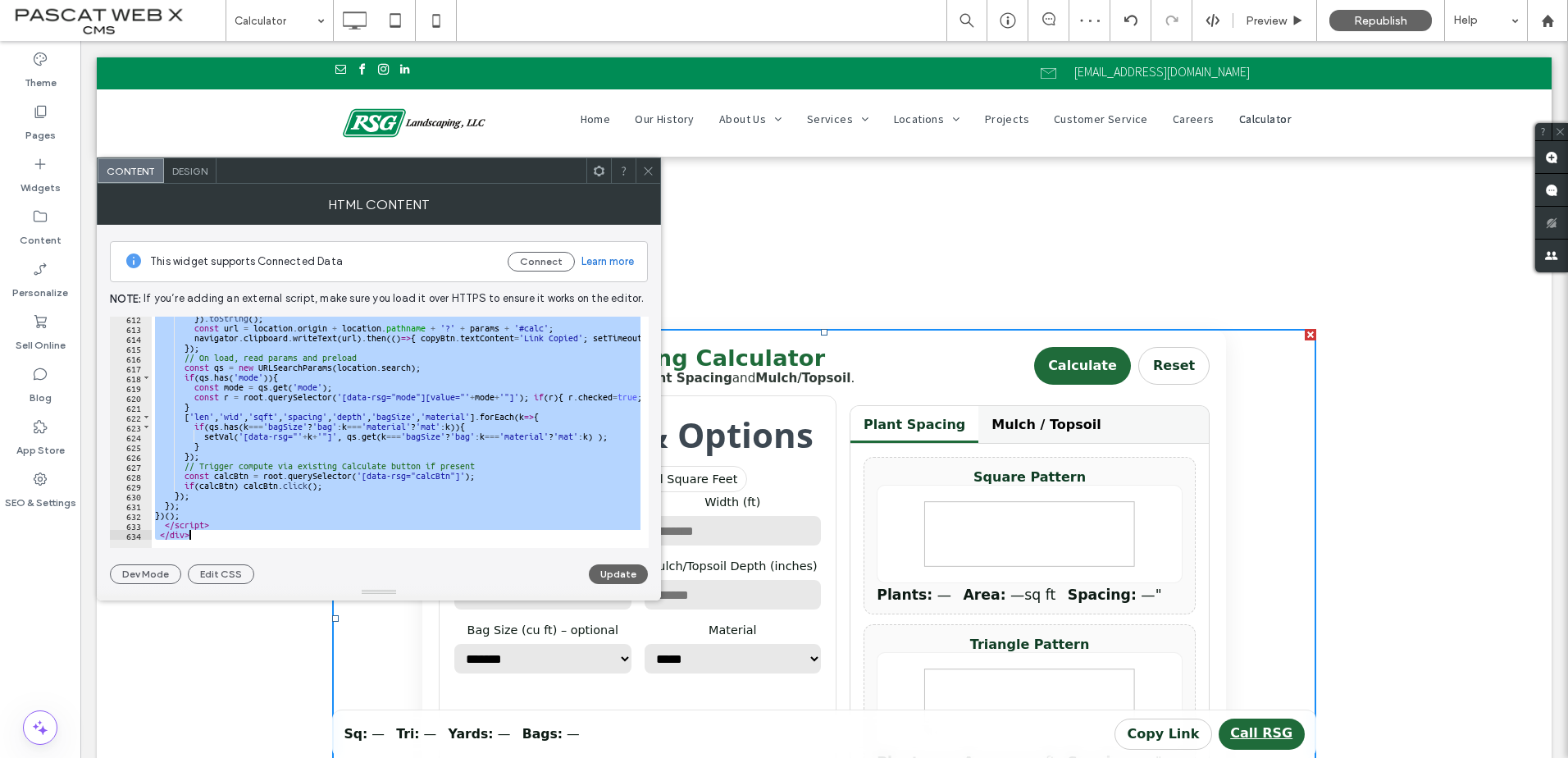
scroll to position [6016, 0]
drag, startPoint x: 229, startPoint y: 360, endPoint x: 501, endPoint y: 610, distance: 369.4
type textarea "********* *******"
paste textarea "Cursor at row 634"
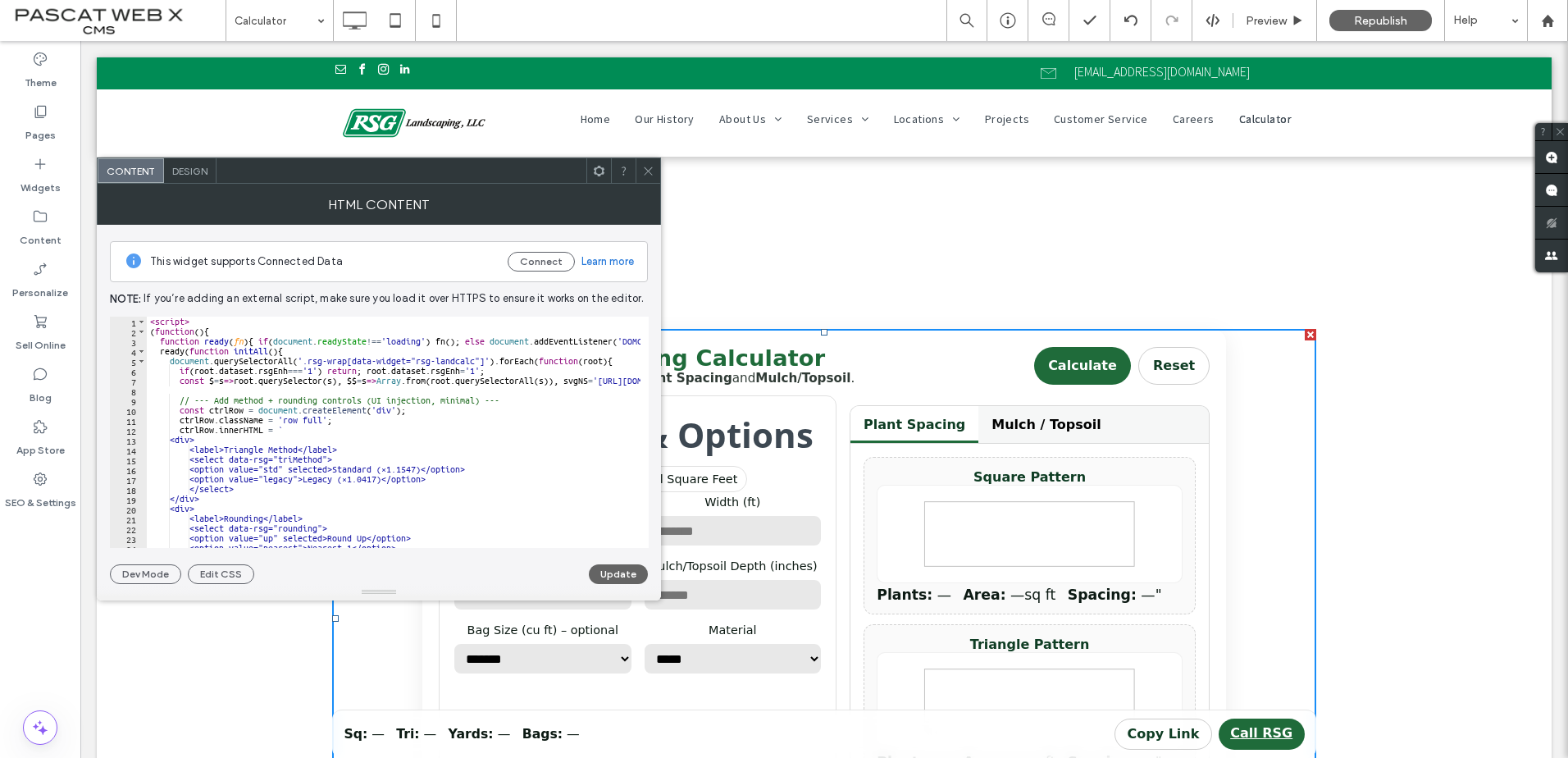
scroll to position [0, 0]
click at [620, 574] on button "Update" at bounding box center [618, 573] width 59 height 20
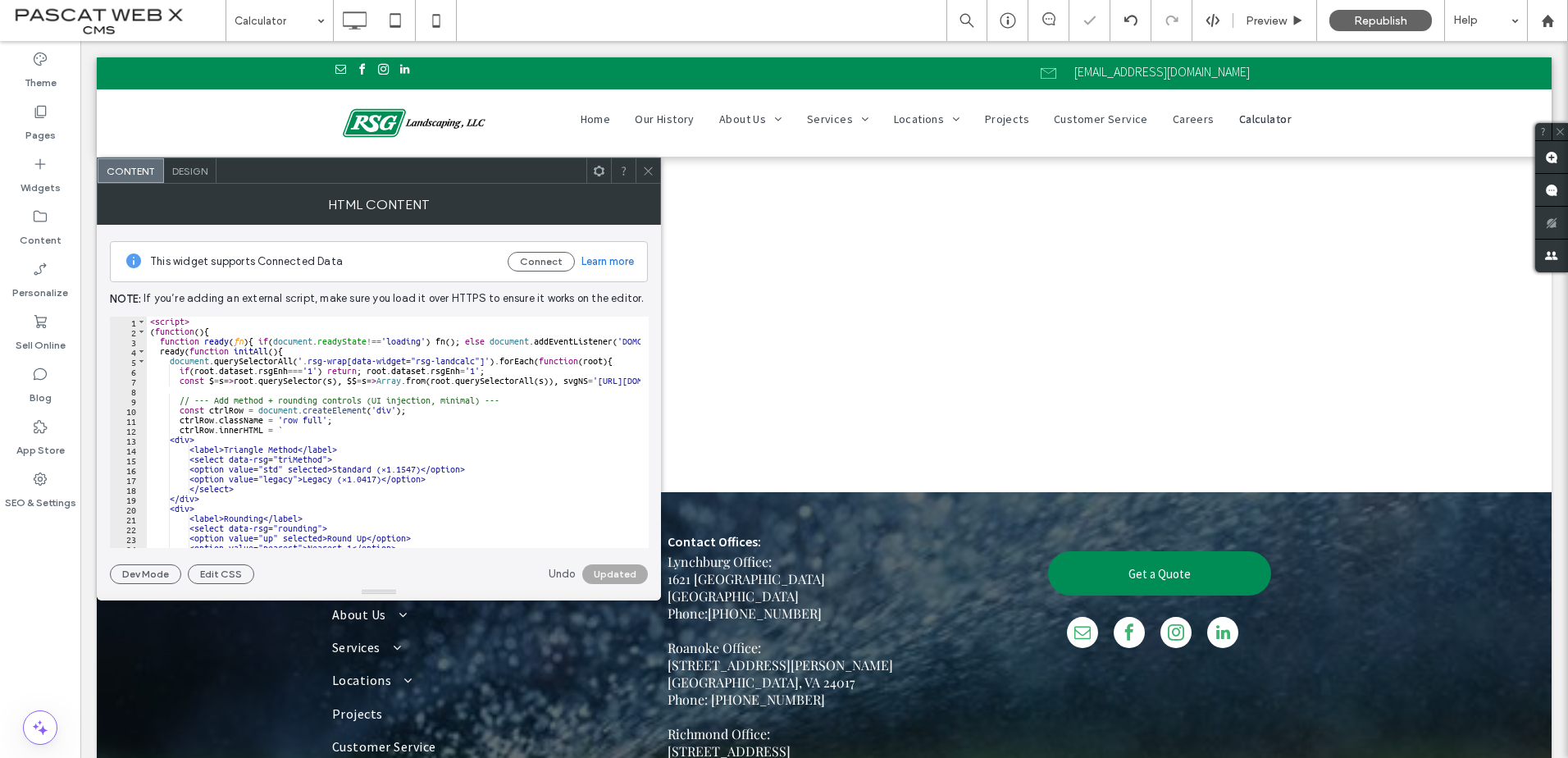
click at [649, 174] on icon at bounding box center [647, 170] width 12 height 12
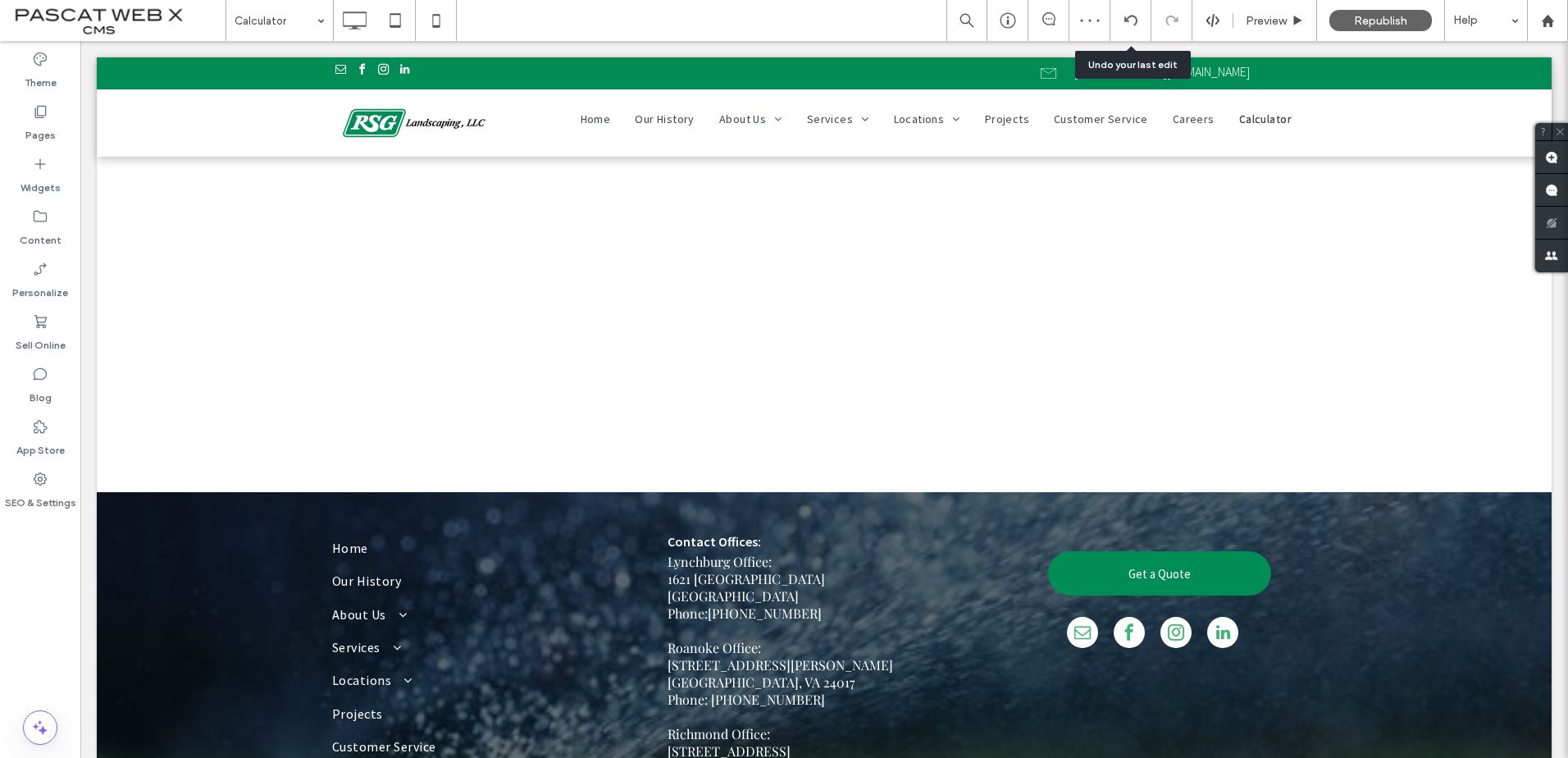
click at [1116, 17] on div at bounding box center [1130, 21] width 40 height 13
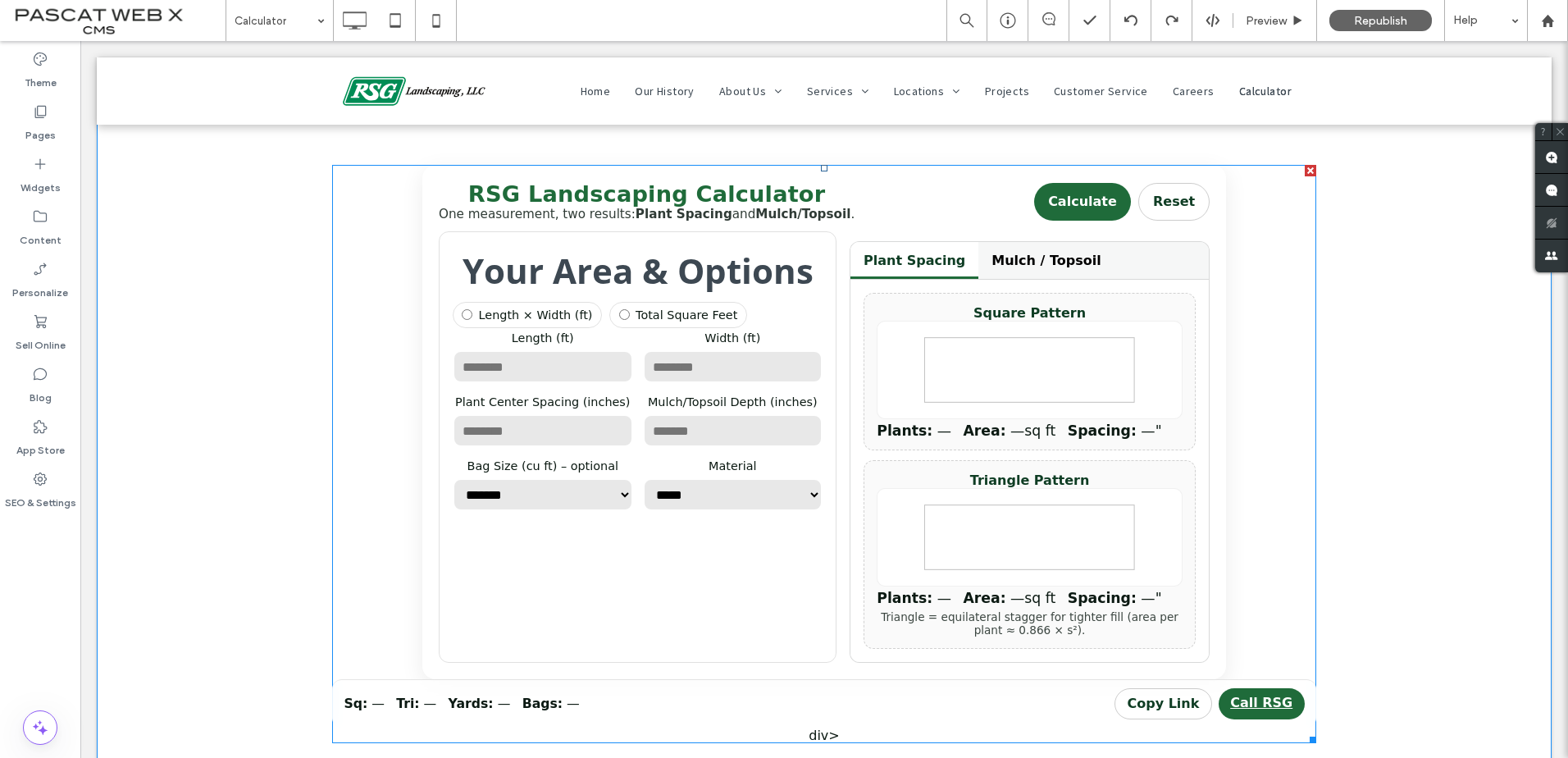
scroll to position [246, 0]
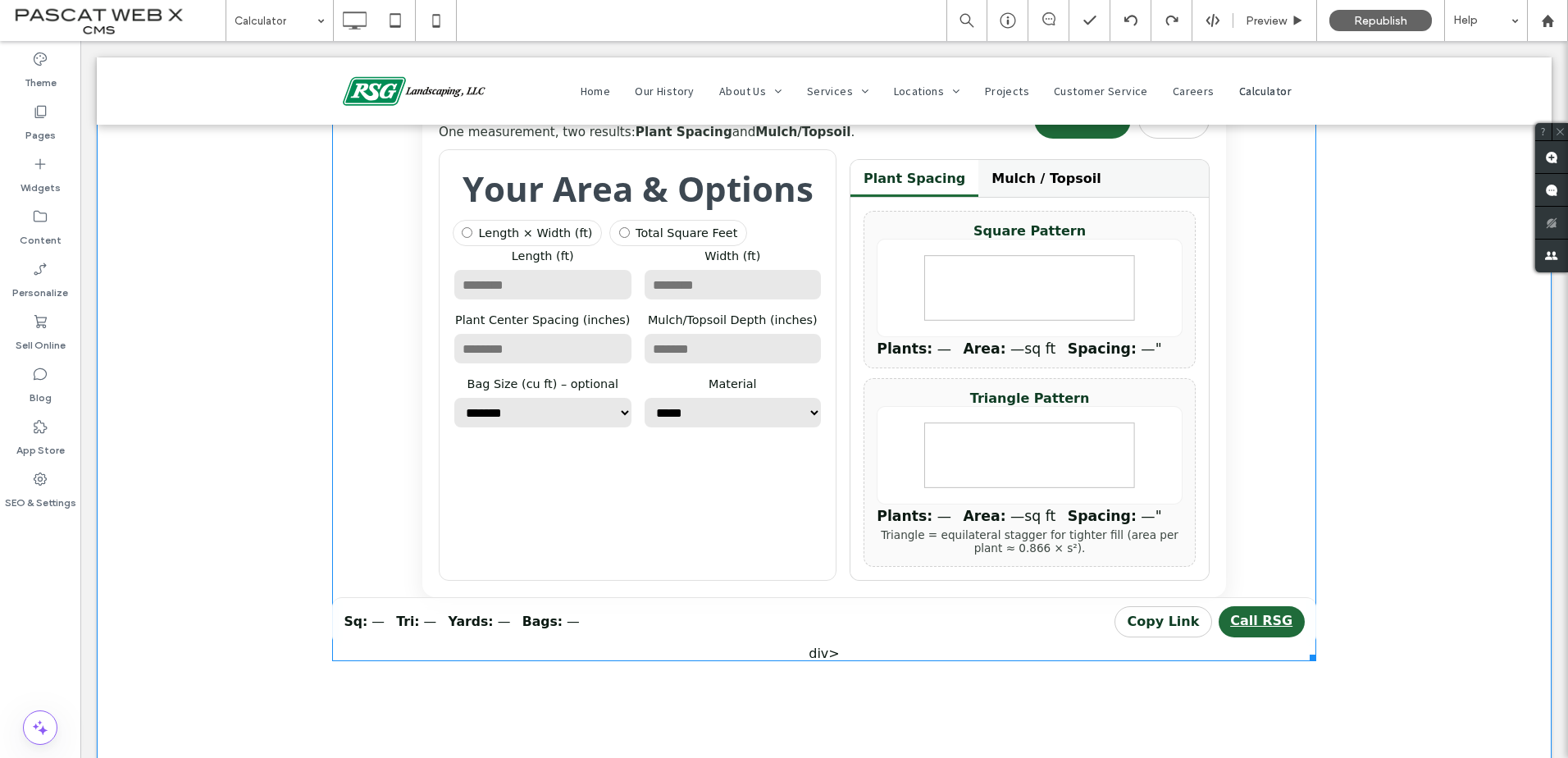
click at [817, 661] on span at bounding box center [824, 372] width 984 height 577
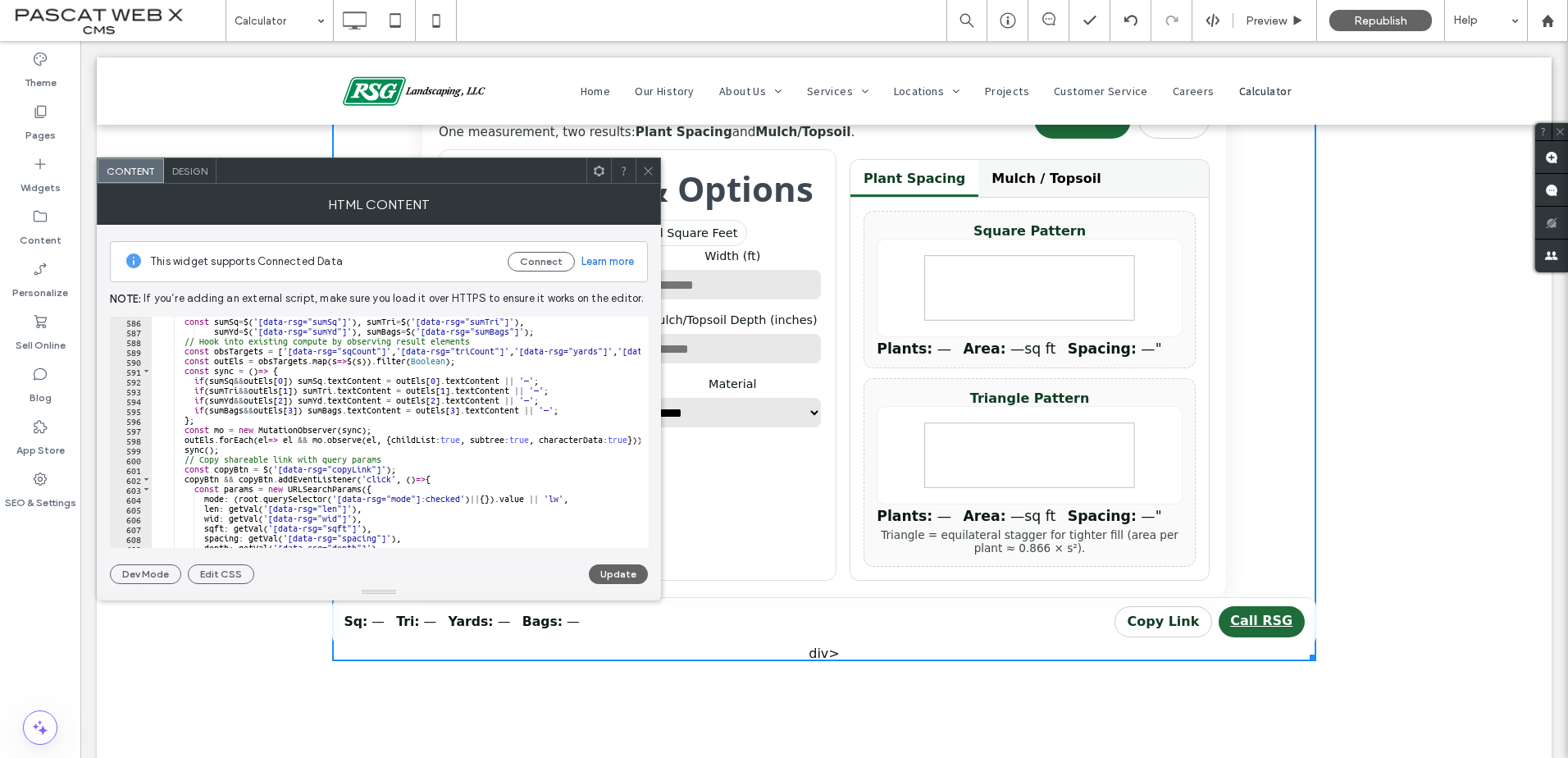
scroll to position [6016, 0]
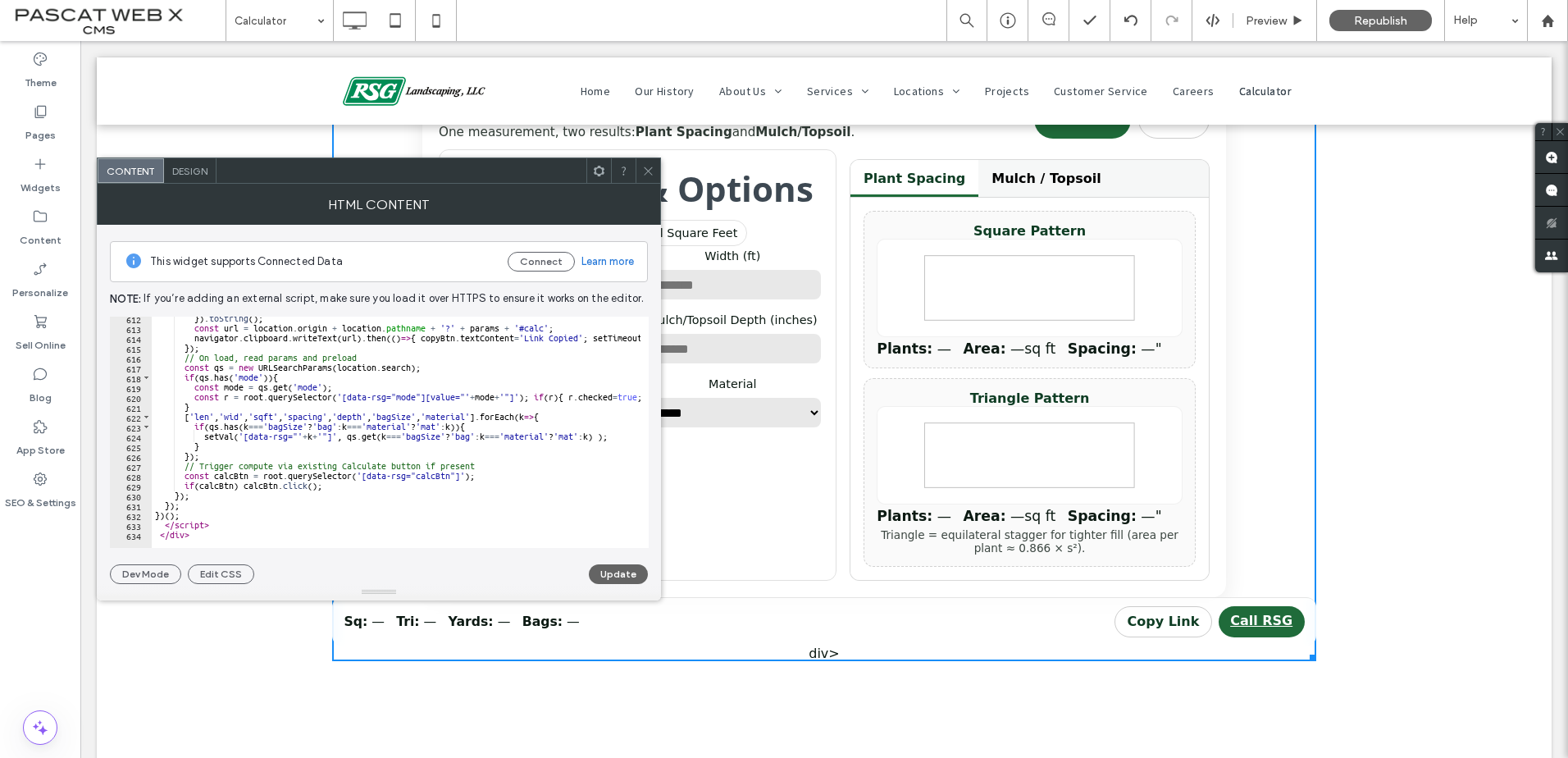
click at [197, 530] on div "}) . toString ( ) ; const url = location . origin + location . pathname + '?' +…" at bounding box center [605, 434] width 907 height 242
type textarea "*"
click at [603, 571] on button "Update" at bounding box center [618, 573] width 59 height 20
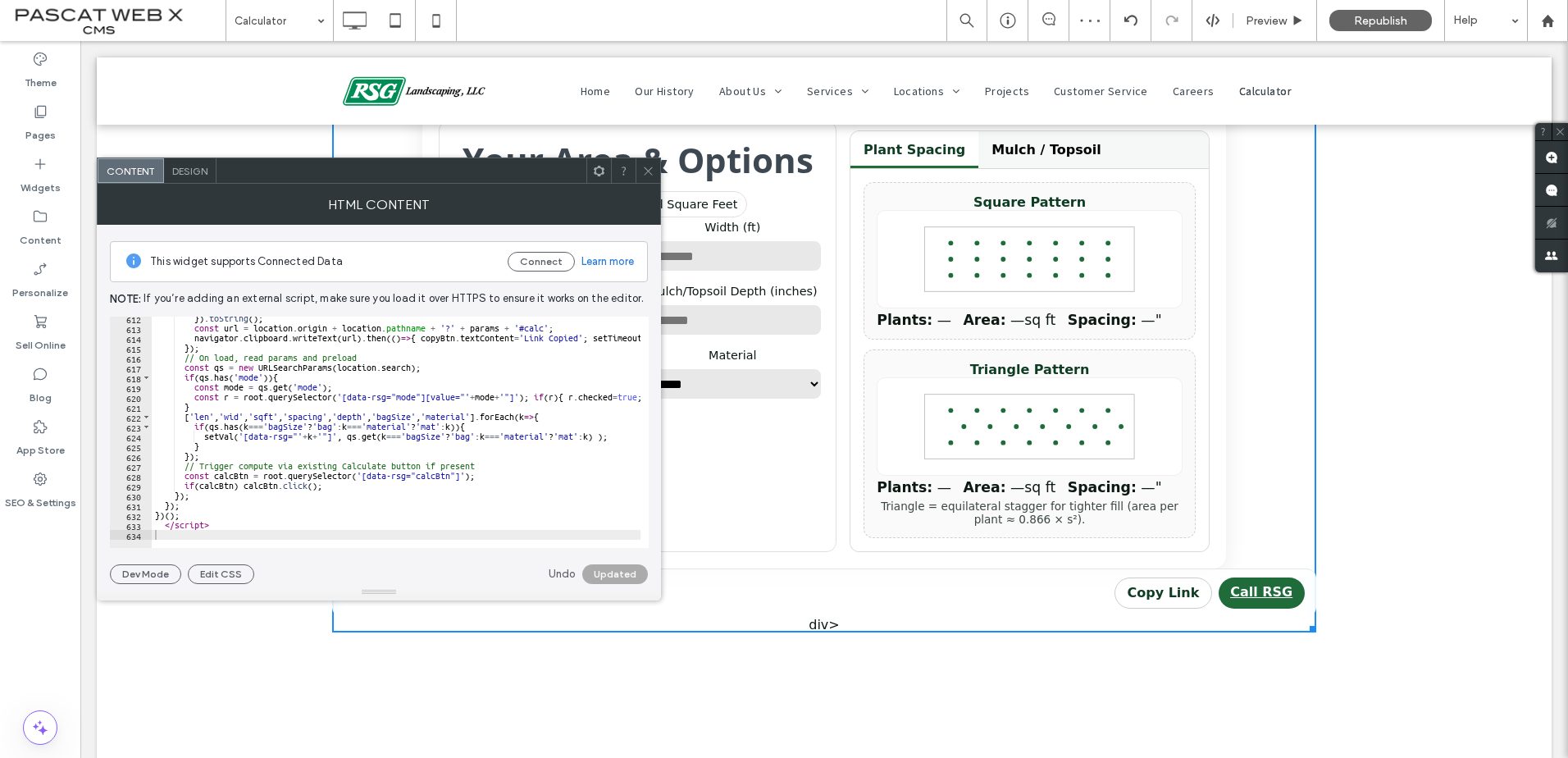
scroll to position [492, 0]
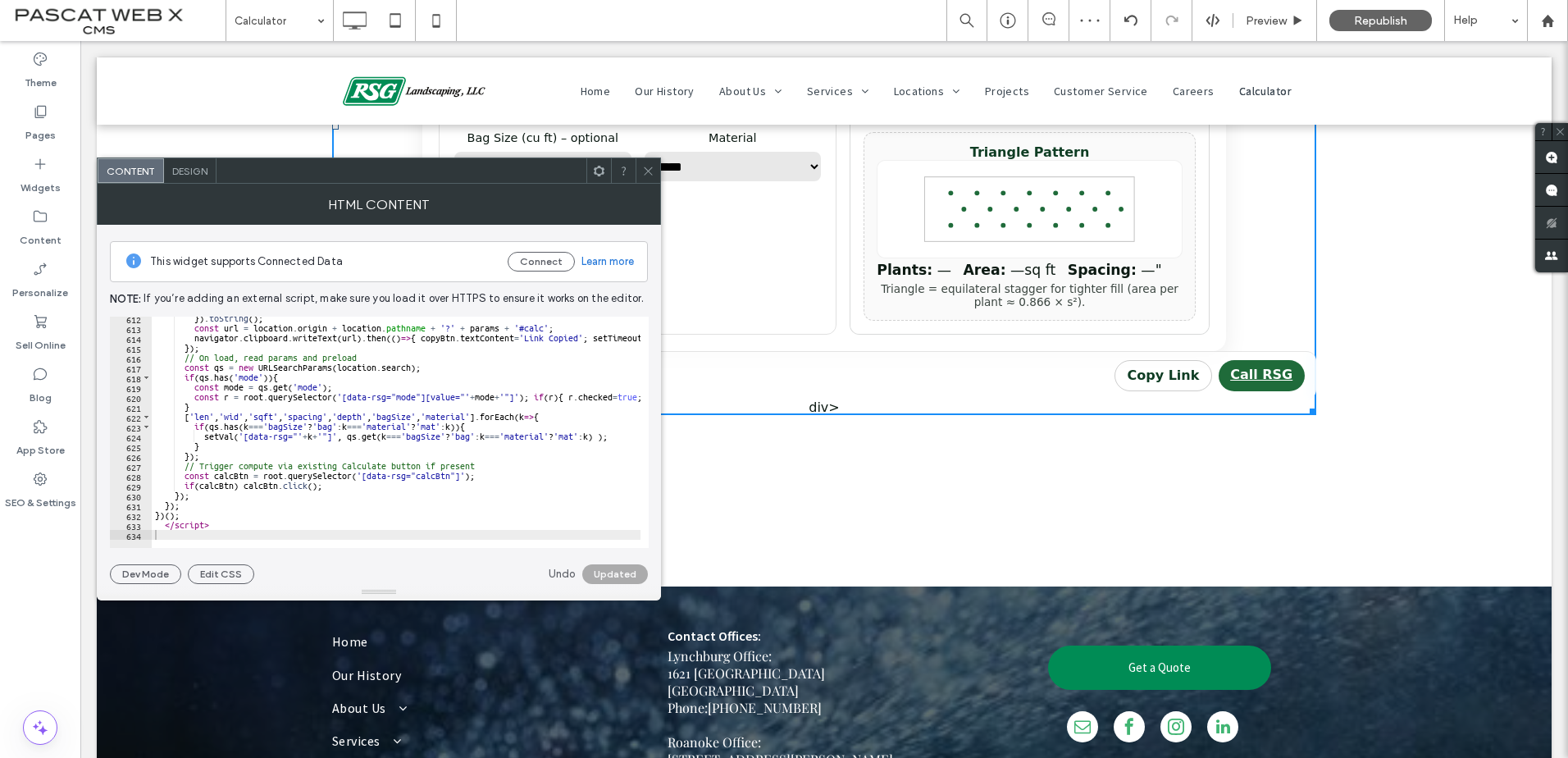
click at [651, 173] on icon at bounding box center [647, 170] width 12 height 12
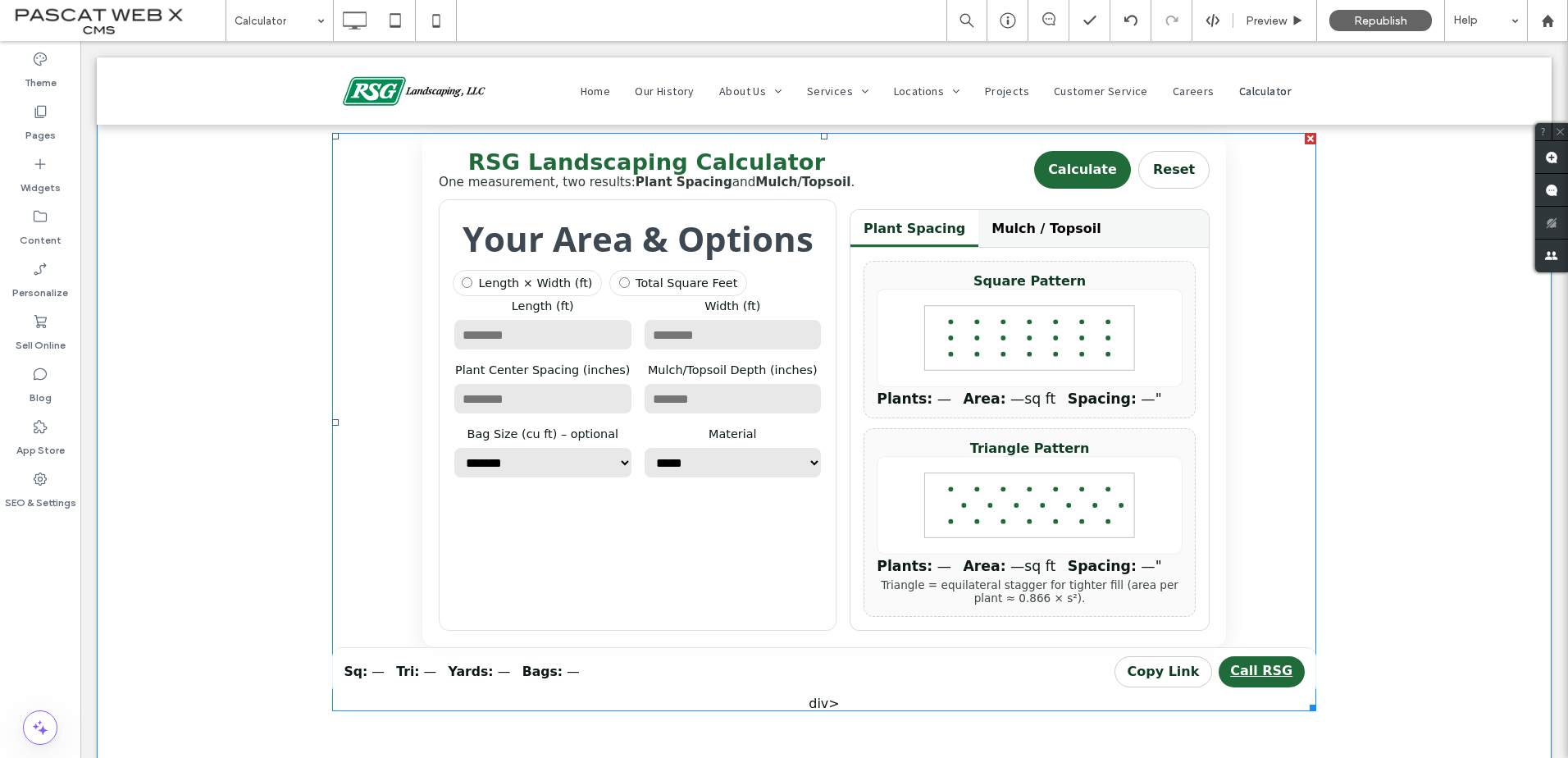
scroll to position [164, 0]
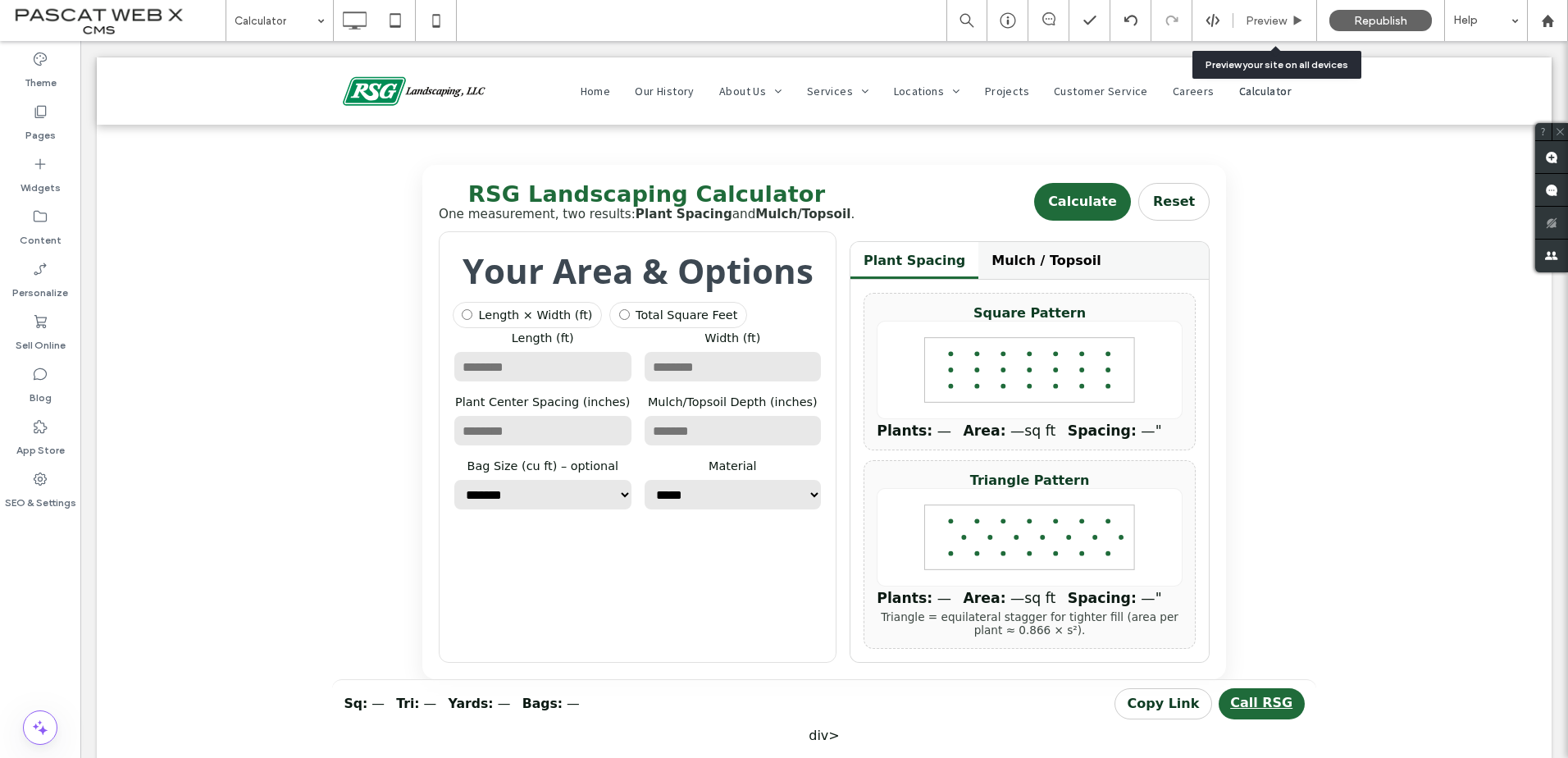
click at [1263, 21] on span "Preview" at bounding box center [1265, 21] width 41 height 14
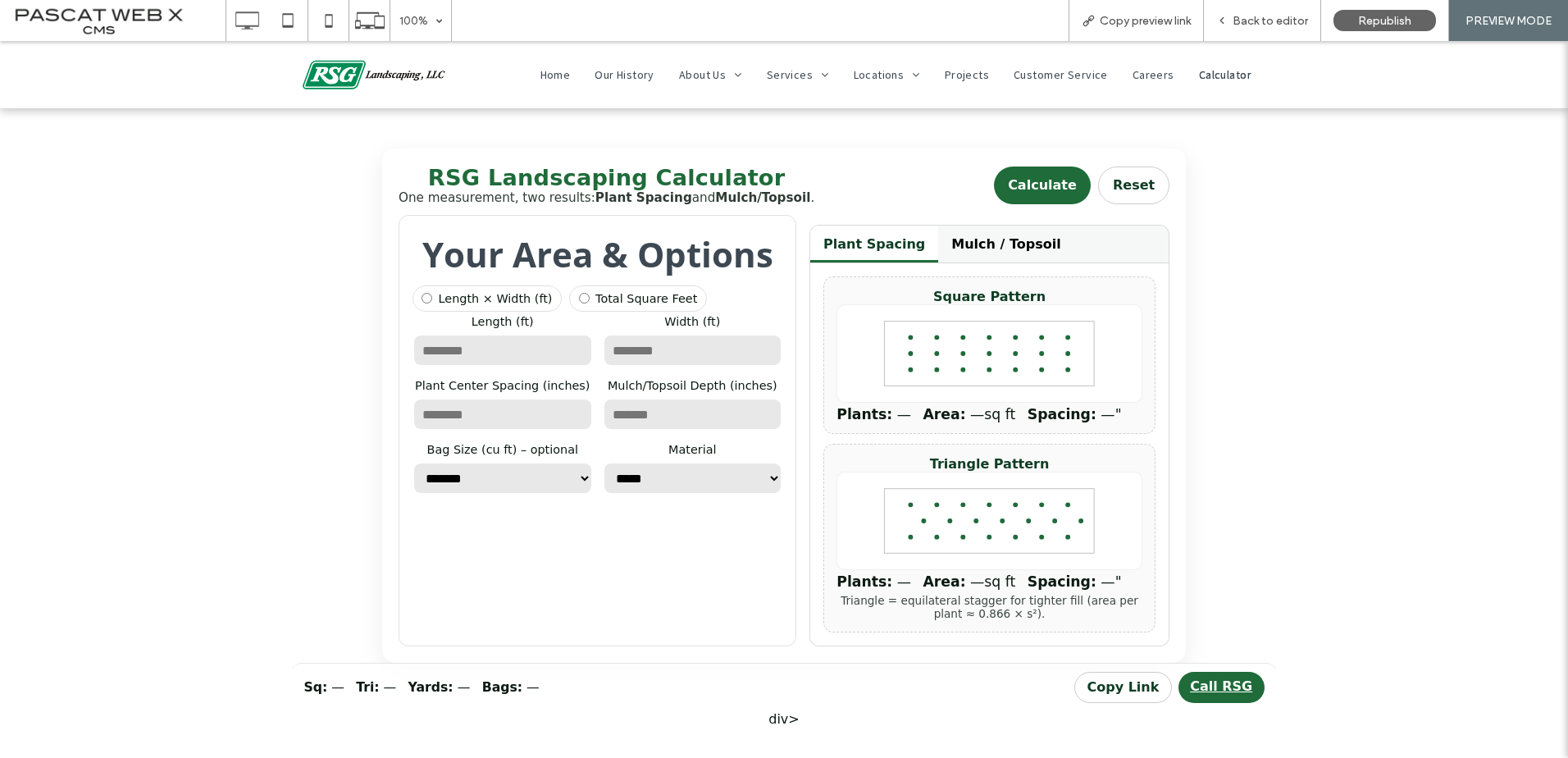
click at [1001, 353] on icon at bounding box center [989, 353] width 306 height 98
click at [981, 249] on button "Mulch / Topsoil" at bounding box center [1005, 243] width 135 height 37
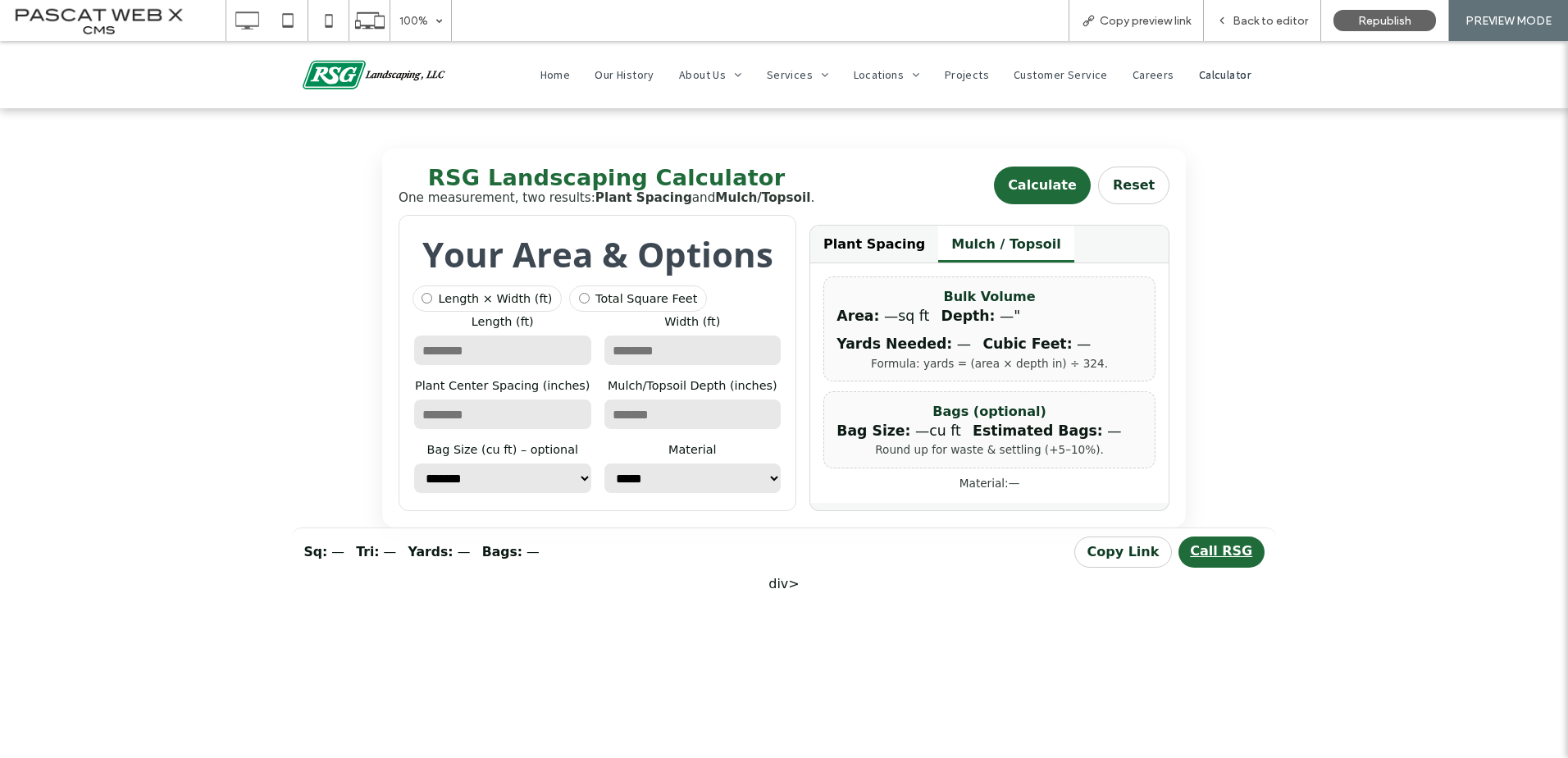
click at [624, 310] on label "Total Square Feet" at bounding box center [637, 299] width 137 height 26
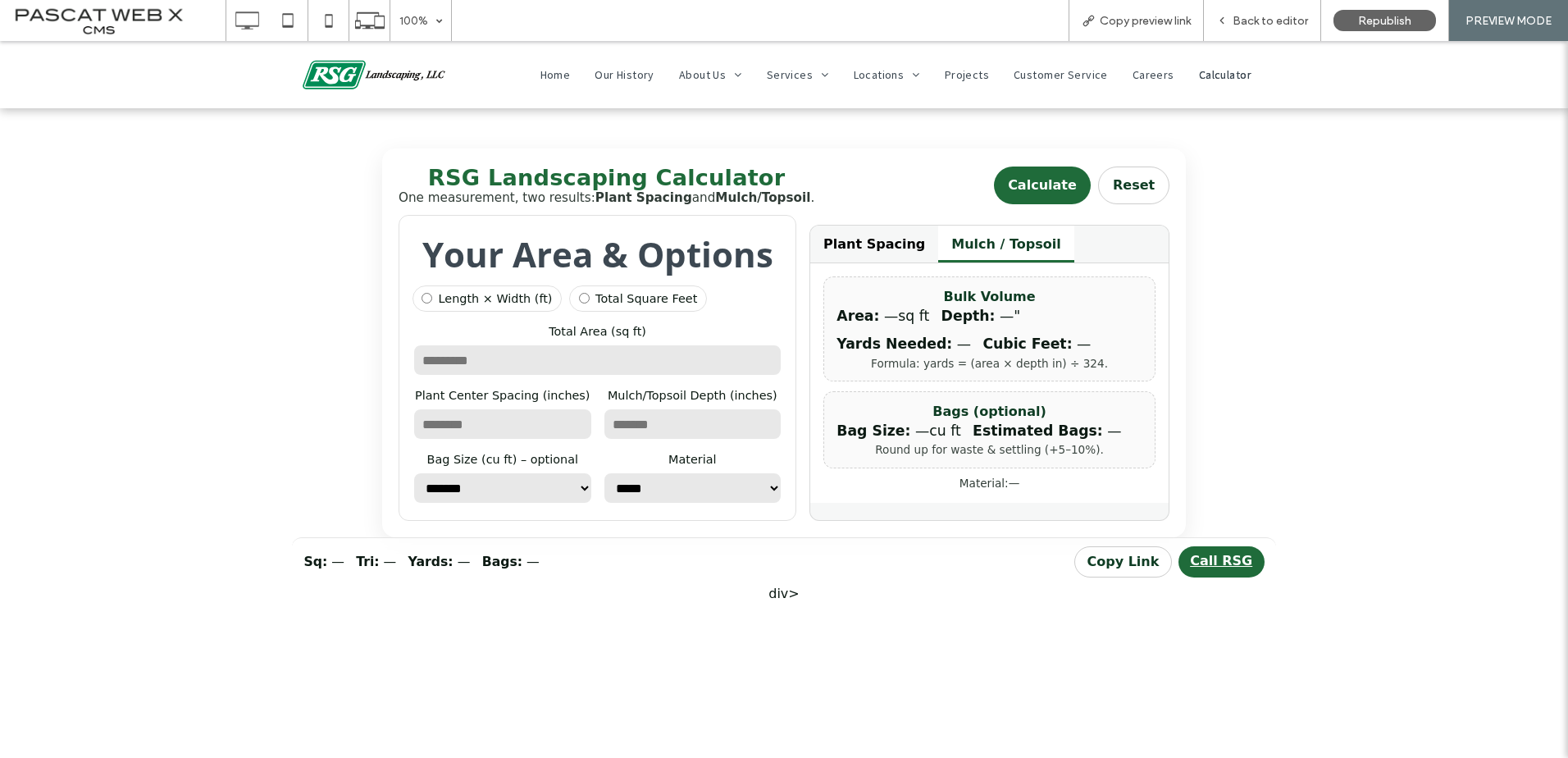
click at [487, 311] on label "Length × Width (ft)" at bounding box center [487, 299] width 150 height 26
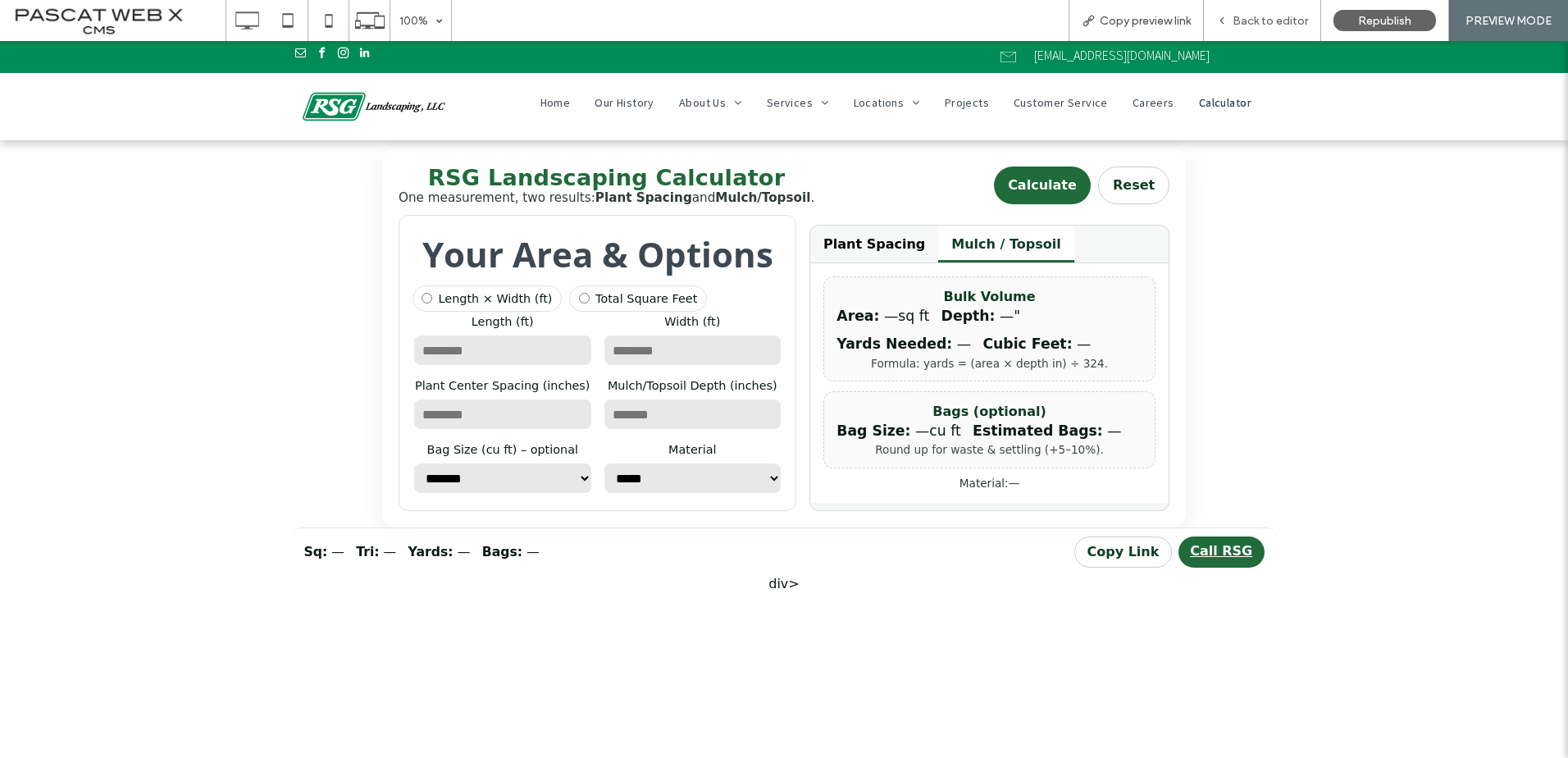
click at [1268, 22] on span "Back to editor" at bounding box center [1270, 21] width 76 height 14
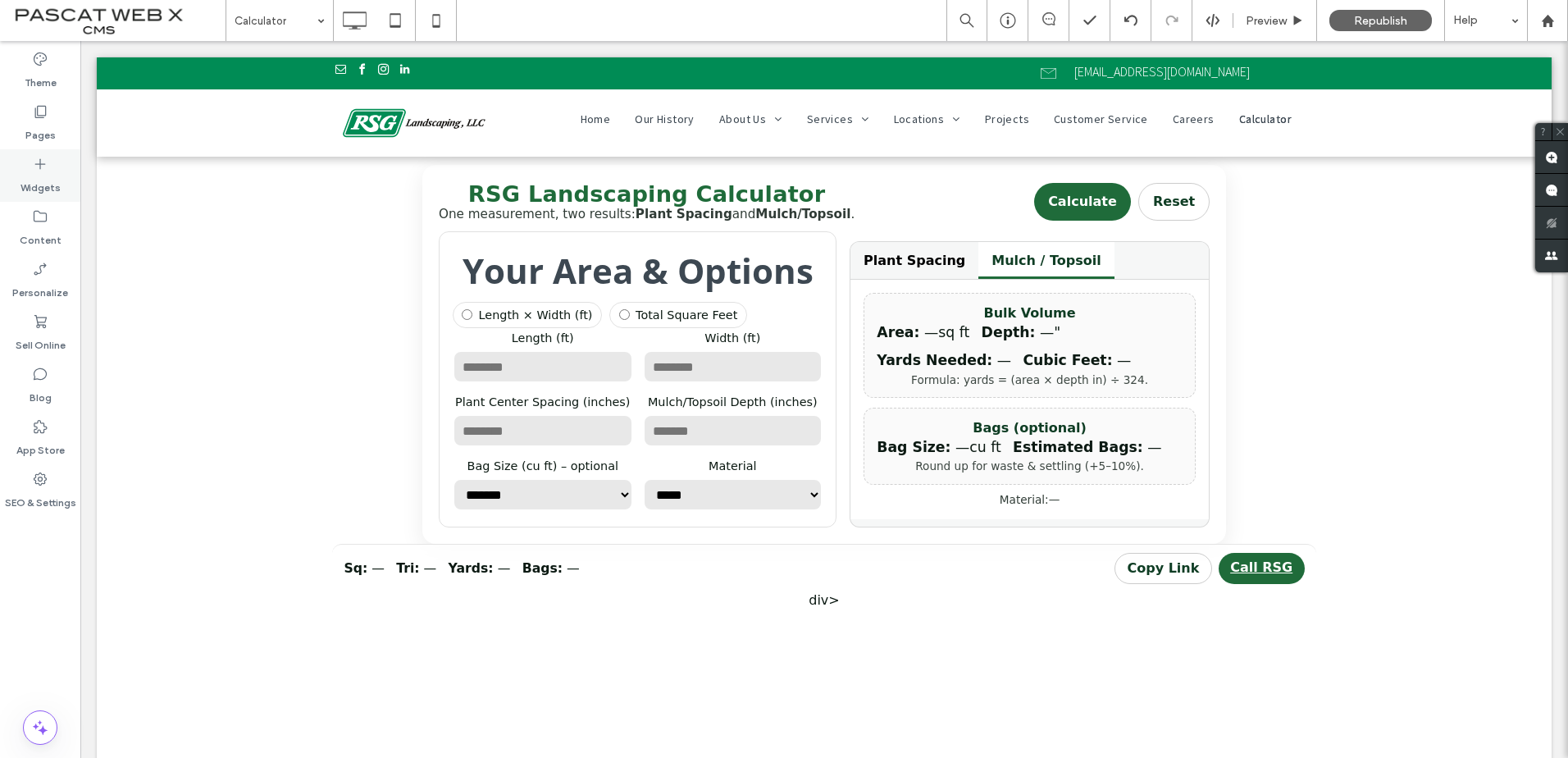
click at [42, 181] on label "Widgets" at bounding box center [41, 184] width 40 height 23
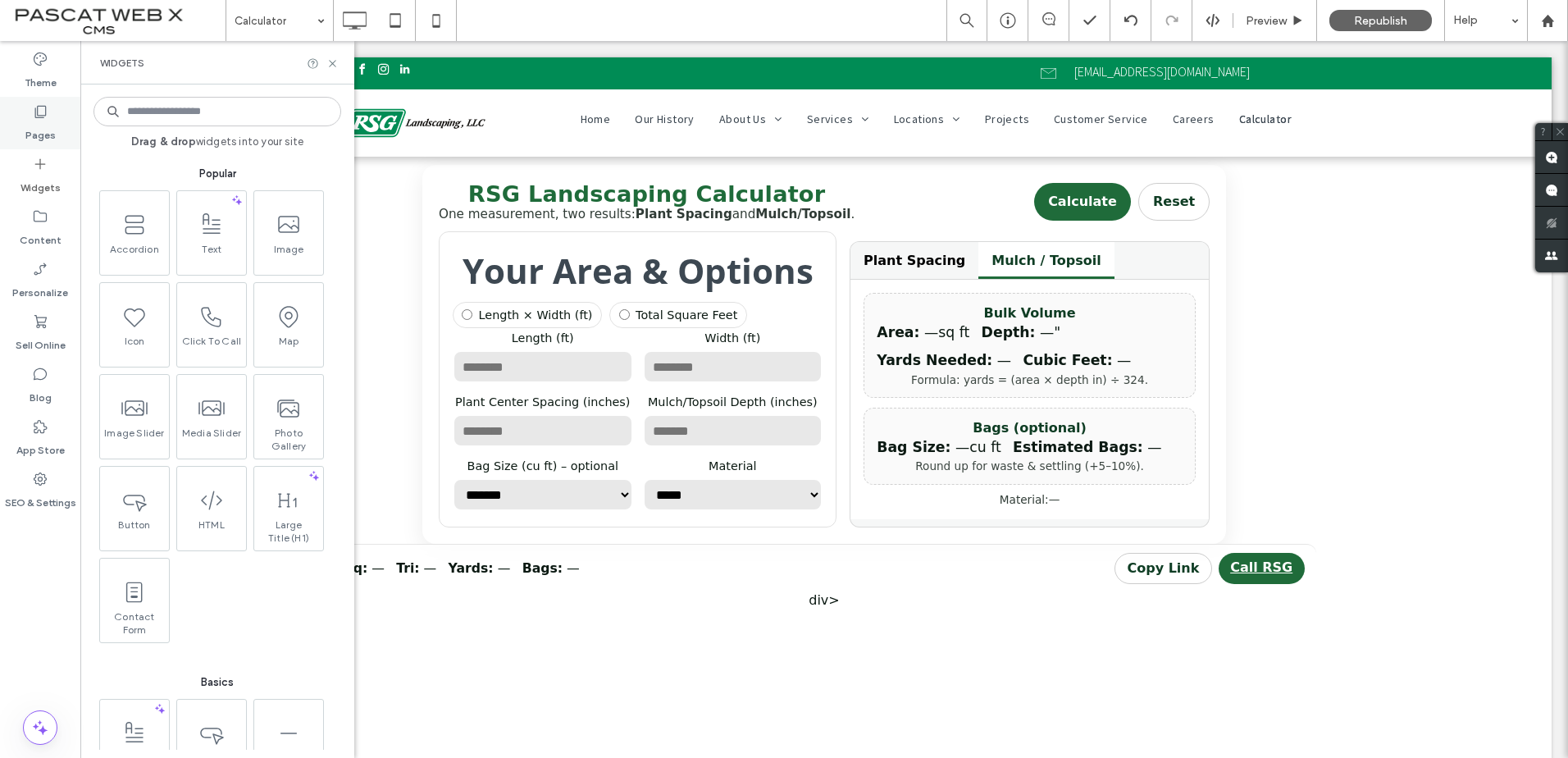
click at [30, 105] on div "Pages" at bounding box center [40, 122] width 80 height 52
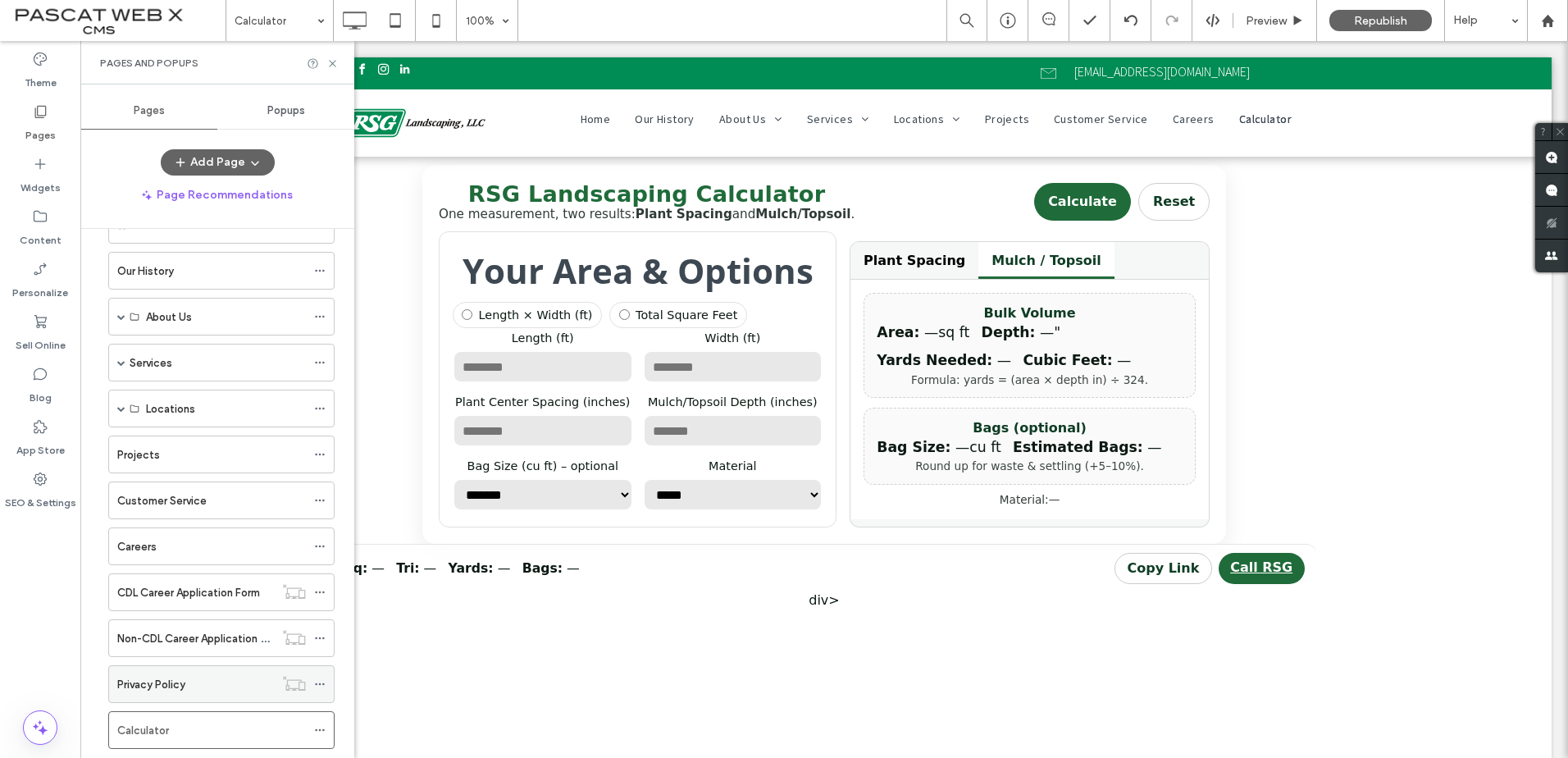
scroll to position [91, 0]
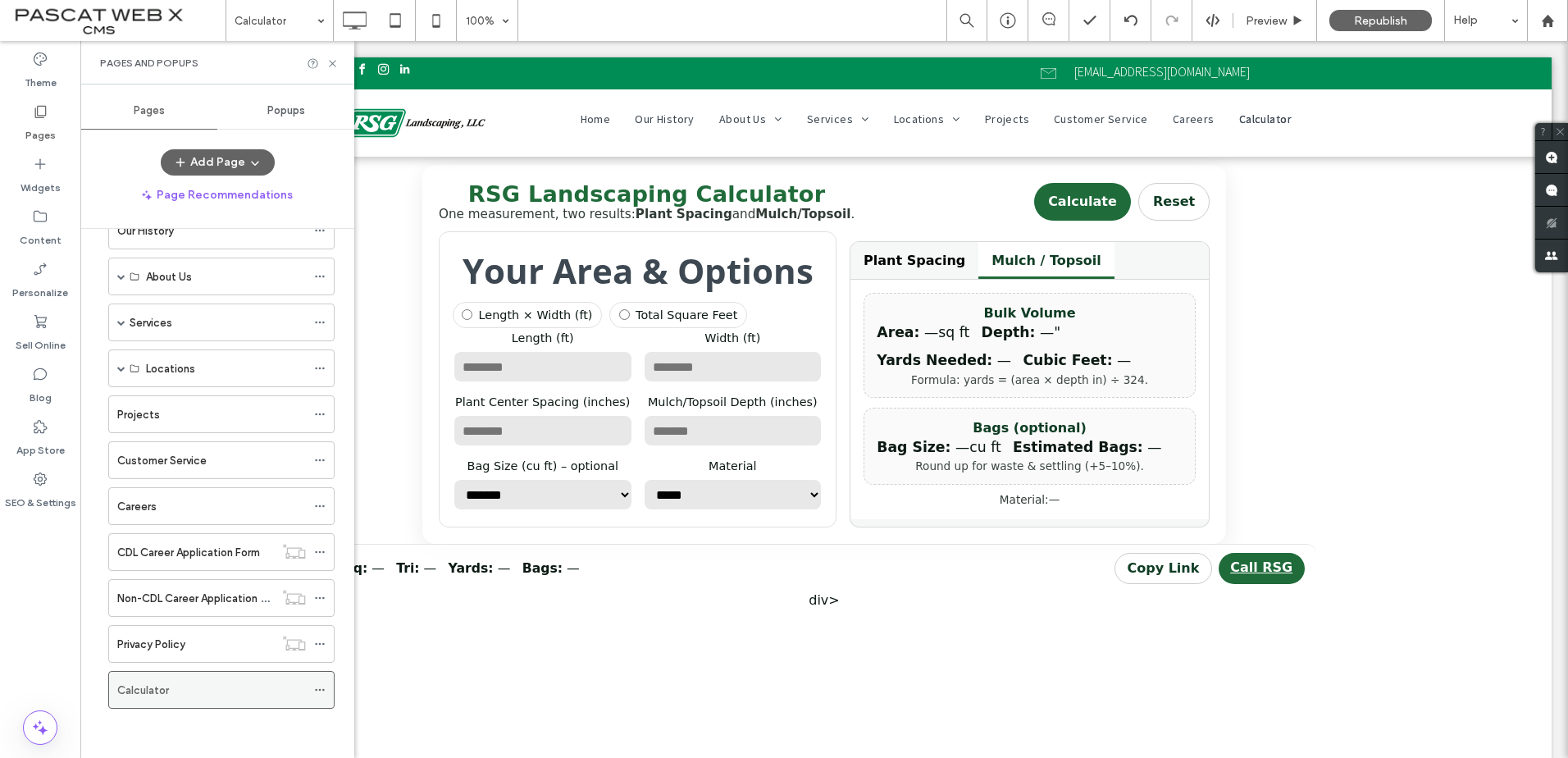
click at [323, 689] on use at bounding box center [320, 690] width 9 height 3
click at [319, 689] on icon at bounding box center [320, 690] width 11 height 11
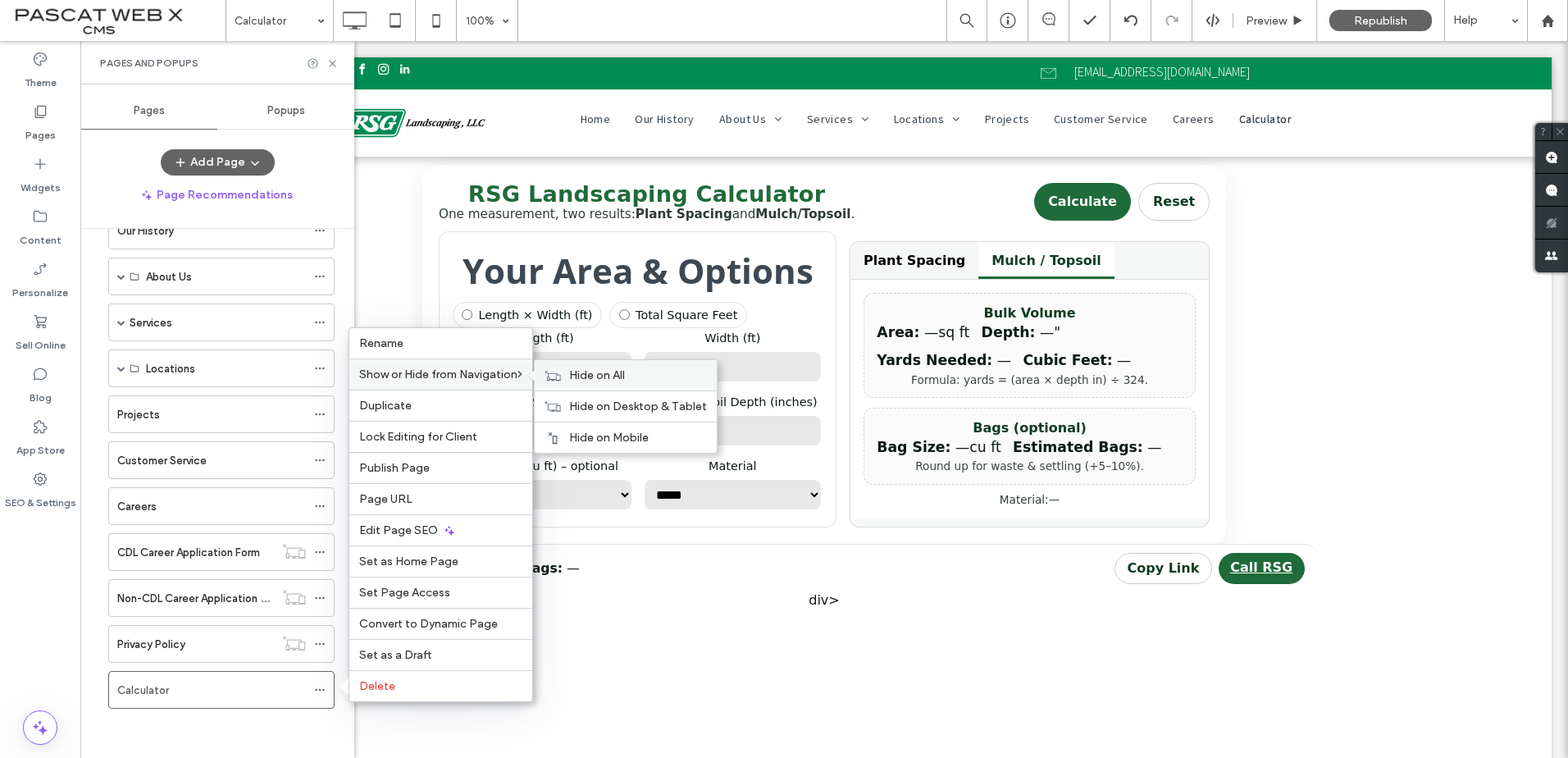
click at [605, 377] on span "Hide on All" at bounding box center [596, 375] width 56 height 14
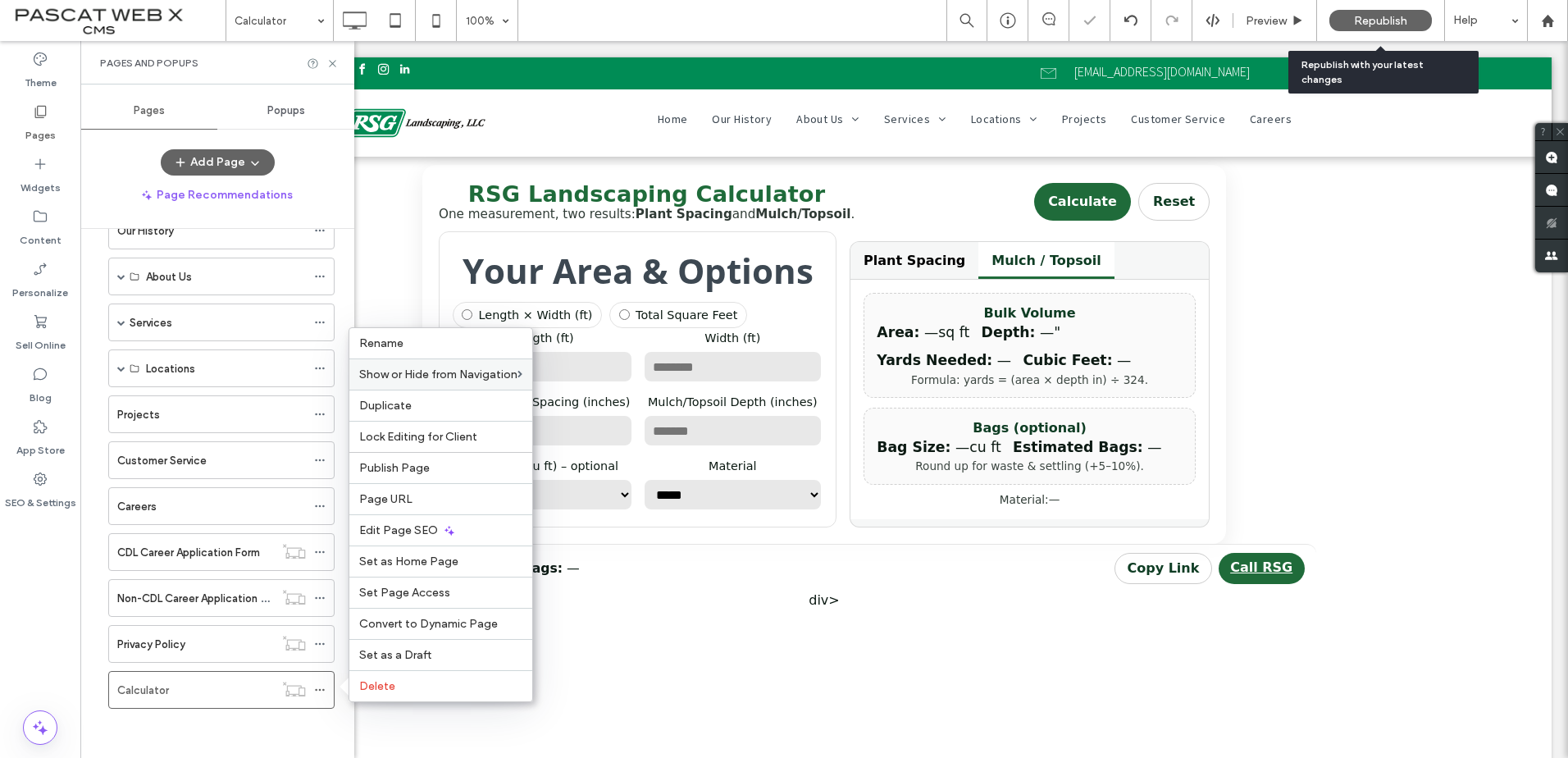
click at [1360, 19] on span "Republish" at bounding box center [1381, 21] width 53 height 14
